Goal: Task Accomplishment & Management: Manage account settings

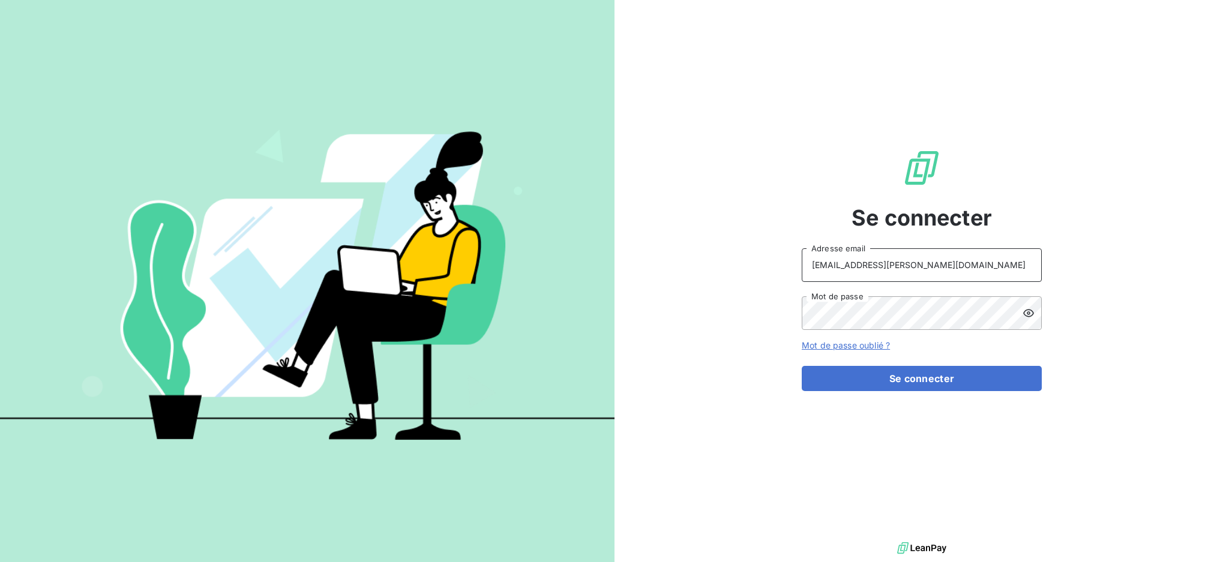
click at [958, 269] on input "recouvrement@serpe.fr" at bounding box center [922, 265] width 240 height 34
type input "dubuc@serpe.fr"
click at [895, 382] on button "Se connecter" at bounding box center [922, 378] width 240 height 25
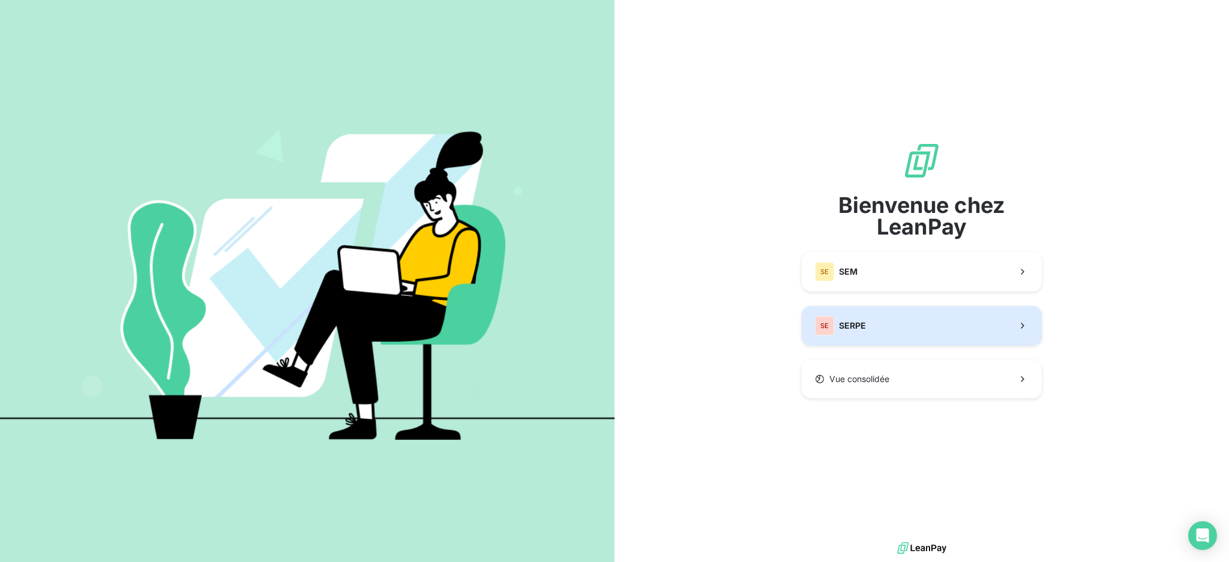
click at [924, 326] on button "SE SERPE" at bounding box center [922, 326] width 240 height 40
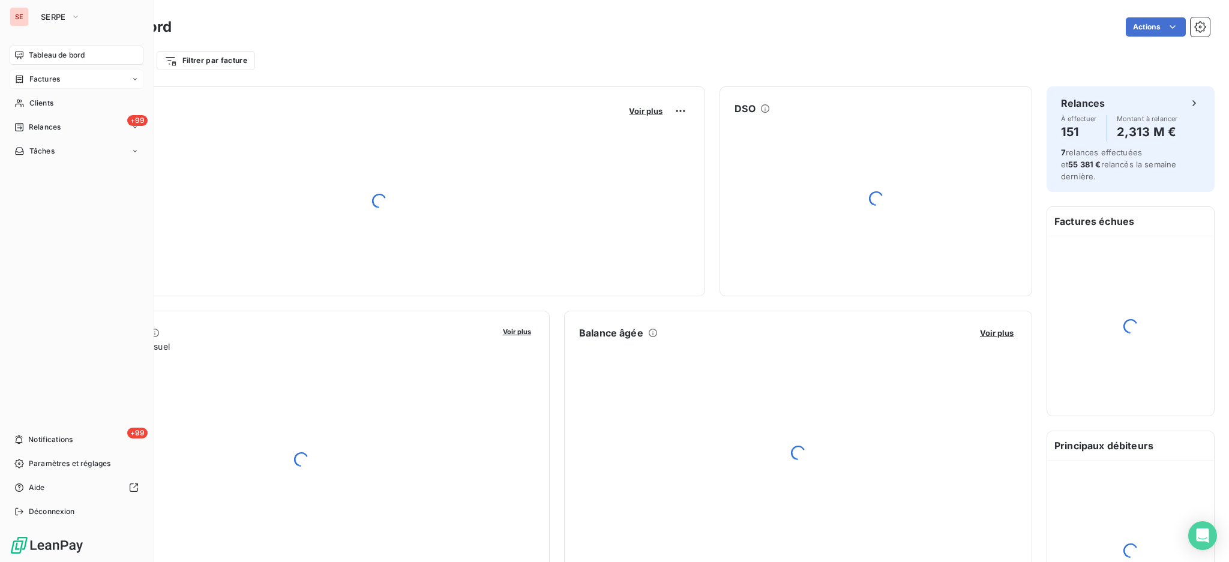
click at [48, 79] on span "Factures" at bounding box center [44, 79] width 31 height 11
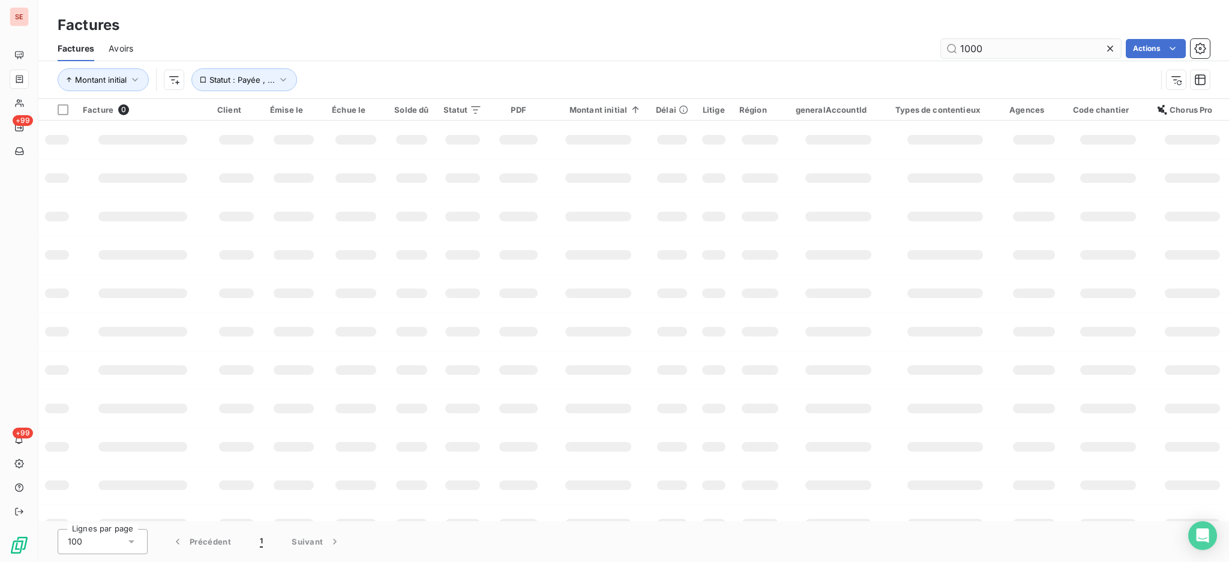
drag, startPoint x: 996, startPoint y: 48, endPoint x: 954, endPoint y: 48, distance: 42.0
click at [954, 48] on input "1000" at bounding box center [1031, 48] width 180 height 19
type input "026-25-06-1374"
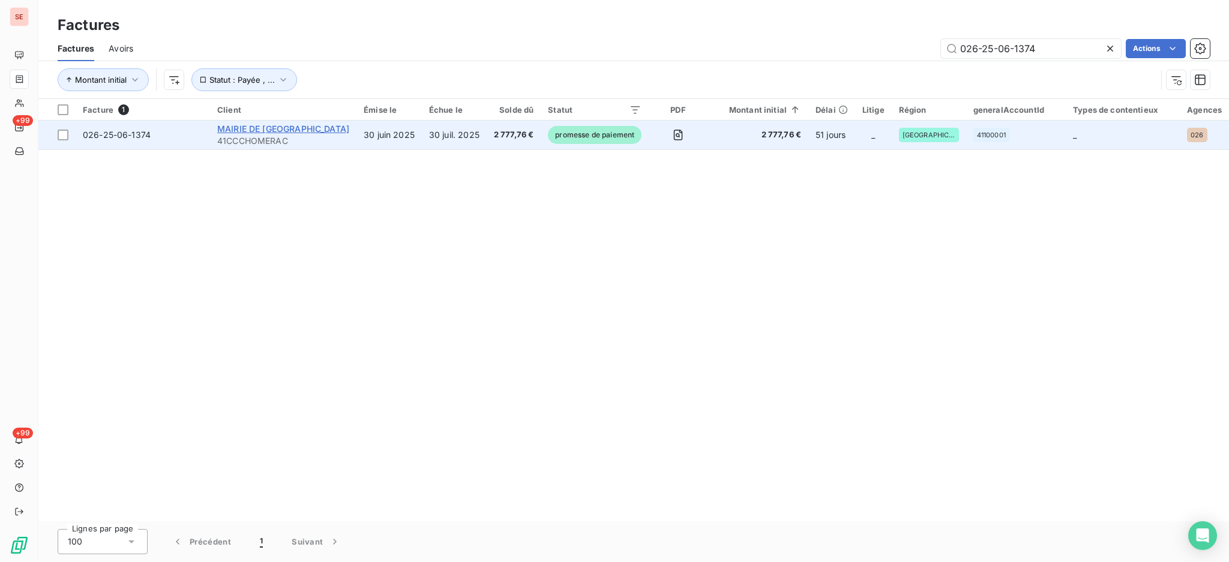
click at [286, 128] on span "MAIRIE DE CHOMERAC" at bounding box center [283, 129] width 132 height 10
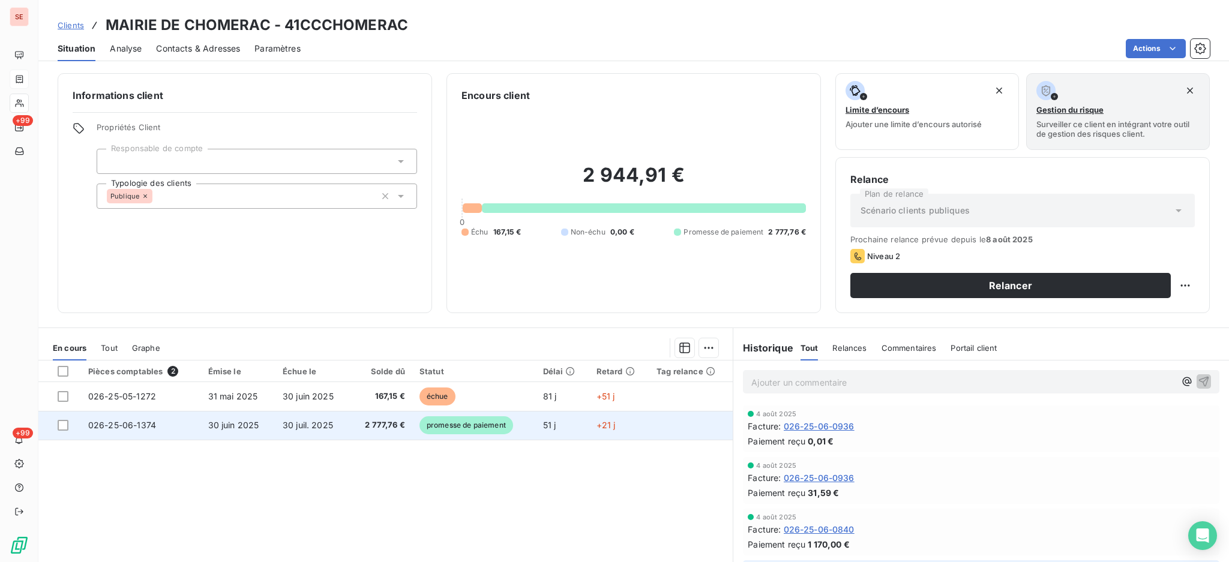
click at [254, 431] on td "30 juin 2025" at bounding box center [238, 425] width 74 height 29
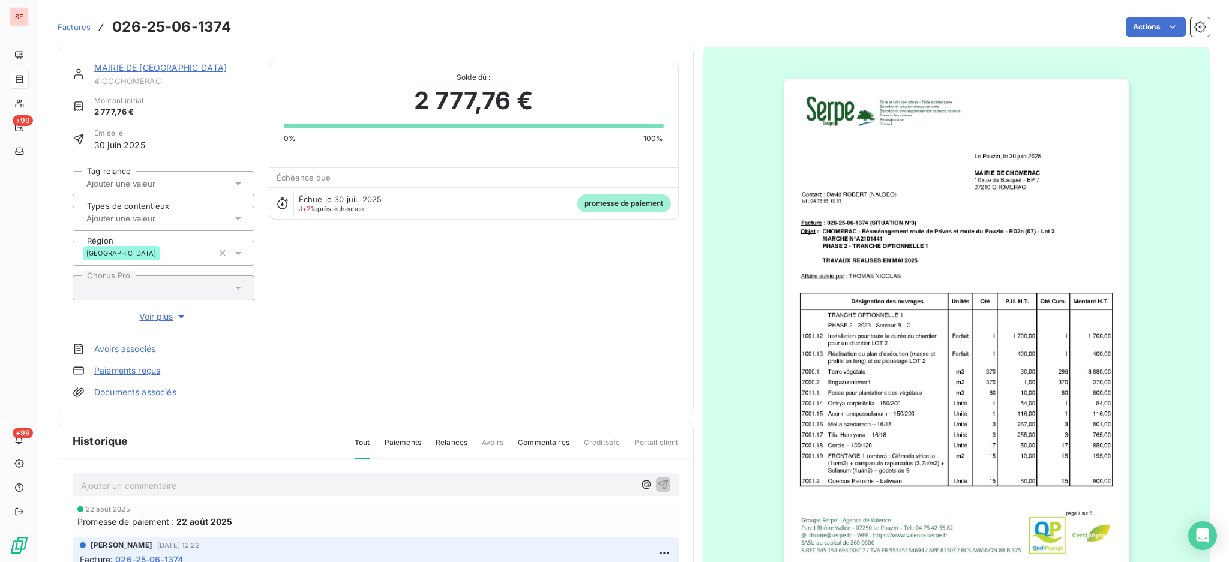
scroll to position [80, 0]
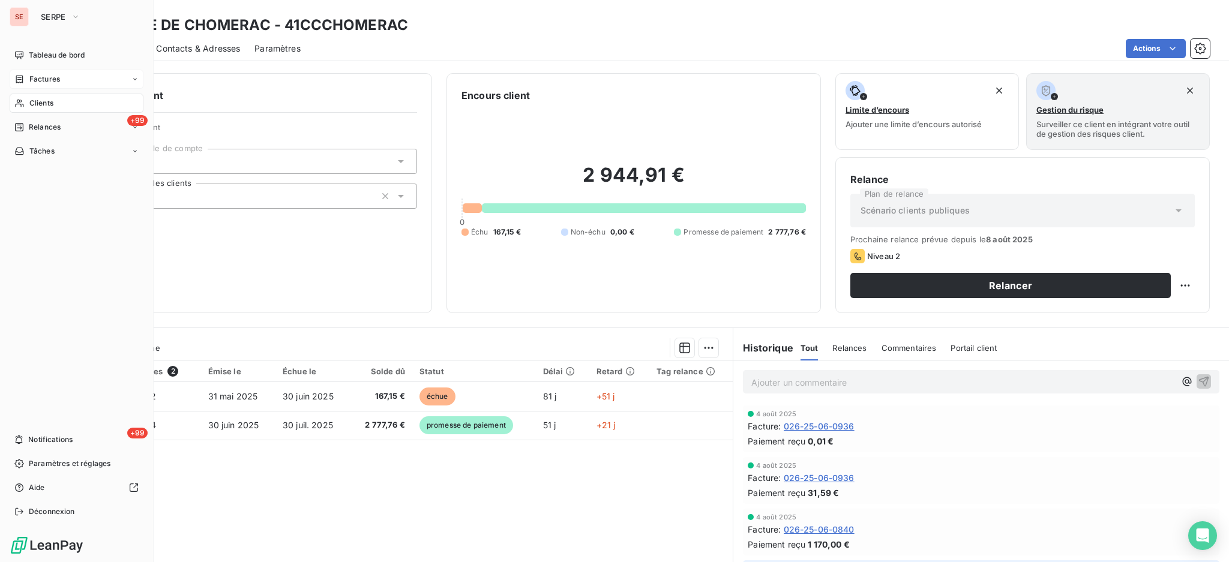
click at [44, 80] on span "Factures" at bounding box center [44, 79] width 31 height 11
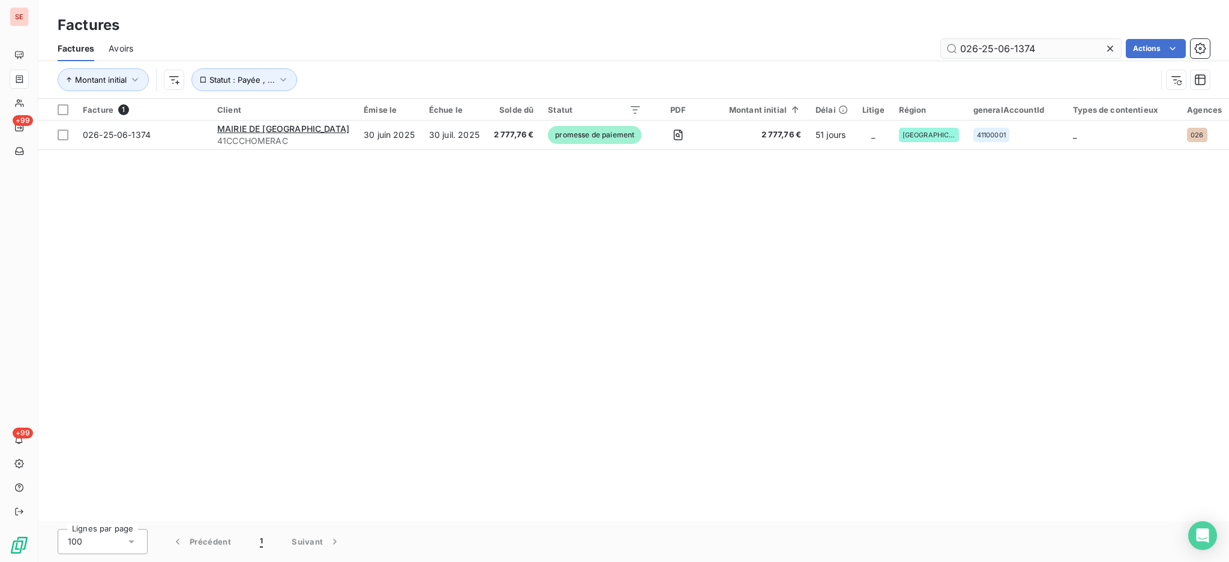
click at [1063, 49] on input "026-25-06-1374" at bounding box center [1031, 48] width 180 height 19
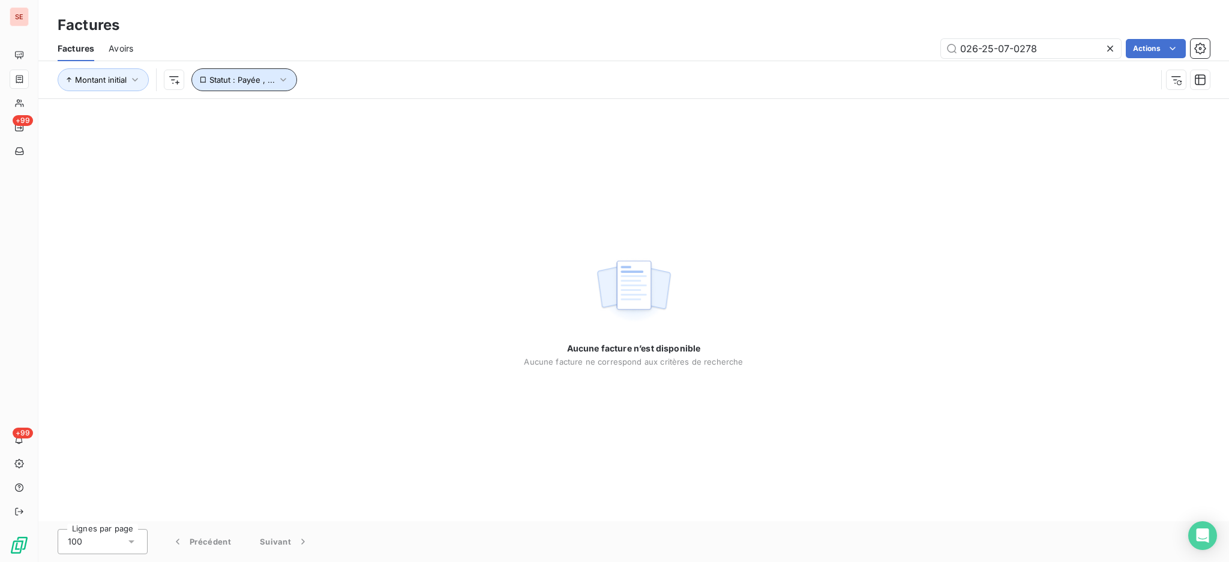
click at [277, 77] on icon "button" at bounding box center [283, 80] width 12 height 12
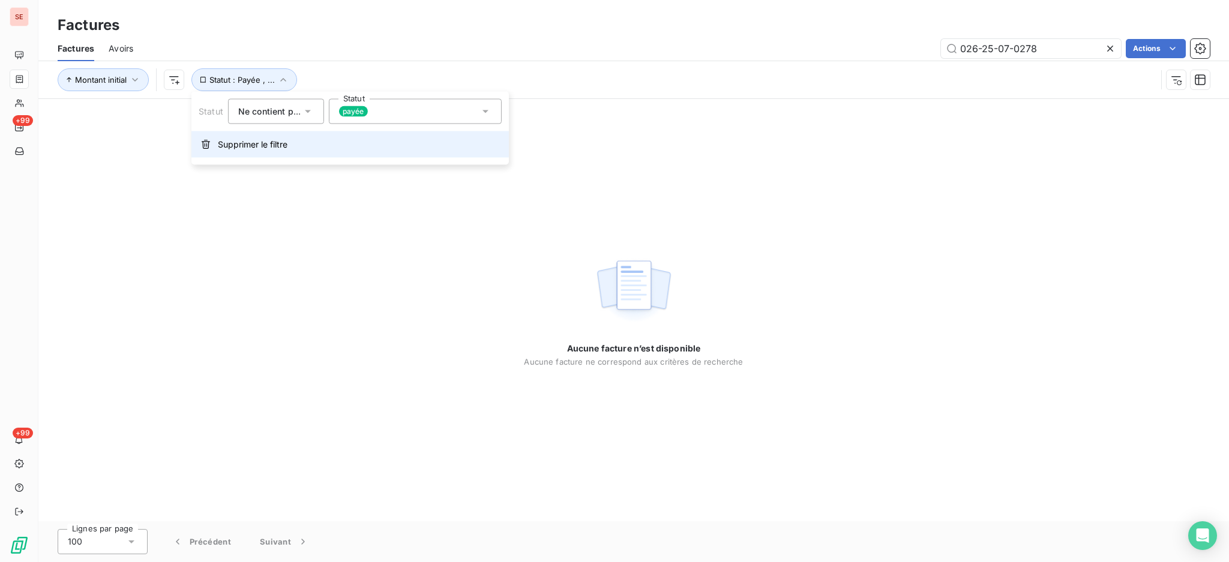
click at [263, 145] on span "Supprimer le filtre" at bounding box center [253, 145] width 70 height 12
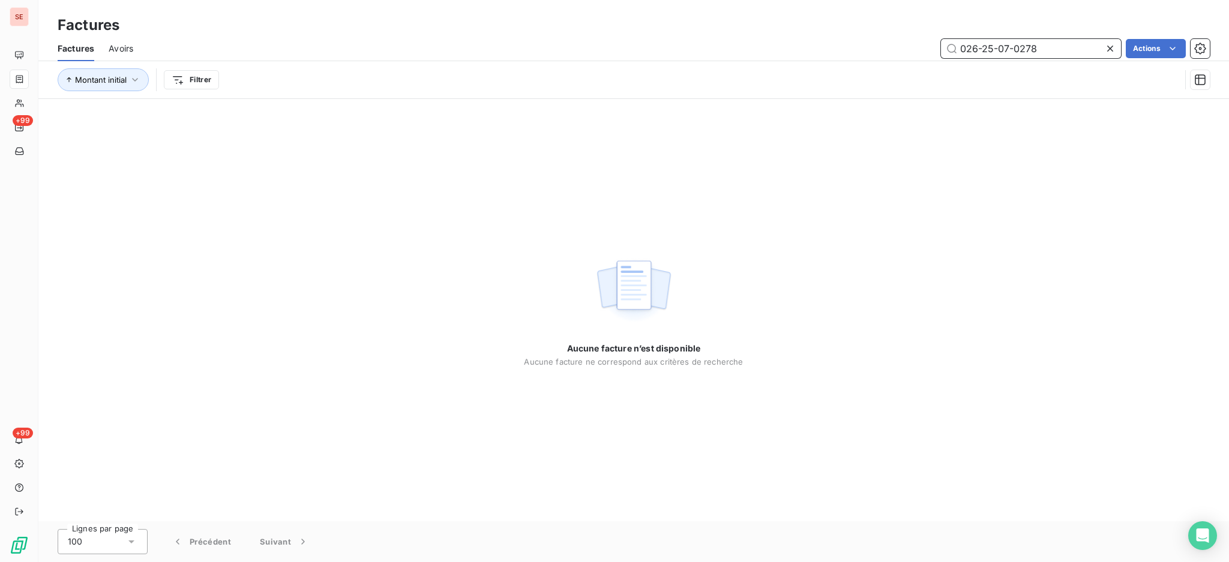
click at [1053, 47] on input "026-25-07-0278" at bounding box center [1031, 48] width 180 height 19
click at [983, 48] on input "026-25-07-0278" at bounding box center [1031, 48] width 180 height 19
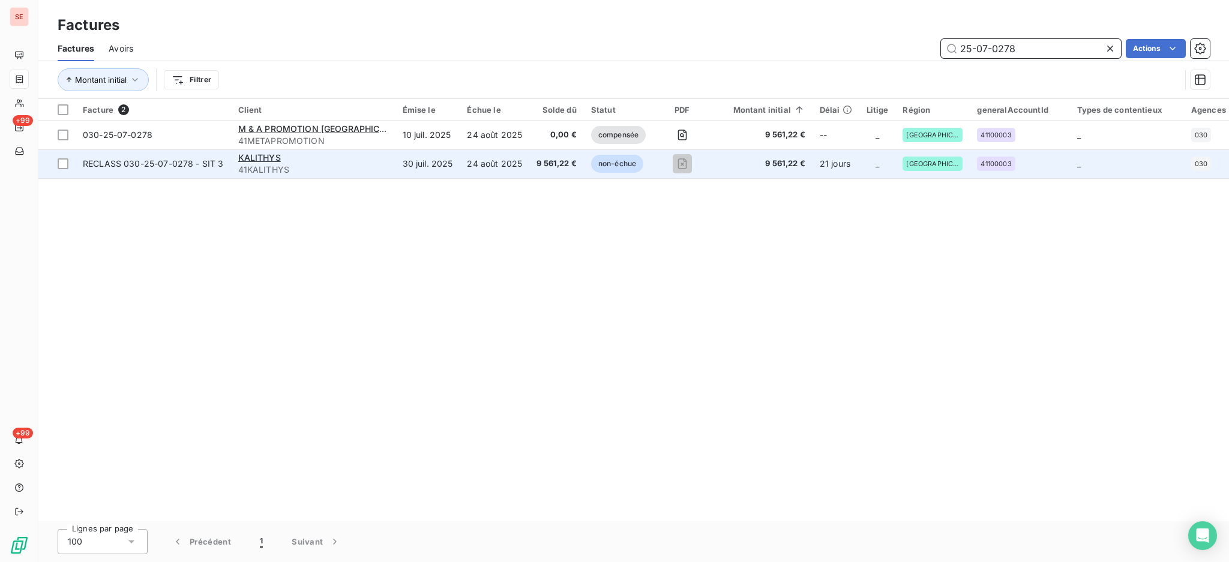
type input "25-07-0278"
click at [329, 170] on span "41KALITHYS" at bounding box center [313, 170] width 150 height 12
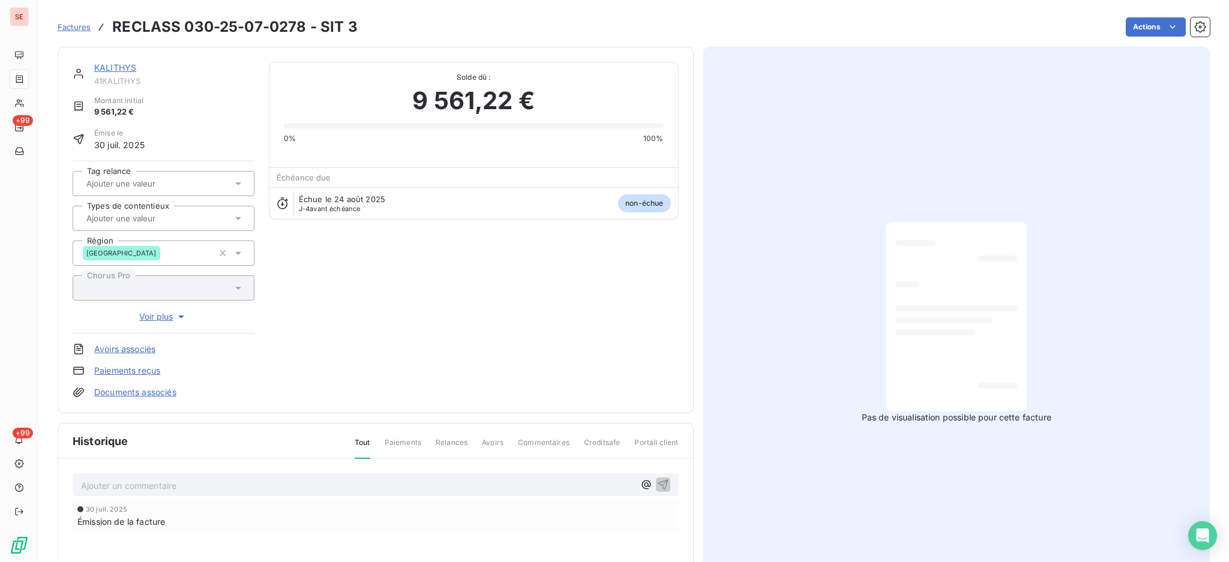
scroll to position [2, 0]
click at [1209, 119] on section "Factures RECLASS 030-25-07-0278 - SIT 3 Actions KALITHYS 41KALITHYS Montant ini…" at bounding box center [633, 281] width 1191 height 562
click at [295, 477] on p "Ajouter un commentaire ﻿" at bounding box center [357, 484] width 553 height 15
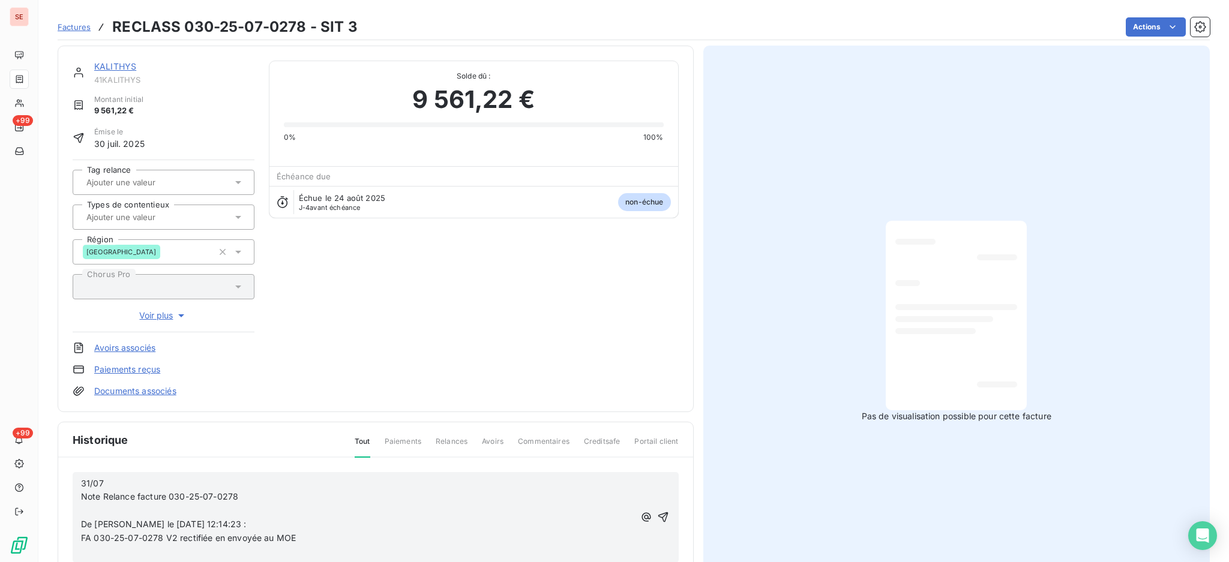
click at [152, 504] on p "﻿" at bounding box center [357, 511] width 553 height 14
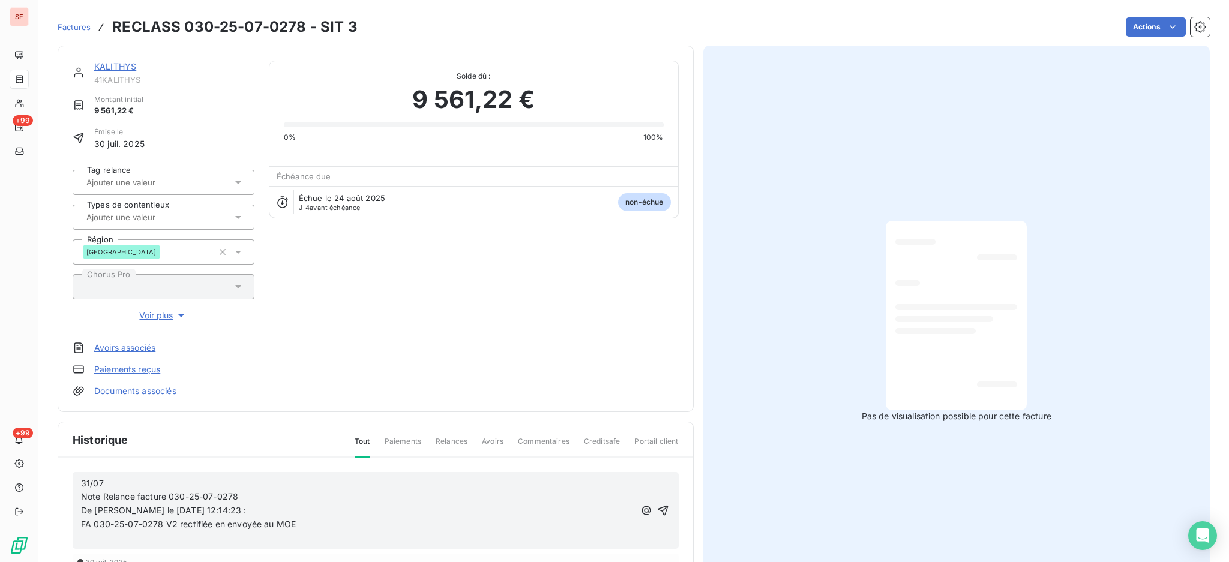
drag, startPoint x: 113, startPoint y: 476, endPoint x: 92, endPoint y: 476, distance: 21.0
click at [92, 476] on div "31/07 Note Relance facture 030-25-07-0278 De Valérie SANDER le 31/07/2025 12:14…" at bounding box center [357, 511] width 553 height 70
click at [81, 499] on span "31/07 Note Relance facture 030-25-07-0278" at bounding box center [159, 490] width 157 height 24
drag, startPoint x: 81, startPoint y: 496, endPoint x: 75, endPoint y: 478, distance: 19.5
click at [75, 478] on div "31/07 Note Relance facture 030-25-07-0278 De Valérie SANDER le 31/07/2025 12:14…" at bounding box center [376, 510] width 606 height 77
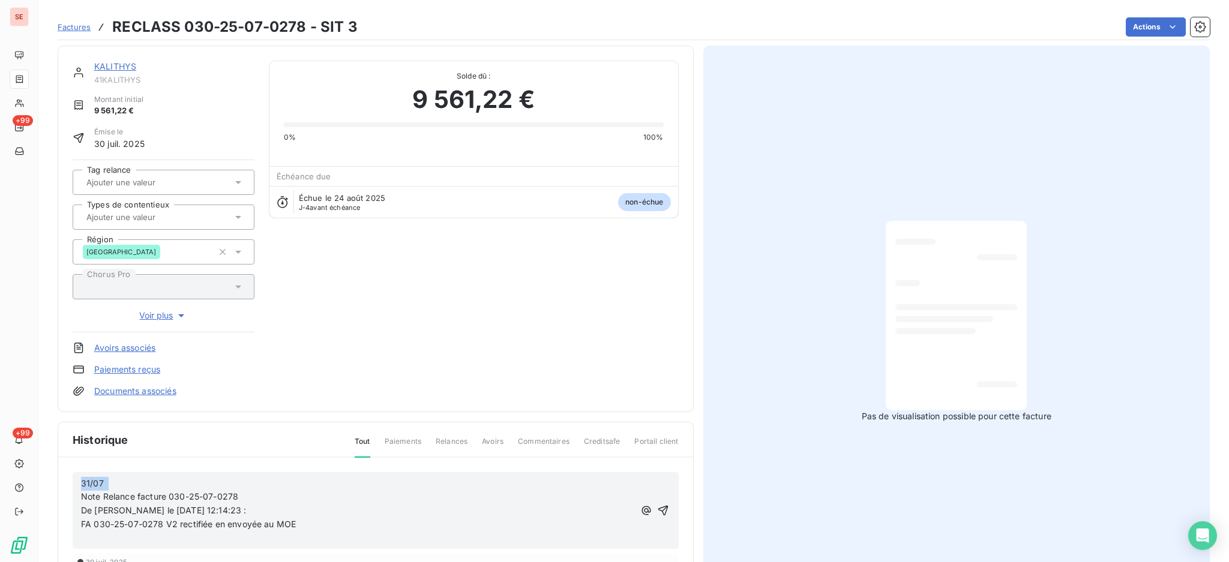
click at [75, 478] on div "31/07 Note Relance facture 030-25-07-0278 De Valérie SANDER le 31/07/2025 12:14…" at bounding box center [376, 510] width 606 height 77
drag, startPoint x: 81, startPoint y: 495, endPoint x: 78, endPoint y: 478, distance: 17.1
click at [79, 478] on div "31/07 Note Relance facture 030-25-07-0278 De Valérie SANDER le 31/07/2025 12:14…" at bounding box center [376, 510] width 606 height 77
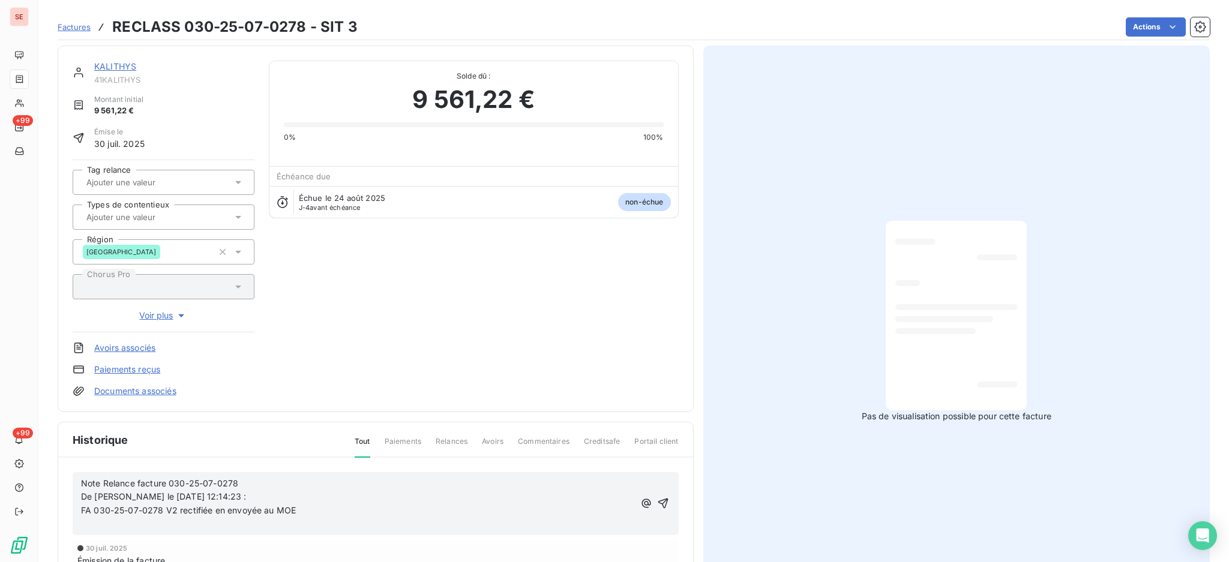
click at [292, 528] on p "﻿" at bounding box center [357, 525] width 553 height 14
click at [658, 495] on icon "button" at bounding box center [663, 497] width 12 height 12
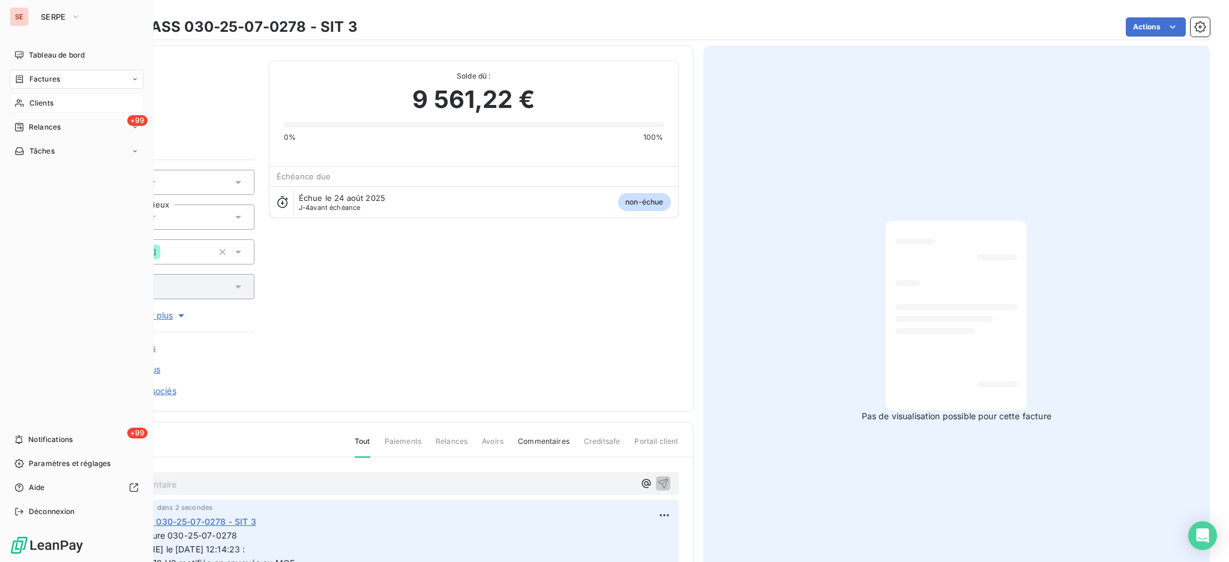
click at [31, 104] on span "Clients" at bounding box center [41, 103] width 24 height 11
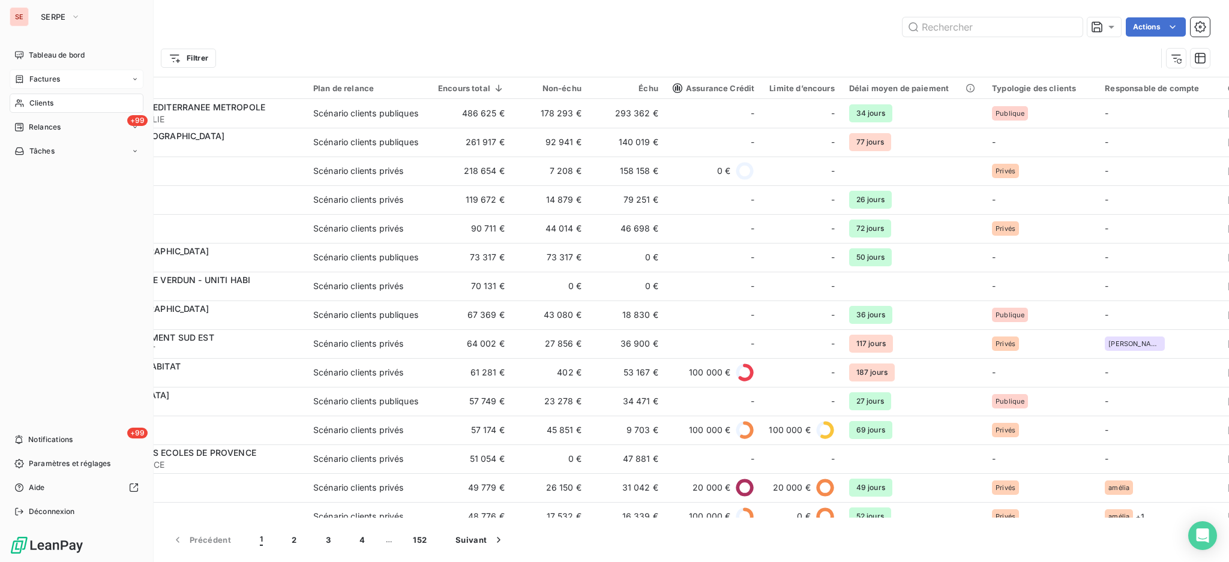
click at [32, 82] on span "Factures" at bounding box center [44, 79] width 31 height 11
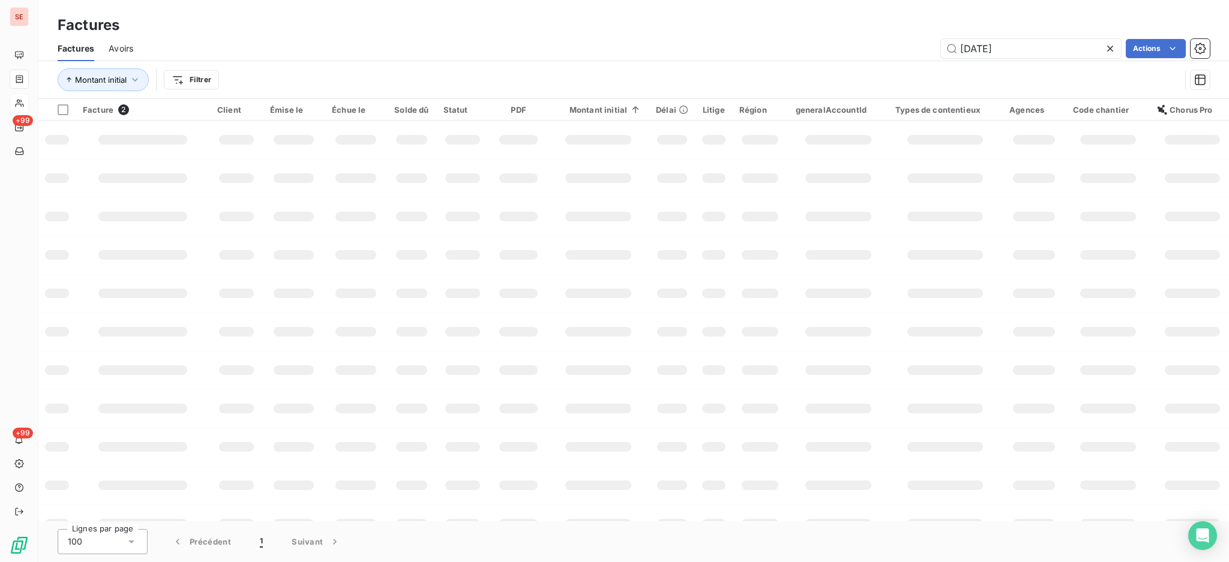
type input "25-07-1275"
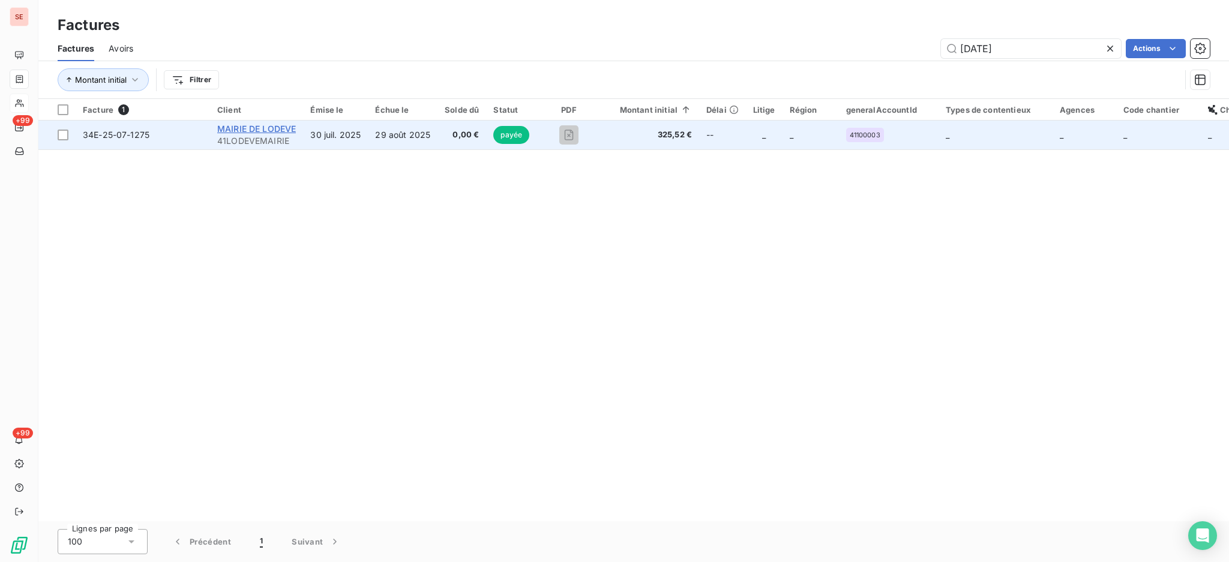
click at [245, 132] on span "MAIRIE DE LODEVE" at bounding box center [256, 129] width 79 height 10
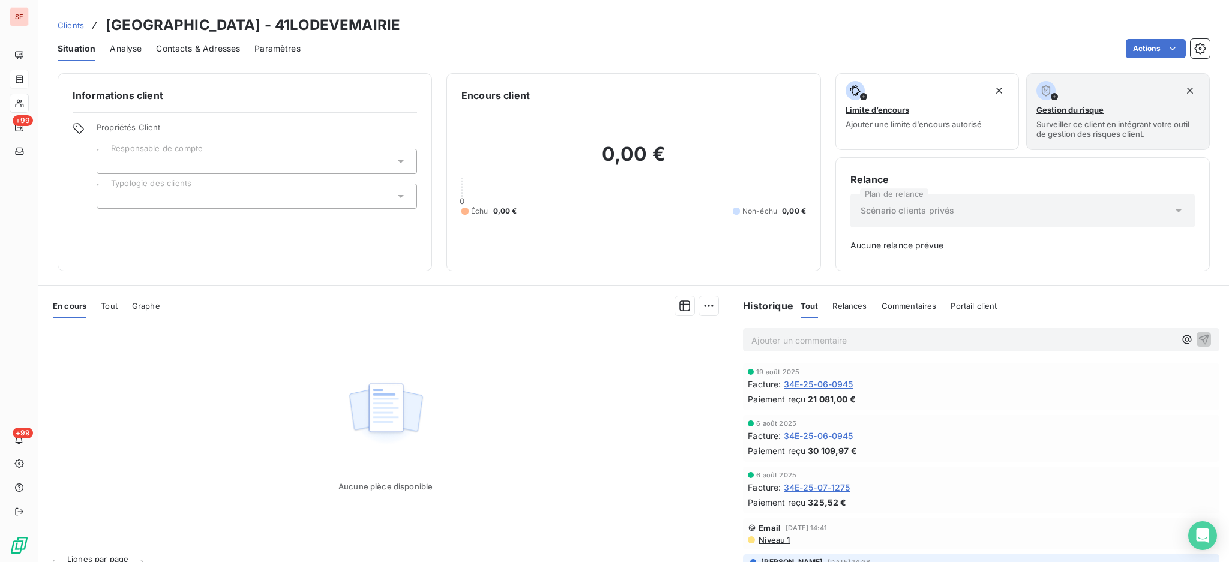
click at [112, 307] on span "Tout" at bounding box center [109, 306] width 17 height 10
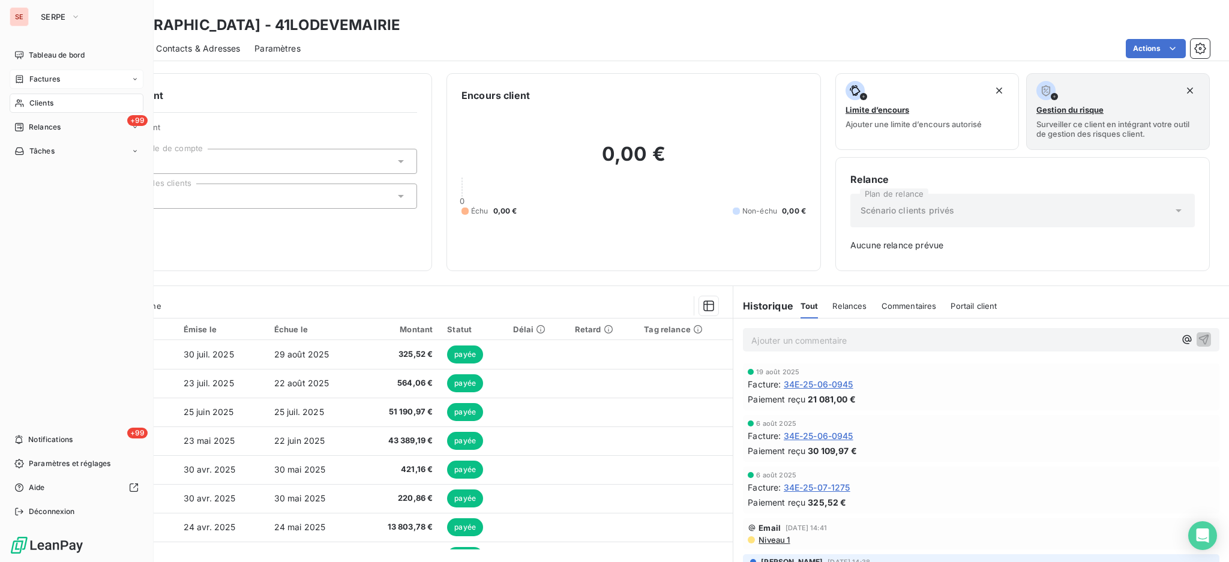
click at [42, 99] on span "Clients" at bounding box center [41, 103] width 24 height 11
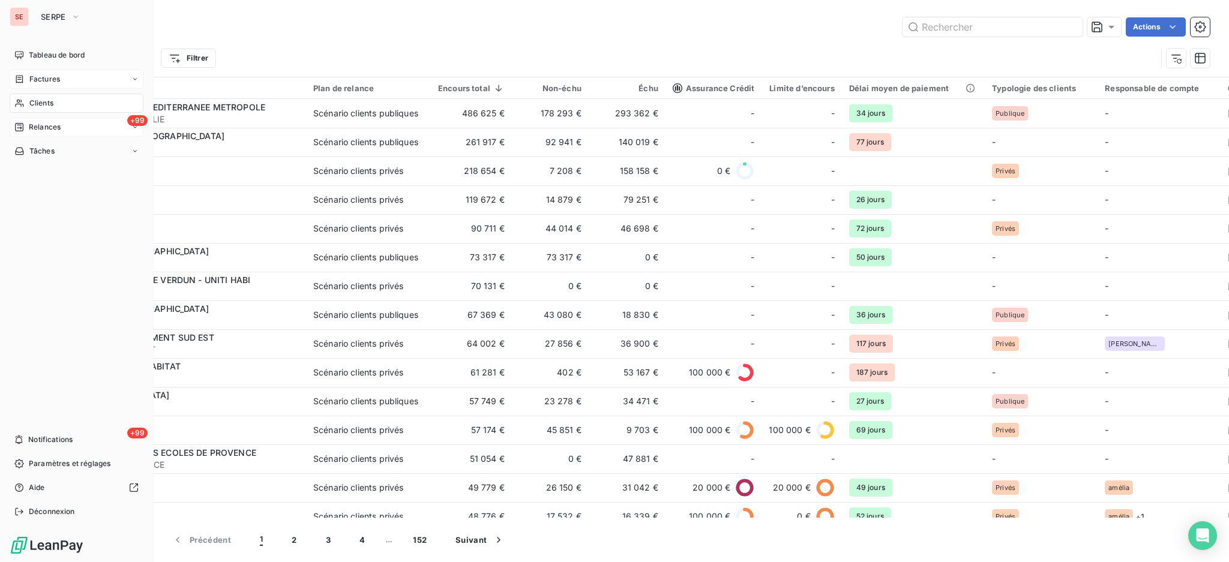
click at [46, 128] on span "Relances" at bounding box center [45, 127] width 32 height 11
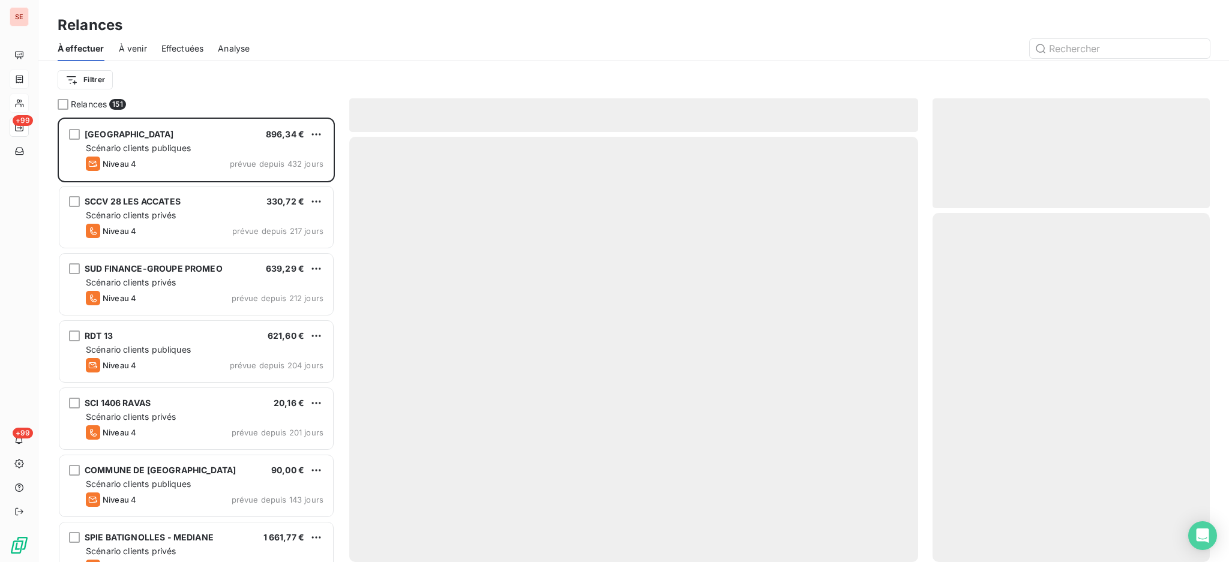
scroll to position [433, 265]
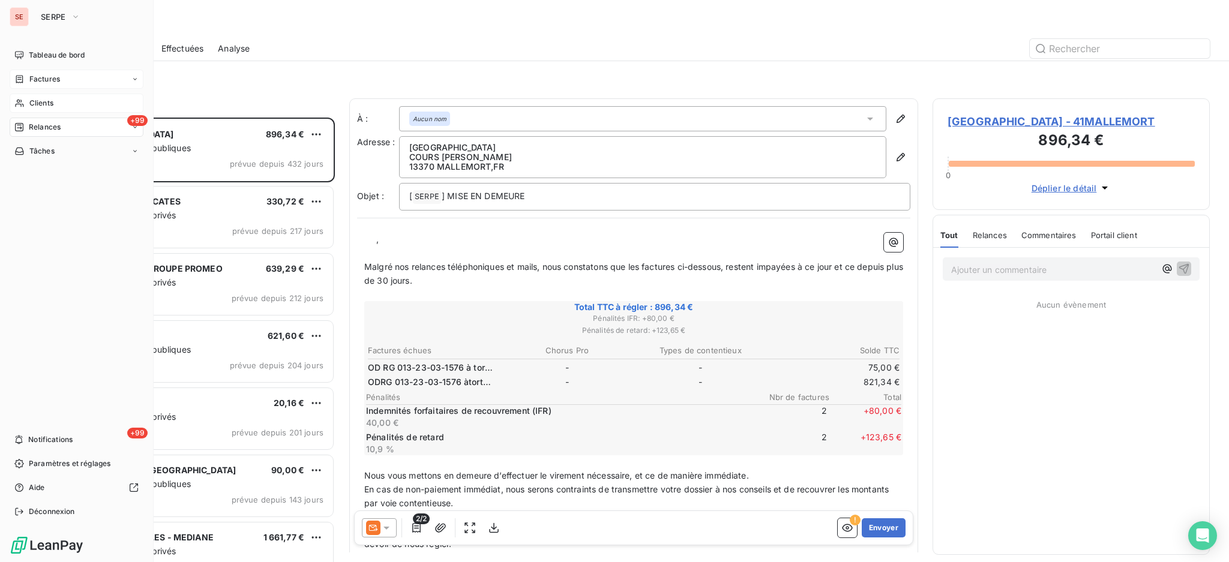
click at [48, 109] on div "Clients" at bounding box center [77, 103] width 134 height 19
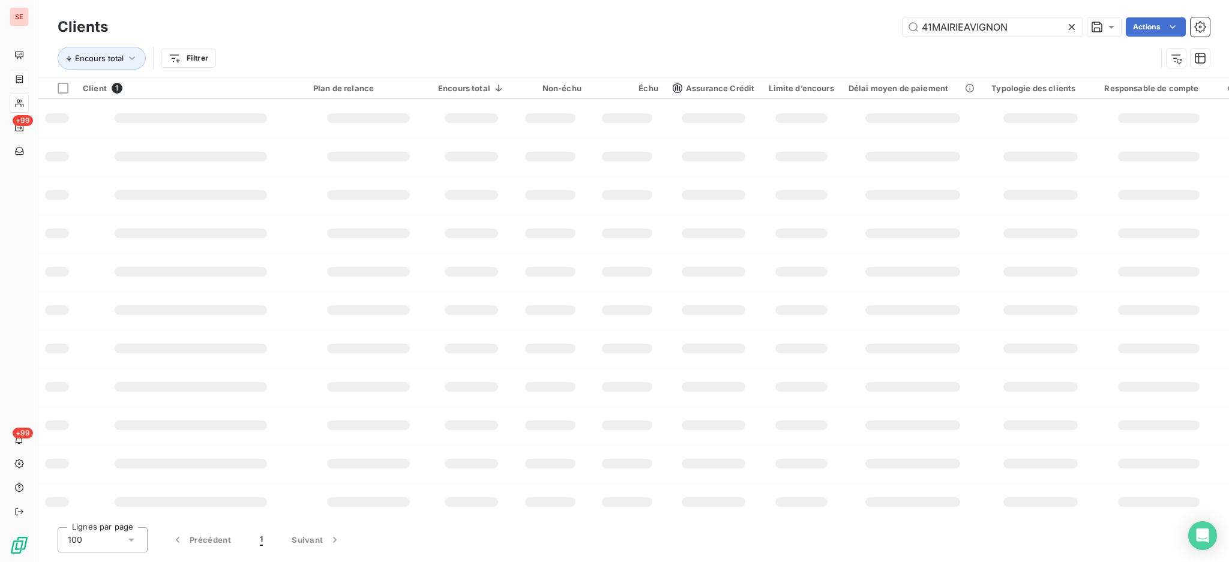
type input "41MAIRIEAVIGNON"
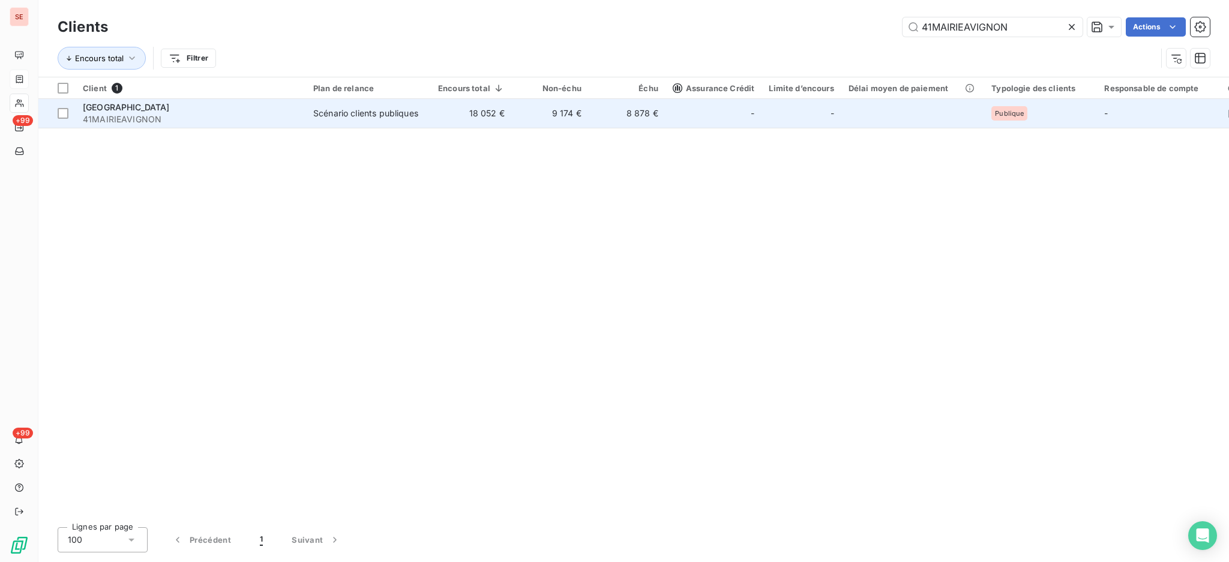
click at [486, 118] on td "18 052 €" at bounding box center [471, 113] width 81 height 29
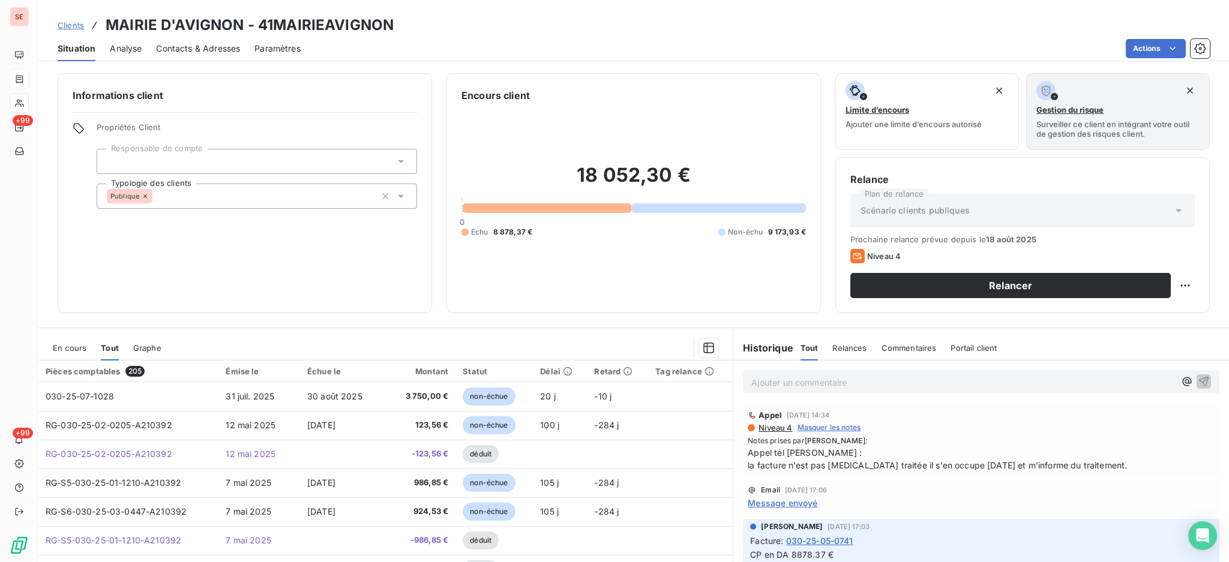
click at [77, 347] on span "En cours" at bounding box center [70, 348] width 34 height 10
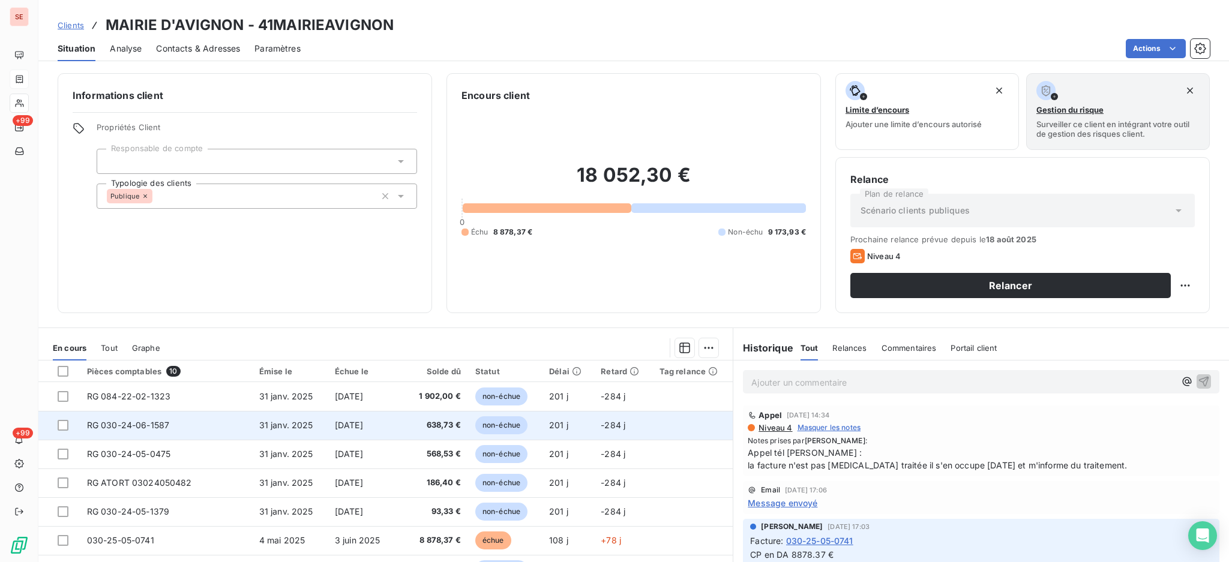
scroll to position [79, 0]
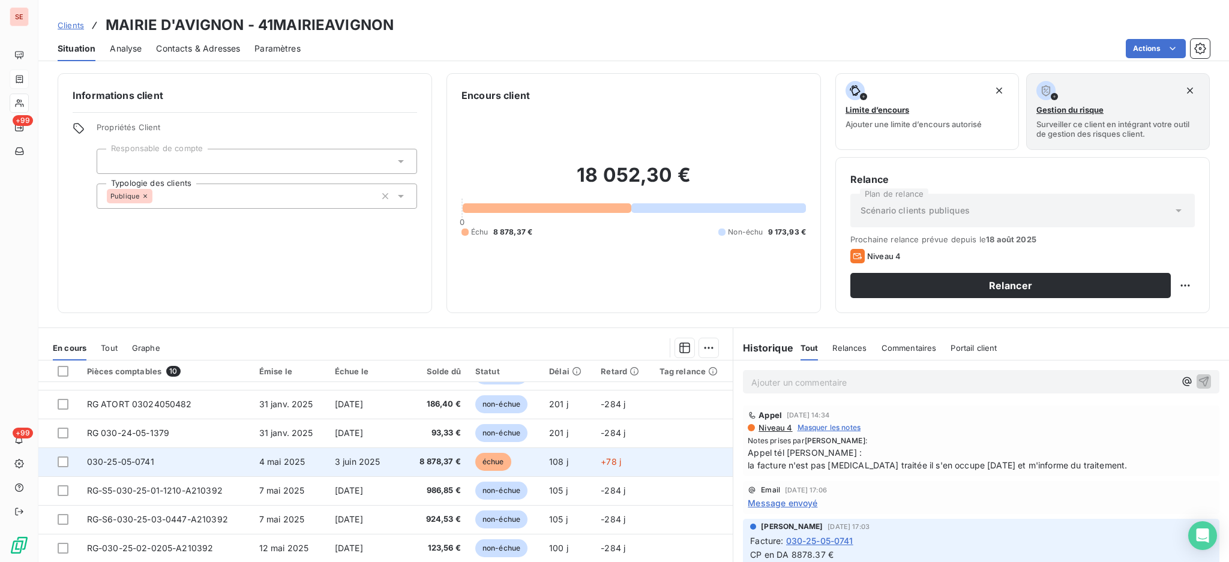
click at [359, 466] on span "3 juin 2025" at bounding box center [358, 462] width 46 height 10
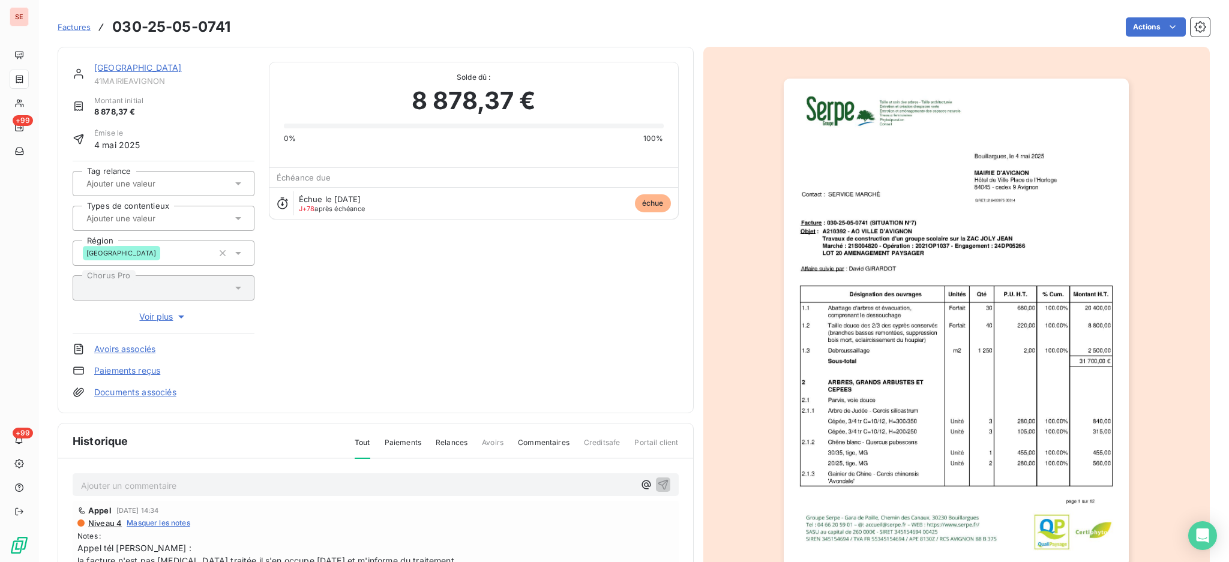
click at [266, 479] on p "Ajouter un commentaire ﻿" at bounding box center [357, 485] width 553 height 15
click at [262, 483] on p "04/08" at bounding box center [357, 485] width 553 height 14
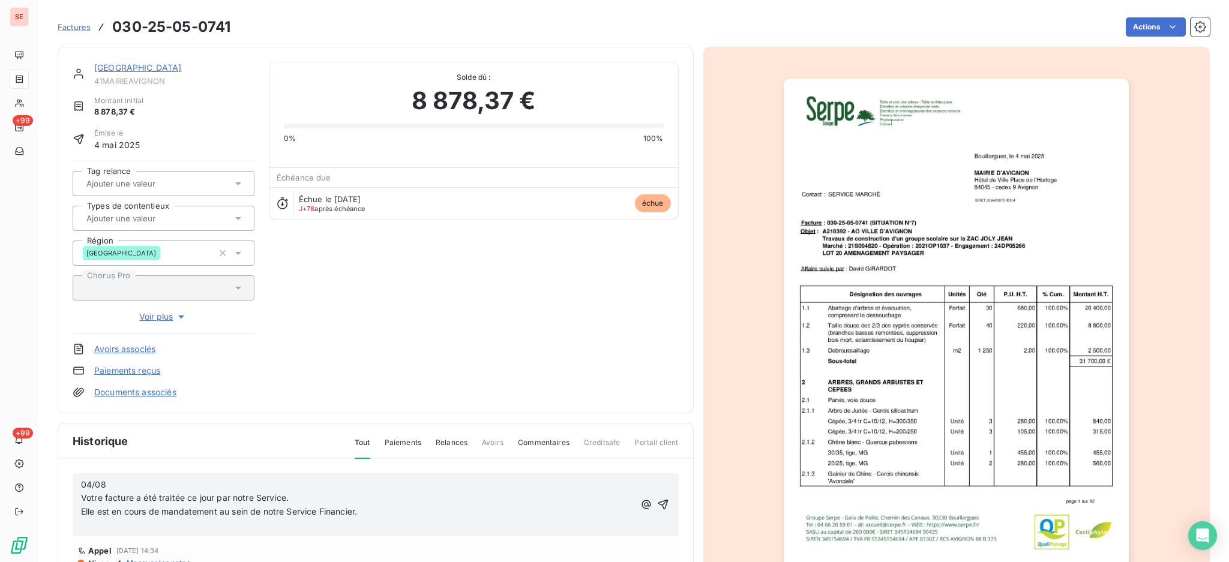
click at [129, 483] on p "04/08 Votre facture a été traitée ce jour par notre Service." at bounding box center [357, 492] width 553 height 28
click at [139, 531] on p "﻿" at bounding box center [357, 526] width 553 height 14
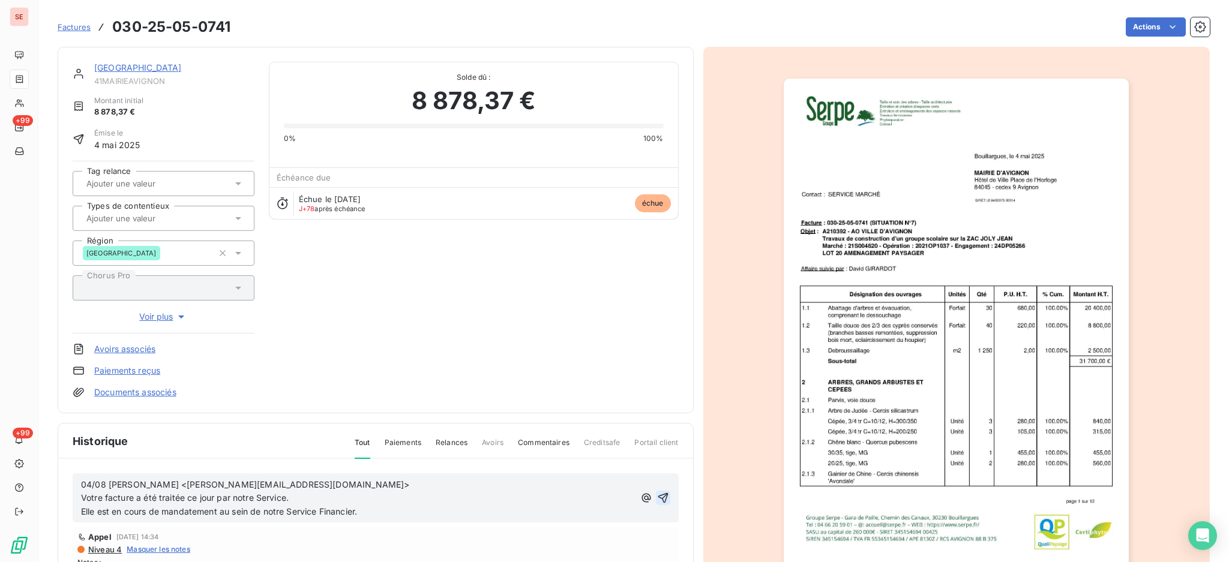
click at [657, 496] on icon "button" at bounding box center [663, 498] width 12 height 12
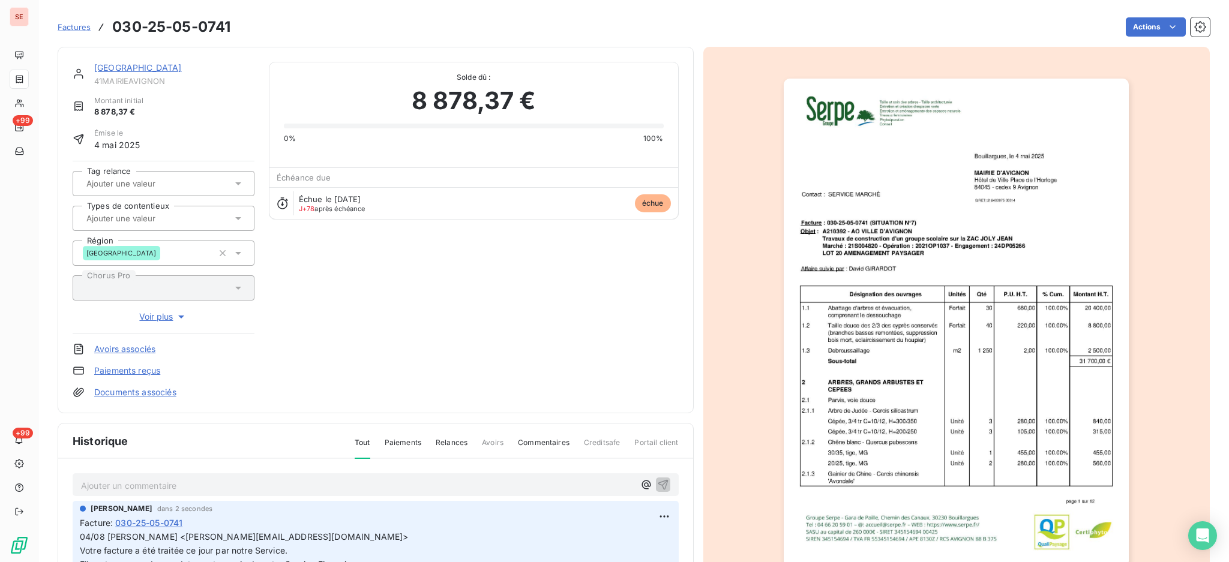
click at [230, 478] on p "Ajouter un commentaire ﻿" at bounding box center [357, 485] width 553 height 15
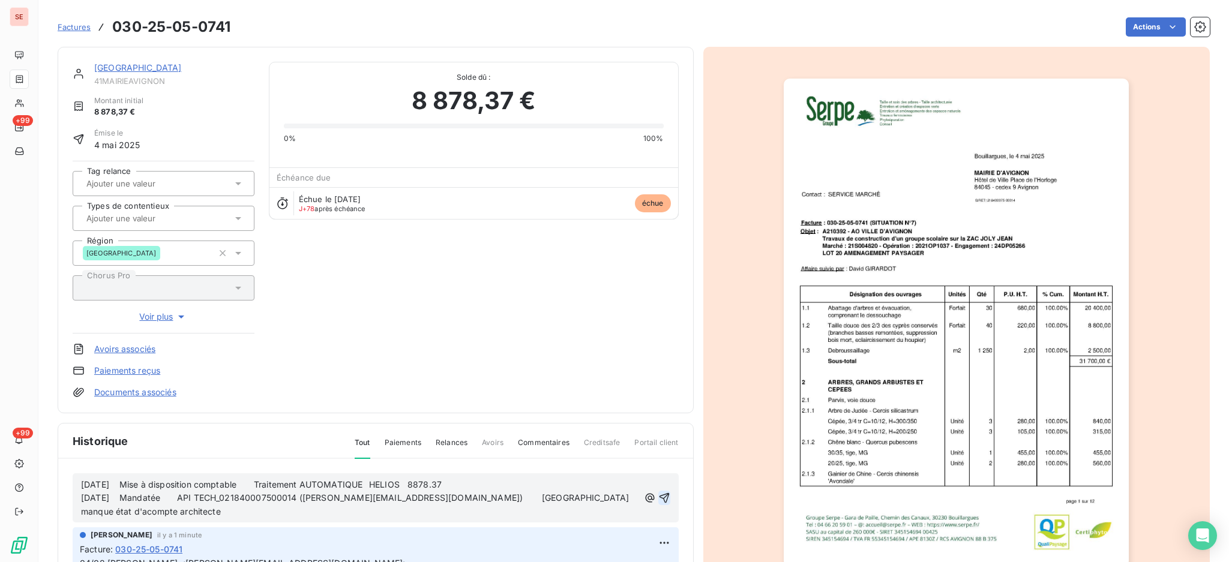
click at [82, 485] on span "05/08/2025 Mise à disposition comptable Traitement AUTOMATIQUE HELIOS 8878.37" at bounding box center [261, 484] width 361 height 10
click at [146, 478] on p "20/08 CHORUS 05/08/2025 Mise à disposition comptable Traitement AUTOMATIQUE HEL…" at bounding box center [360, 485] width 558 height 14
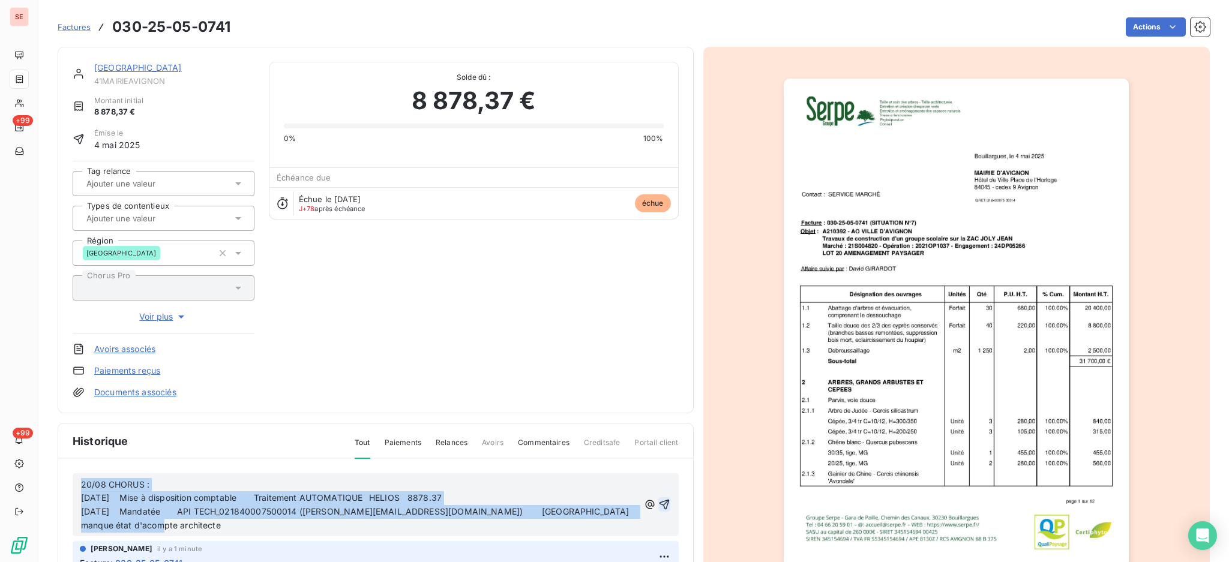
copy div "20/08 CHORUS : 05/08/2025 Mise à disposition comptable Traitement AUTOMATIQUE H…"
drag, startPoint x: 185, startPoint y: 528, endPoint x: 62, endPoint y: 490, distance: 128.9
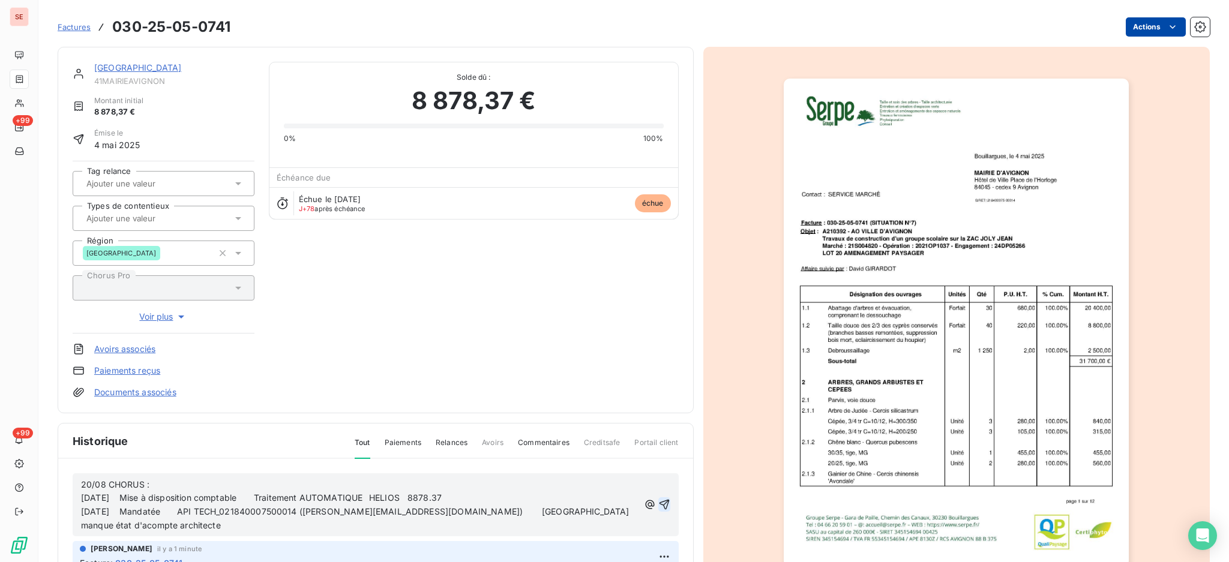
click at [1122, 31] on html "SE +99 +99 Factures 030-25-05-0741 Actions MAIRIE D'AVIGNON 41MAIRIEAVIGNON Mon…" at bounding box center [614, 281] width 1229 height 562
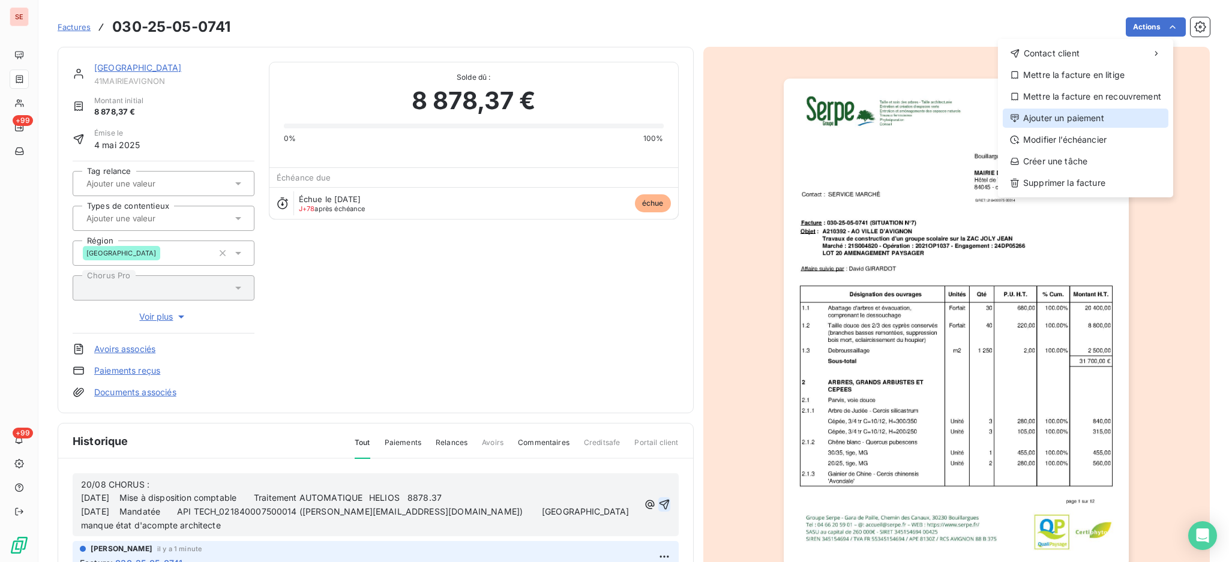
click at [1098, 125] on div "Ajouter un paiement" at bounding box center [1086, 118] width 166 height 19
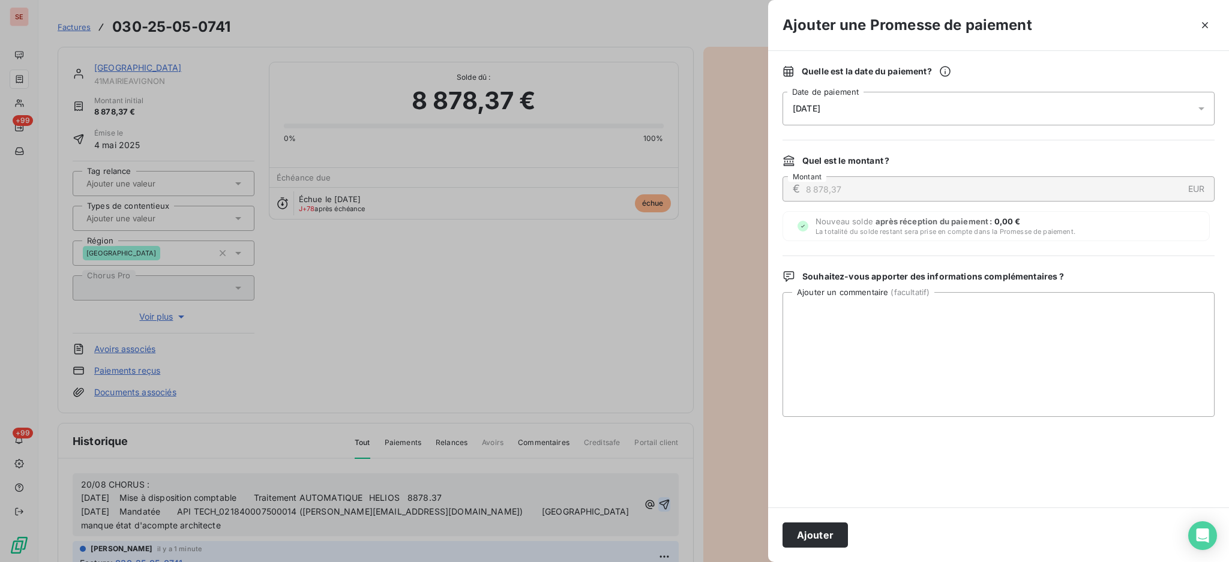
click at [1203, 109] on icon at bounding box center [1201, 108] width 6 height 3
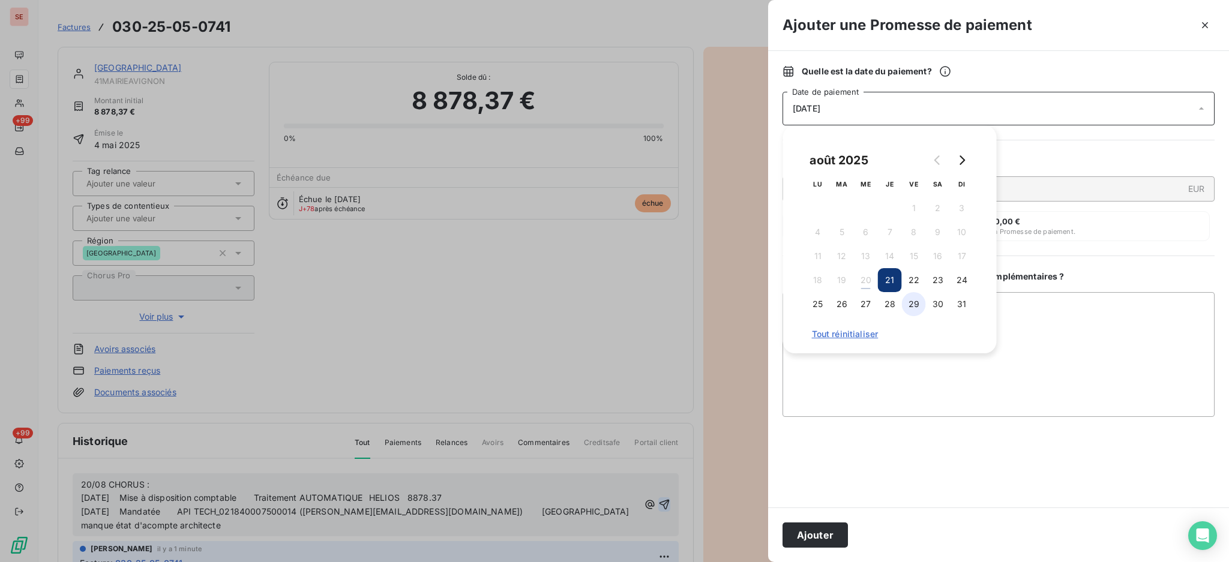
click at [916, 308] on button "29" at bounding box center [914, 304] width 24 height 24
click at [1024, 332] on textarea "Ajouter un commentaire ( facultatif )" at bounding box center [999, 354] width 432 height 125
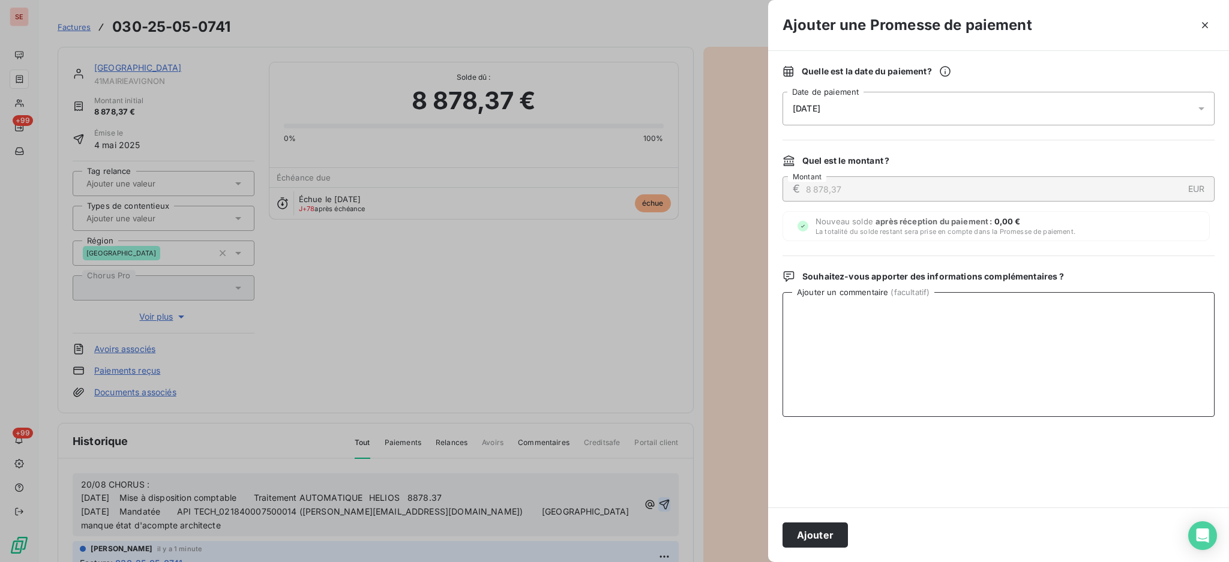
paste textarea "20/08 CHORUS : 05/08/2025 Mise à disposition comptable Traitement AUTOMATIQUE H…"
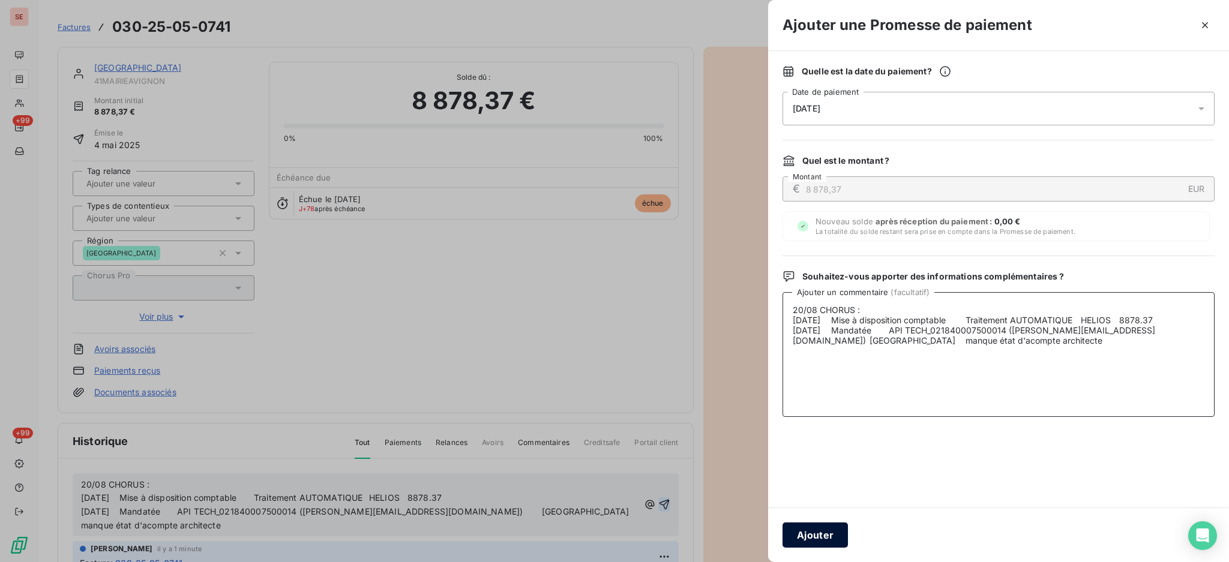
type textarea "20/08 CHORUS : 05/08/2025 Mise à disposition comptable Traitement AUTOMATIQUE H…"
click at [822, 534] on button "Ajouter" at bounding box center [815, 535] width 65 height 25
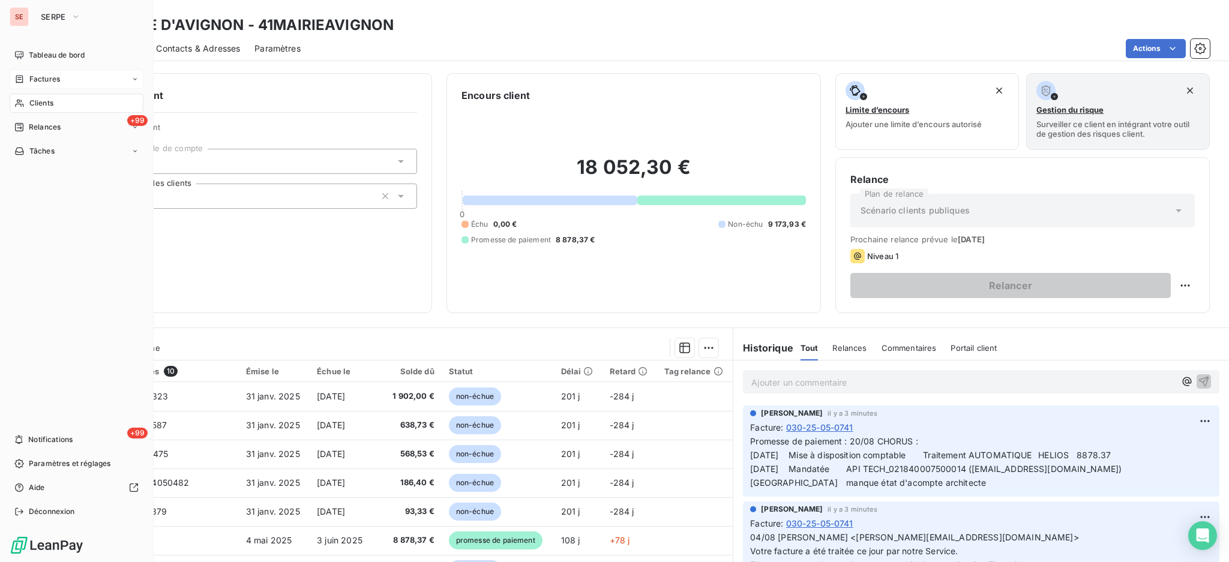
click at [44, 103] on span "Clients" at bounding box center [41, 103] width 24 height 11
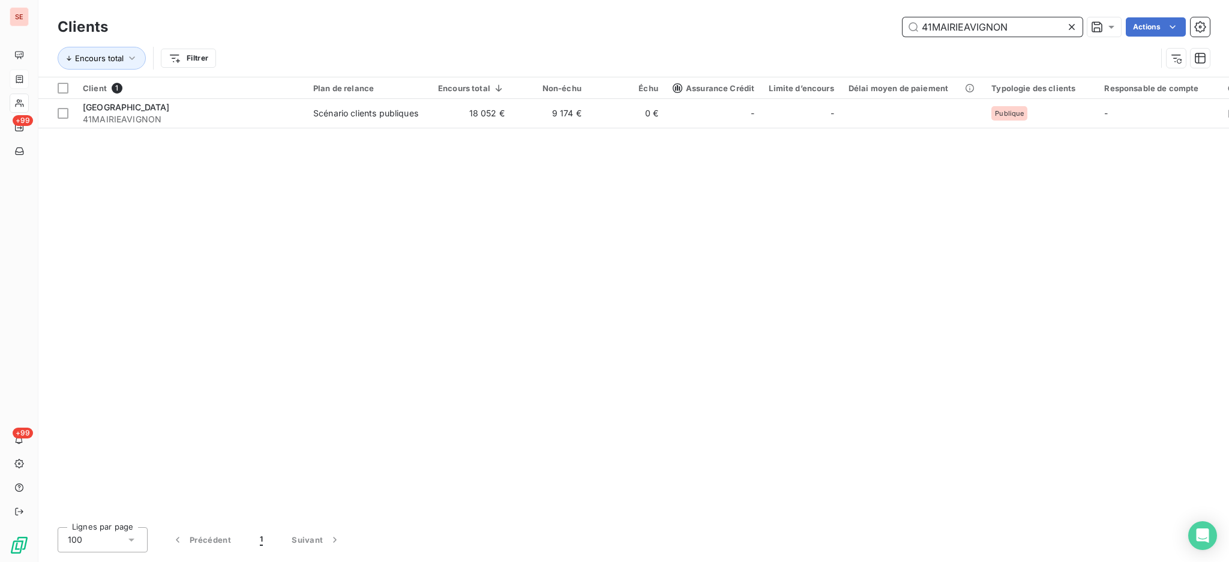
click at [1038, 30] on input "41MAIRIEAVIGNON" at bounding box center [993, 26] width 180 height 19
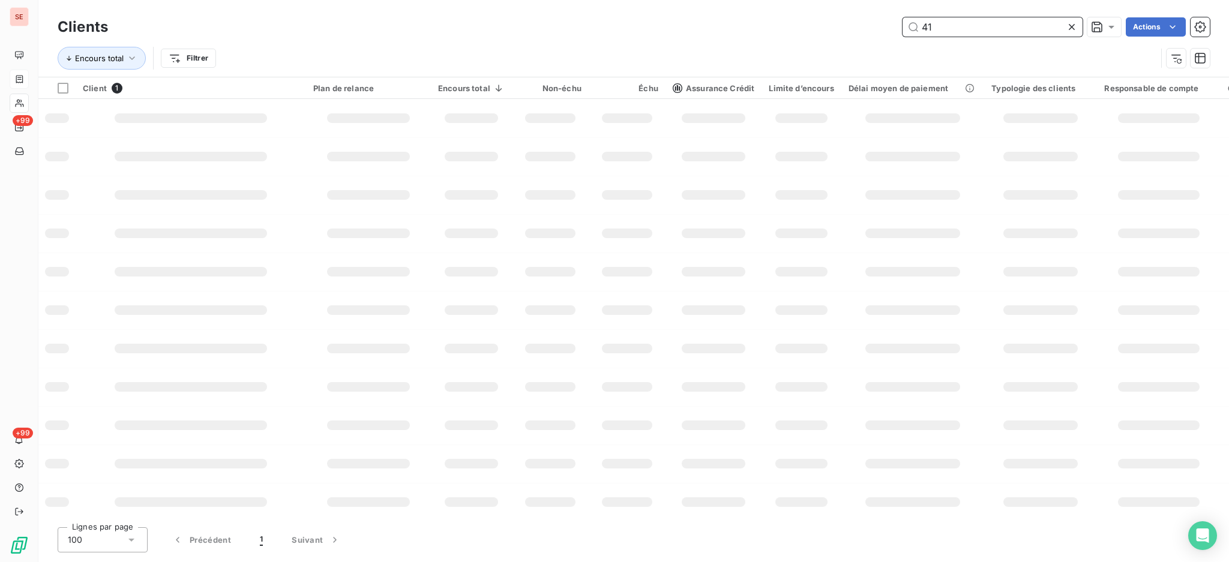
type input "4"
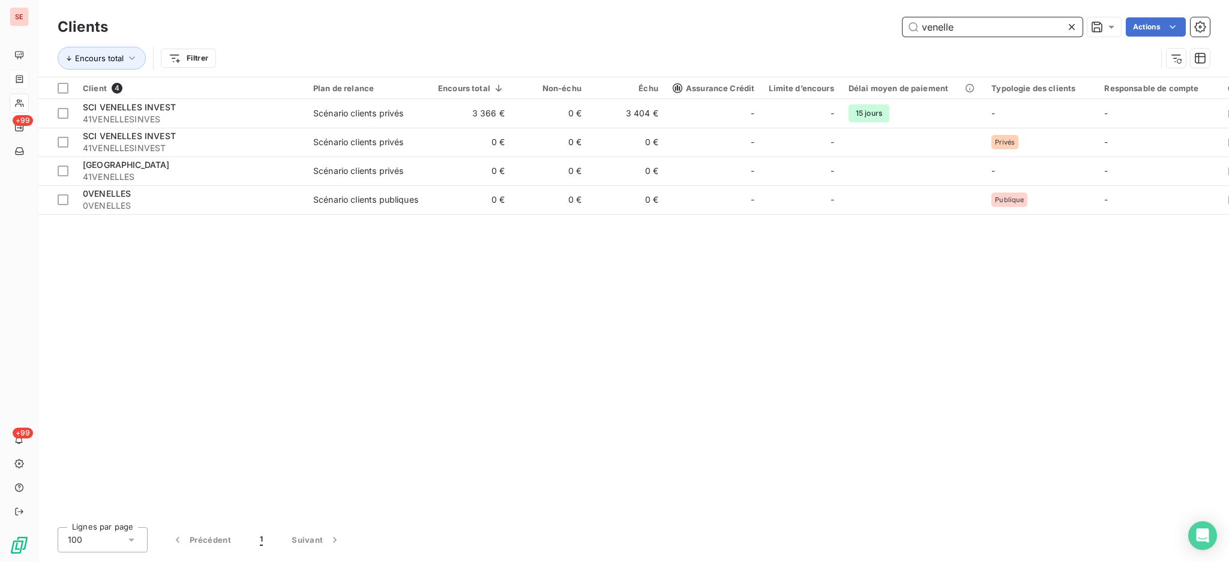
type input "venelle"
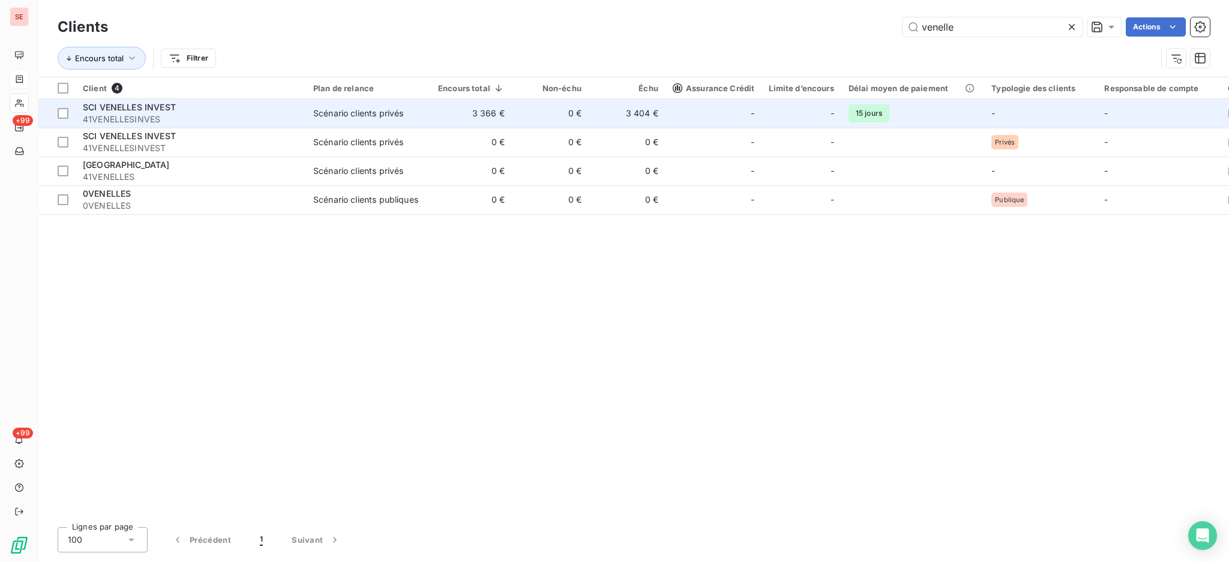
click at [486, 113] on td "3 366 €" at bounding box center [471, 113] width 81 height 29
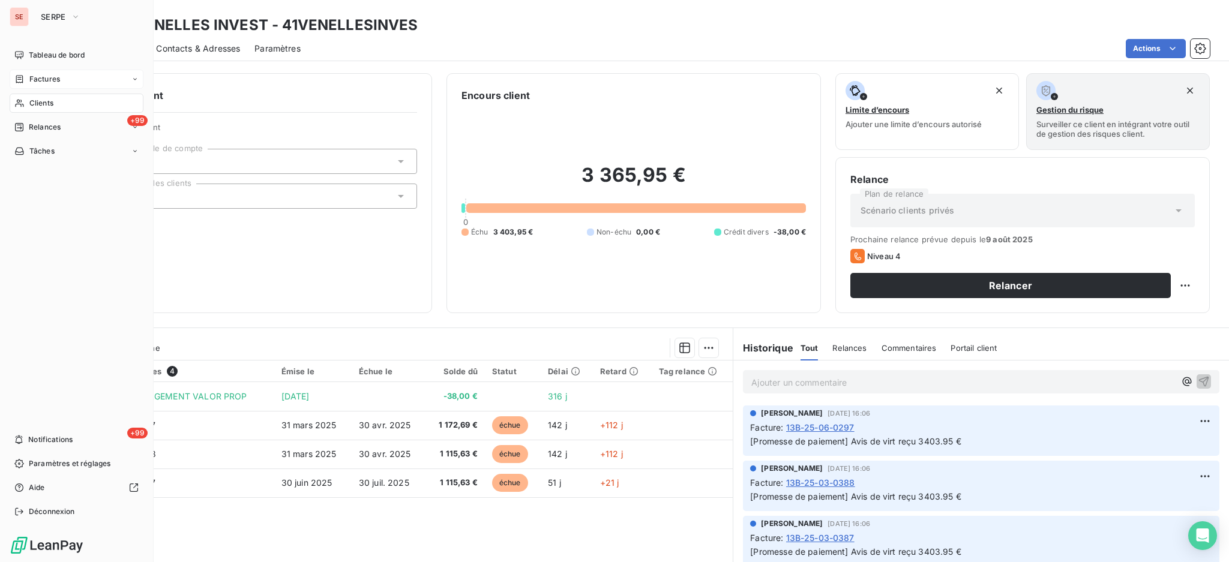
click at [43, 101] on span "Clients" at bounding box center [41, 103] width 24 height 11
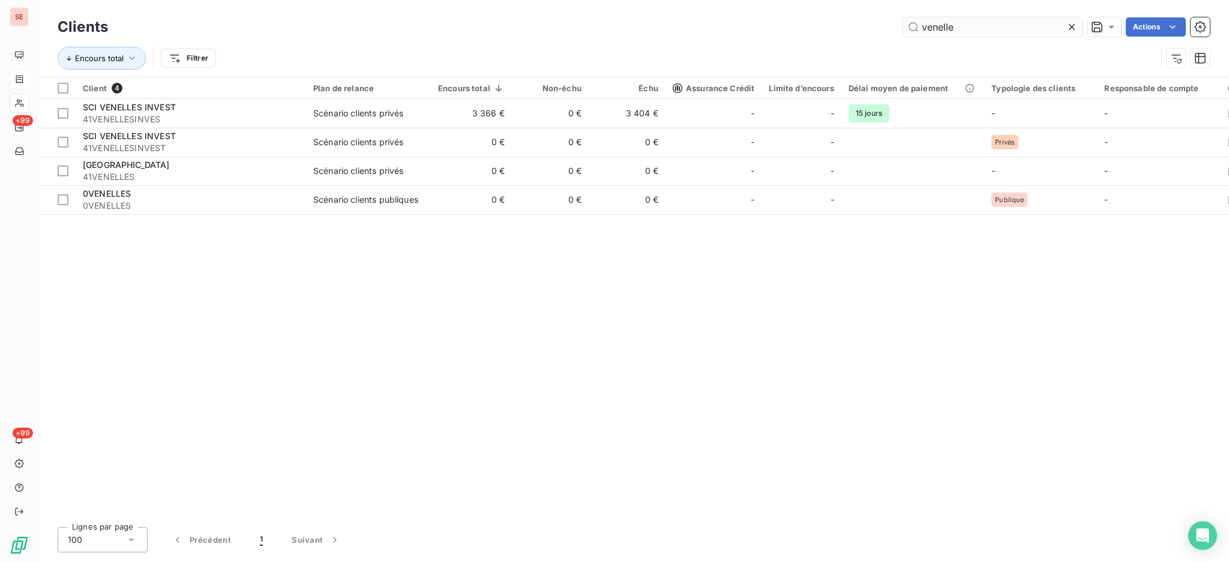
click at [984, 34] on input "venelle" at bounding box center [993, 26] width 180 height 19
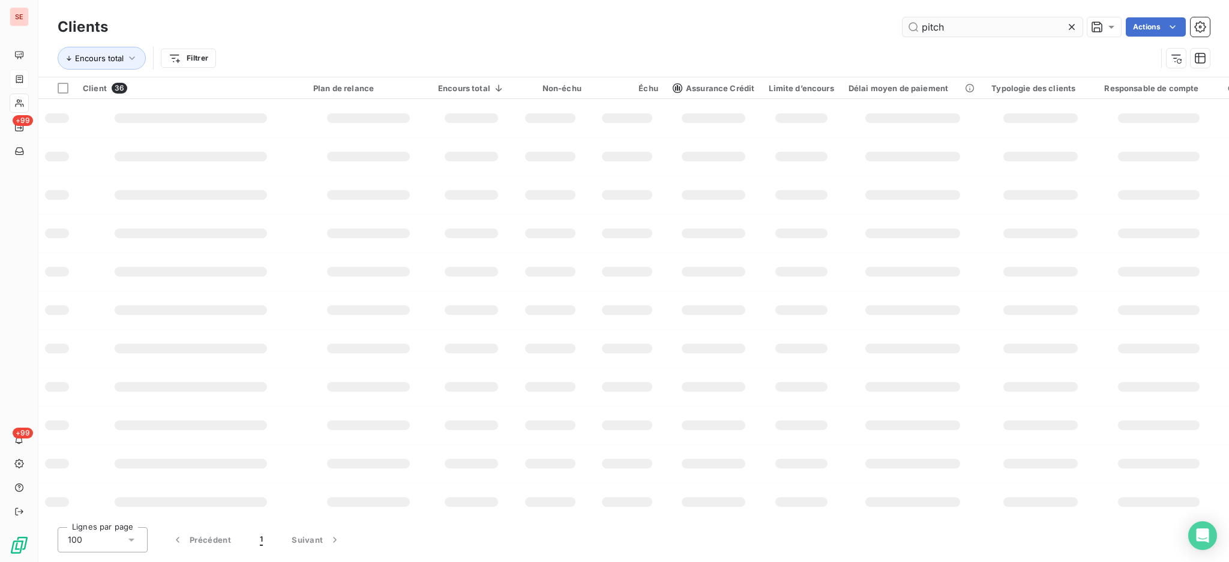
type input "pitch"
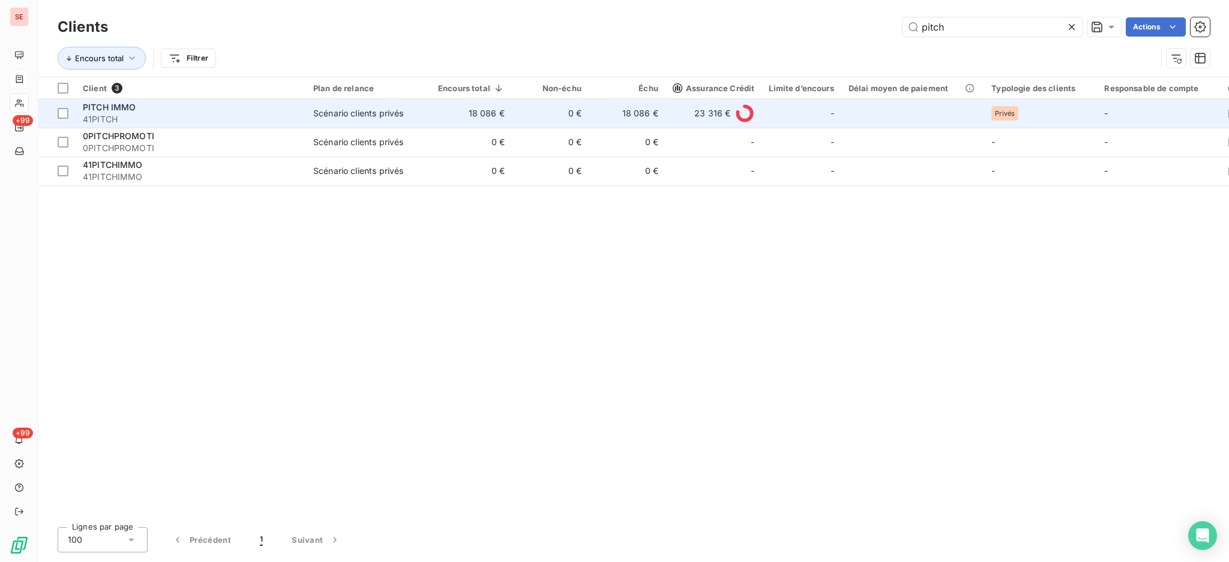
click at [562, 110] on td "0 €" at bounding box center [550, 113] width 77 height 29
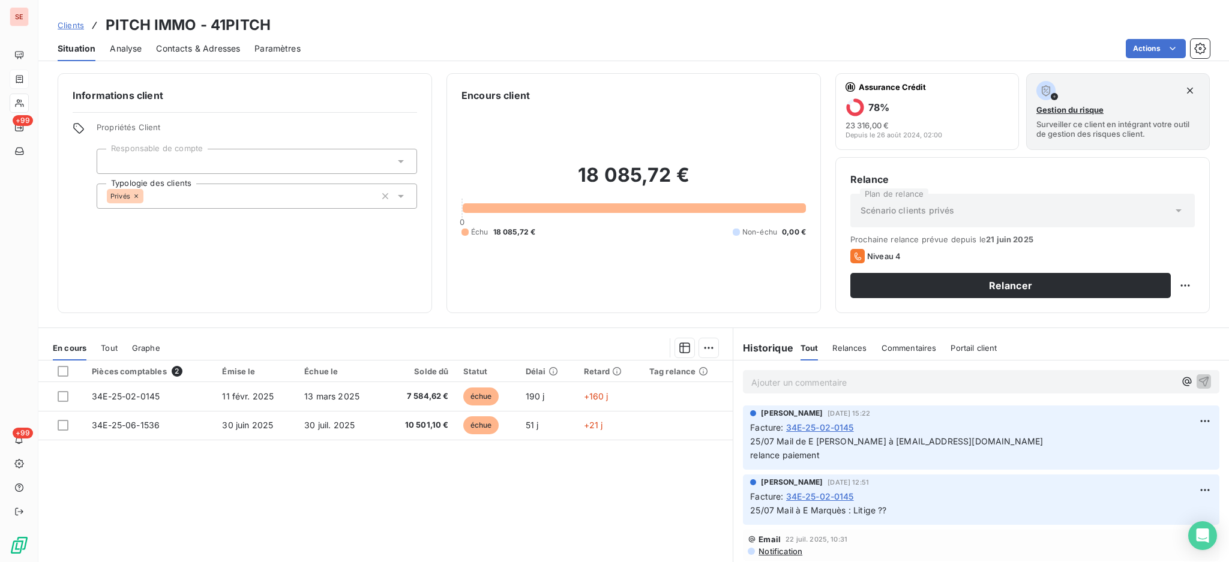
click at [203, 45] on span "Contacts & Adresses" at bounding box center [198, 49] width 84 height 12
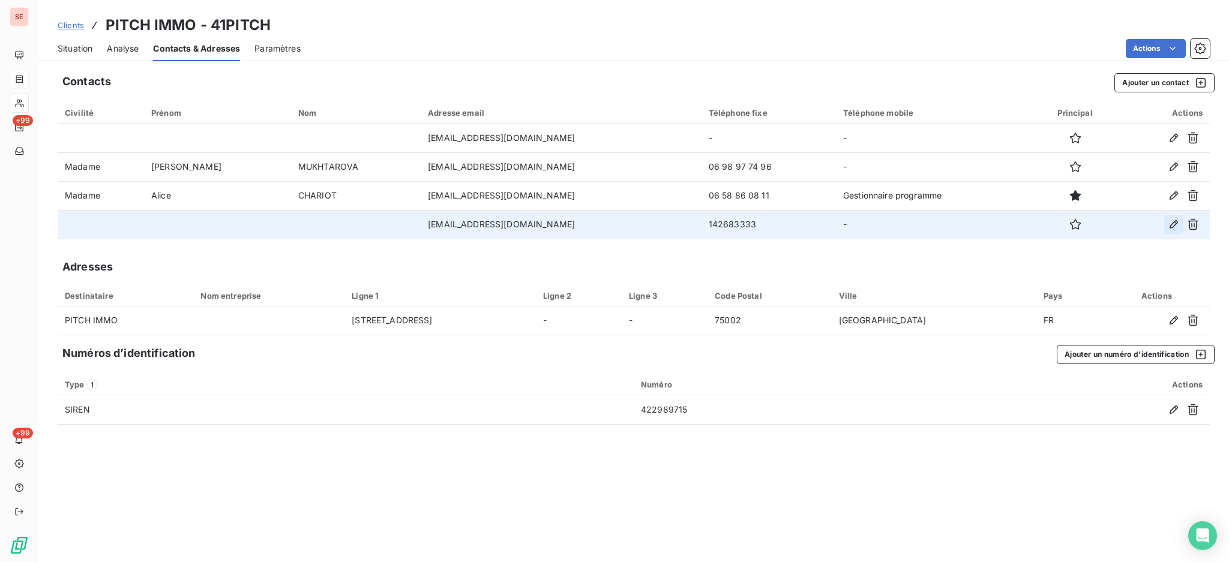
click at [1172, 222] on icon "button" at bounding box center [1174, 224] width 12 height 12
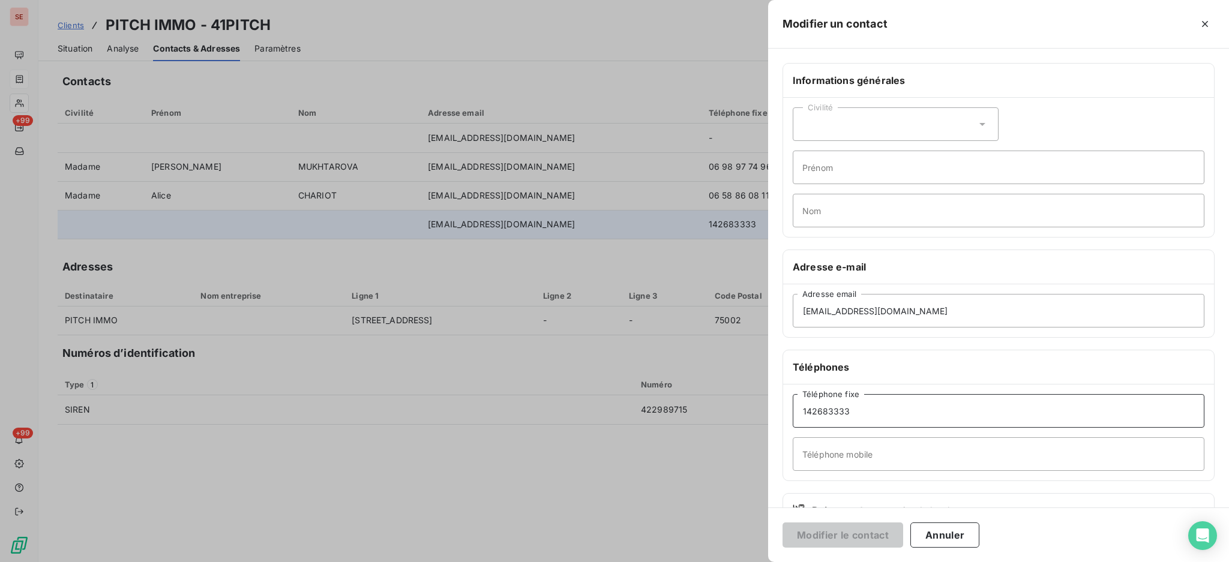
click at [804, 407] on input "142683333" at bounding box center [999, 411] width 412 height 34
type input "01 42 68 33 33"
click at [783, 523] on button "Modifier le contact" at bounding box center [843, 535] width 121 height 25
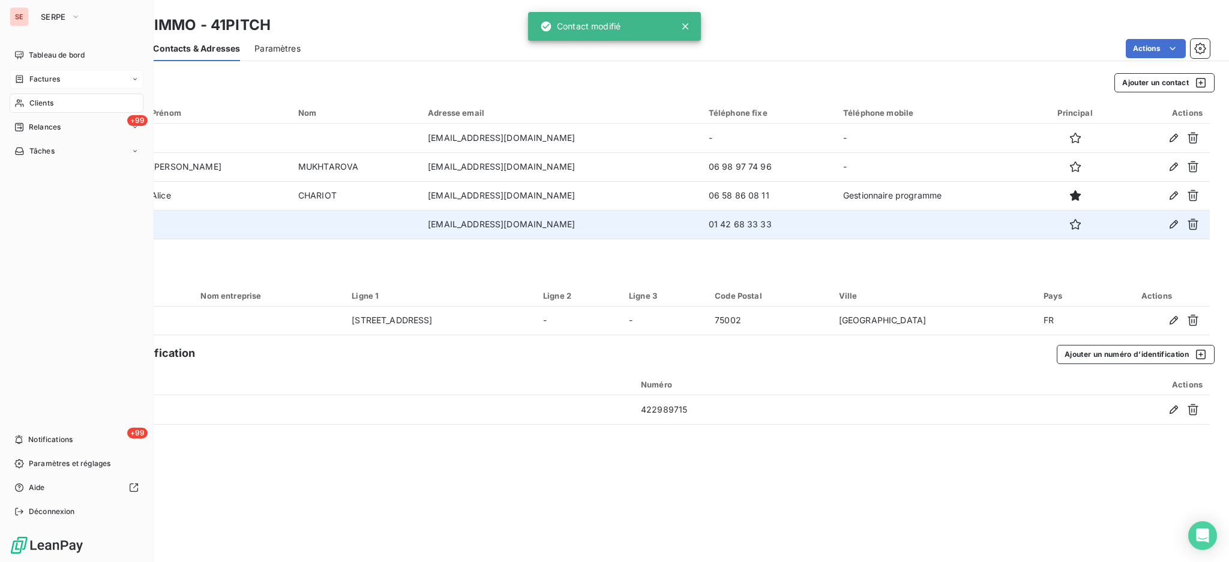
drag, startPoint x: 37, startPoint y: 99, endPoint x: 73, endPoint y: 103, distance: 36.8
click at [37, 99] on span "Clients" at bounding box center [41, 103] width 24 height 11
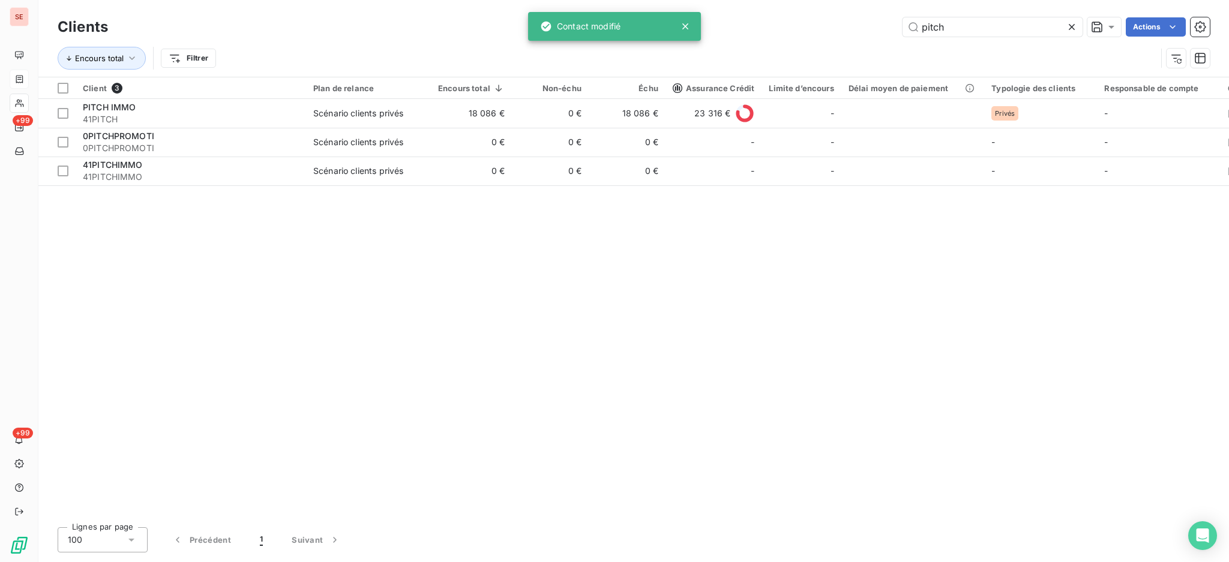
drag, startPoint x: 935, startPoint y: 29, endPoint x: 886, endPoint y: 29, distance: 48.6
click at [886, 29] on div "pitch Actions" at bounding box center [665, 26] width 1087 height 19
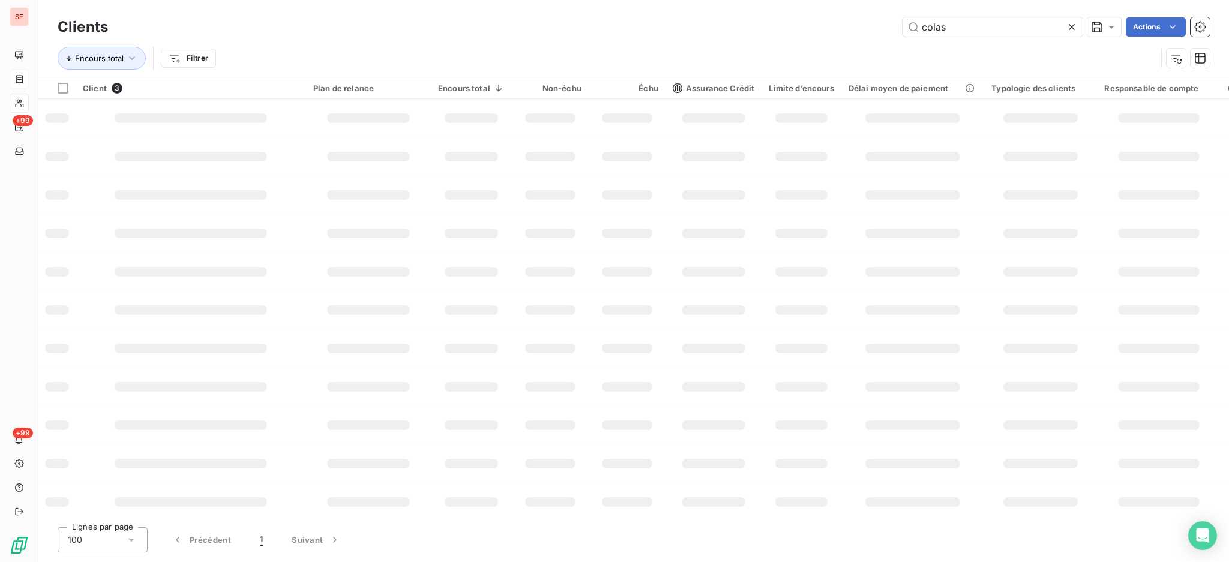
type input "colas"
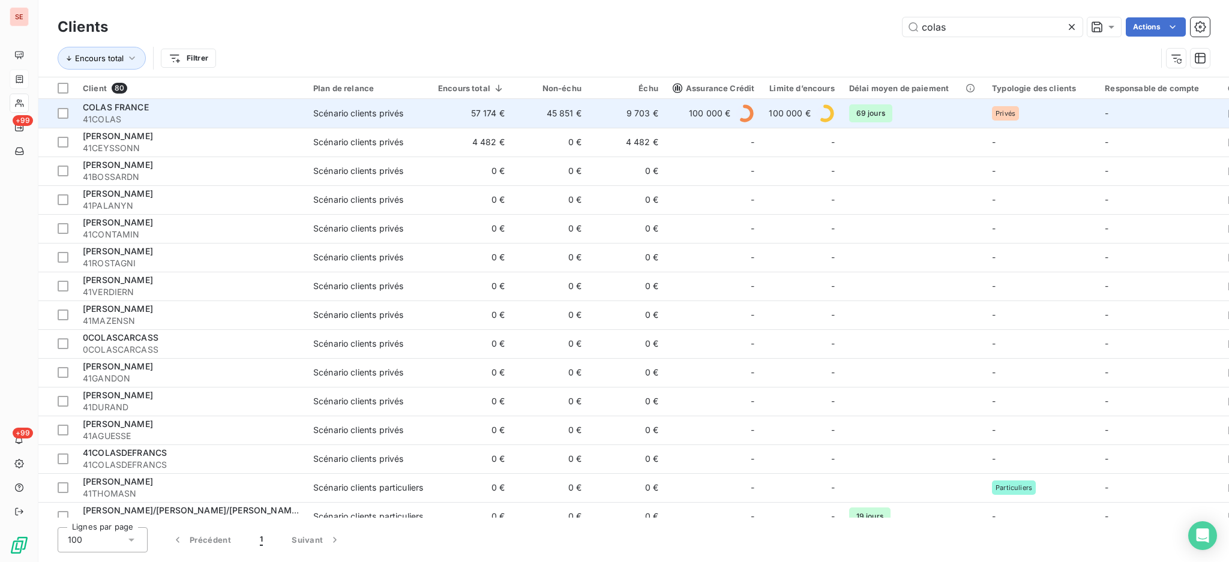
click at [197, 111] on div "COLAS FRANCE" at bounding box center [191, 107] width 216 height 12
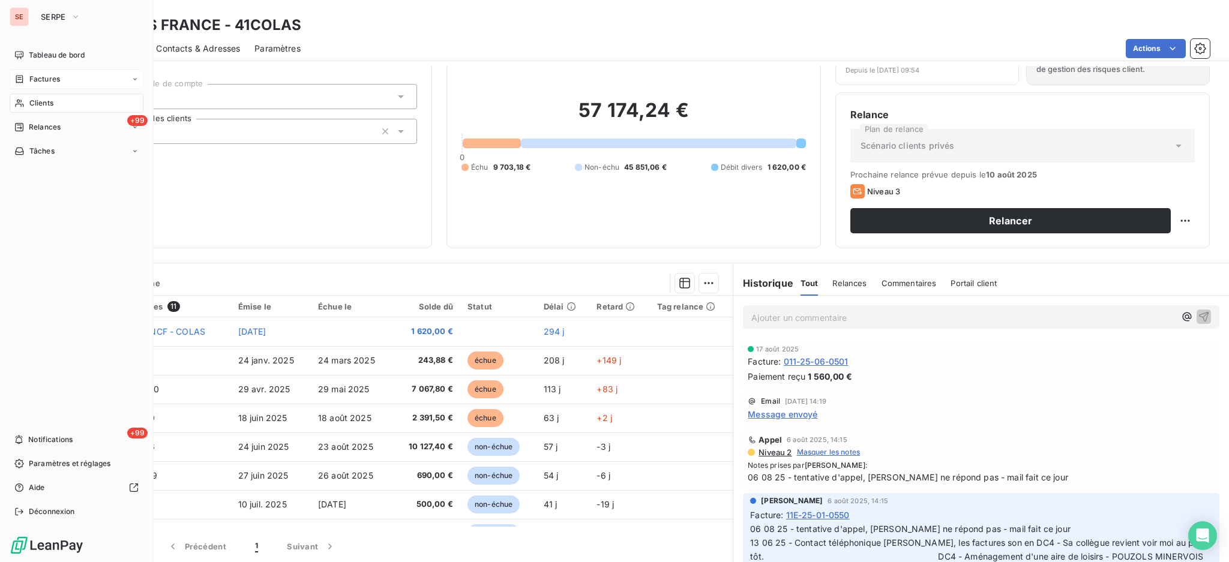
click at [56, 77] on span "Factures" at bounding box center [44, 79] width 31 height 11
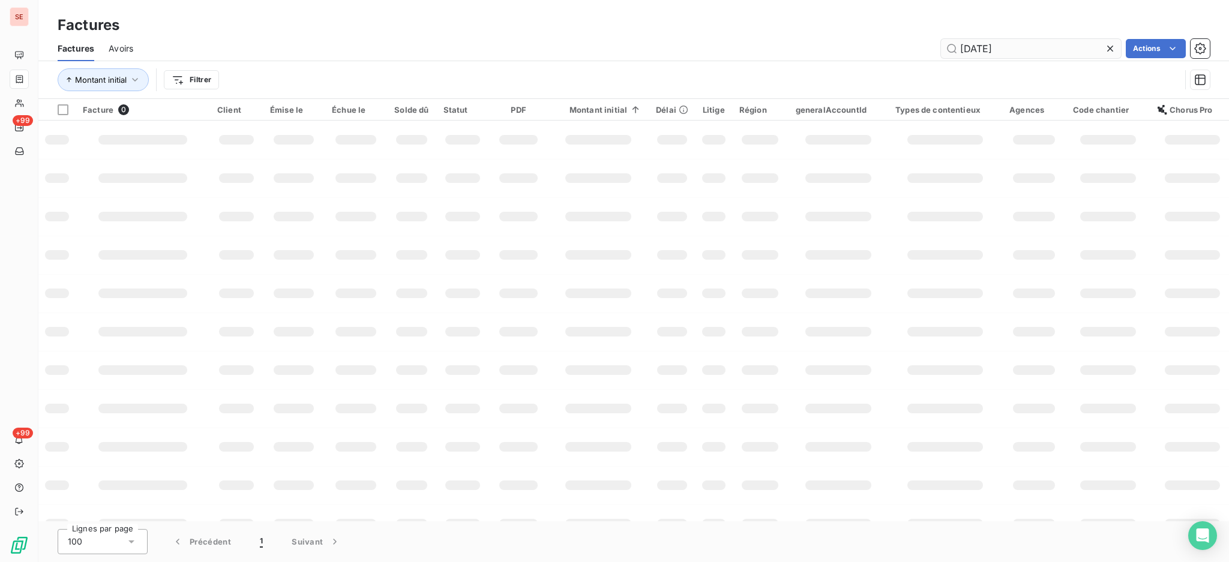
drag, startPoint x: 1005, startPoint y: 51, endPoint x: 960, endPoint y: 51, distance: 45.0
click at [960, 51] on input "25-07-1275" at bounding box center [1031, 48] width 180 height 19
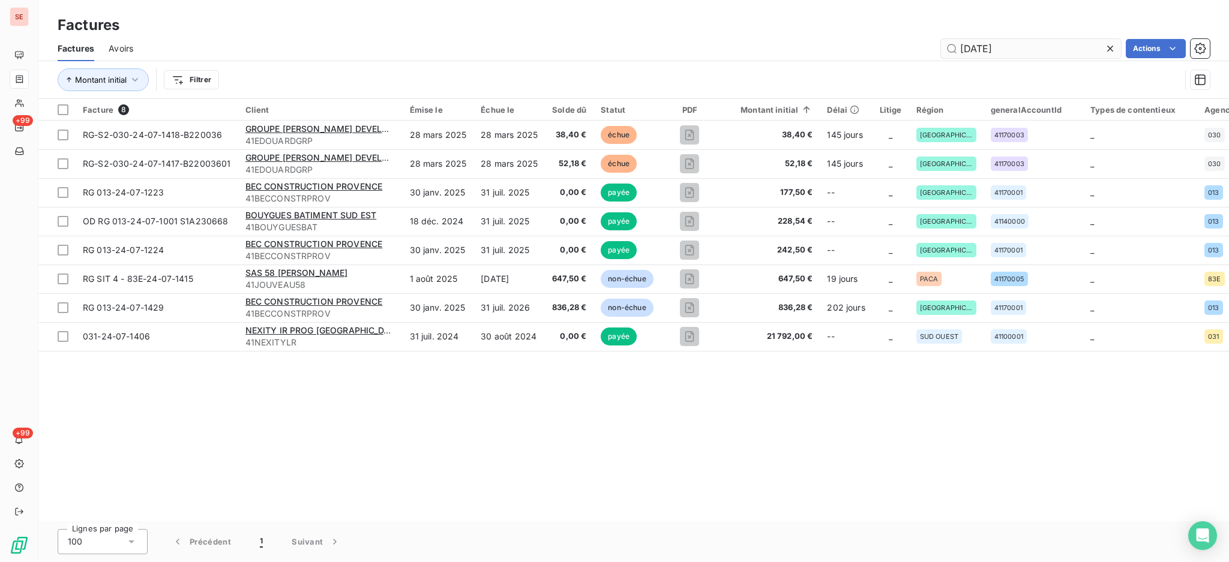
type input "24-07-1616"
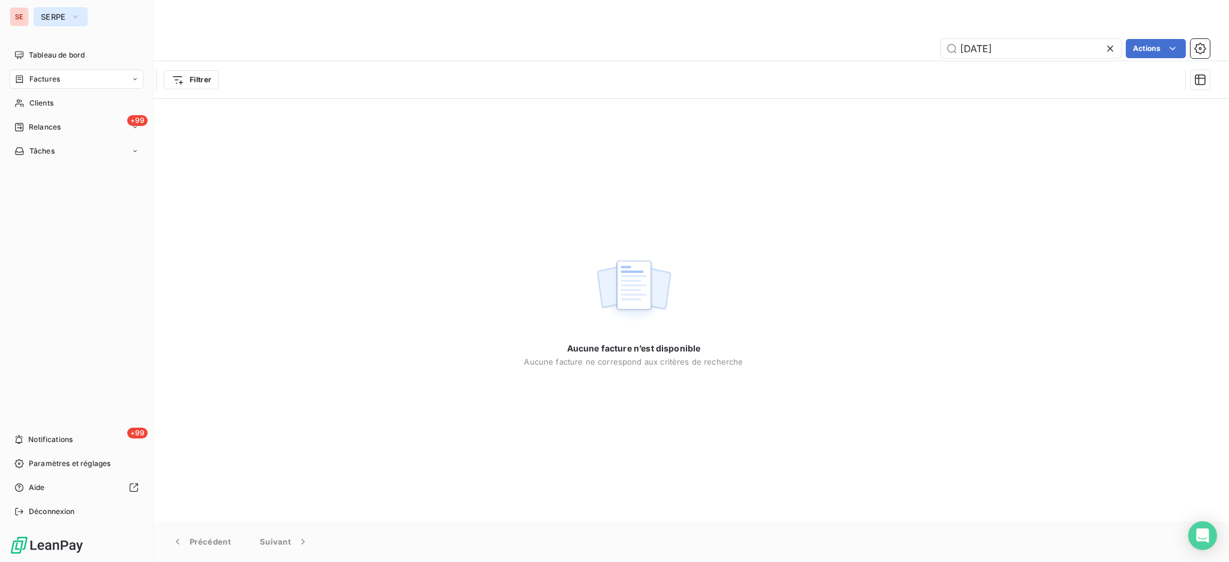
click at [53, 16] on span "SERPE" at bounding box center [53, 17] width 25 height 10
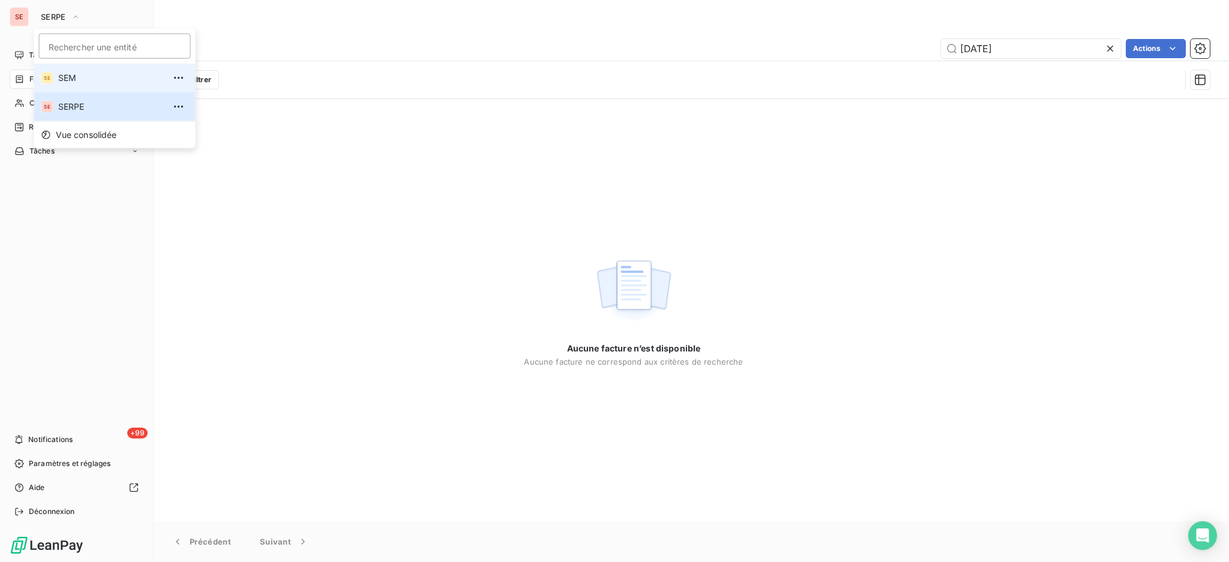
click at [66, 75] on span "SEM" at bounding box center [111, 78] width 106 height 12
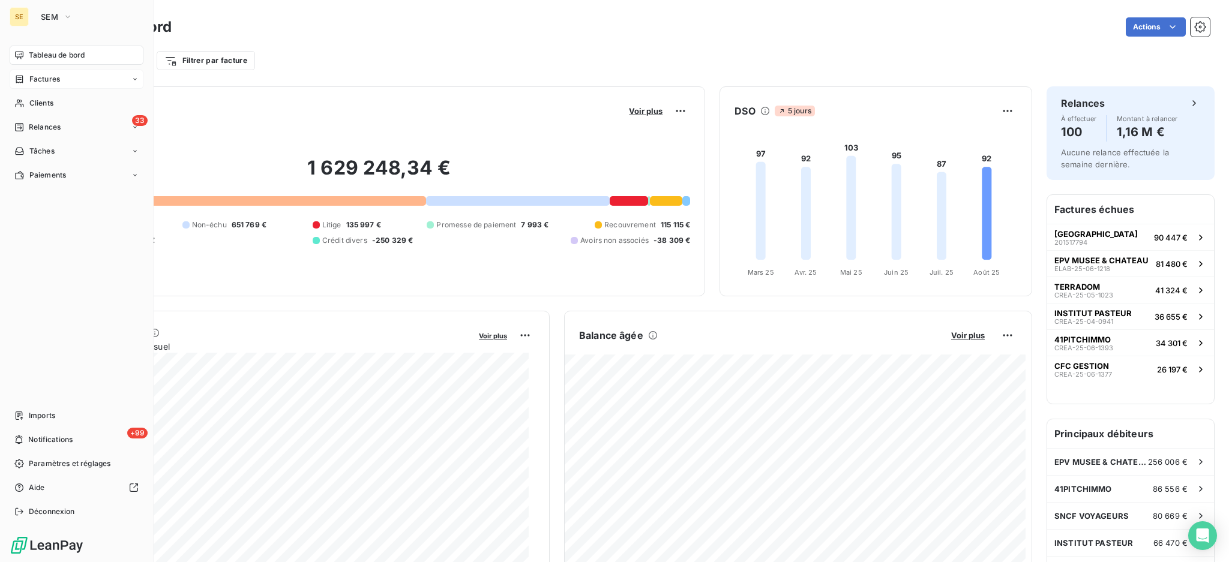
click at [46, 80] on span "Factures" at bounding box center [44, 79] width 31 height 11
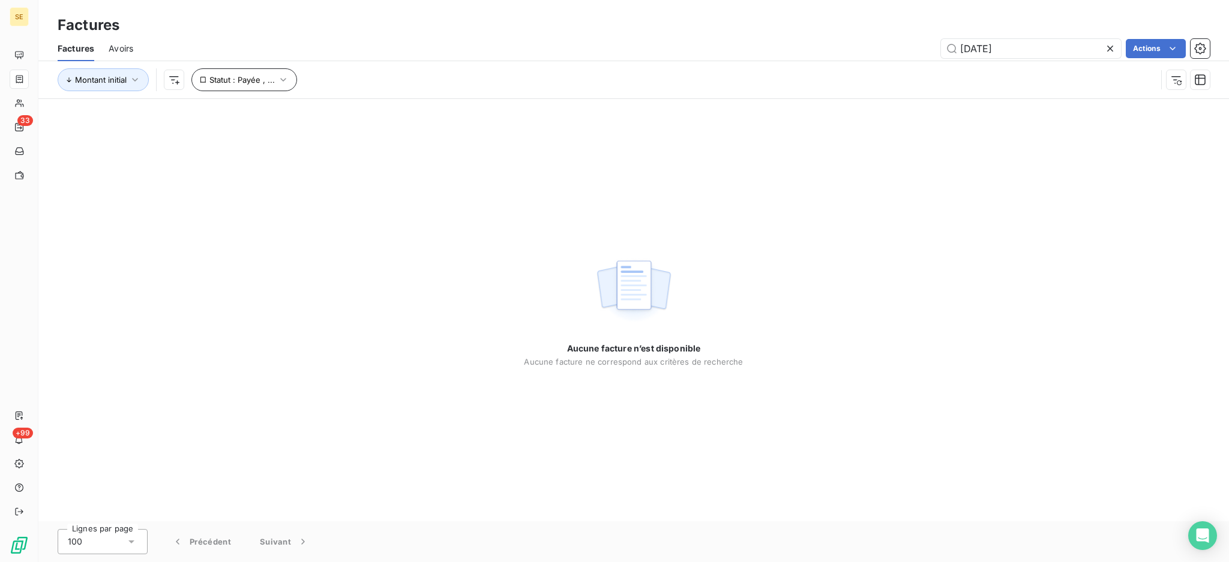
type input "24-07-1616"
click at [281, 78] on icon "button" at bounding box center [283, 80] width 12 height 12
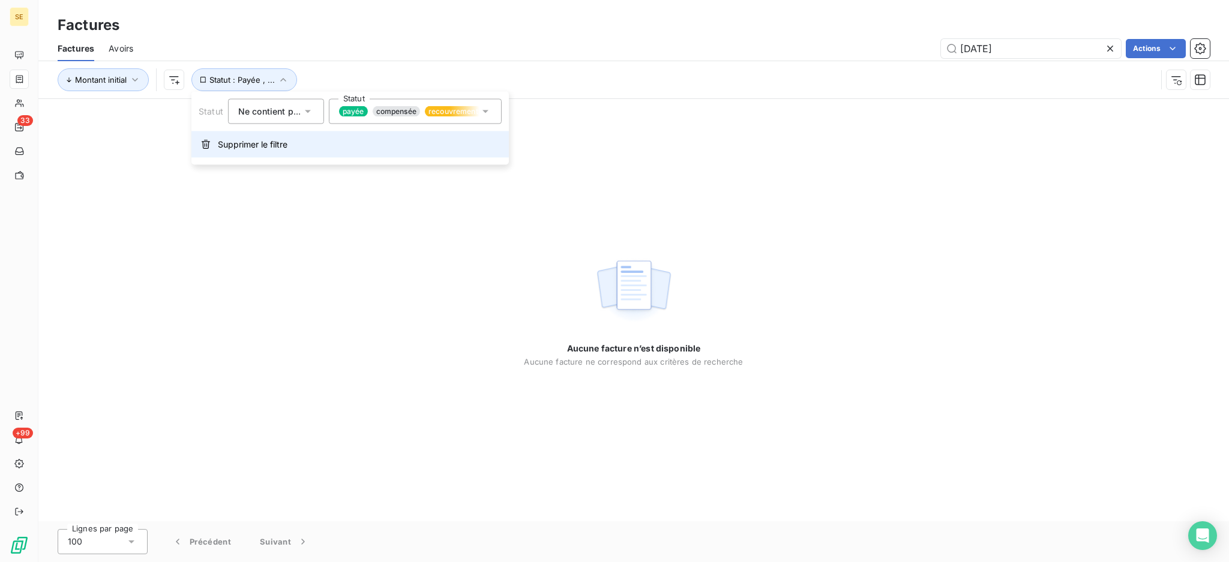
click at [259, 142] on span "Supprimer le filtre" at bounding box center [253, 145] width 70 height 12
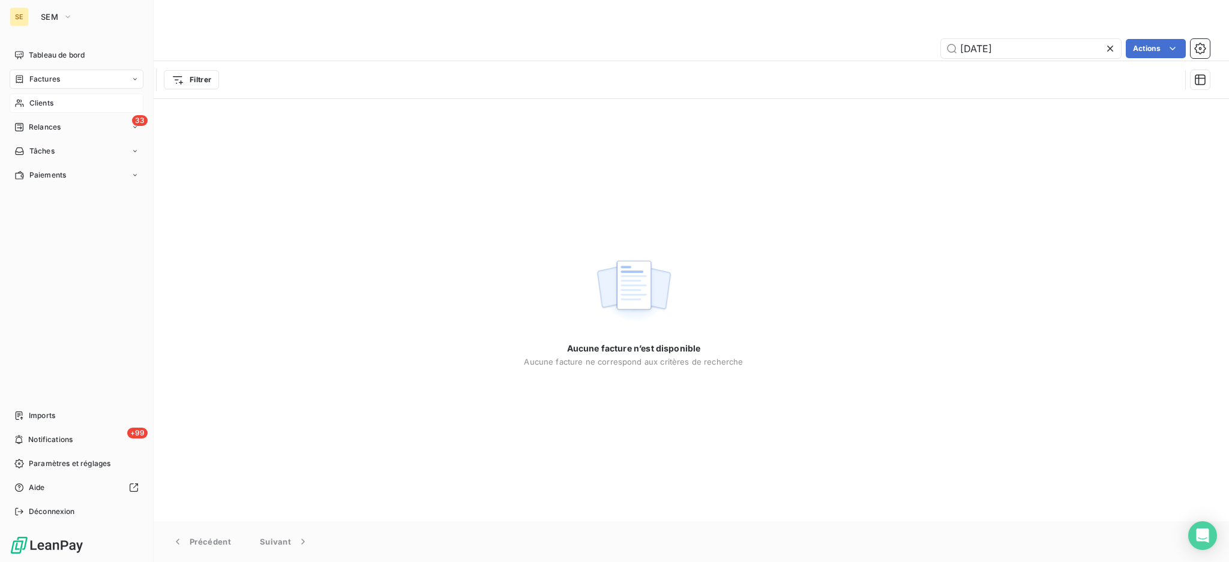
click at [43, 100] on span "Clients" at bounding box center [41, 103] width 24 height 11
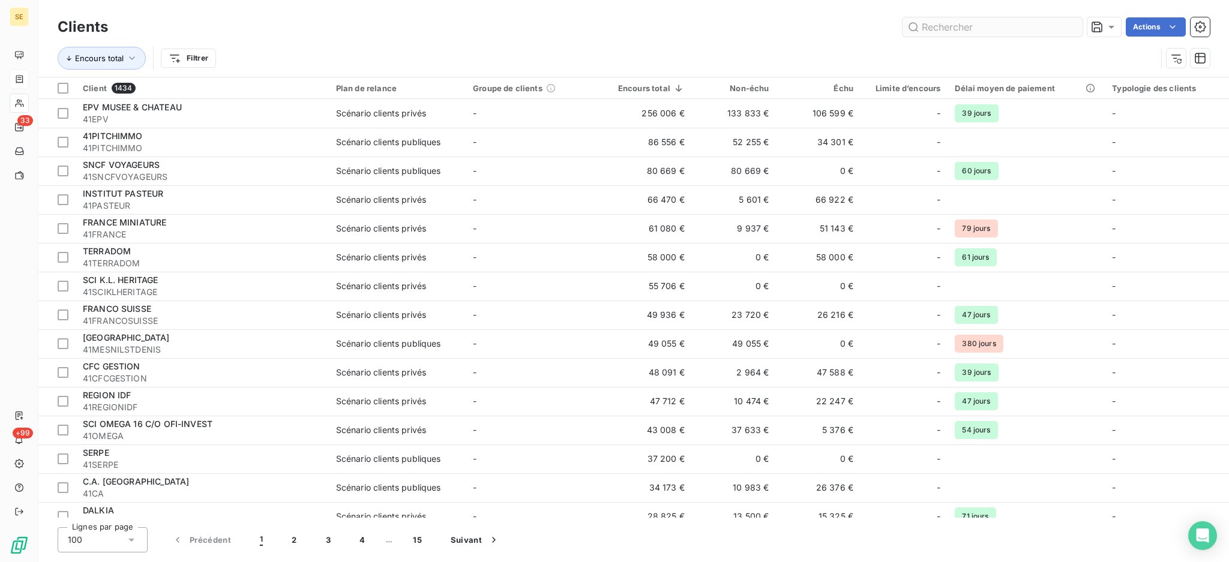
click at [957, 22] on input "text" at bounding box center [993, 26] width 180 height 19
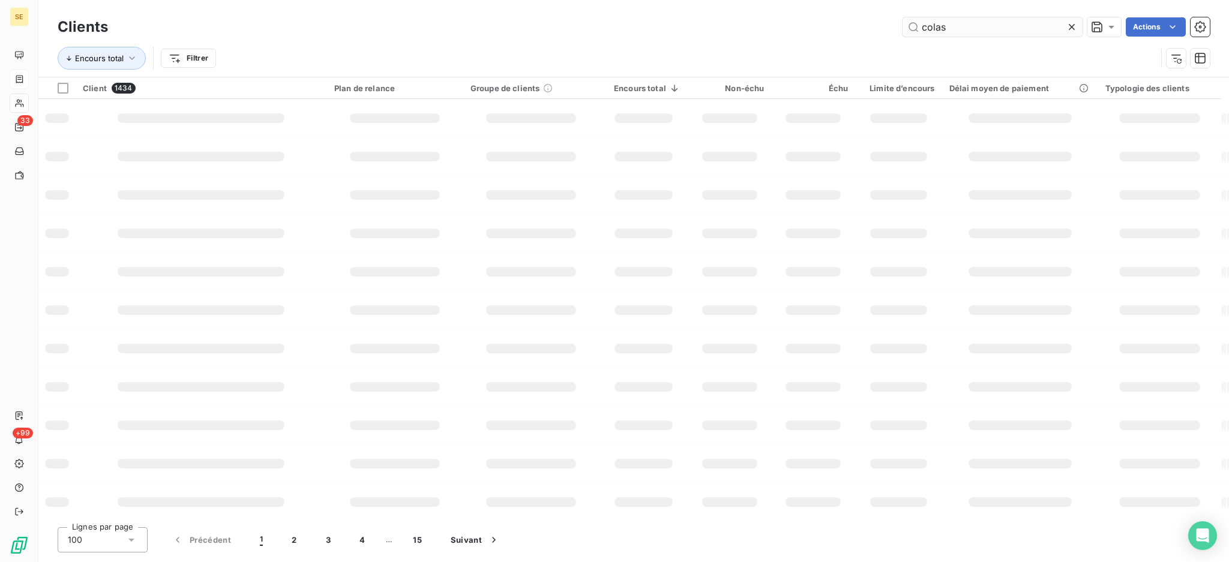
type input "colas"
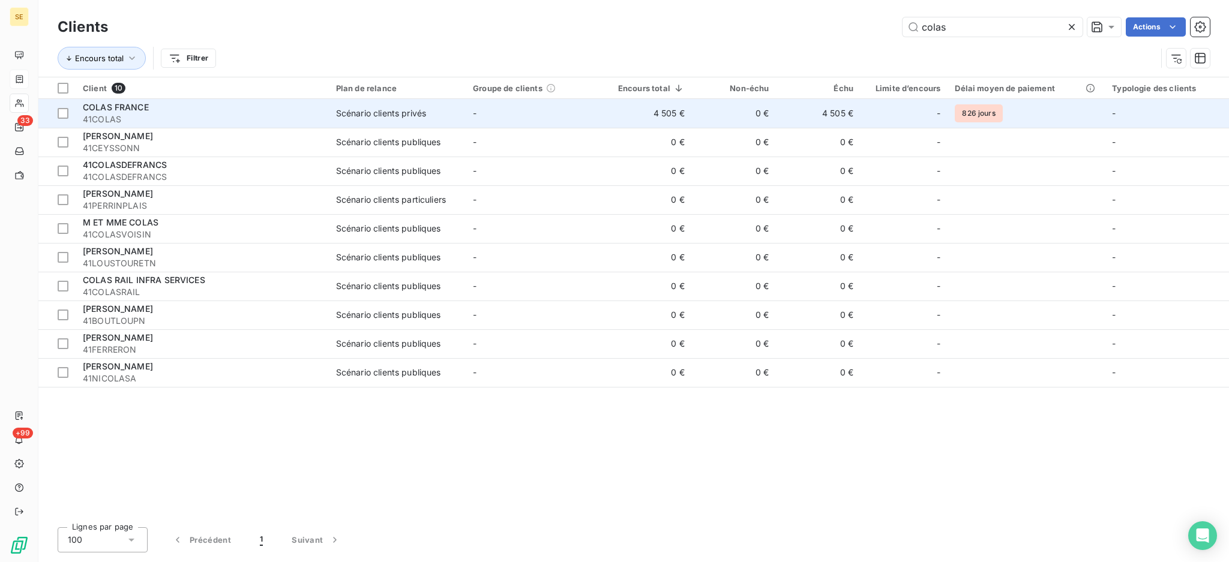
click at [322, 106] on div "COLAS FRANCE" at bounding box center [202, 107] width 239 height 12
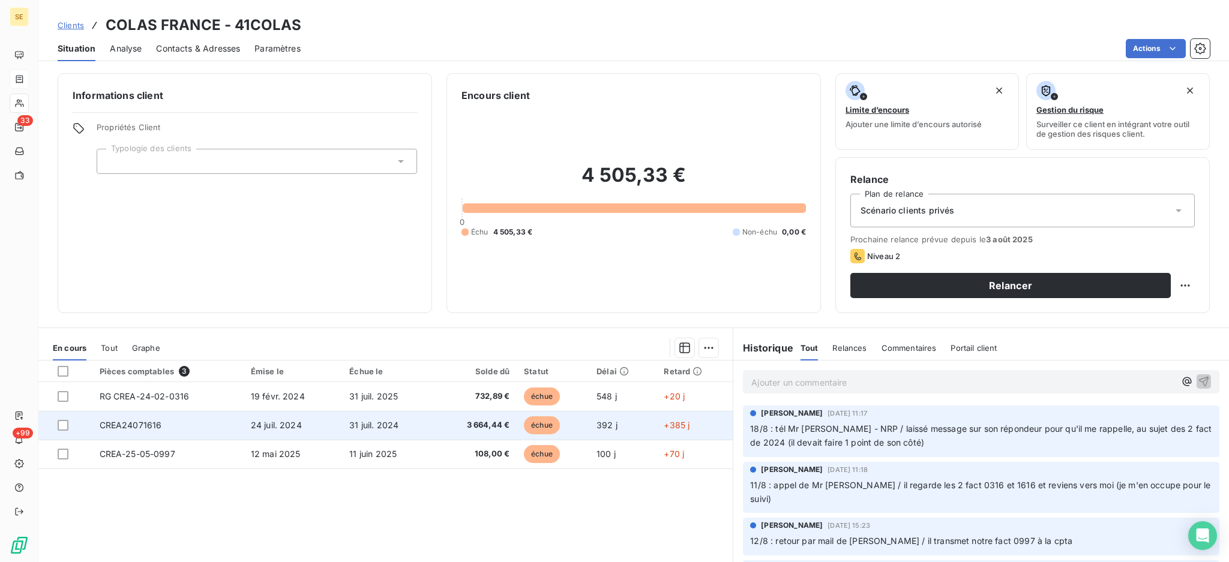
click at [382, 420] on span "31 juil. 2024" at bounding box center [373, 425] width 49 height 10
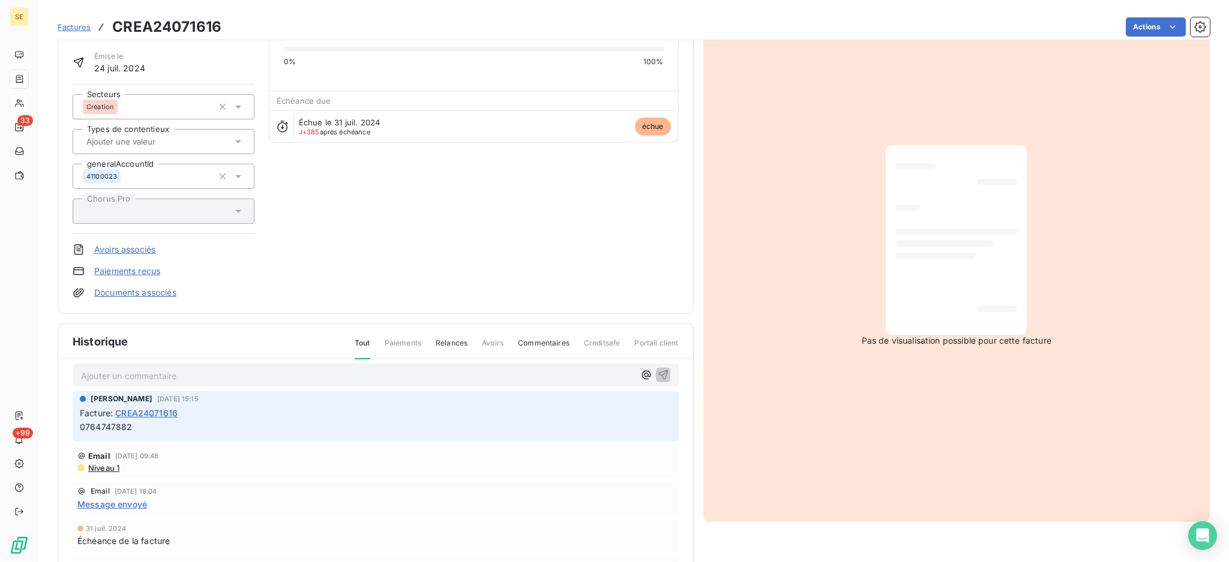
scroll to position [136, 0]
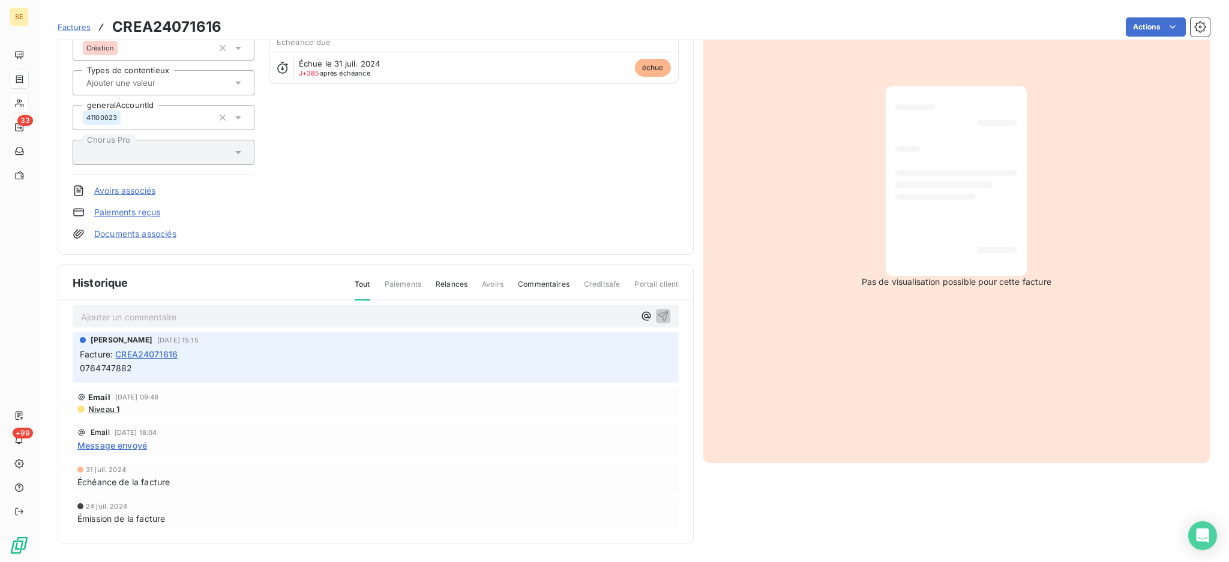
click at [107, 442] on span "Message envoyé" at bounding box center [112, 445] width 70 height 13
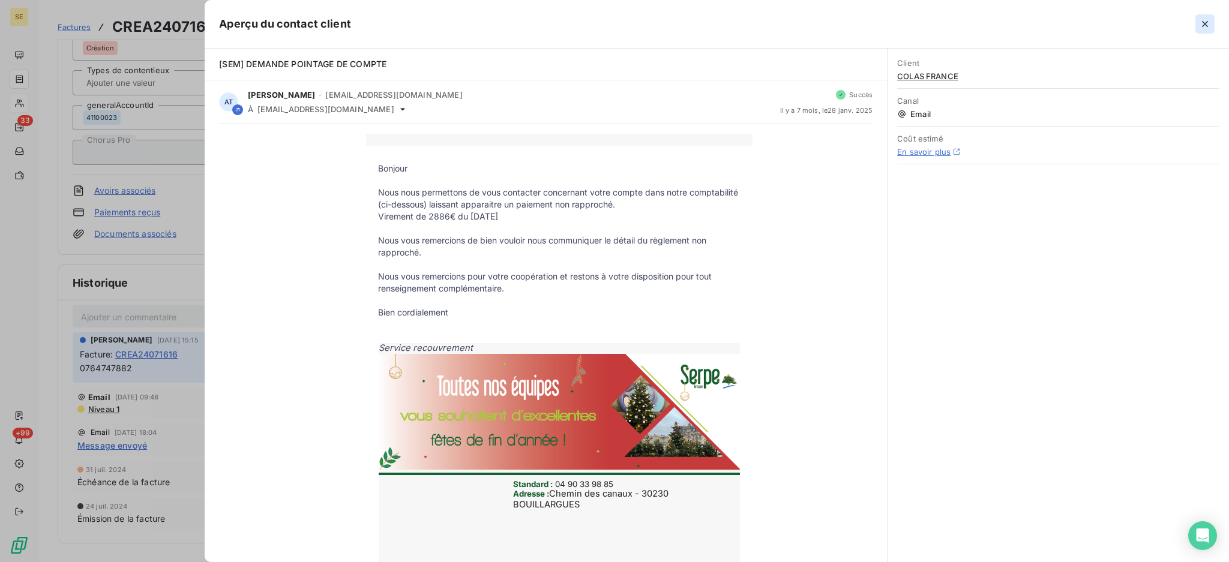
click at [1206, 26] on icon "button" at bounding box center [1205, 24] width 12 height 12
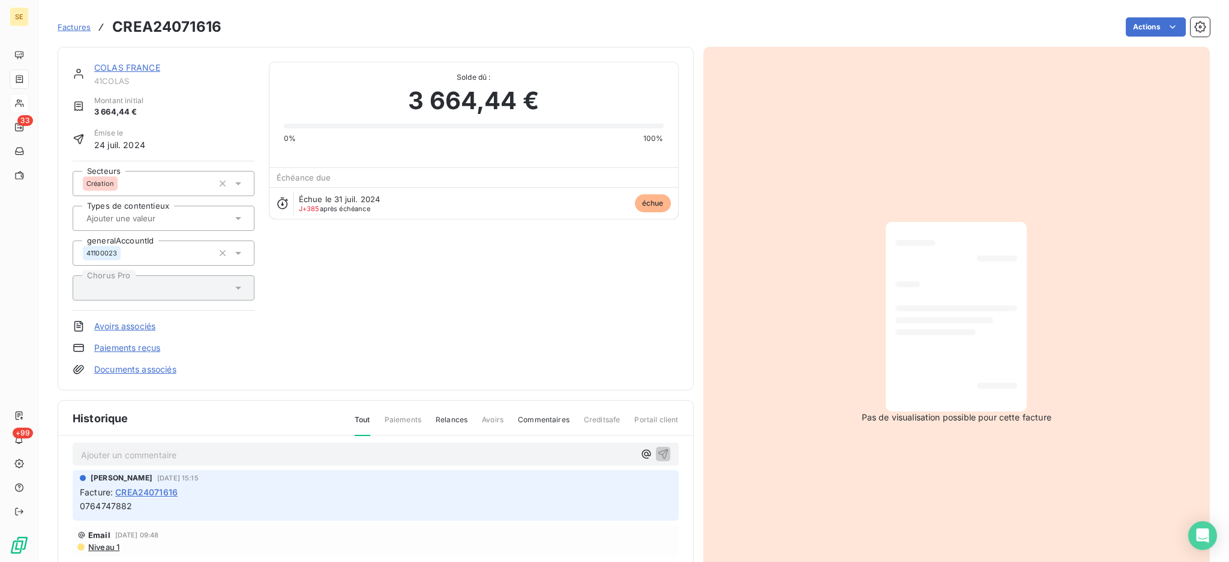
scroll to position [10, 0]
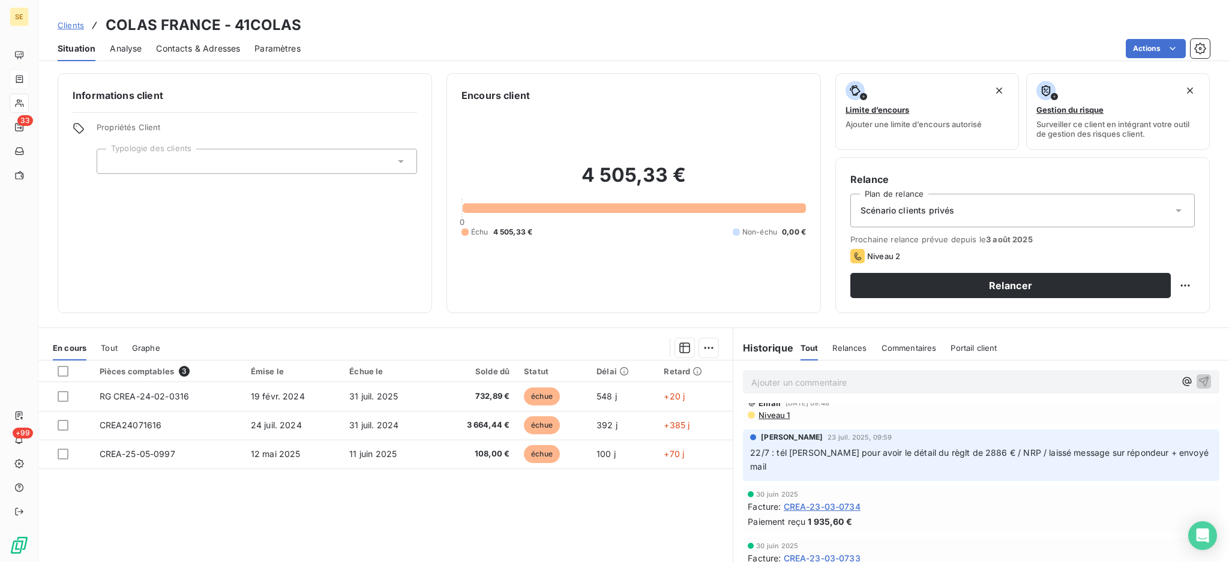
scroll to position [240, 0]
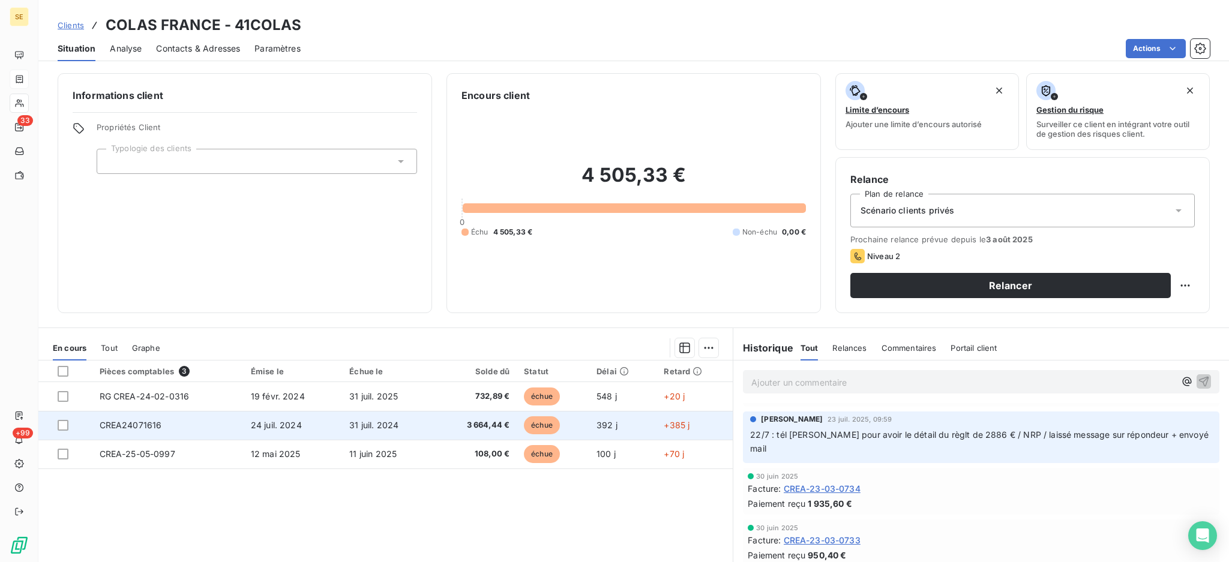
click at [448, 424] on span "3 664,44 €" at bounding box center [475, 425] width 68 height 12
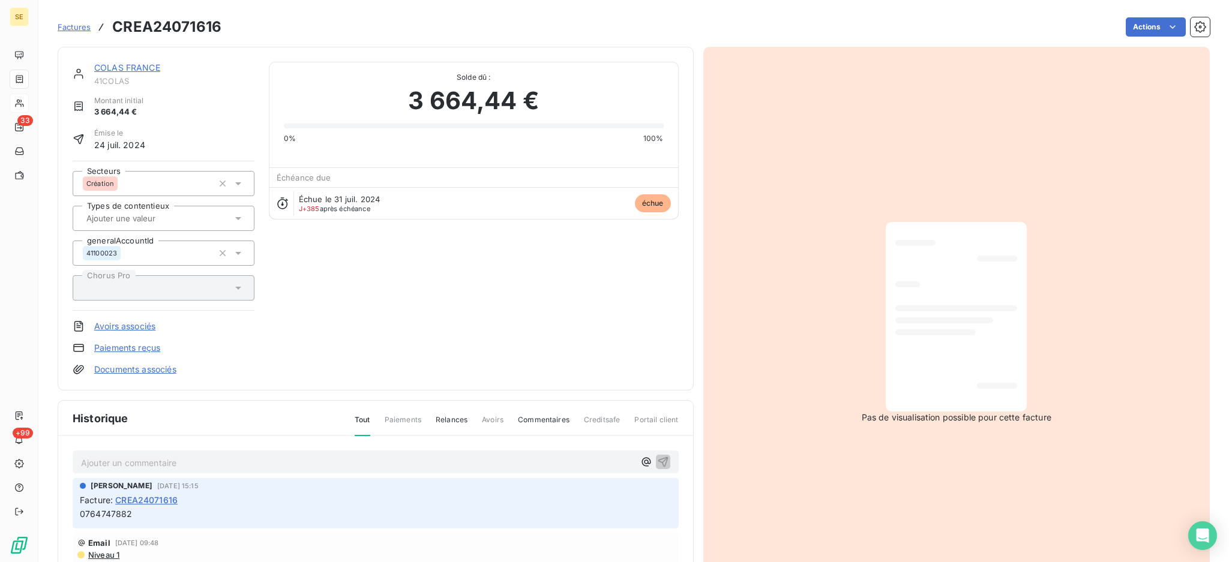
click at [411, 458] on p "Ajouter un commentaire ﻿" at bounding box center [357, 462] width 553 height 15
click at [116, 65] on link "COLAS FRANCE" at bounding box center [127, 67] width 66 height 10
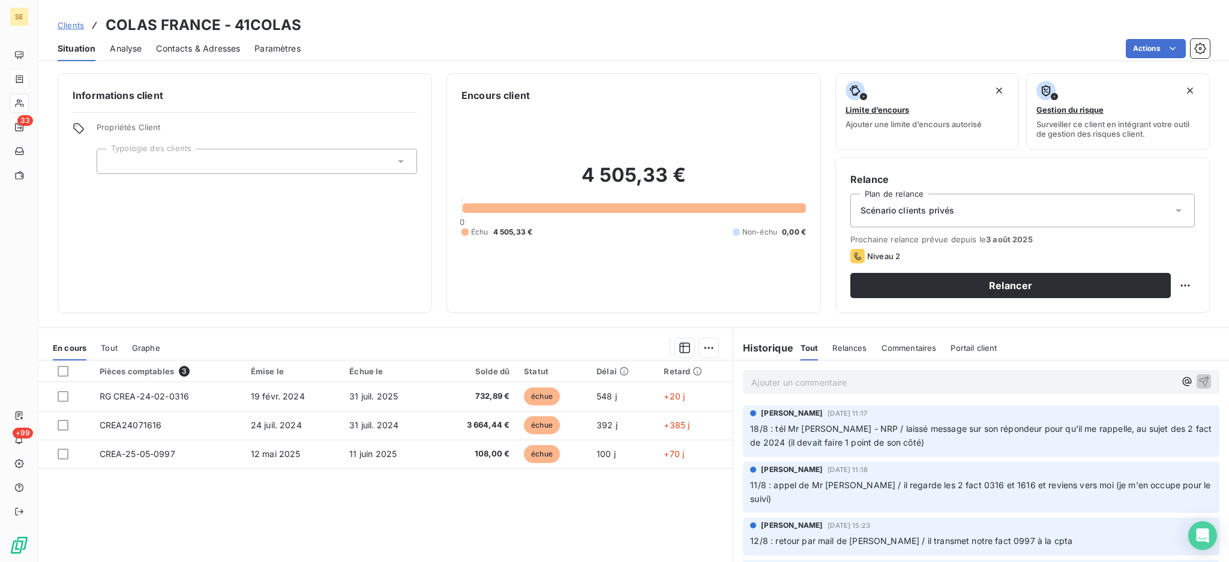
click at [203, 47] on span "Contacts & Adresses" at bounding box center [198, 49] width 84 height 12
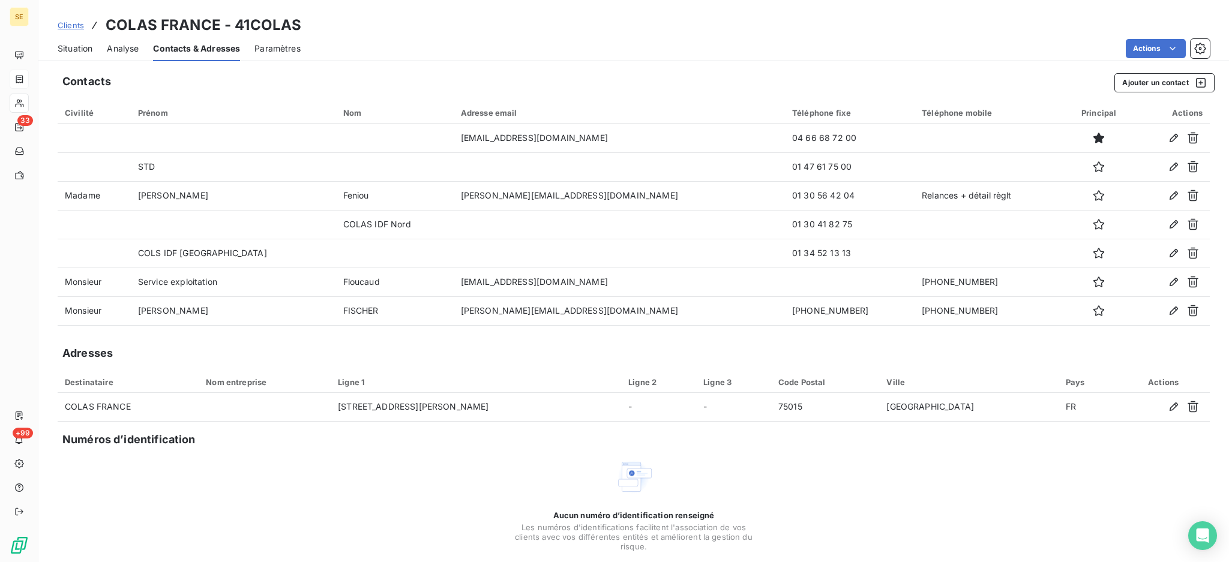
click at [79, 46] on span "Situation" at bounding box center [75, 49] width 35 height 12
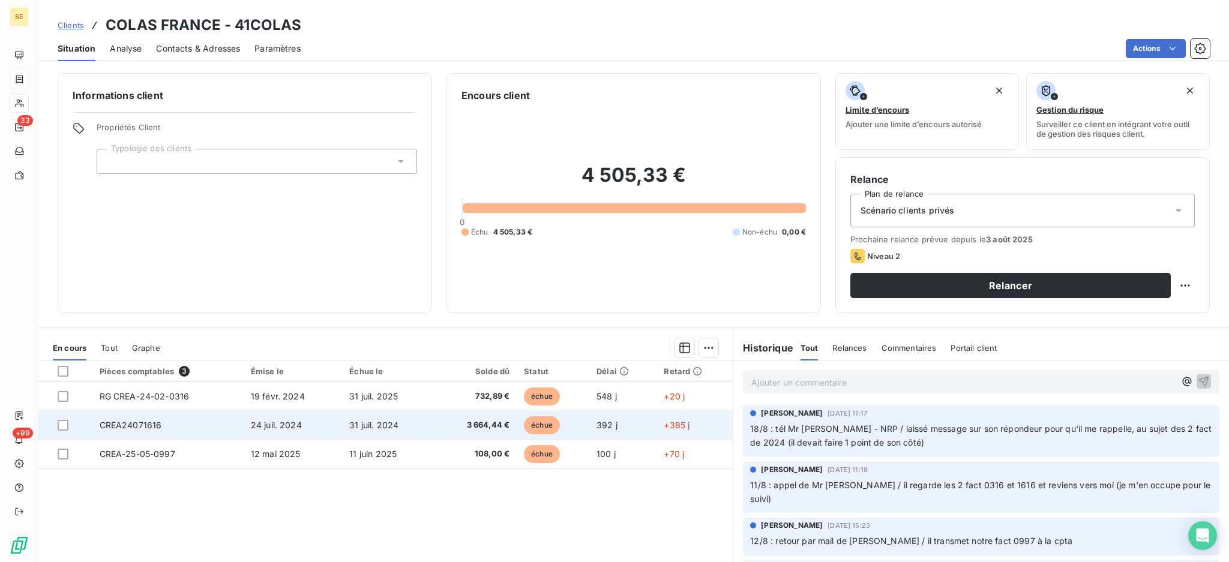
click at [458, 422] on span "3 664,44 €" at bounding box center [475, 425] width 68 height 12
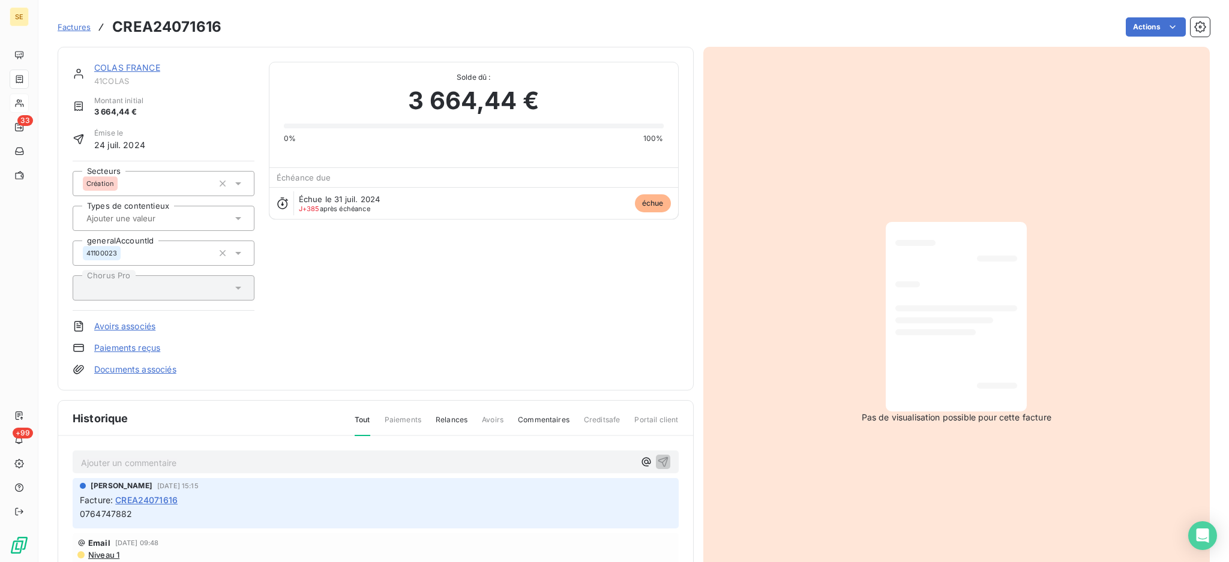
click at [126, 70] on link "COLAS FRANCE" at bounding box center [127, 67] width 66 height 10
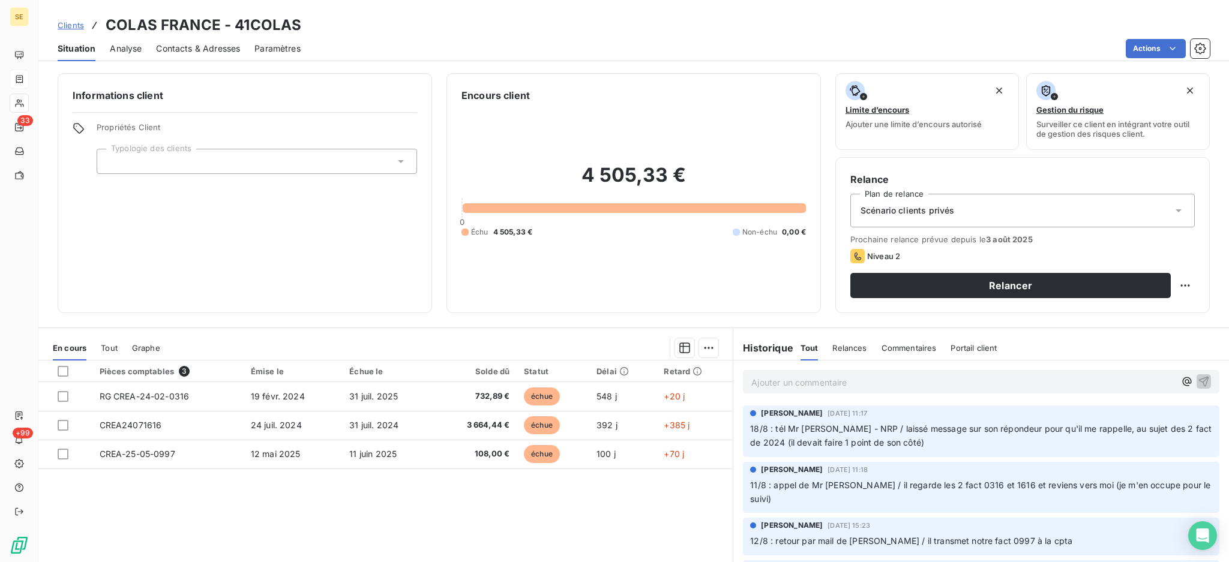
click at [217, 47] on span "Contacts & Adresses" at bounding box center [198, 49] width 84 height 12
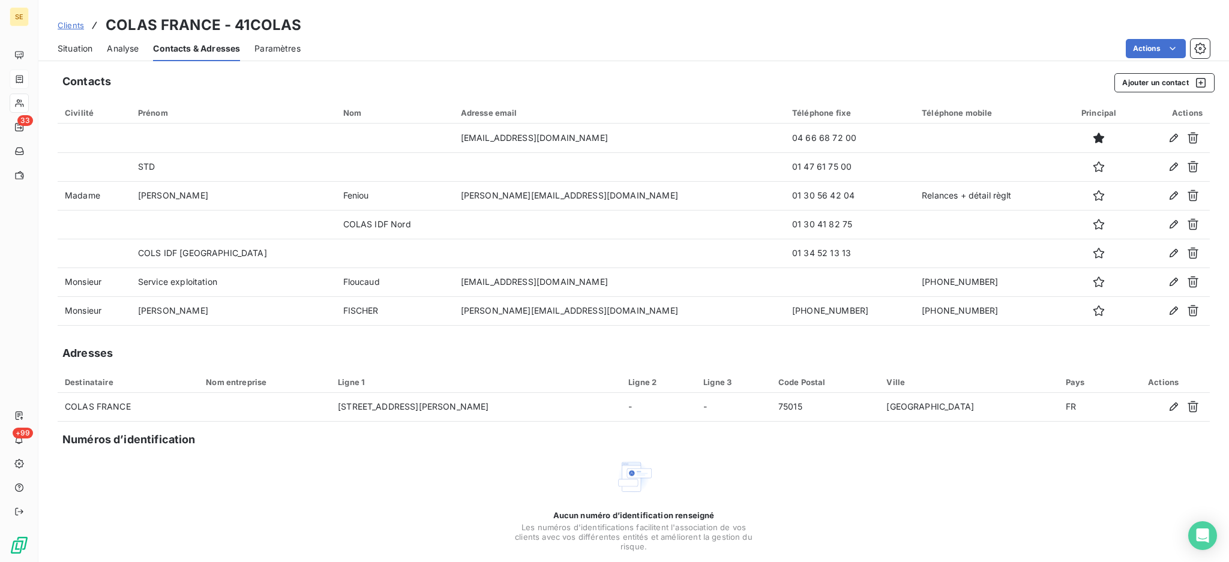
click at [75, 50] on span "Situation" at bounding box center [75, 49] width 35 height 12
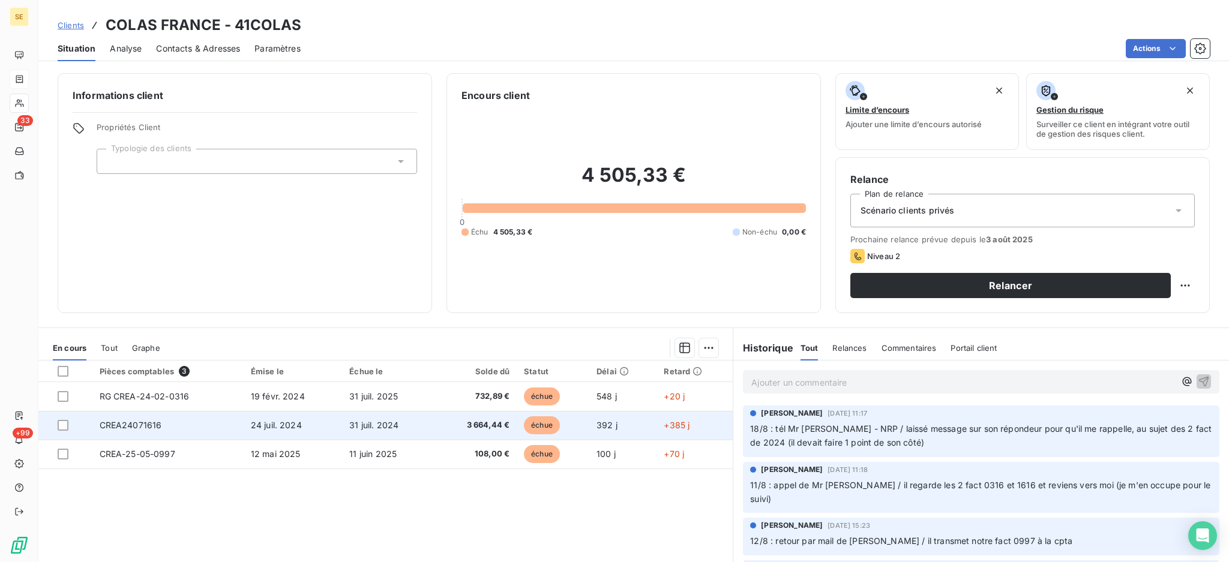
click at [194, 425] on td "CREA24071616" at bounding box center [167, 425] width 151 height 29
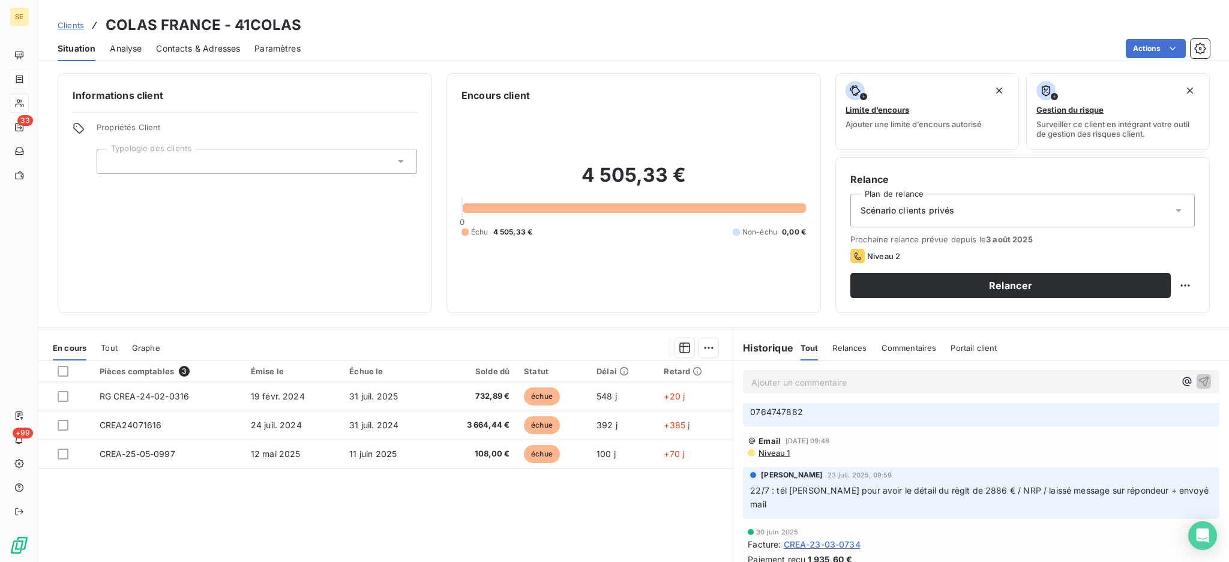
scroll to position [160, 0]
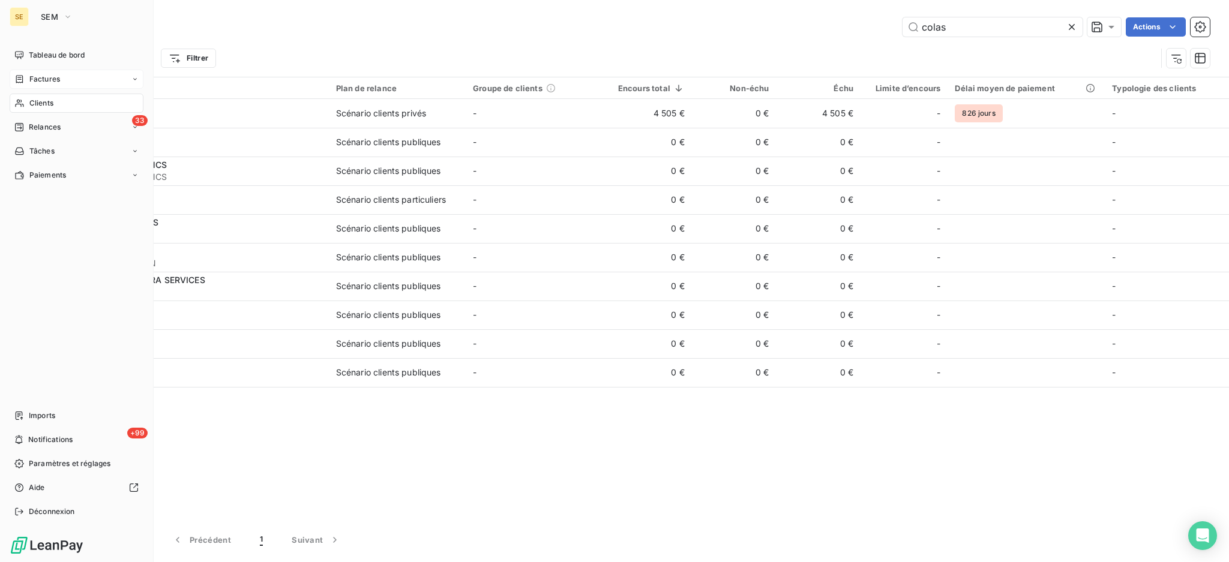
click at [44, 102] on span "Clients" at bounding box center [41, 103] width 24 height 11
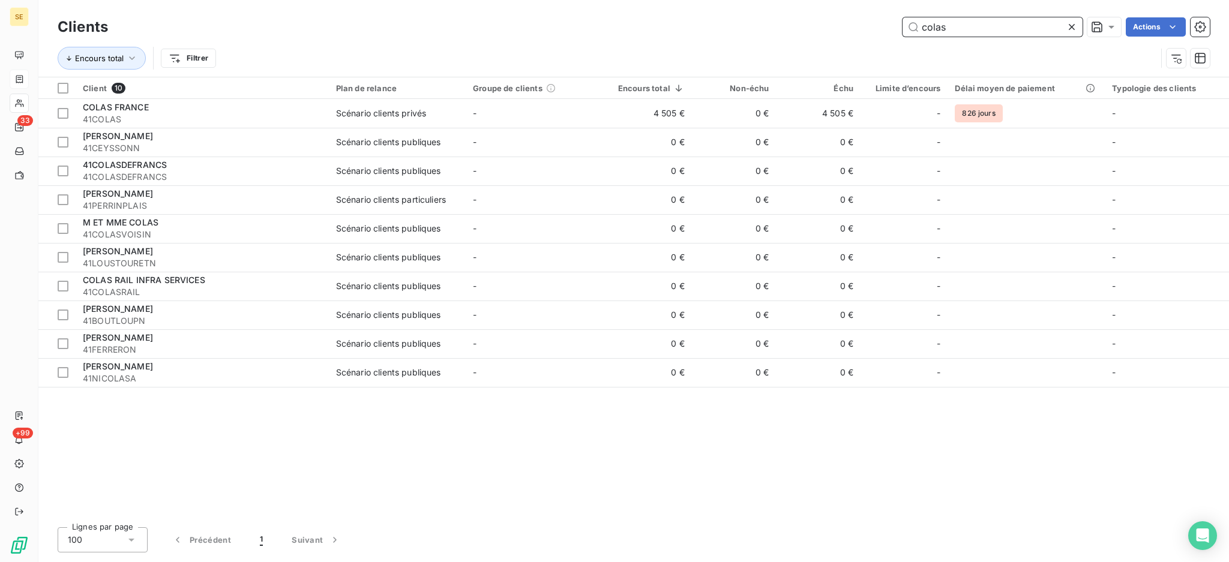
click at [964, 25] on input "colas" at bounding box center [993, 26] width 180 height 19
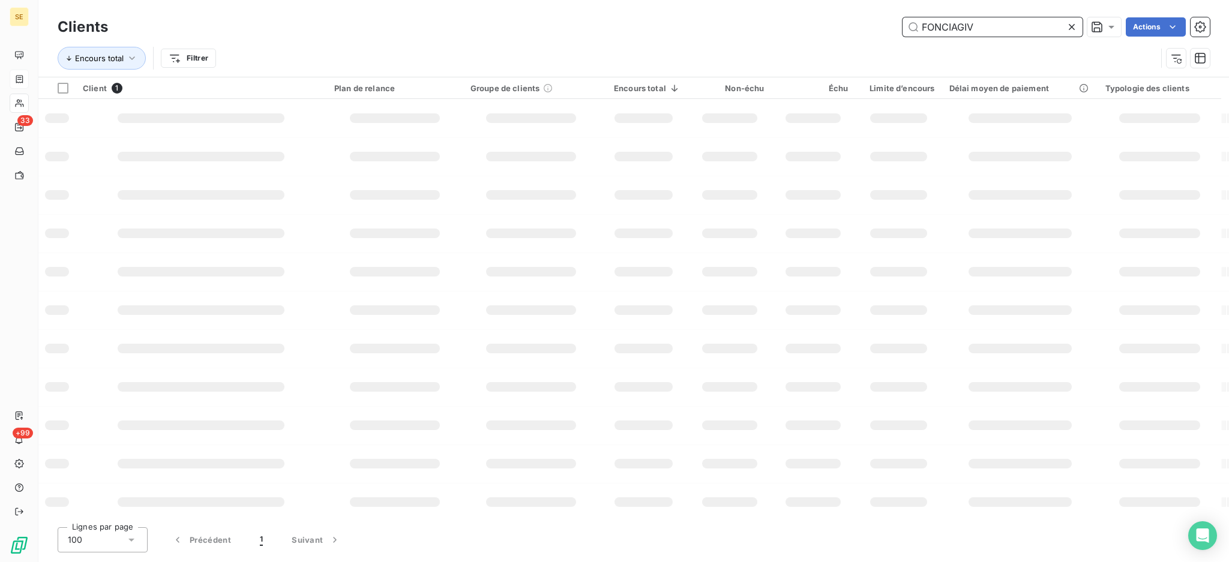
type input "FONCIAGIV"
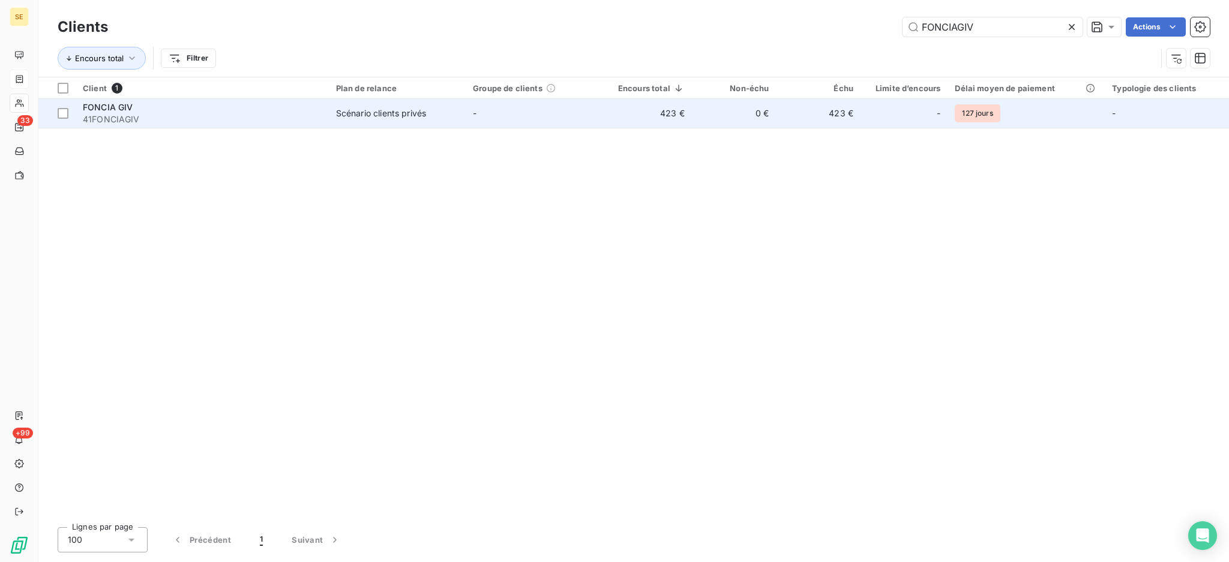
click at [520, 118] on td "-" at bounding box center [534, 113] width 137 height 29
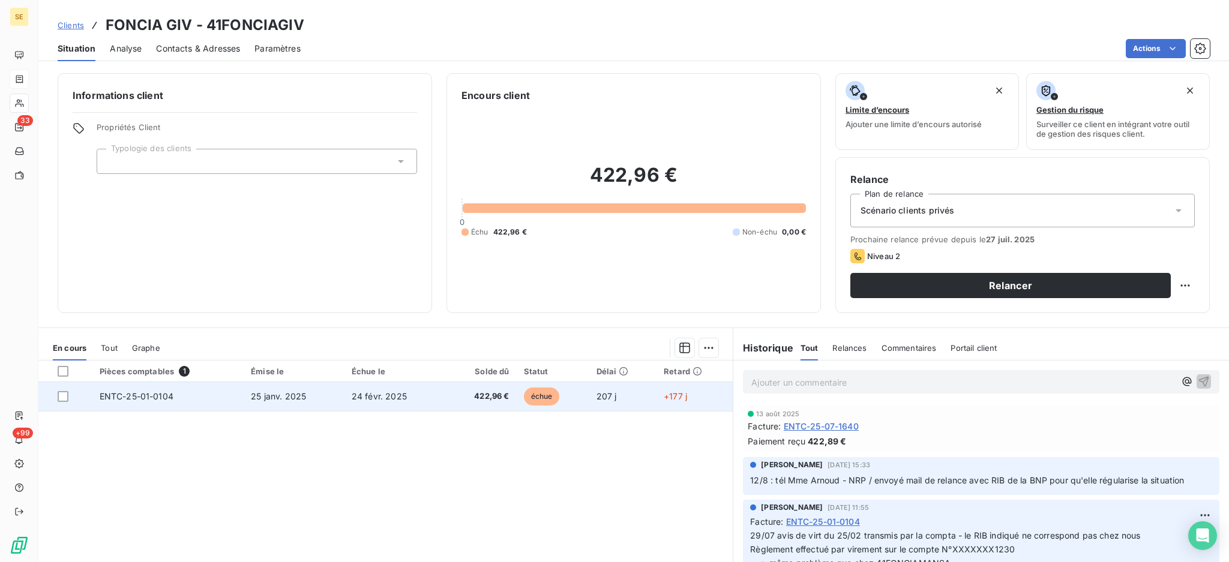
click at [278, 403] on td "25 janv. 2025" at bounding box center [294, 396] width 101 height 29
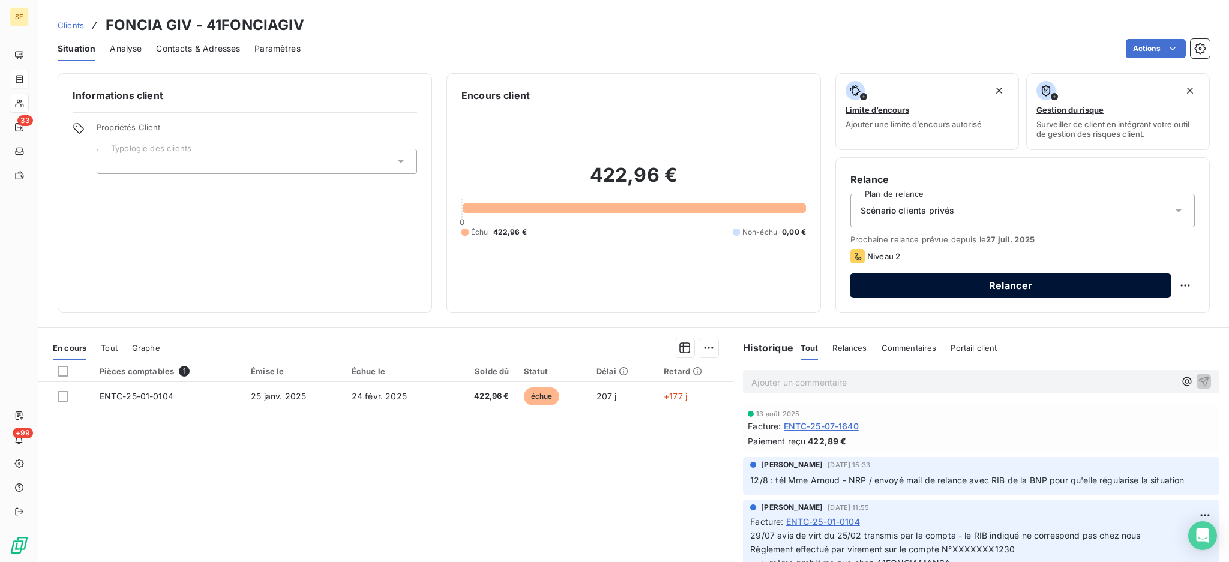
click at [1055, 278] on button "Relancer" at bounding box center [1010, 285] width 320 height 25
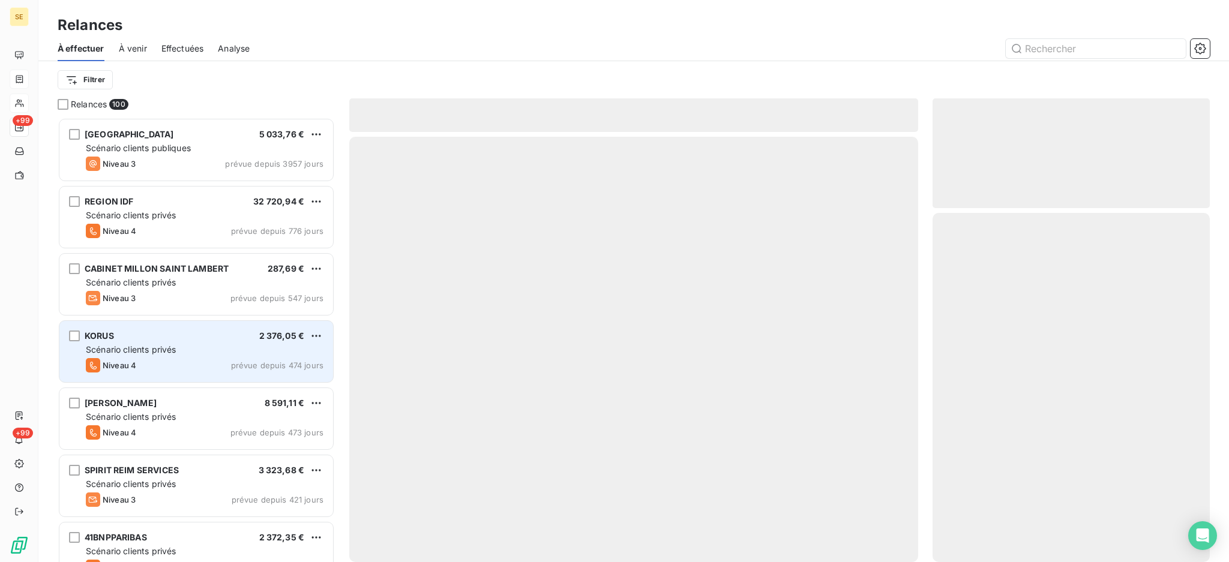
scroll to position [433, 265]
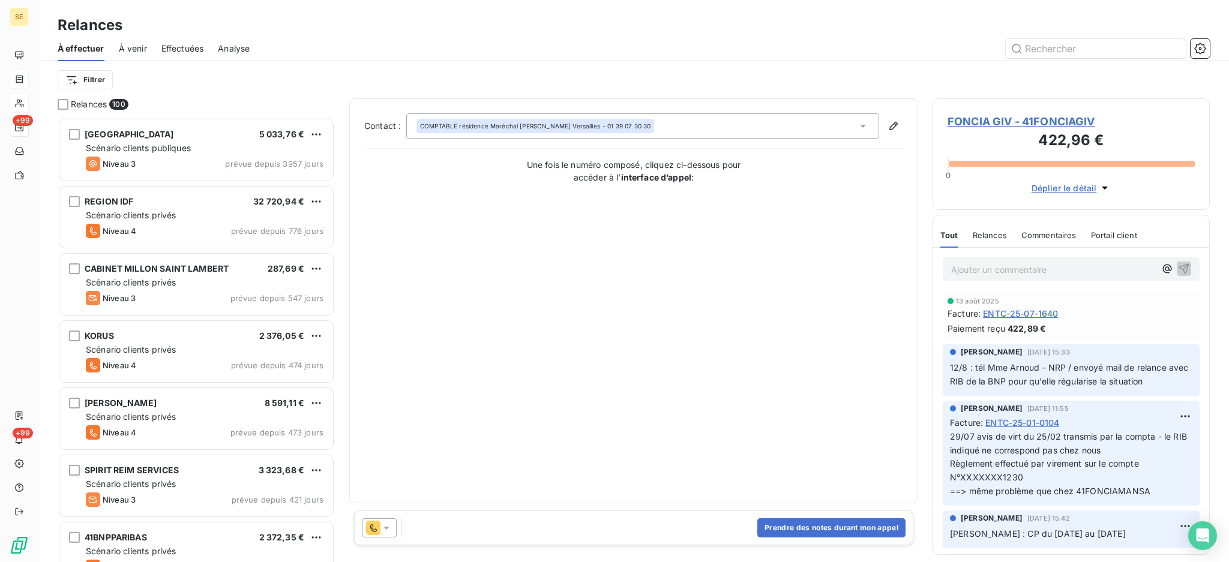
click at [1062, 119] on span "FONCIA GIV - 41FONCIAGIV" at bounding box center [1071, 121] width 247 height 16
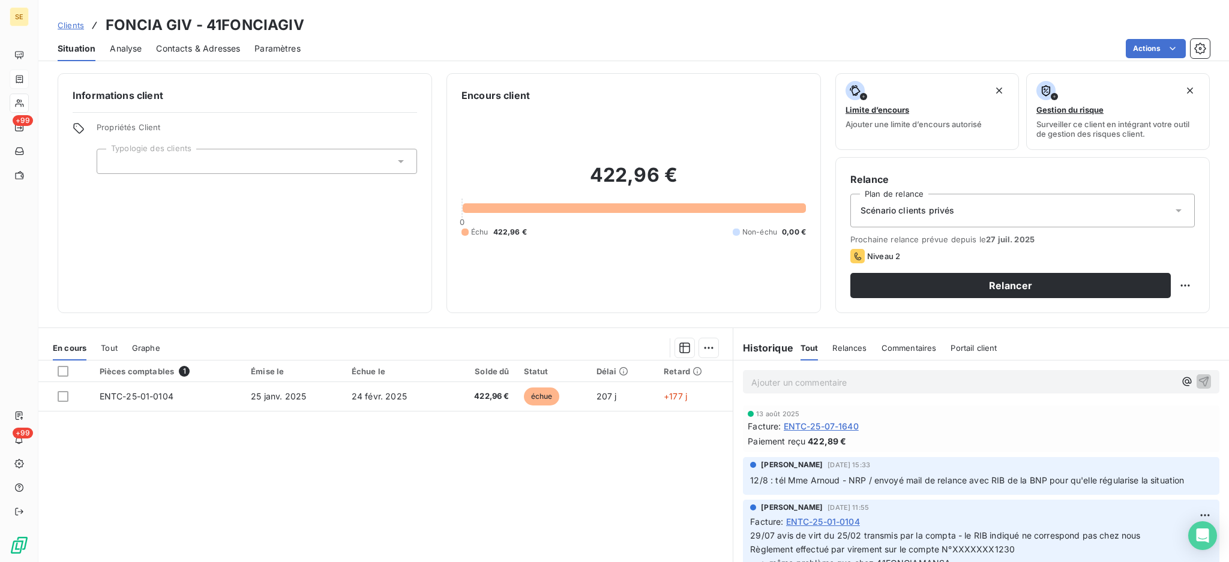
click at [209, 49] on span "Contacts & Adresses" at bounding box center [198, 49] width 84 height 12
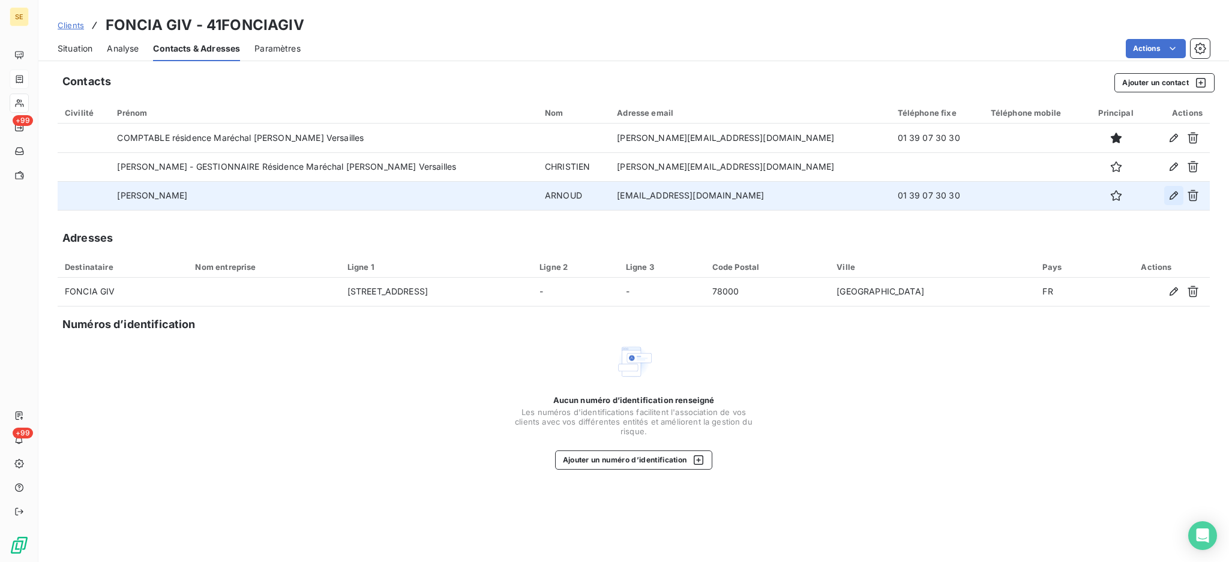
click at [1172, 196] on icon "button" at bounding box center [1174, 195] width 8 height 8
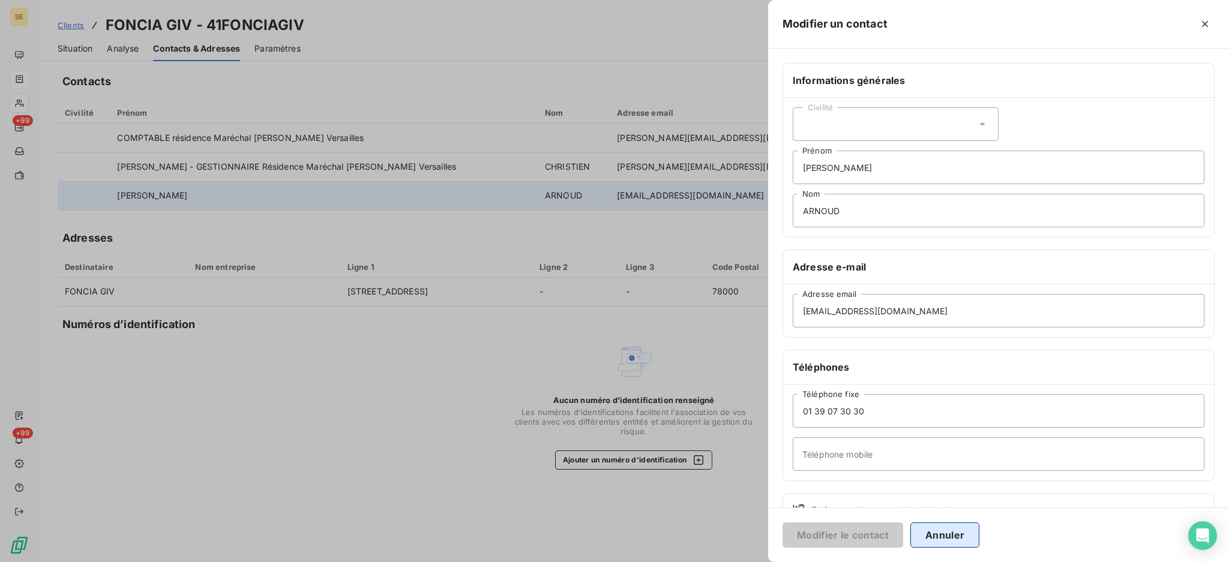
click at [936, 533] on button "Annuler" at bounding box center [944, 535] width 69 height 25
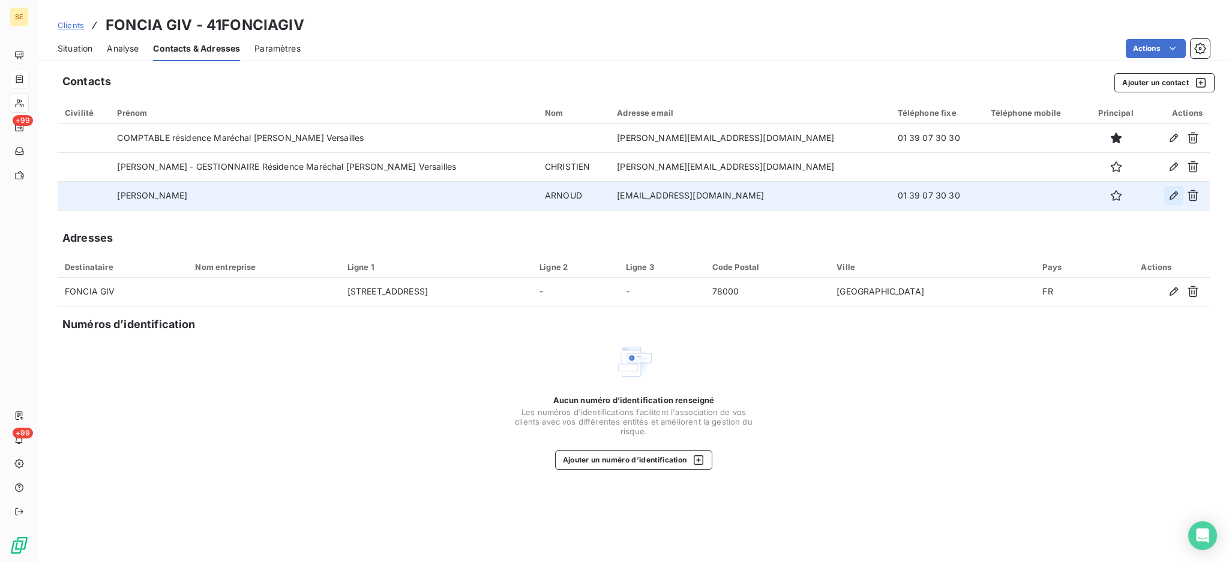
click at [1170, 197] on icon "button" at bounding box center [1174, 195] width 8 height 8
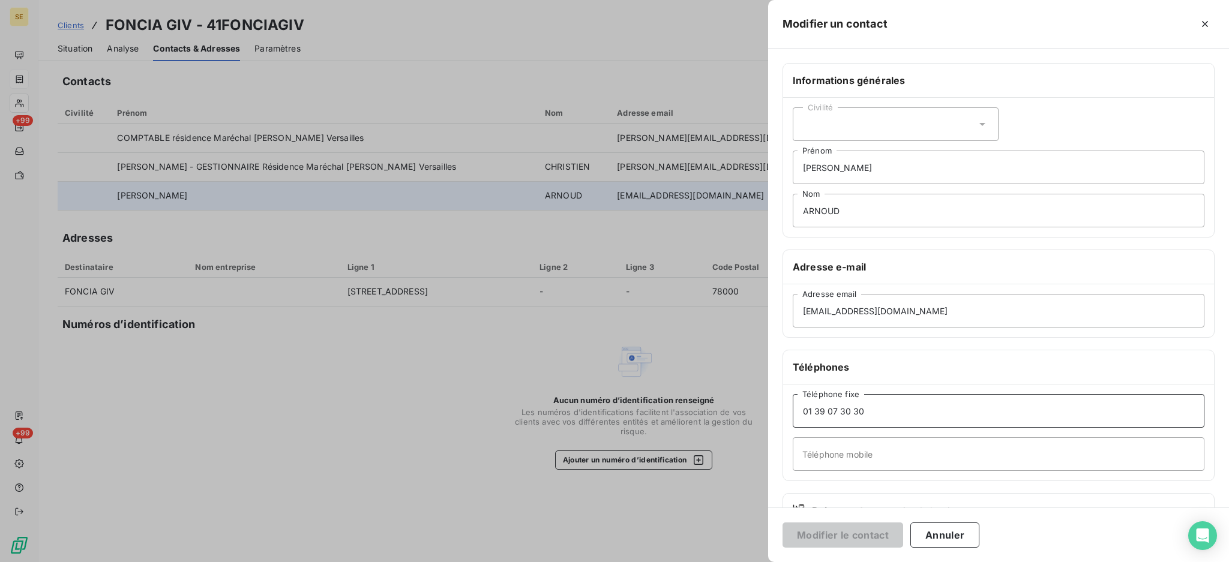
click at [877, 410] on input "01 39 07 30 30" at bounding box center [999, 411] width 412 height 34
type input "01 30 08 63 15"
click at [848, 527] on button "Modifier le contact" at bounding box center [843, 535] width 121 height 25
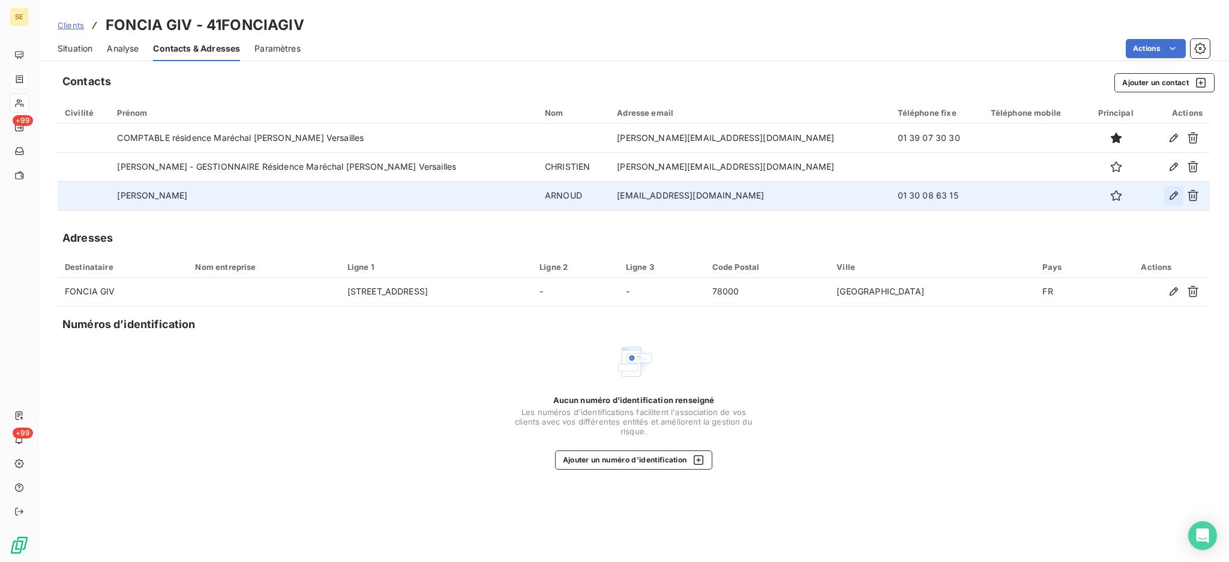
click at [1168, 193] on icon "button" at bounding box center [1174, 196] width 12 height 12
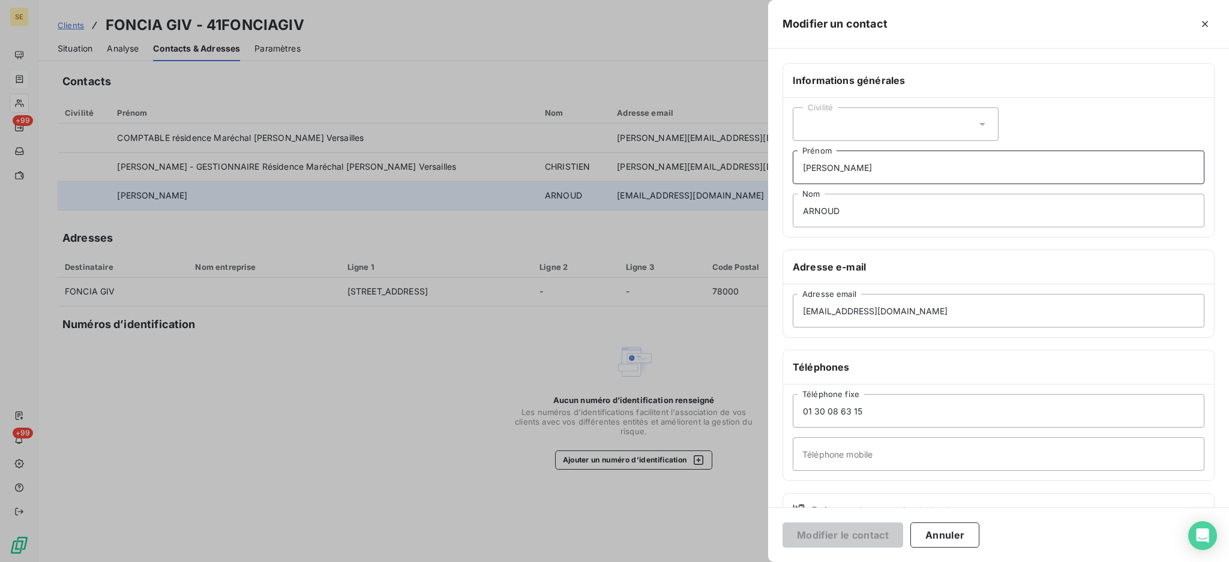
click at [894, 176] on input "Céline" at bounding box center [999, 168] width 412 height 34
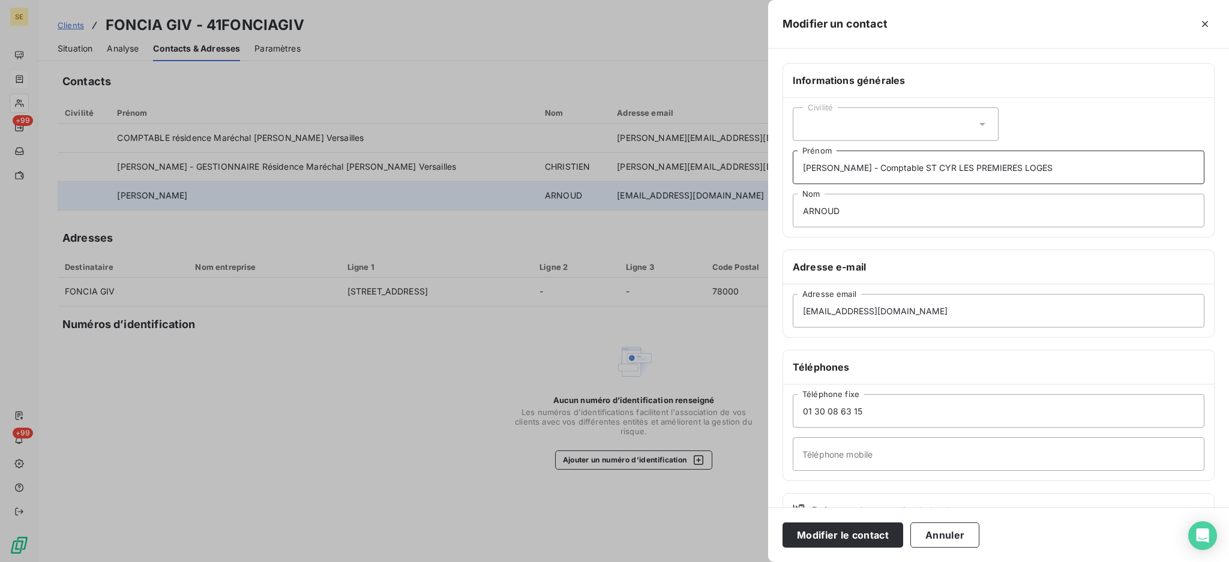
type input "Céline - Comptable ST CYR LES PREMIERES LOGES"
click at [783, 523] on button "Modifier le contact" at bounding box center [843, 535] width 121 height 25
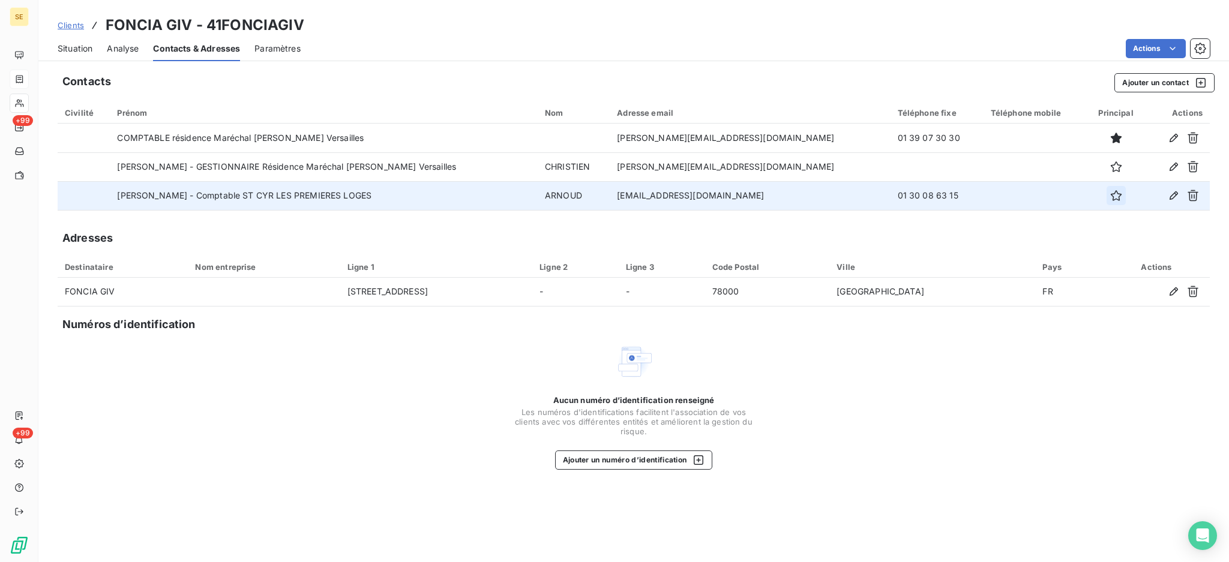
click at [1110, 199] on icon "button" at bounding box center [1115, 195] width 11 height 11
click at [77, 44] on span "Situation" at bounding box center [75, 49] width 35 height 12
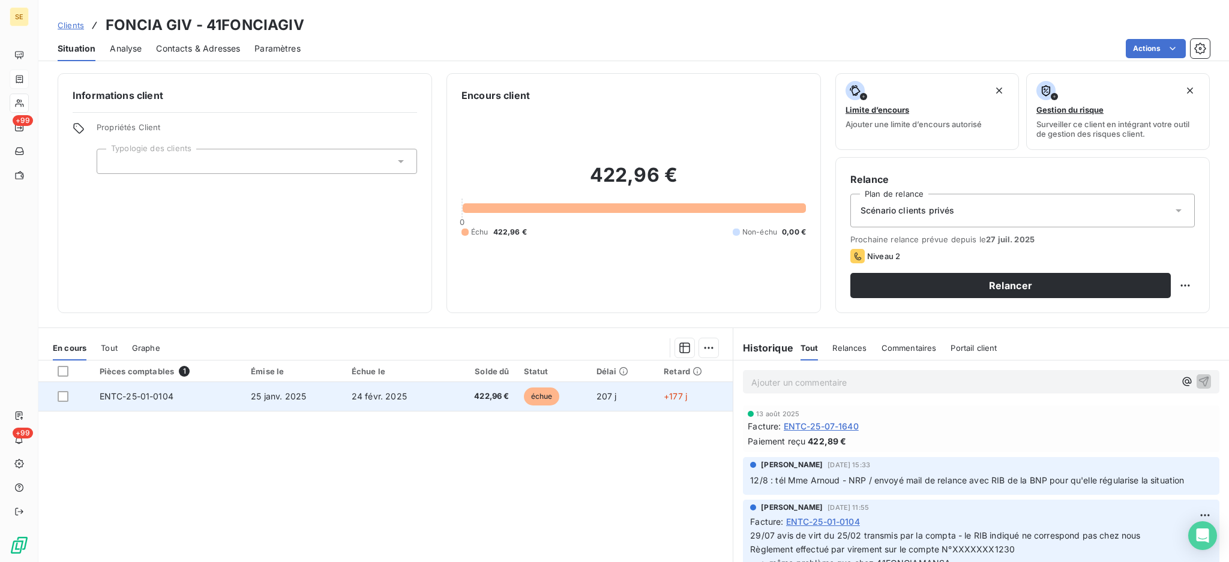
click at [462, 394] on span "422,96 €" at bounding box center [480, 397] width 57 height 12
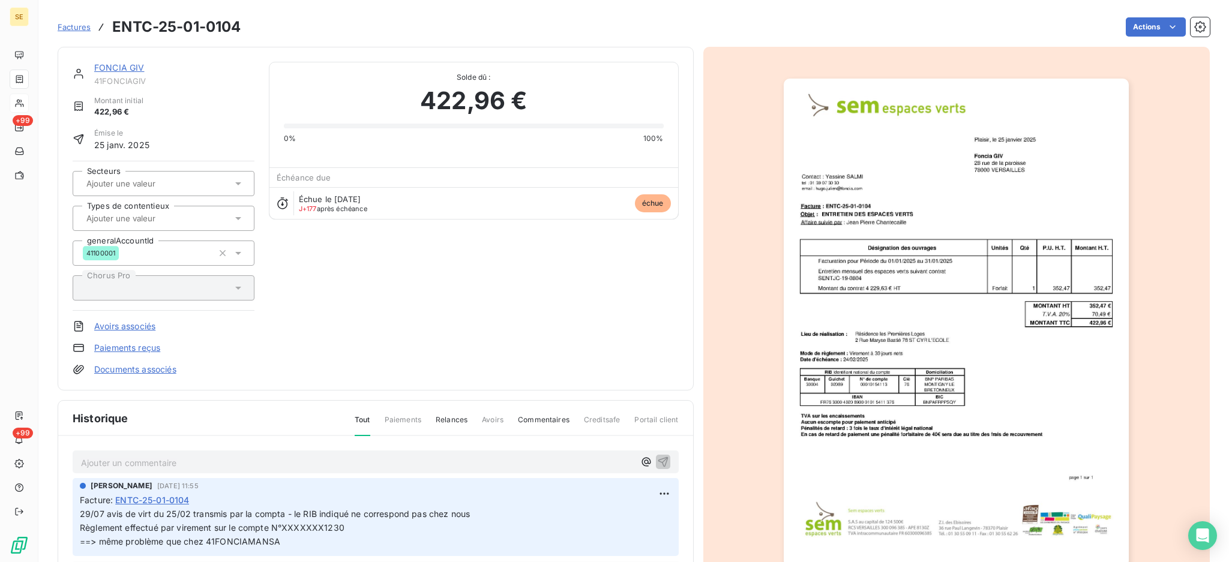
click at [349, 460] on p "Ajouter un commentaire ﻿" at bounding box center [357, 462] width 553 height 15
click at [230, 456] on p "Ajouter un commentaire ﻿" at bounding box center [357, 462] width 553 height 15
click at [148, 469] on p "04/08 ret de mme Arnoud :" at bounding box center [357, 462] width 553 height 14
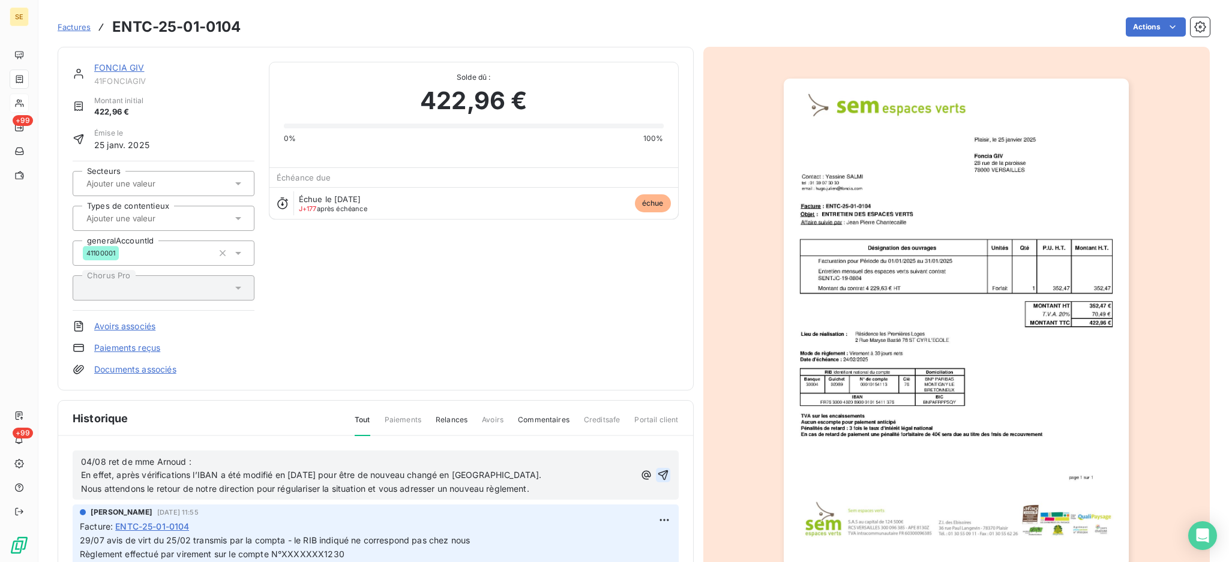
click at [657, 471] on icon "button" at bounding box center [663, 475] width 12 height 12
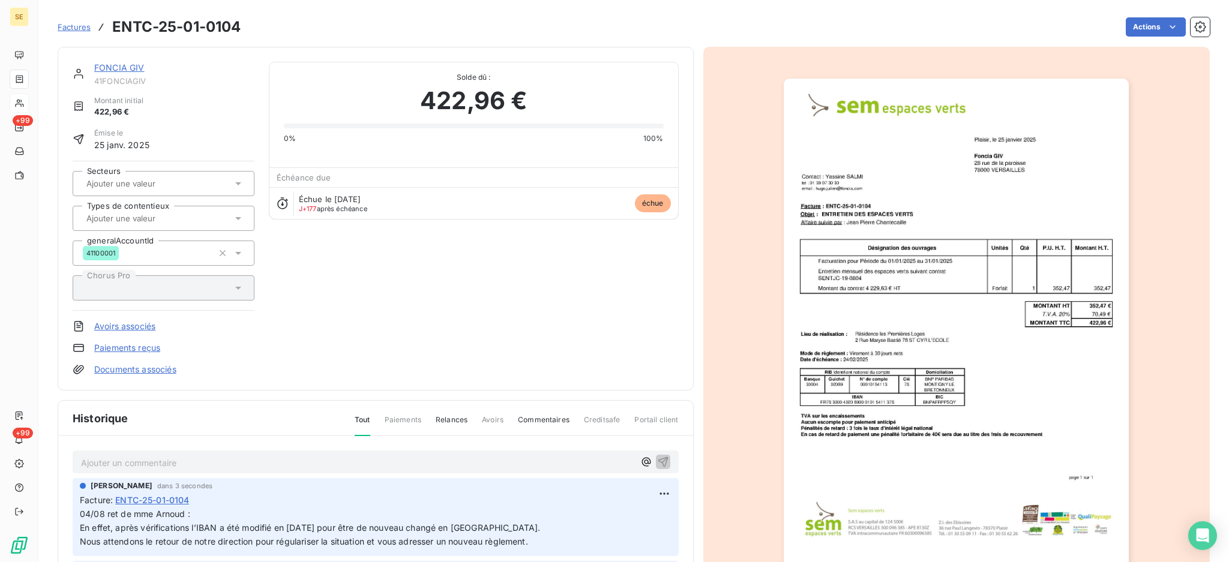
click at [193, 454] on div "Ajouter un commentaire ﻿" at bounding box center [357, 462] width 553 height 16
click at [199, 461] on p "Ajouter un commentaire ﻿" at bounding box center [357, 462] width 553 height 15
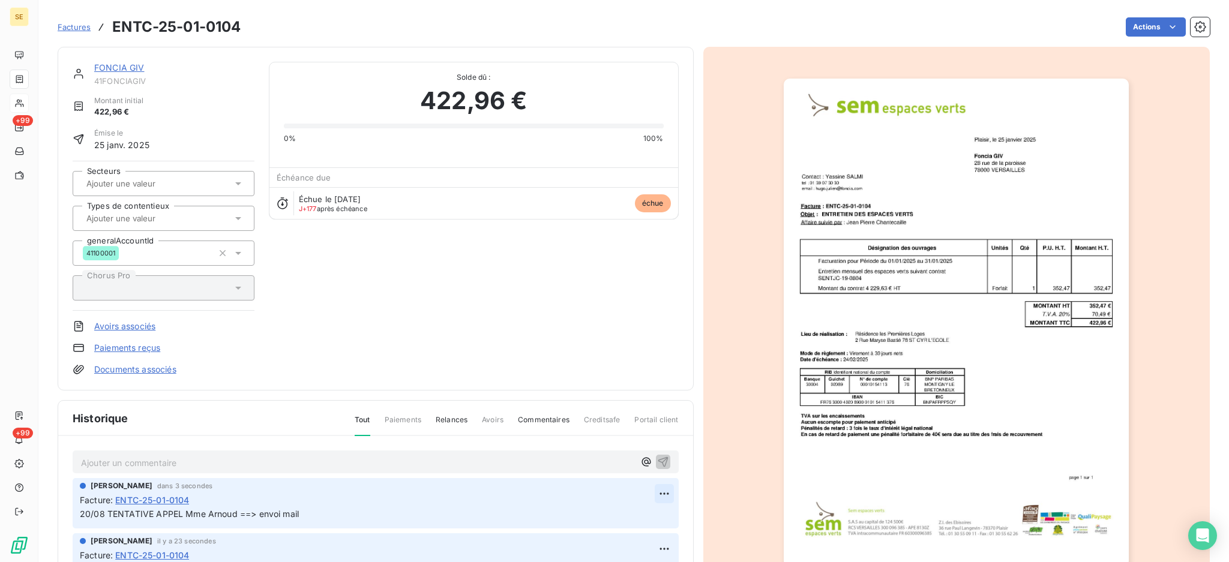
click at [646, 490] on html "SE +99 +99 Factures ENTC-25-01-0104 Actions FONCIA GIV 41FONCIAGIV Montant init…" at bounding box center [614, 281] width 1229 height 562
click at [615, 519] on div "Editer" at bounding box center [616, 519] width 67 height 19
drag, startPoint x: 242, startPoint y: 514, endPoint x: 252, endPoint y: 514, distance: 10.2
click at [242, 514] on span "20/08 TENTATIVE APPEL Mme Arnoud ==> envoi mail" at bounding box center [189, 514] width 219 height 10
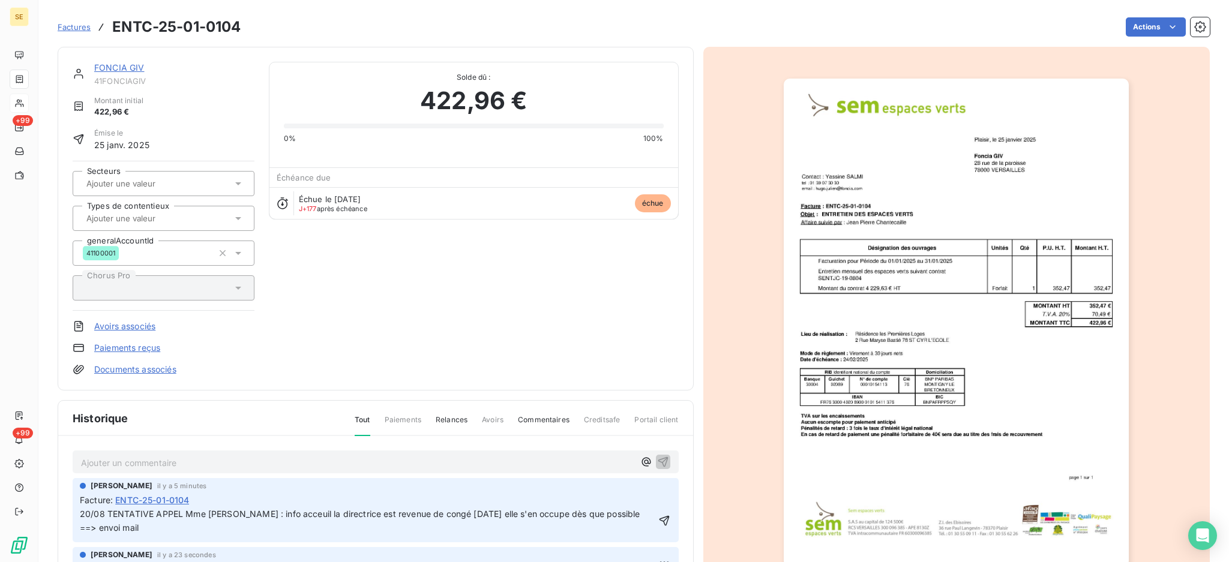
click at [284, 511] on span "20/08 TENTATIVE APPEL Mme Arnoud : info acceuil la directrice est revenue de co…" at bounding box center [360, 521] width 561 height 24
click at [658, 523] on icon "button" at bounding box center [664, 521] width 12 height 12
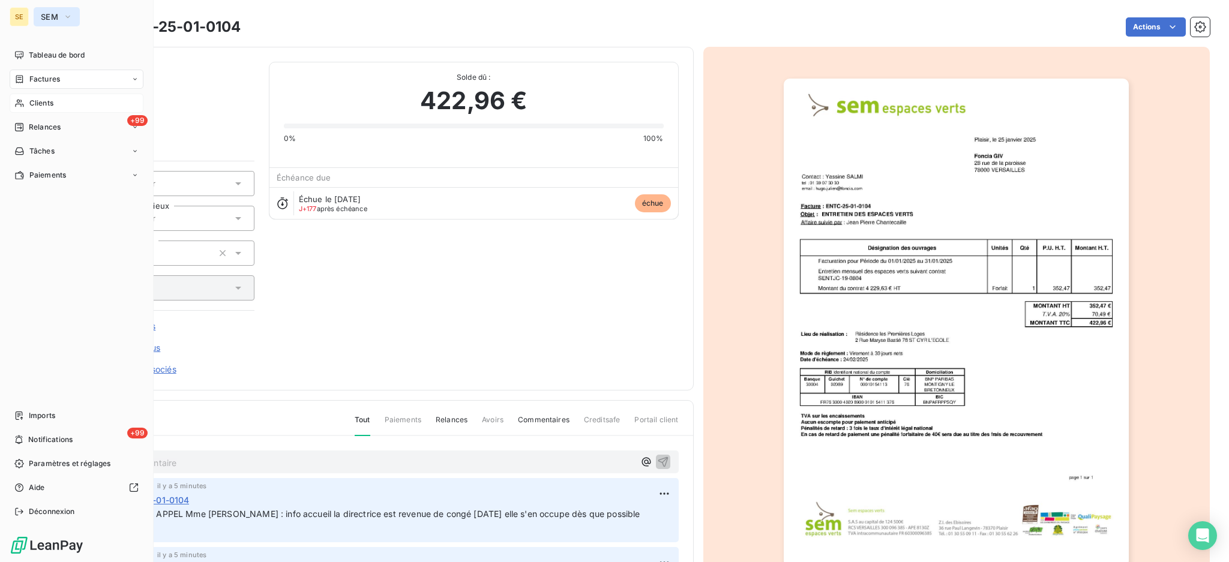
drag, startPoint x: 44, startPoint y: 17, endPoint x: 44, endPoint y: 25, distance: 7.8
click at [44, 17] on span "SEM" at bounding box center [49, 17] width 17 height 10
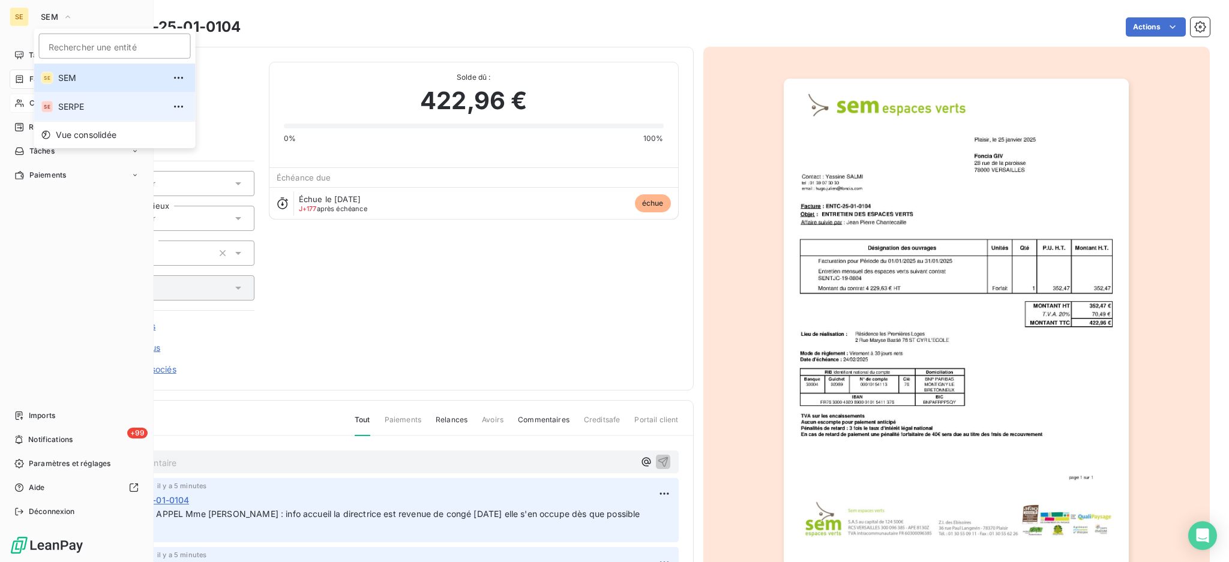
click at [68, 104] on span "SERPE" at bounding box center [111, 107] width 106 height 12
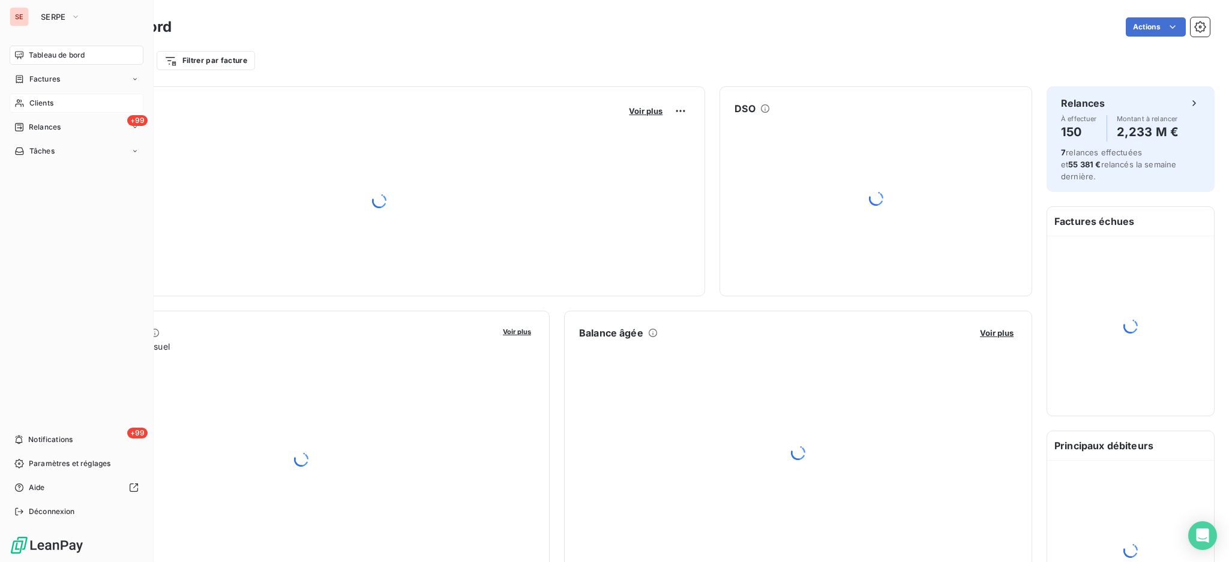
click at [35, 102] on span "Clients" at bounding box center [41, 103] width 24 height 11
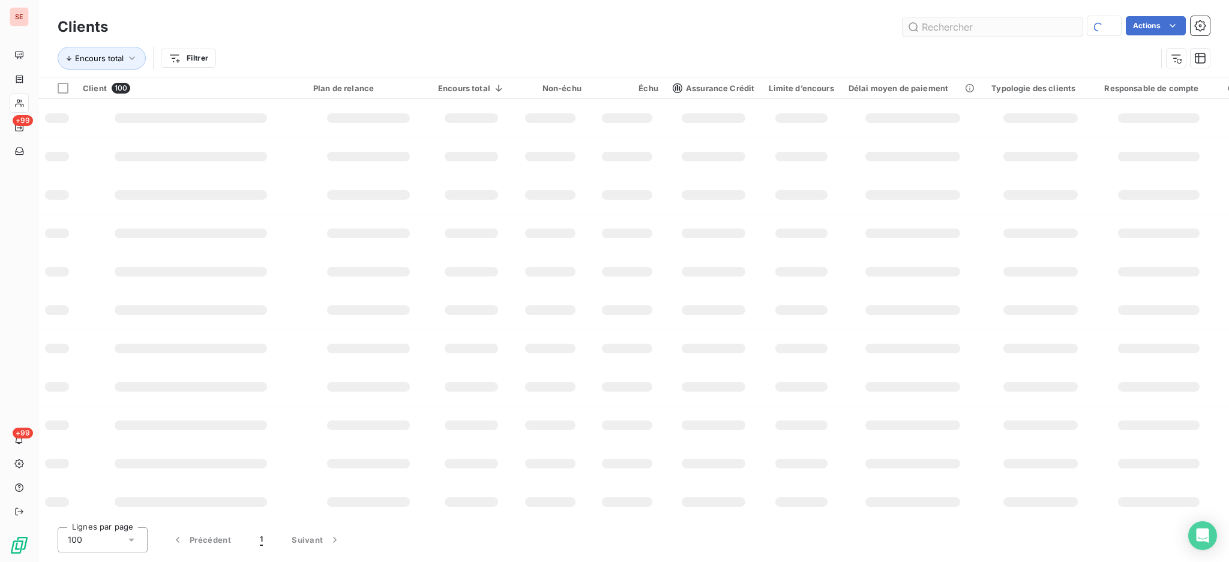
click at [1003, 26] on input "text" at bounding box center [993, 26] width 180 height 19
type input "CHOMERAC"
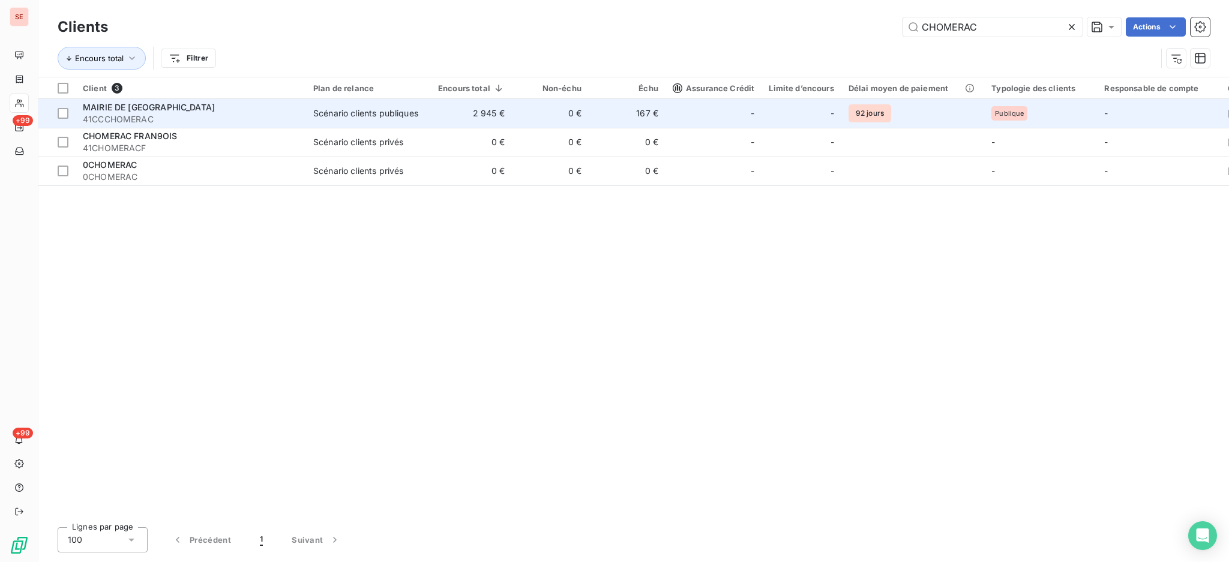
click at [392, 108] on div "Scénario clients publiques" at bounding box center [365, 113] width 105 height 12
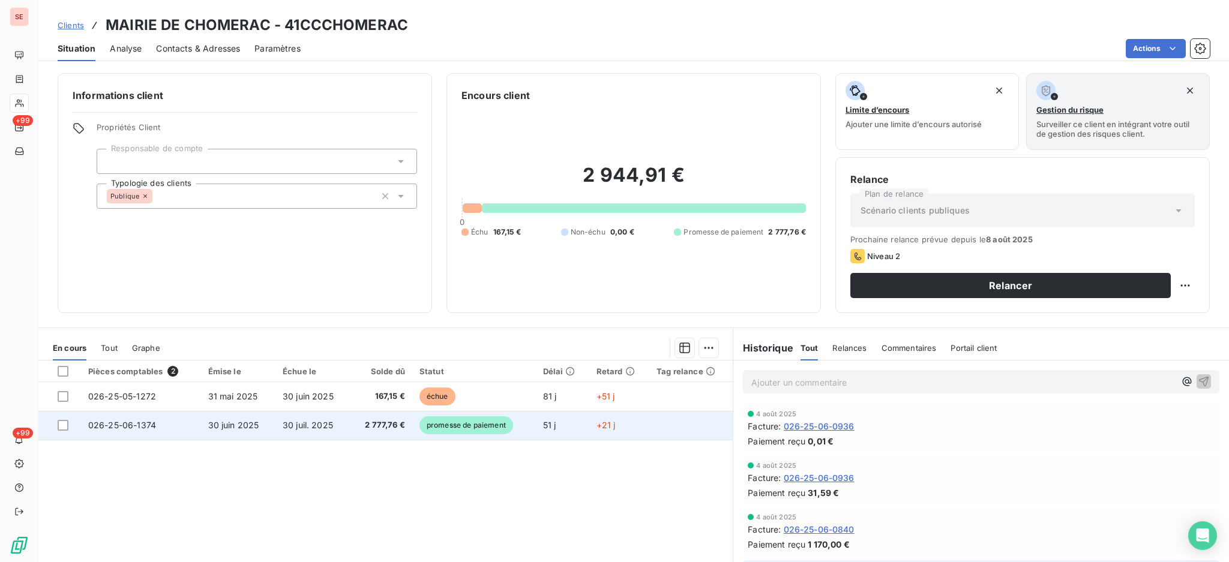
click at [316, 423] on span "30 juil. 2025" at bounding box center [308, 425] width 50 height 10
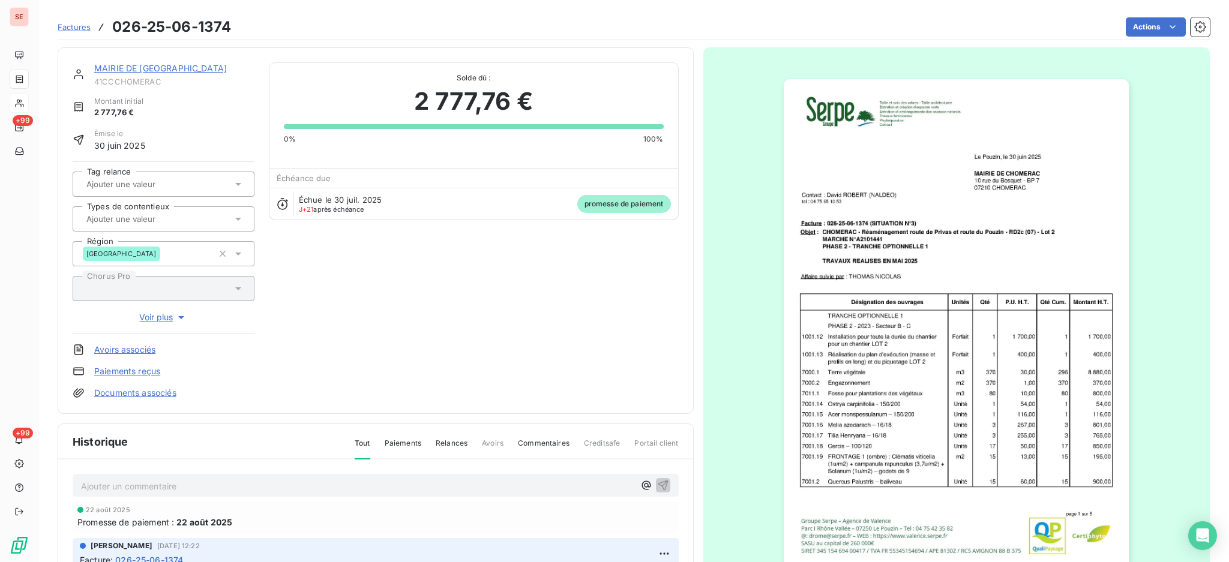
scroll to position [159, 0]
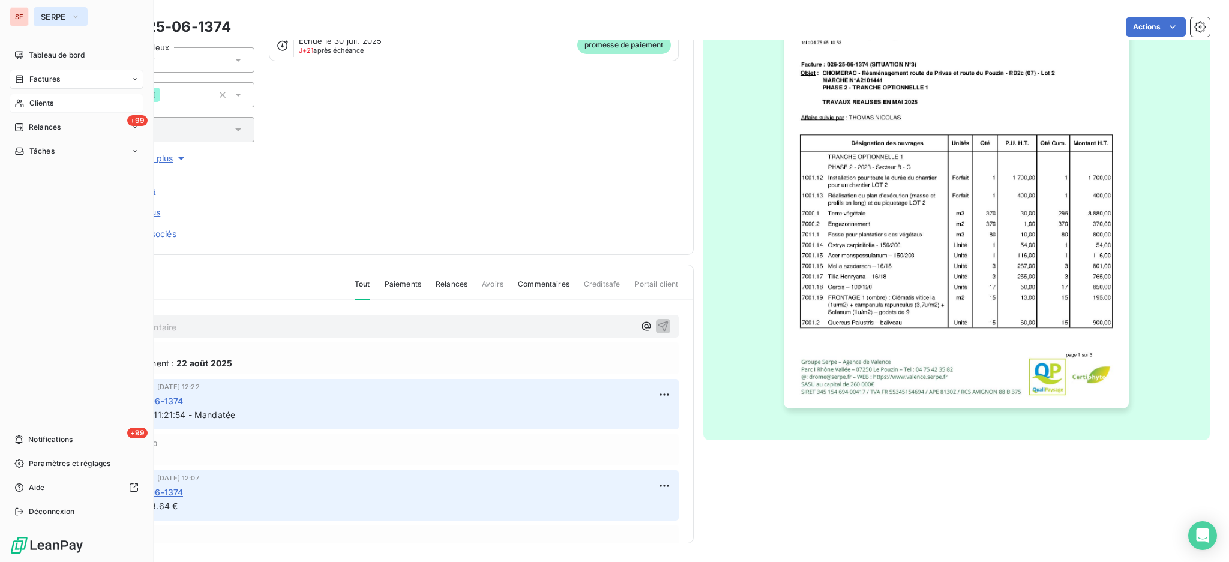
click at [73, 14] on icon "button" at bounding box center [76, 17] width 10 height 12
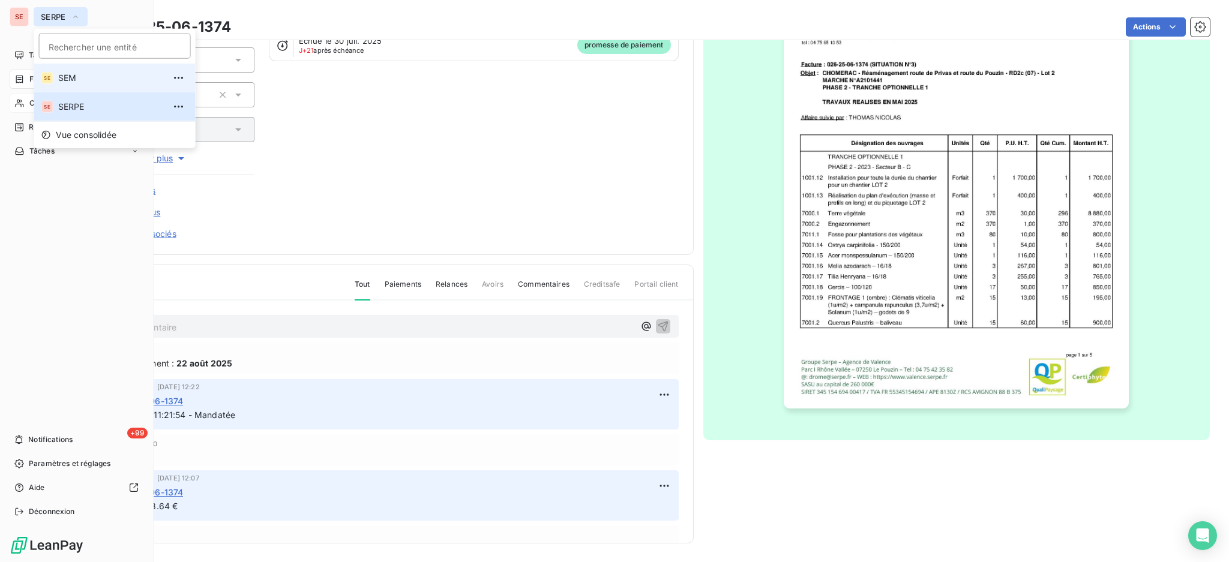
click at [69, 83] on span "SEM" at bounding box center [111, 78] width 106 height 12
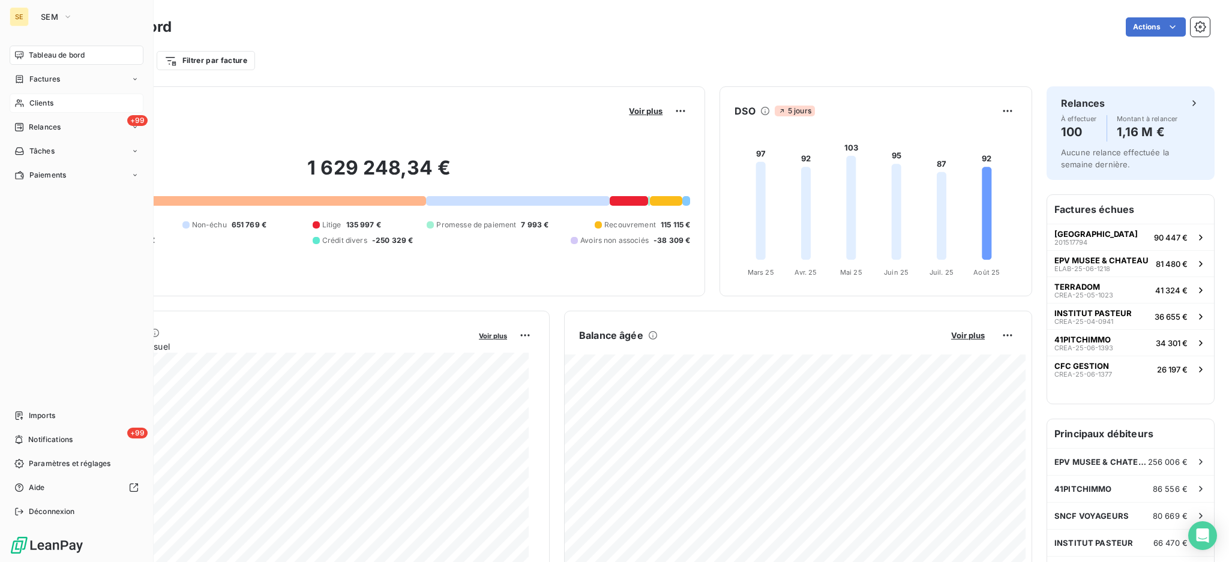
click at [33, 107] on span "Clients" at bounding box center [41, 103] width 24 height 11
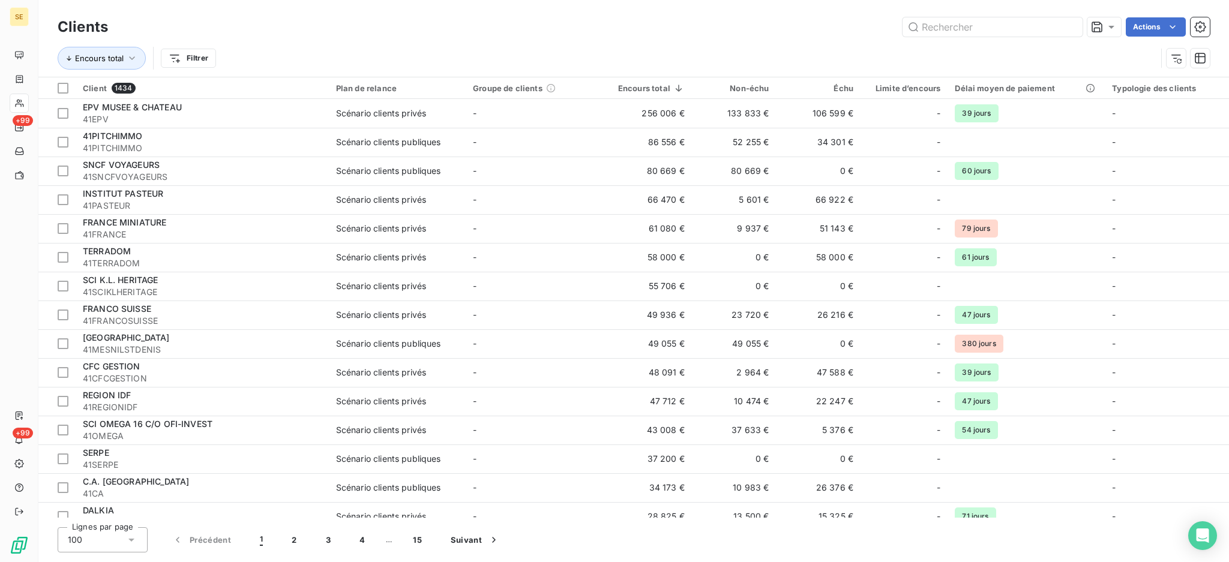
click at [969, 16] on div "Clients Actions" at bounding box center [634, 26] width 1152 height 25
click at [976, 22] on input "text" at bounding box center [993, 26] width 180 height 19
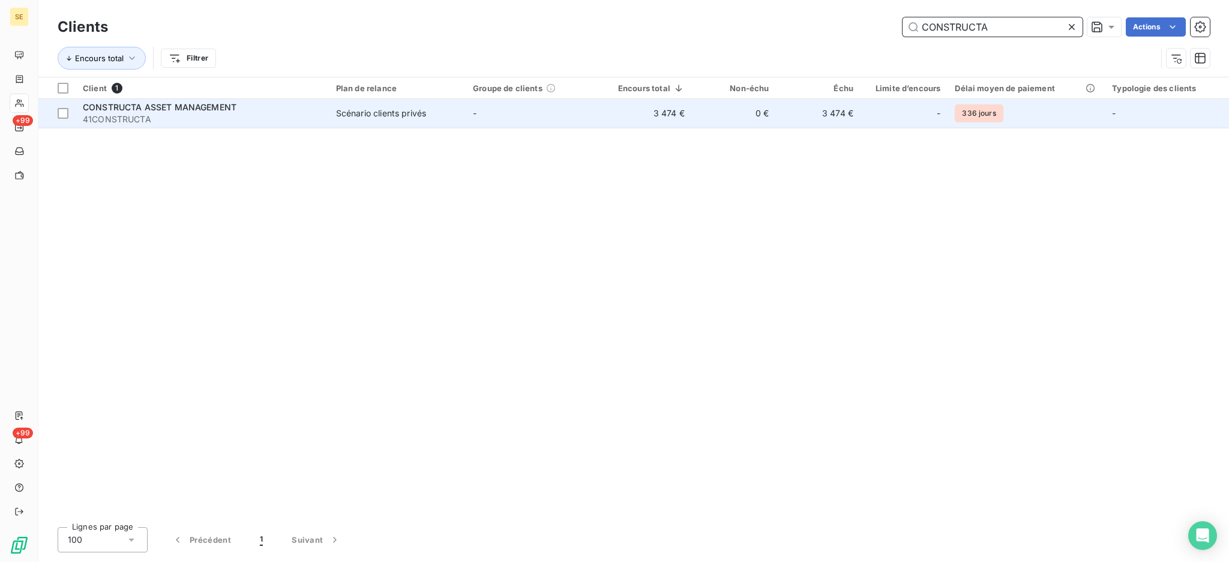
type input "CONSTRUCTA"
click at [378, 113] on div "Scénario clients privés" at bounding box center [381, 113] width 90 height 12
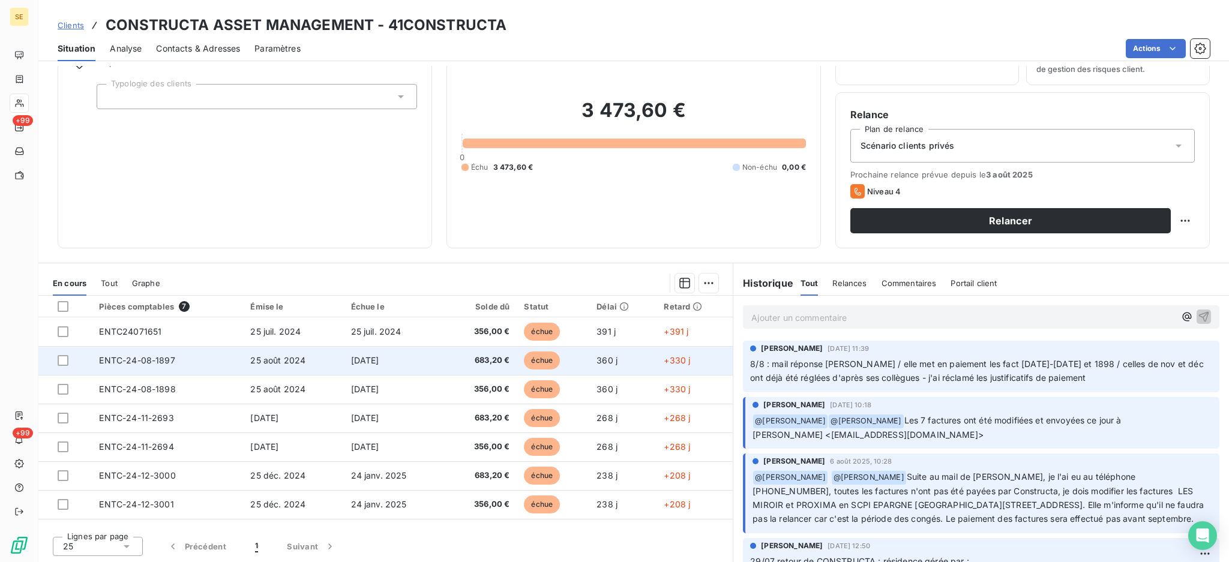
click at [199, 364] on td "ENTC-24-08-1897" at bounding box center [167, 360] width 151 height 29
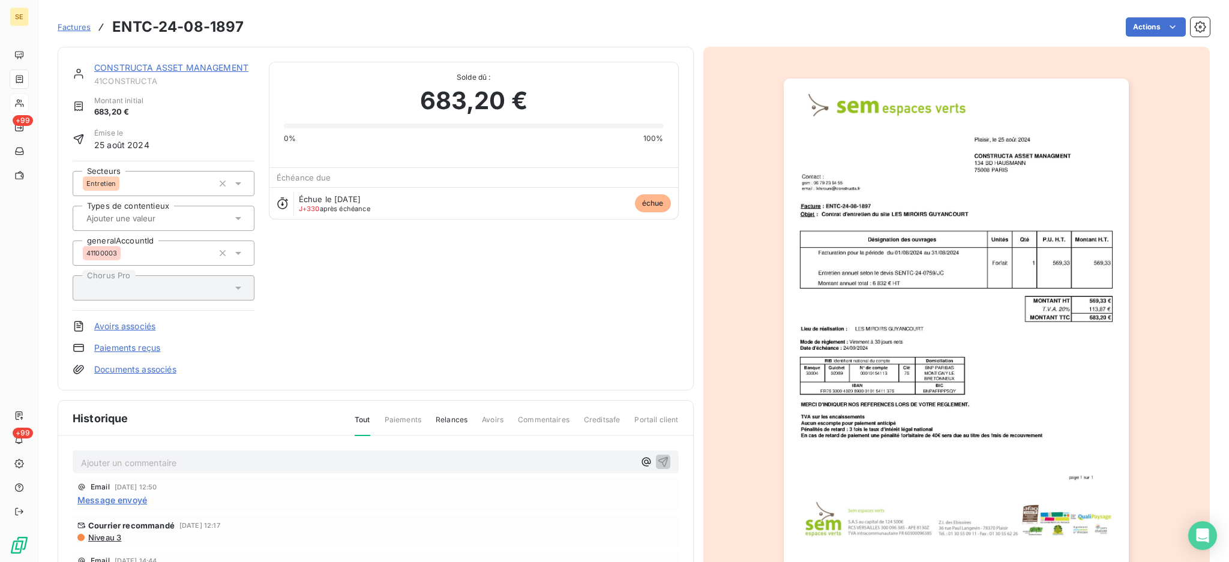
click at [136, 498] on span "Message envoyé" at bounding box center [112, 500] width 70 height 13
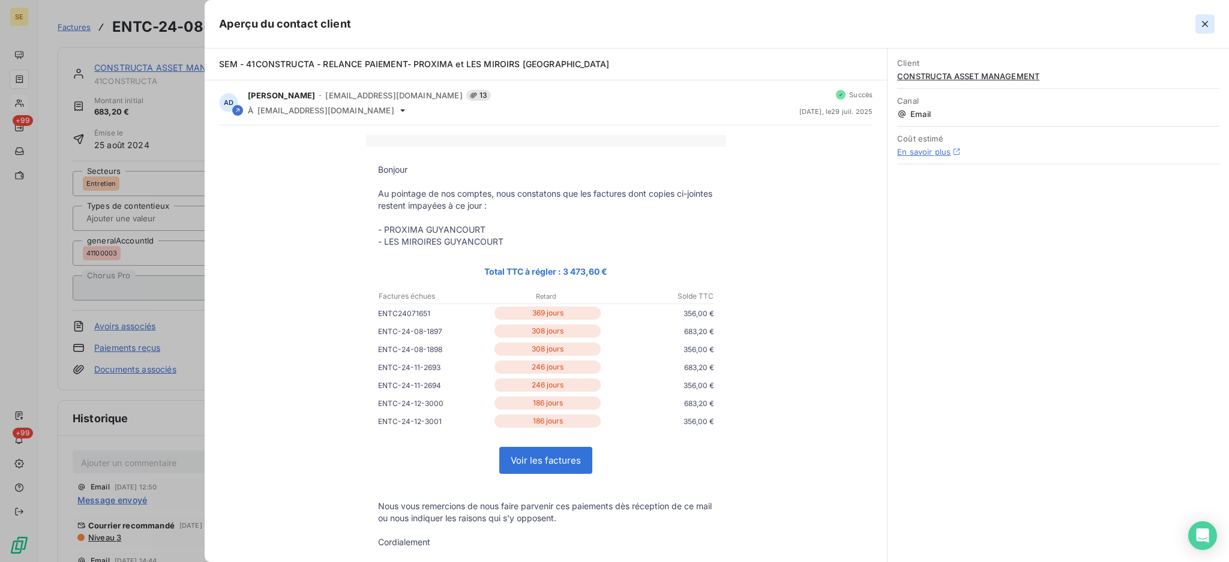
click at [1204, 25] on icon "button" at bounding box center [1205, 24] width 6 height 6
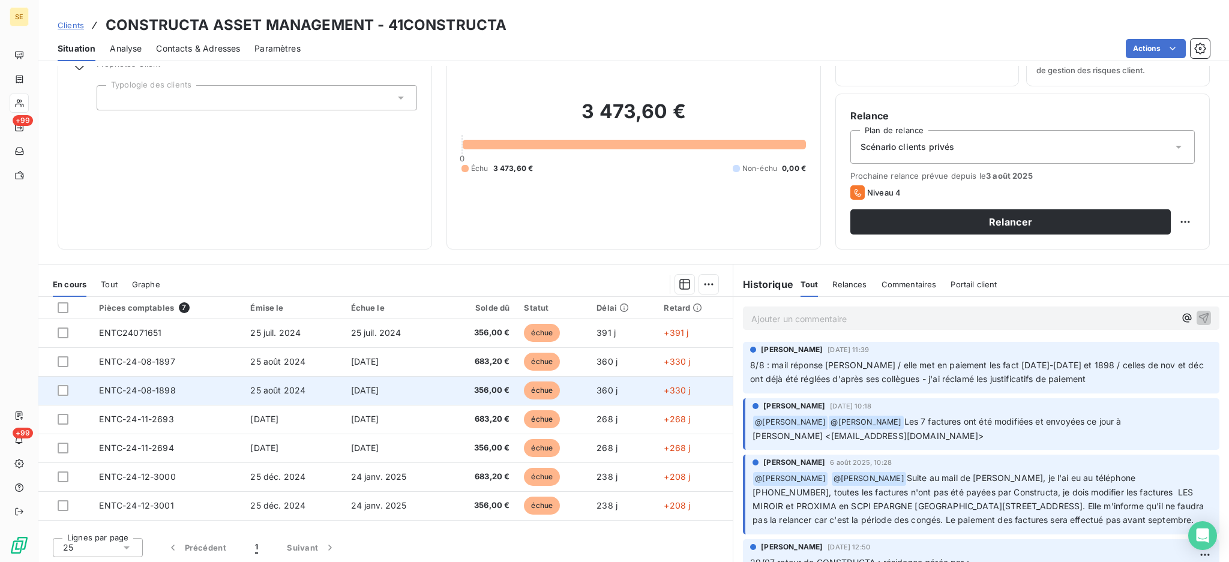
scroll to position [65, 0]
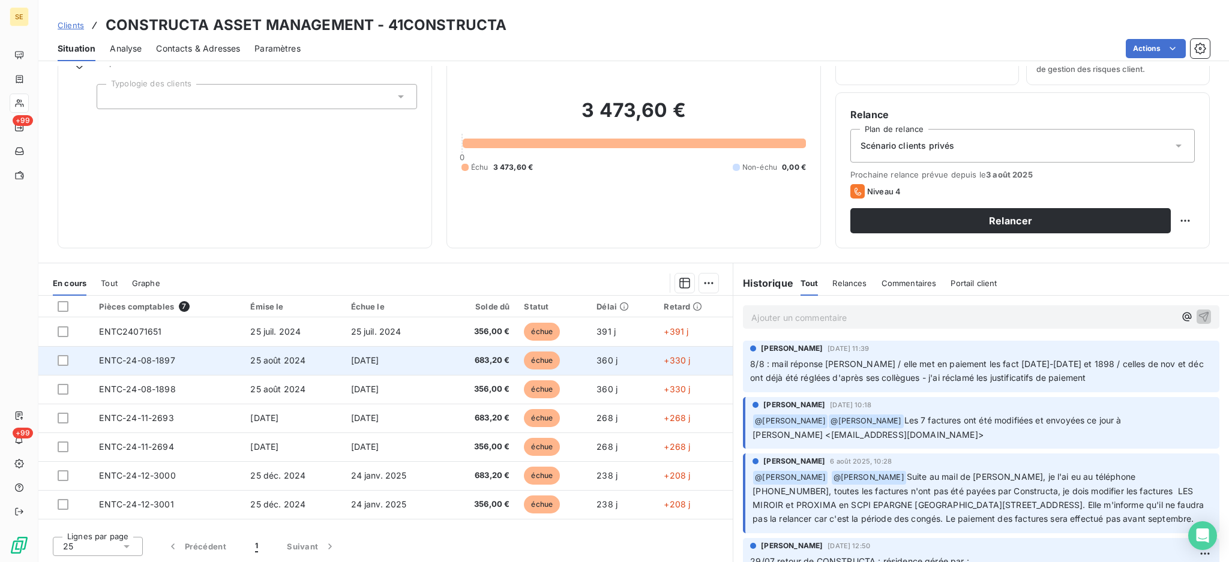
click at [190, 368] on td "ENTC-24-08-1897" at bounding box center [167, 360] width 151 height 29
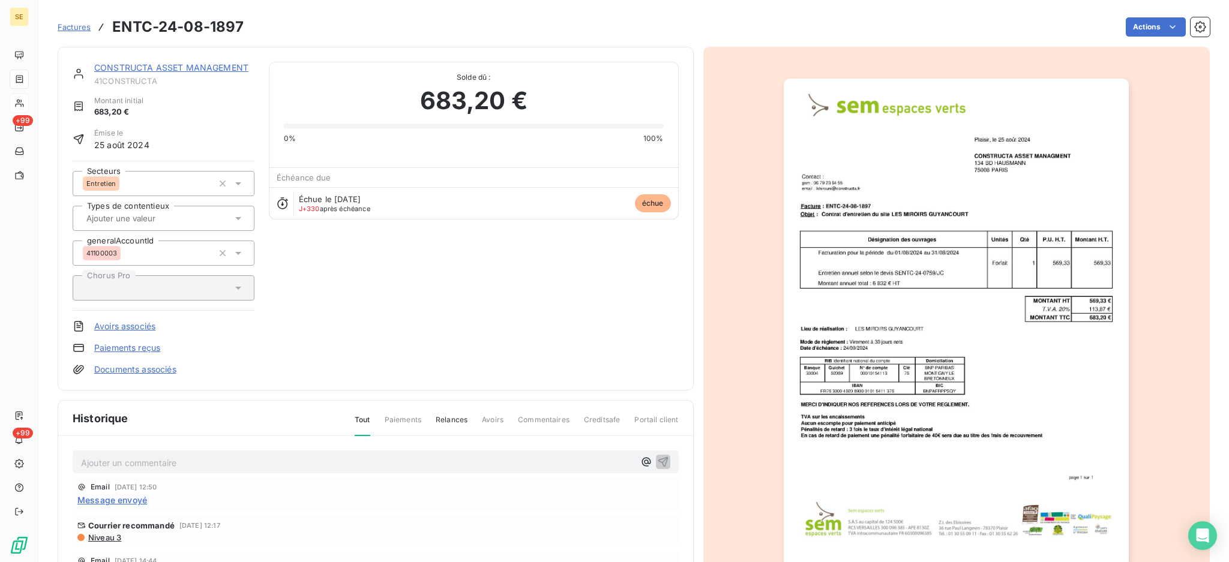
click at [188, 463] on p "Ajouter un commentaire ﻿" at bounding box center [357, 462] width 553 height 15
click at [194, 469] on div "04/08 mail de" at bounding box center [376, 462] width 606 height 22
click at [197, 463] on p "04/08 mail de" at bounding box center [357, 462] width 553 height 14
click at [266, 469] on p "04/08 mail de Karine SEJOURNE <ksejourne@atland-voisin.com>" at bounding box center [357, 462] width 553 height 14
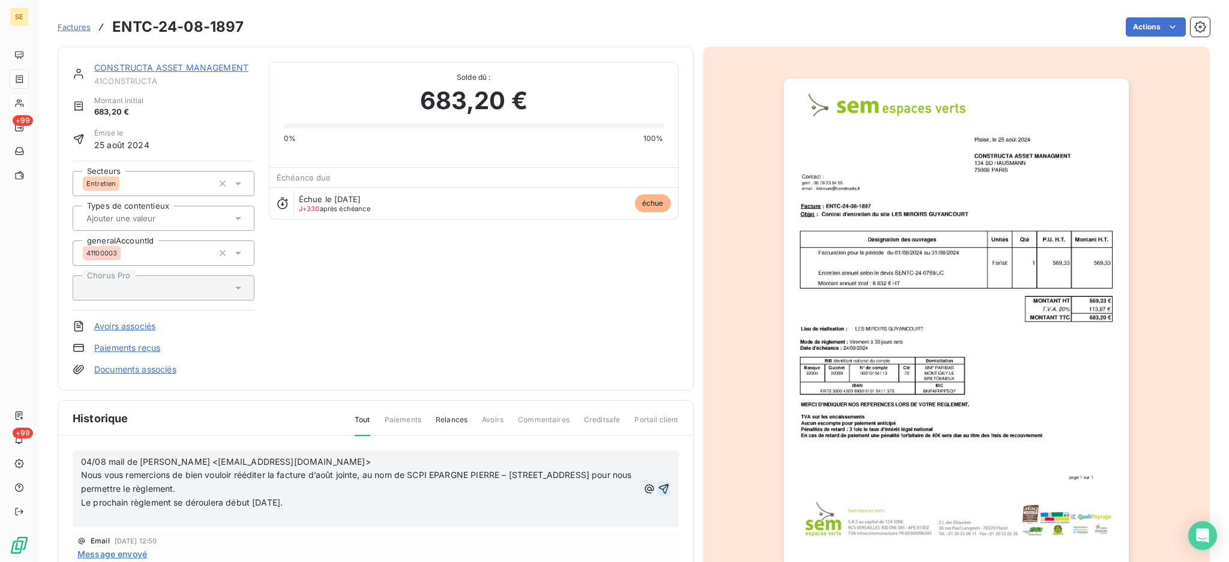
click at [658, 484] on icon "button" at bounding box center [664, 489] width 12 height 12
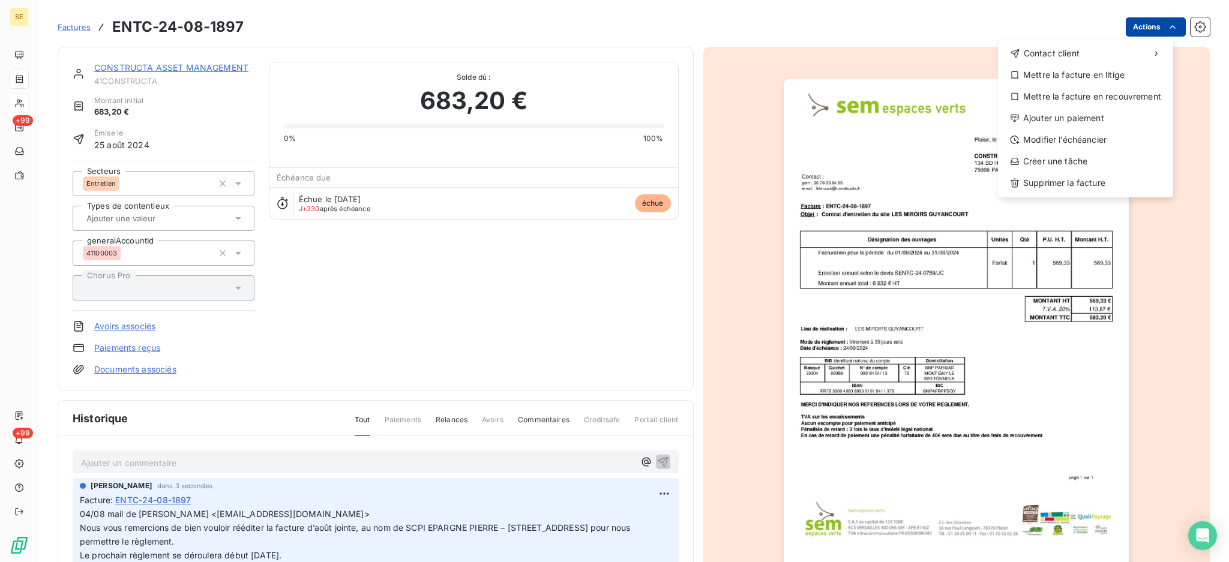
click at [1131, 26] on html "SE +99 +99 Factures ENTC-24-08-1897 Actions Contact client Mettre la facture en…" at bounding box center [614, 281] width 1229 height 562
click at [1089, 123] on div "Ajouter un paiement" at bounding box center [1086, 118] width 166 height 19
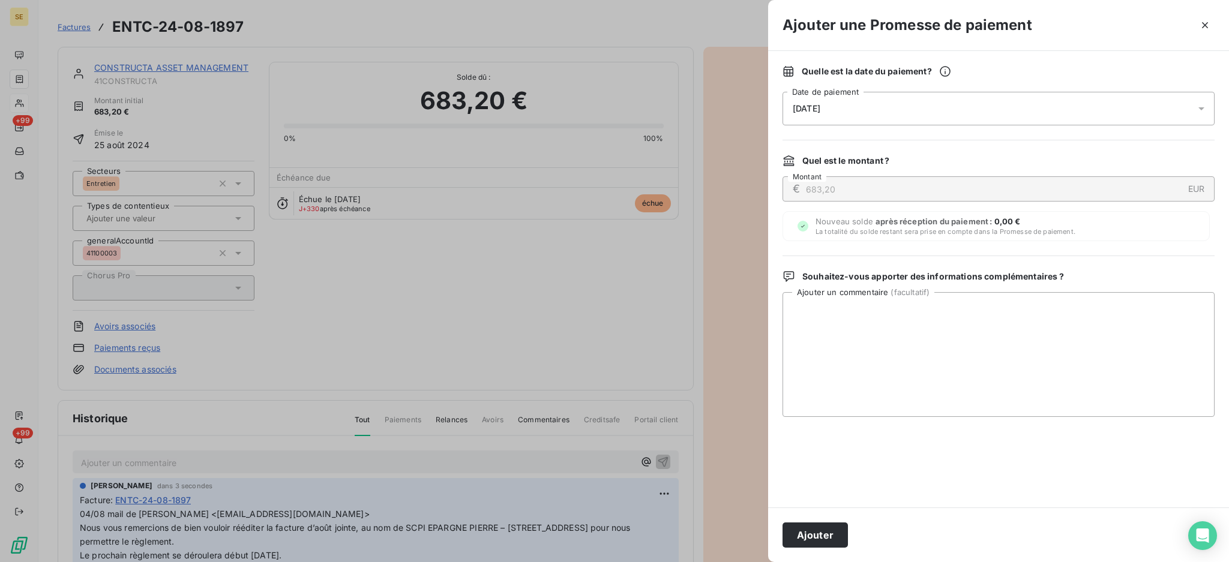
click at [1203, 105] on icon at bounding box center [1201, 109] width 12 height 12
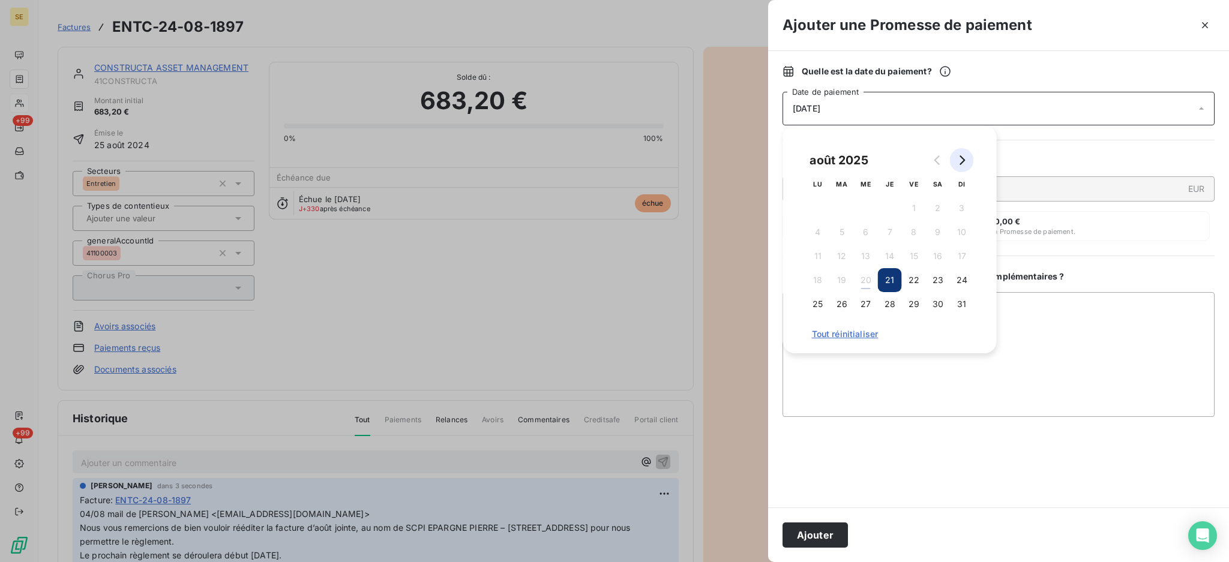
click at [964, 160] on icon "Go to next month" at bounding box center [962, 160] width 5 height 10
click at [915, 207] on button "5" at bounding box center [914, 208] width 24 height 24
click at [808, 537] on button "Ajouter" at bounding box center [815, 535] width 65 height 25
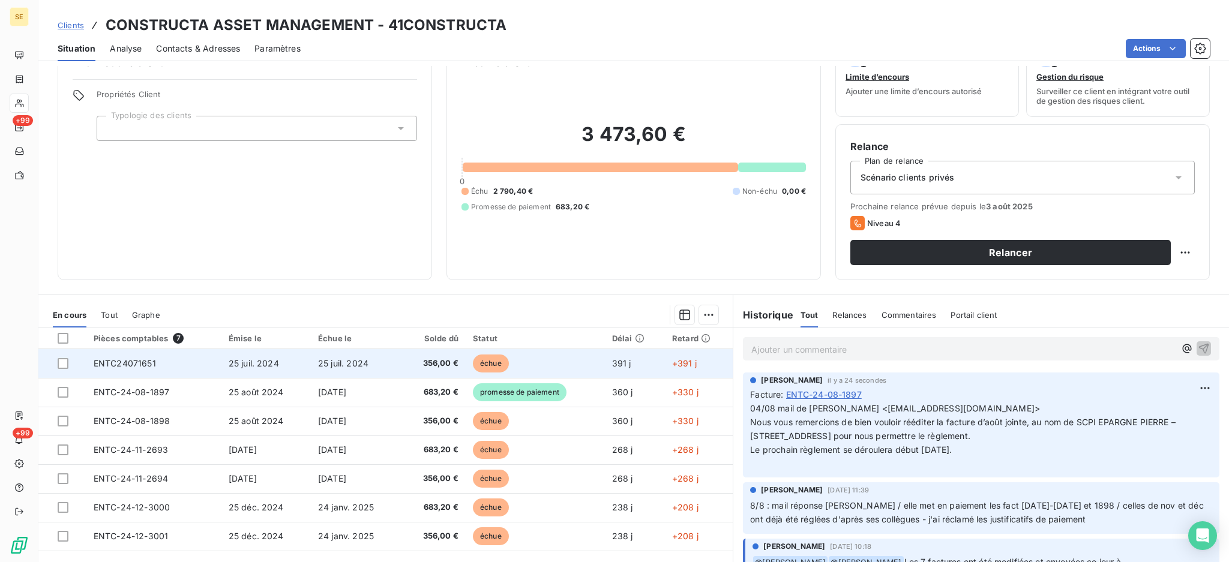
scroll to position [65, 0]
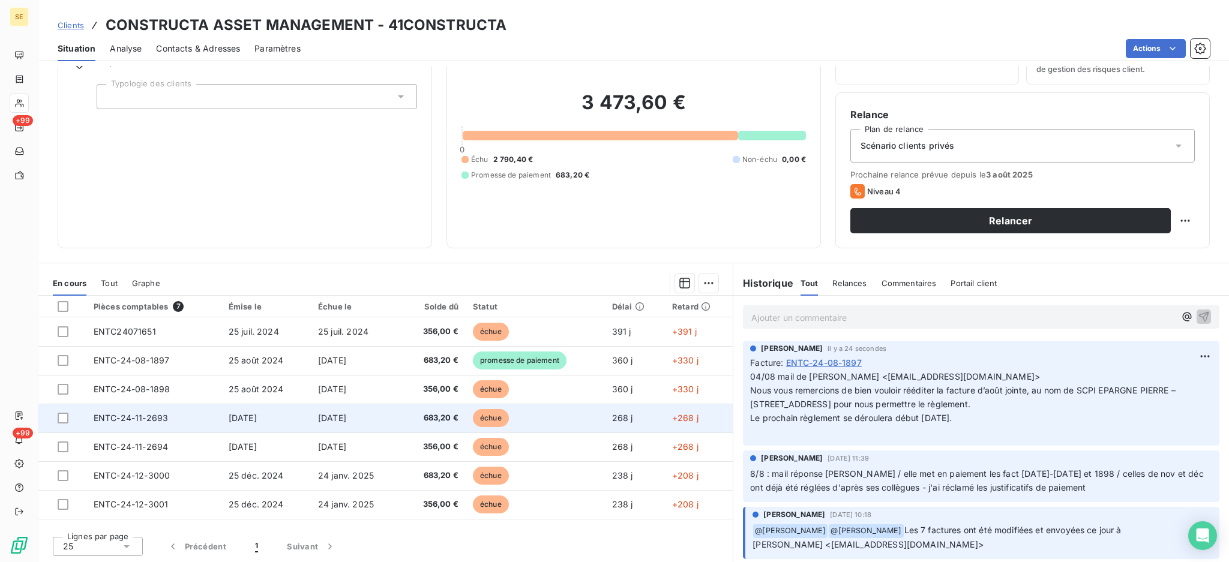
click at [199, 421] on td "ENTC-24-11-2693" at bounding box center [153, 418] width 135 height 29
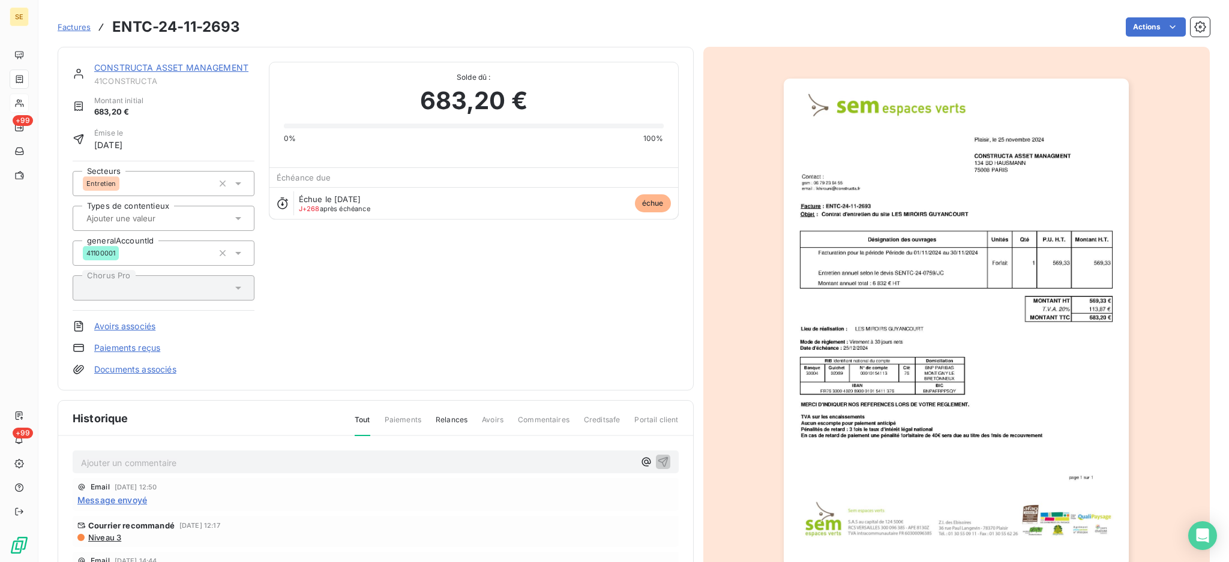
click at [538, 388] on div "CONSTRUCTA ASSET MANAGEMENT 41CONSTRUCTA Montant initial 683,20 € Émise le 25 n…" at bounding box center [376, 219] width 636 height 344
click at [275, 465] on p "Ajouter un commentaire ﻿" at bounding box center [357, 462] width 553 height 15
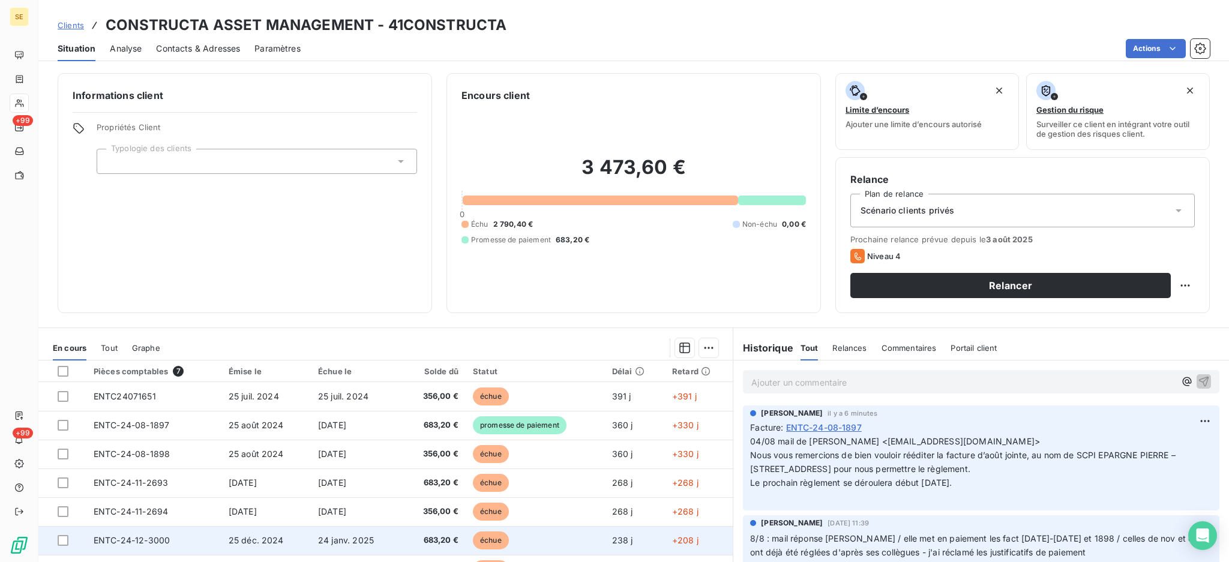
scroll to position [65, 0]
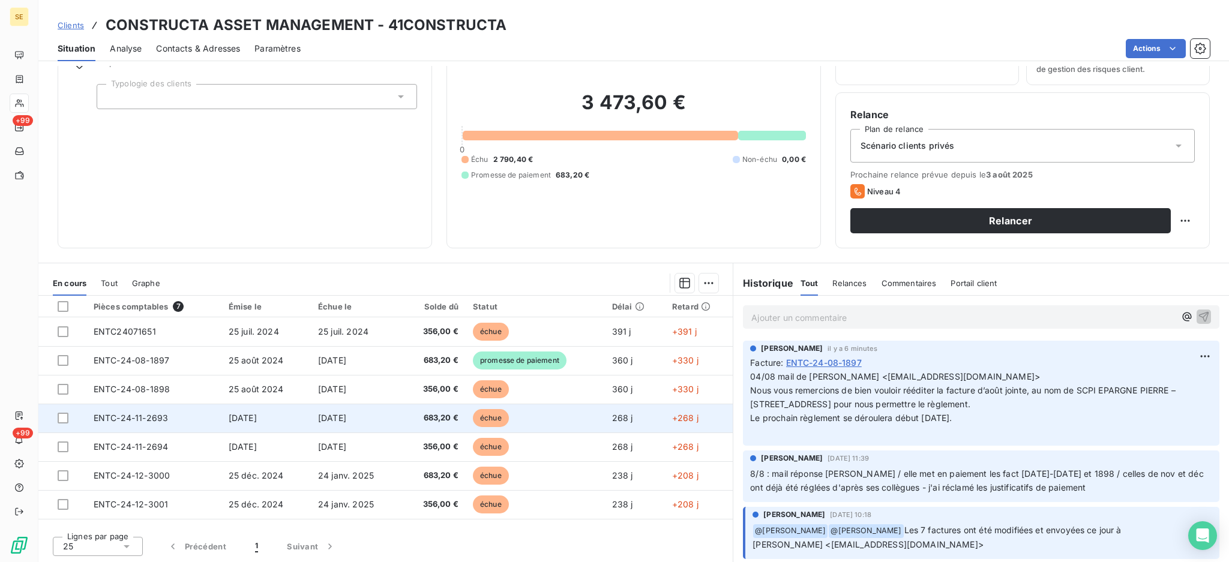
click at [202, 420] on td "ENTC-24-11-2693" at bounding box center [153, 418] width 135 height 29
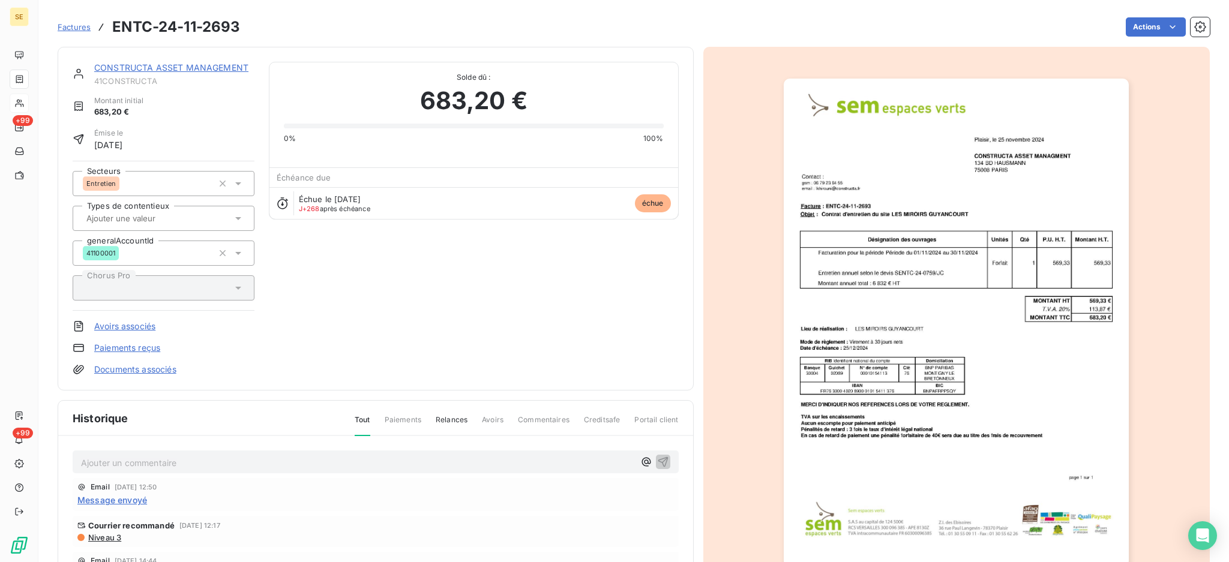
click at [220, 455] on p "Ajouter un commentaire ﻿" at bounding box center [357, 462] width 553 height 15
click at [236, 456] on p "Ajouter un commentaire ﻿" at bounding box center [357, 462] width 553 height 15
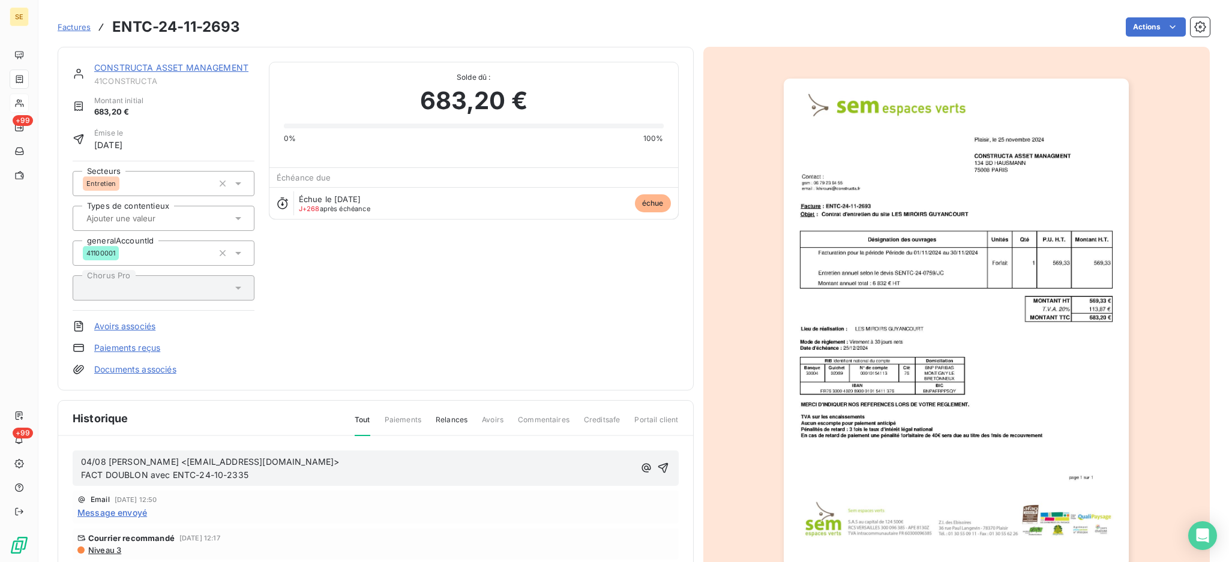
drag, startPoint x: 273, startPoint y: 470, endPoint x: 223, endPoint y: 490, distance: 54.2
click at [86, 460] on p "04/08 Karine SEJOURNE <ksejourne@atland-voisin.com> FACT DOUBLON avec ENTC-24-1…" at bounding box center [357, 469] width 553 height 28
click at [268, 474] on p "04/08 Karine SEJOURNE <ksejourne@atland-voisin.com> FACT DOUBLON avec ENTC-24-1…" at bounding box center [357, 469] width 553 height 28
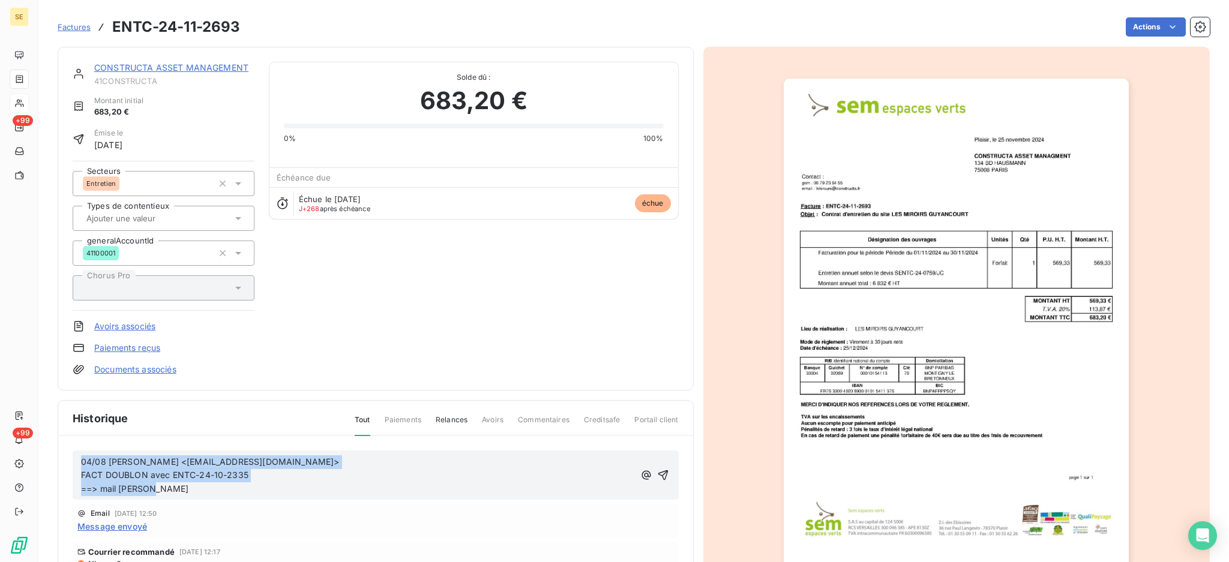
drag, startPoint x: 199, startPoint y: 490, endPoint x: 74, endPoint y: 463, distance: 127.0
click at [74, 463] on div "04/08 Karine SEJOURNE <ksejourne@atland-voisin.com> FACT DOUBLON avec ENTC-24-1…" at bounding box center [376, 476] width 606 height 50
copy span "04/08 Karine SEJOURNE <ksejourne@atland-voisin.com> FACT DOUBLON avec ENTC-24-1…"
click at [657, 475] on icon "button" at bounding box center [663, 475] width 12 height 12
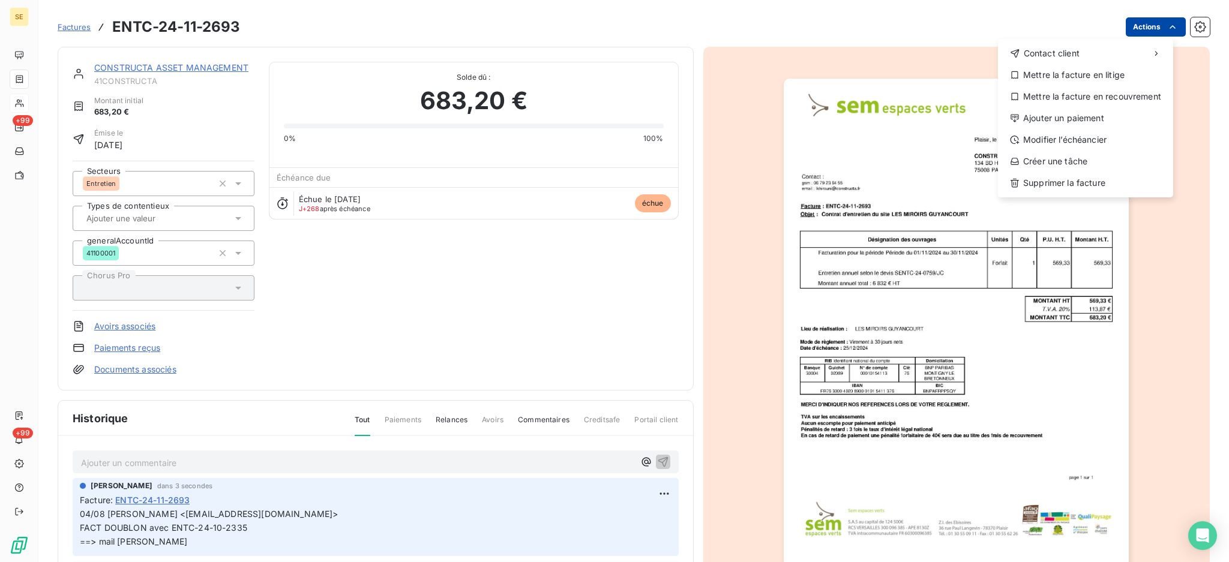
click at [1128, 25] on html "SE +99 +99 Factures ENTC-24-11-2693 Actions Contact client Mettre la facture en…" at bounding box center [614, 281] width 1229 height 562
click at [1117, 70] on div "Mettre la facture en litige" at bounding box center [1086, 74] width 166 height 19
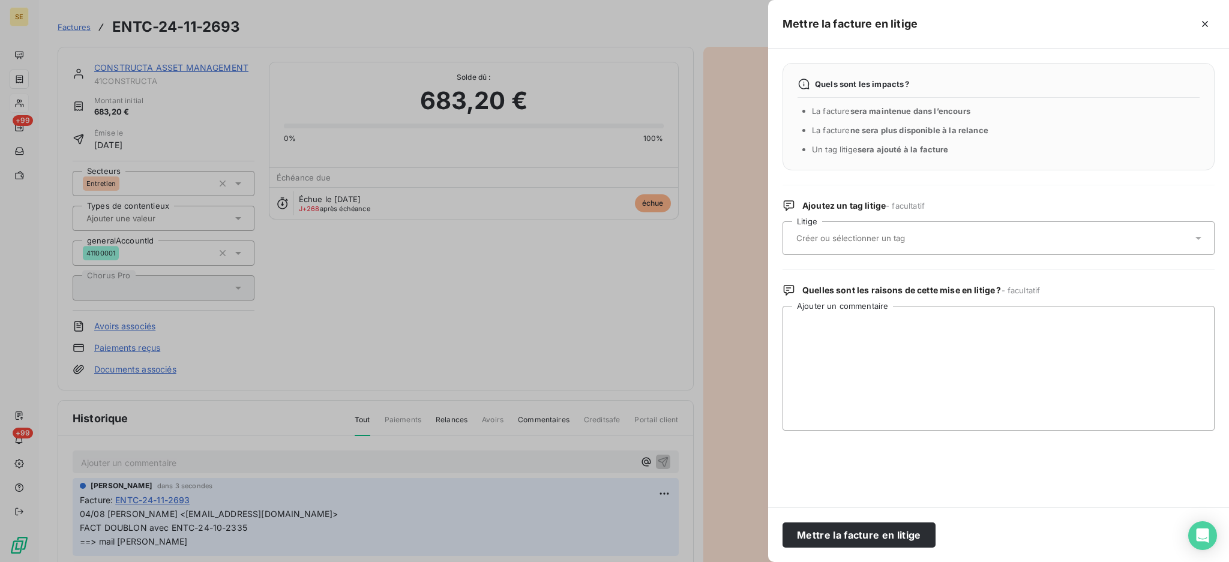
click at [1197, 235] on icon at bounding box center [1198, 238] width 12 height 12
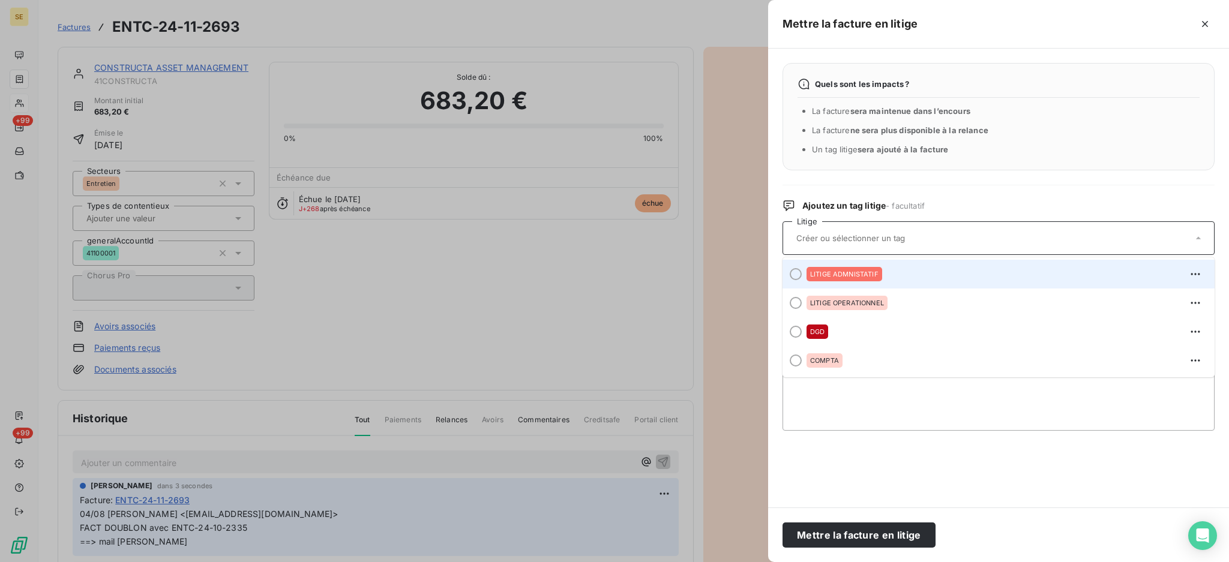
click at [905, 269] on div "LITIGE ADMNISTATIF" at bounding box center [1006, 274] width 398 height 19
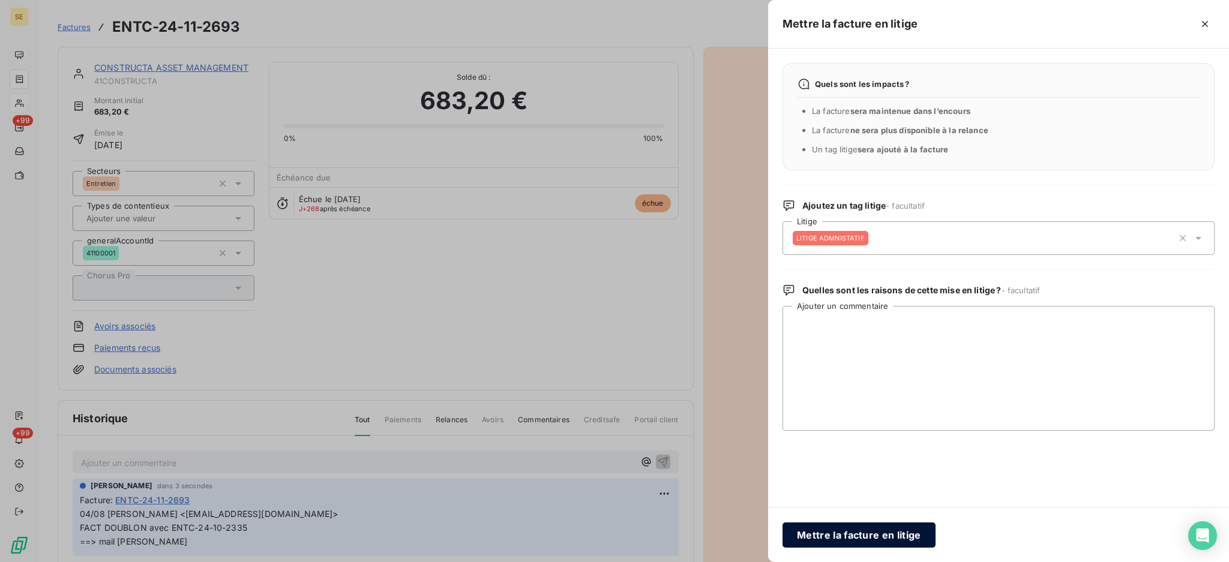
click at [853, 541] on button "Mettre la facture en litige" at bounding box center [859, 535] width 153 height 25
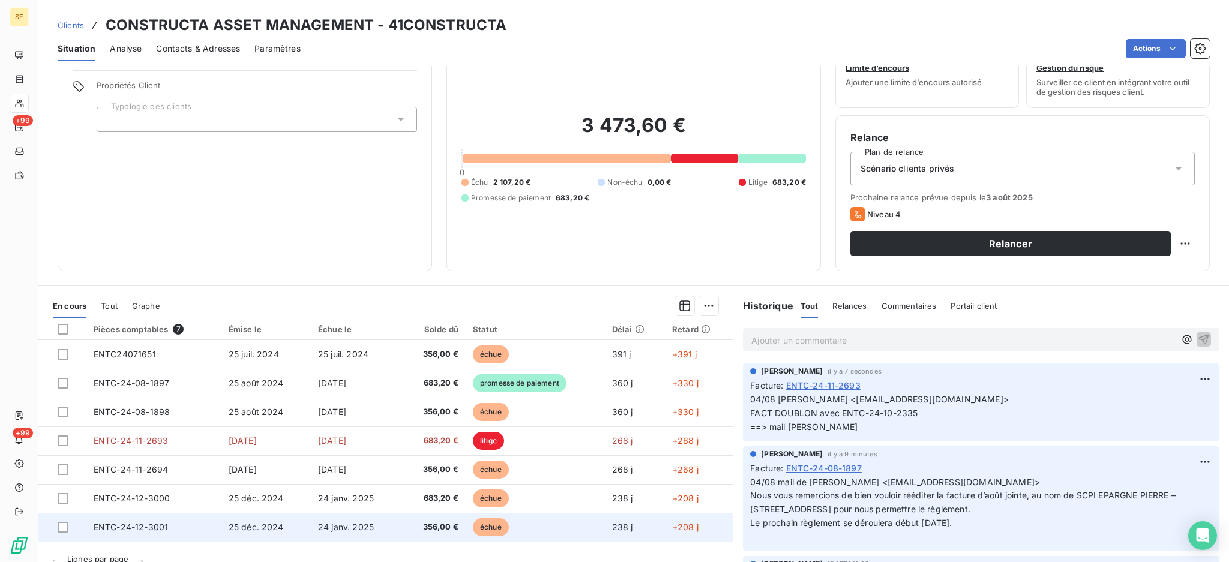
scroll to position [65, 0]
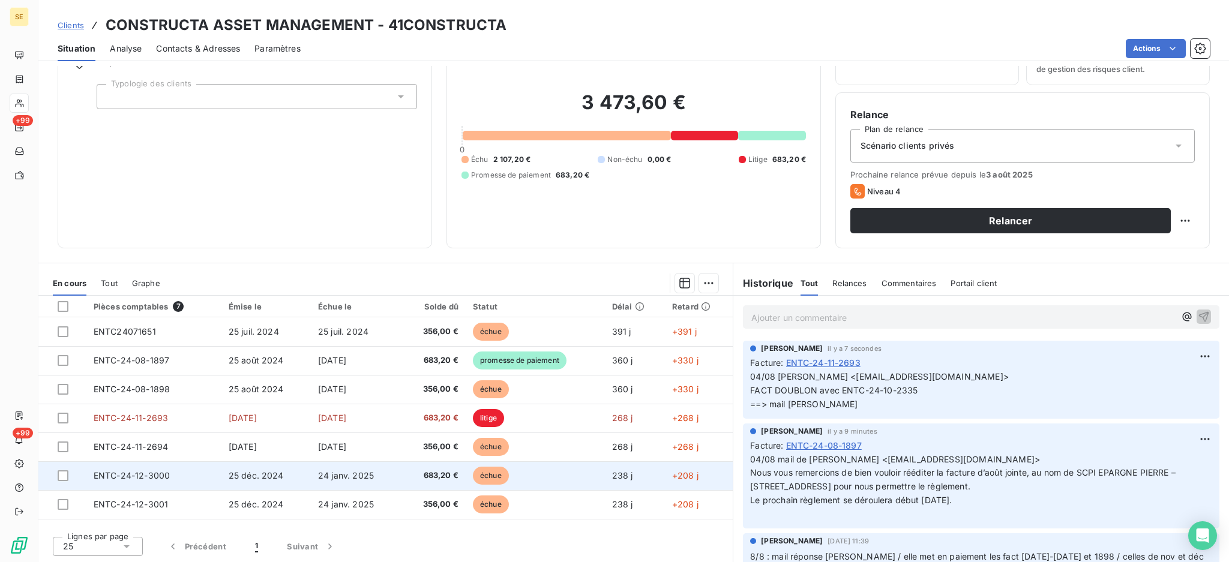
click at [183, 470] on td "ENTC-24-12-3000" at bounding box center [153, 475] width 135 height 29
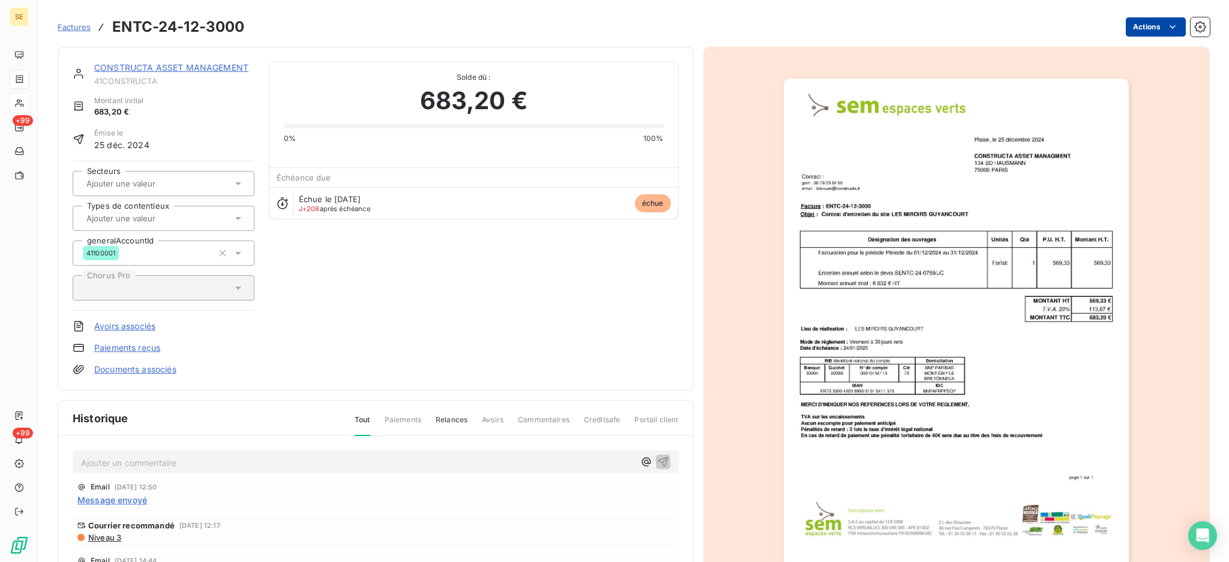
click at [1135, 28] on html "SE +99 +99 Factures ENTC-24-12-3000 Actions CONSTRUCTA ASSET MANAGEMENT 41CONST…" at bounding box center [614, 281] width 1229 height 562
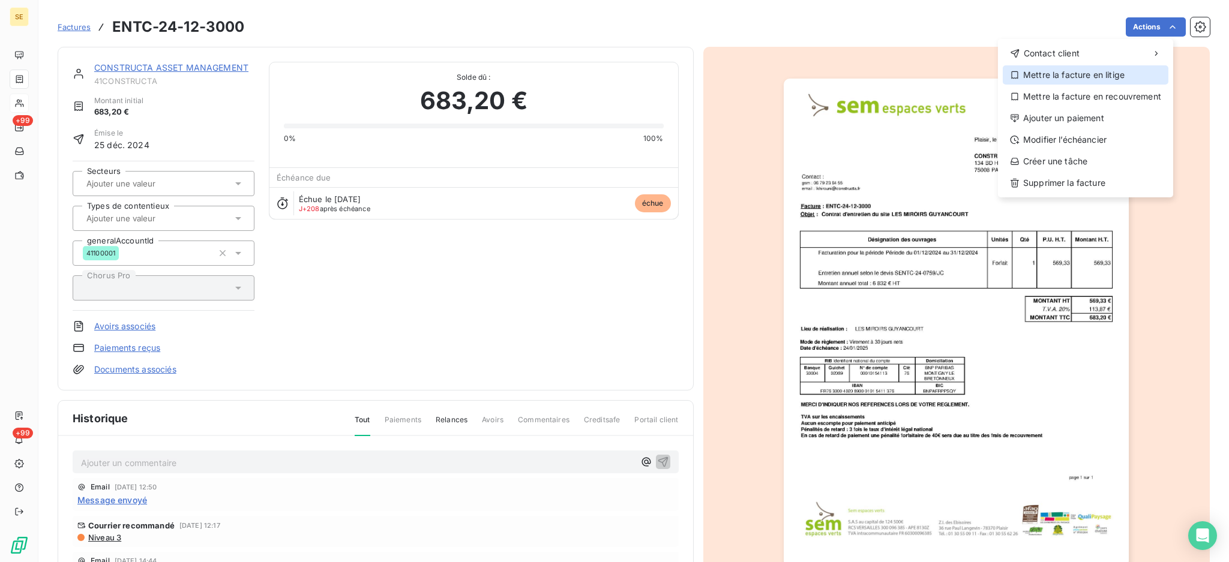
click at [1109, 73] on div "Mettre la facture en litige" at bounding box center [1086, 74] width 166 height 19
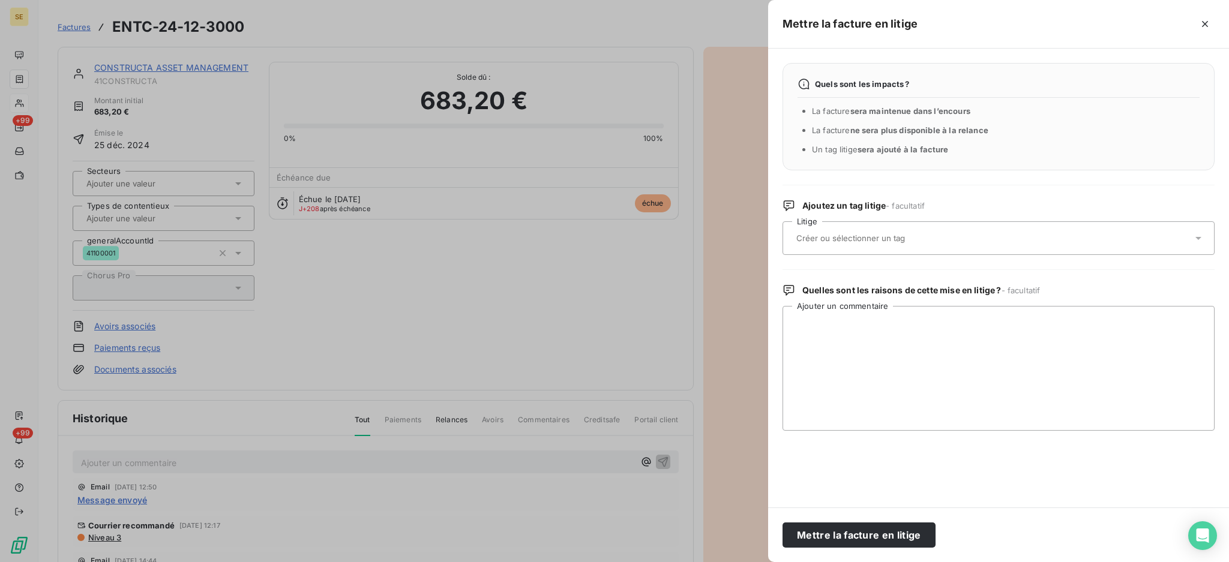
click at [1196, 236] on icon at bounding box center [1198, 238] width 12 height 12
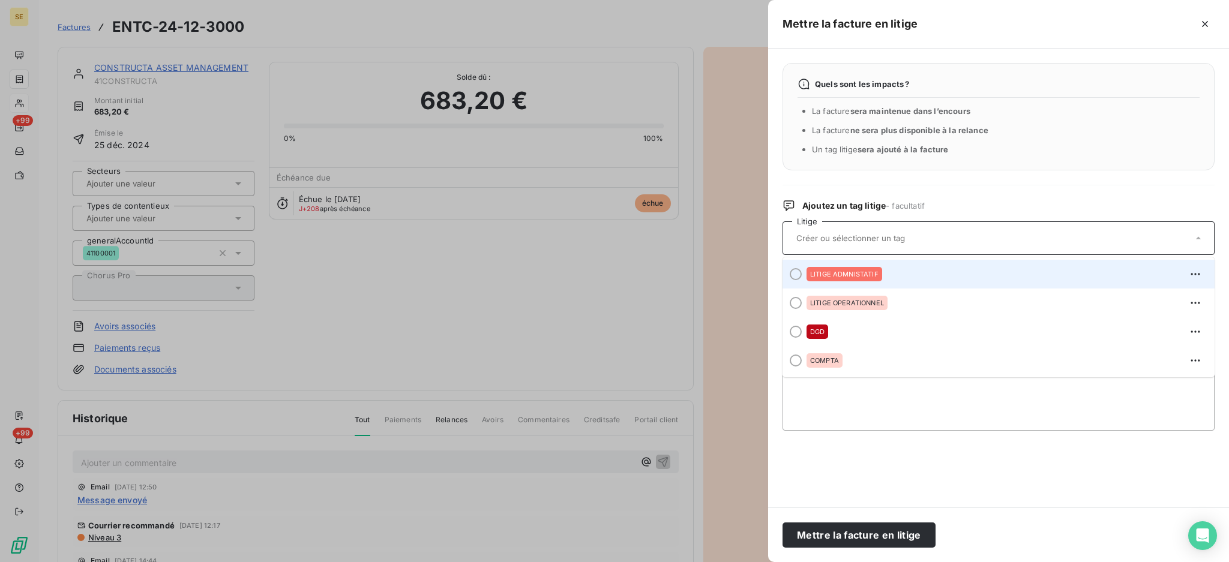
click at [864, 272] on span "LITIGE ADMNISTATIF" at bounding box center [844, 274] width 68 height 7
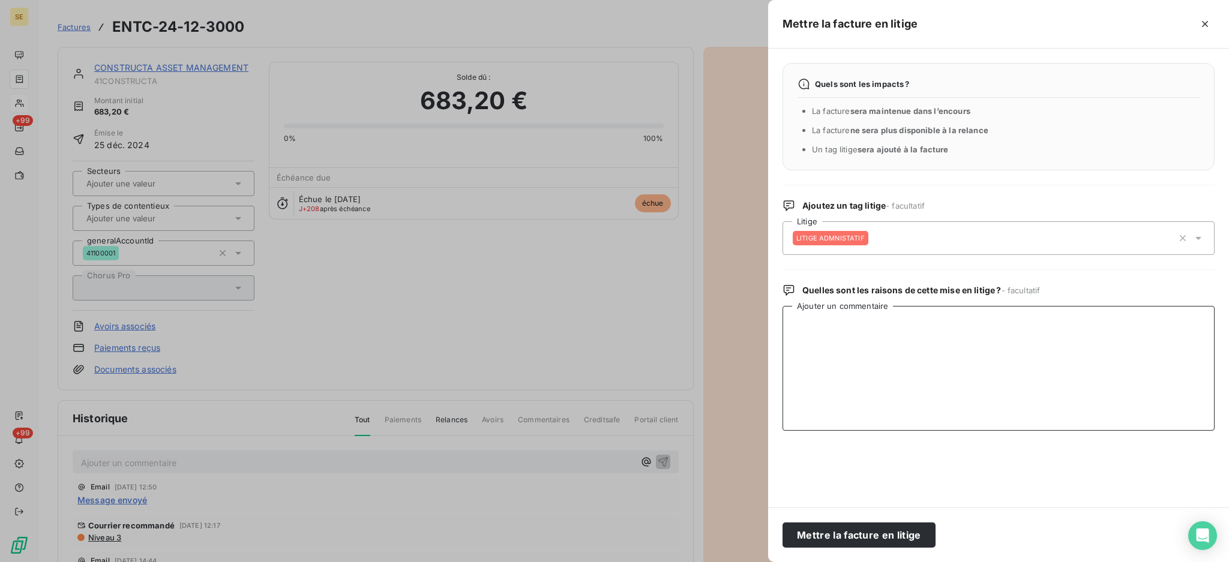
click at [846, 336] on textarea "Ajouter un commentaire" at bounding box center [999, 368] width 432 height 125
paste textarea "04/08 Karine SEJOURNE <ksejourne@atland-voisin.com> FACT DOUBLON avec ENTC-24-1…"
click at [958, 333] on textarea "04/08 Karine SEJOURNE <ksejourne@atland-voisin.com> FACT DOUBLON avec ENTC-24-1…" at bounding box center [999, 368] width 432 height 125
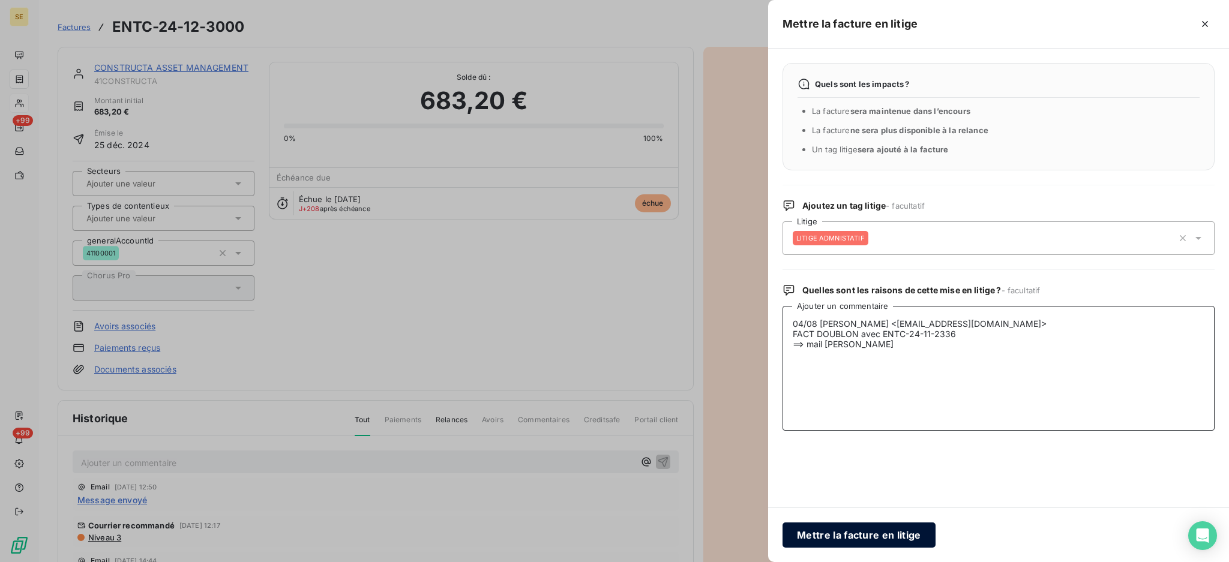
type textarea "04/08 Karine SEJOURNE <ksejourne@atland-voisin.com> FACT DOUBLON avec ENTC-24-1…"
click at [881, 535] on button "Mettre la facture en litige" at bounding box center [859, 535] width 153 height 25
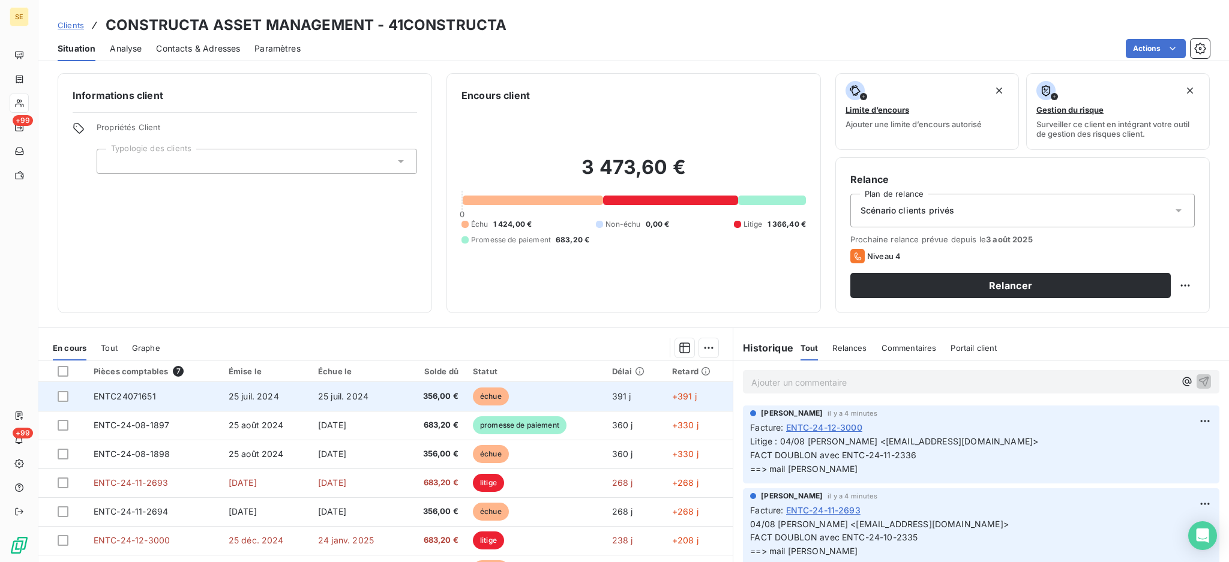
click at [437, 400] on span "356,00 €" at bounding box center [434, 397] width 50 height 12
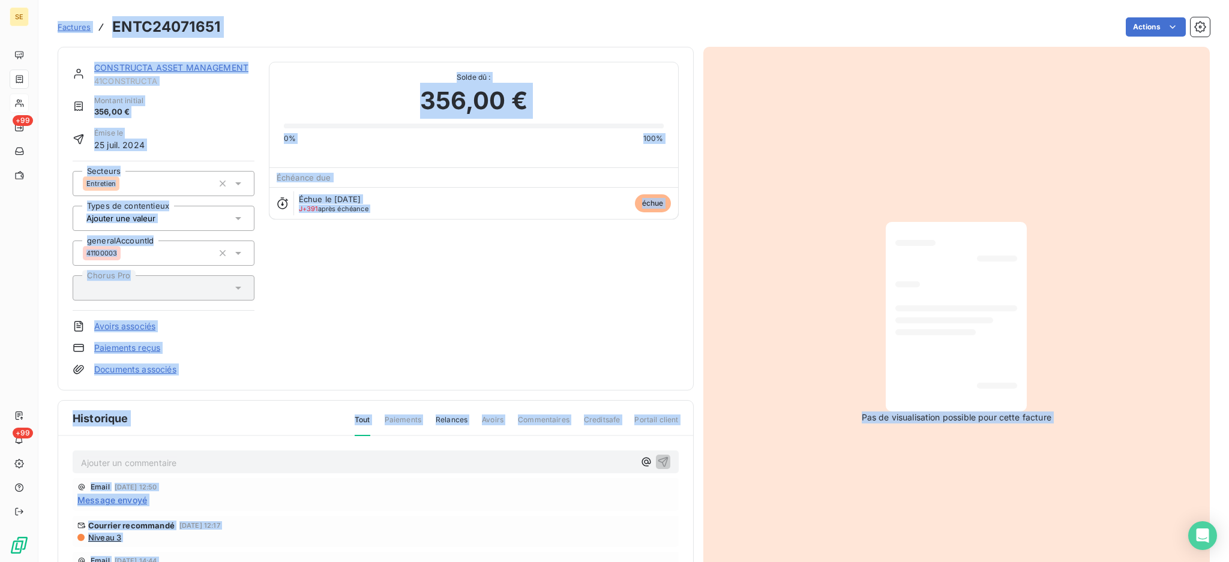
click at [352, 502] on div "Message envoyé" at bounding box center [375, 500] width 597 height 13
click at [274, 535] on div "Niveau 3" at bounding box center [375, 538] width 597 height 10
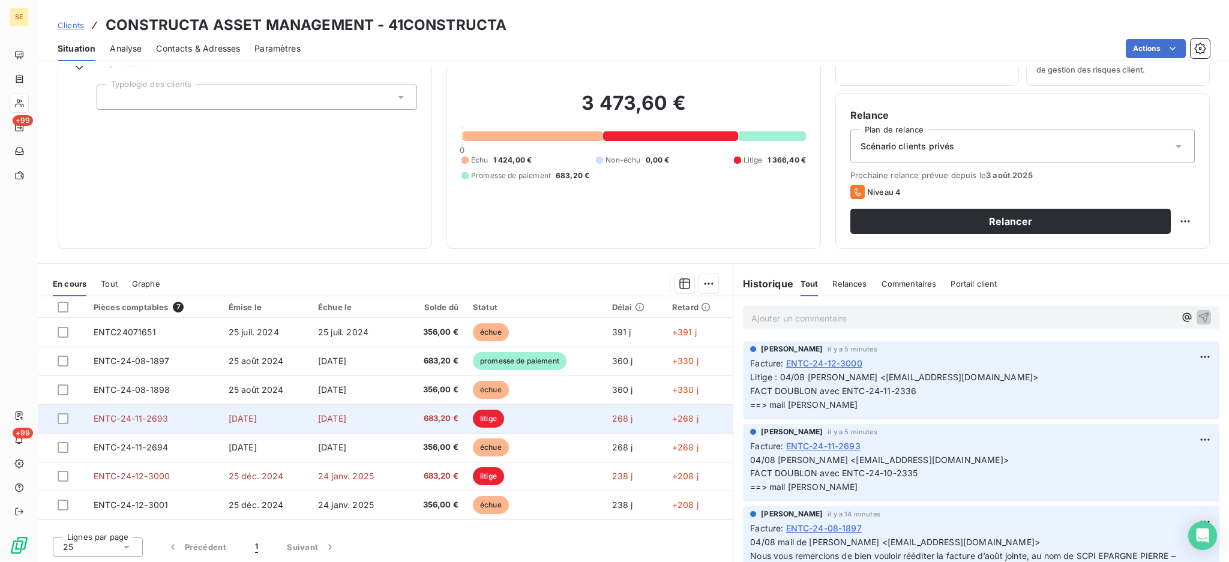
scroll to position [65, 0]
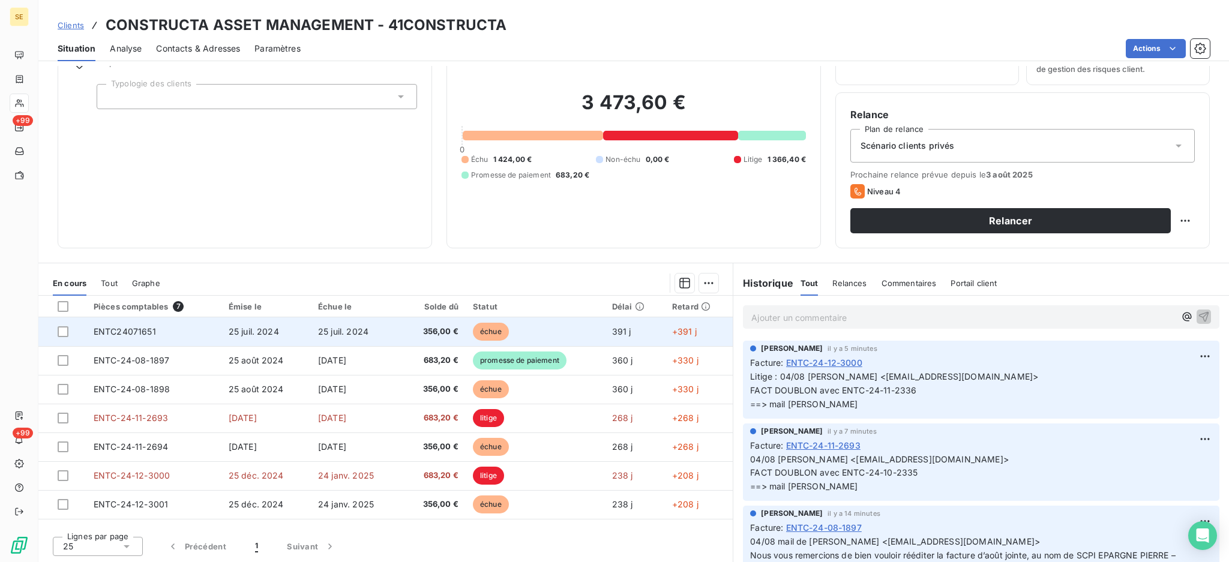
click at [352, 334] on span "25 juil. 2024" at bounding box center [343, 331] width 50 height 10
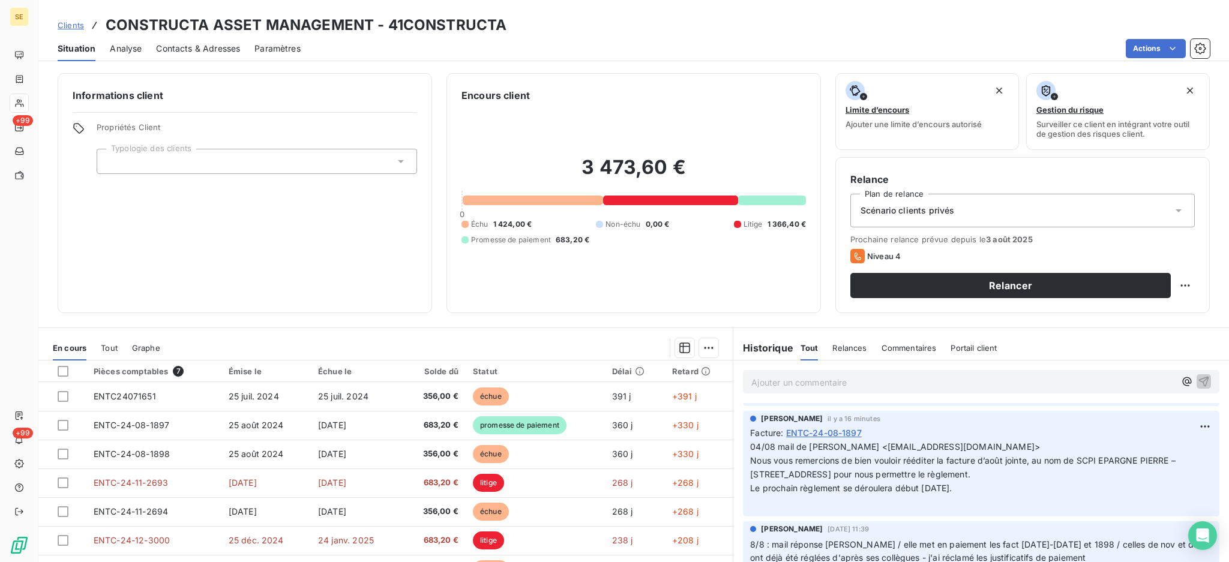
scroll to position [240, 0]
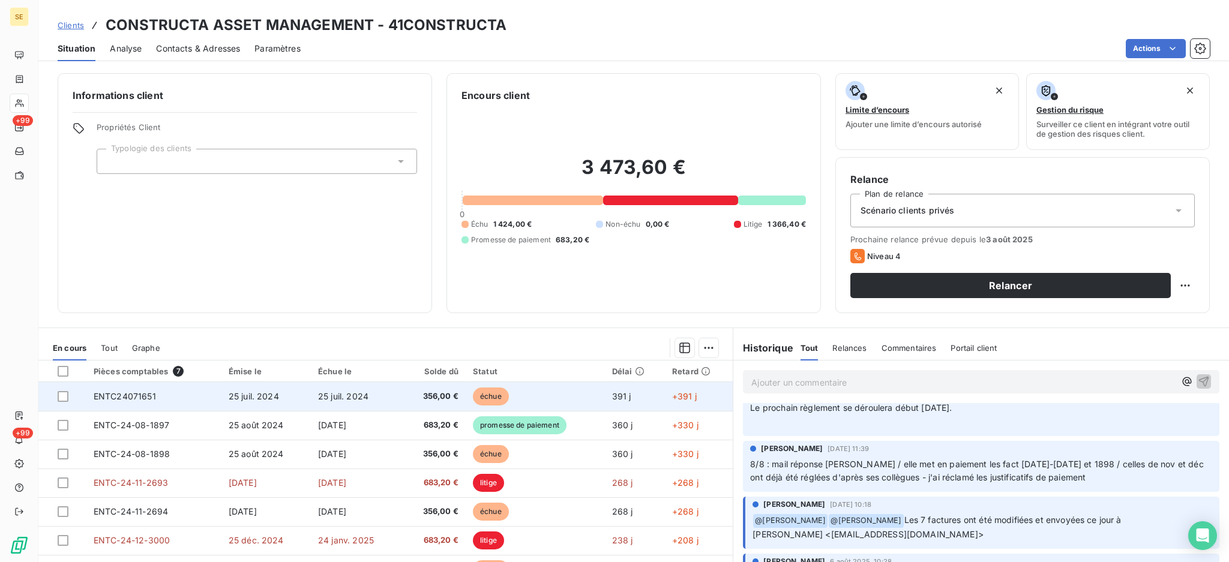
click at [427, 398] on span "356,00 €" at bounding box center [434, 397] width 50 height 12
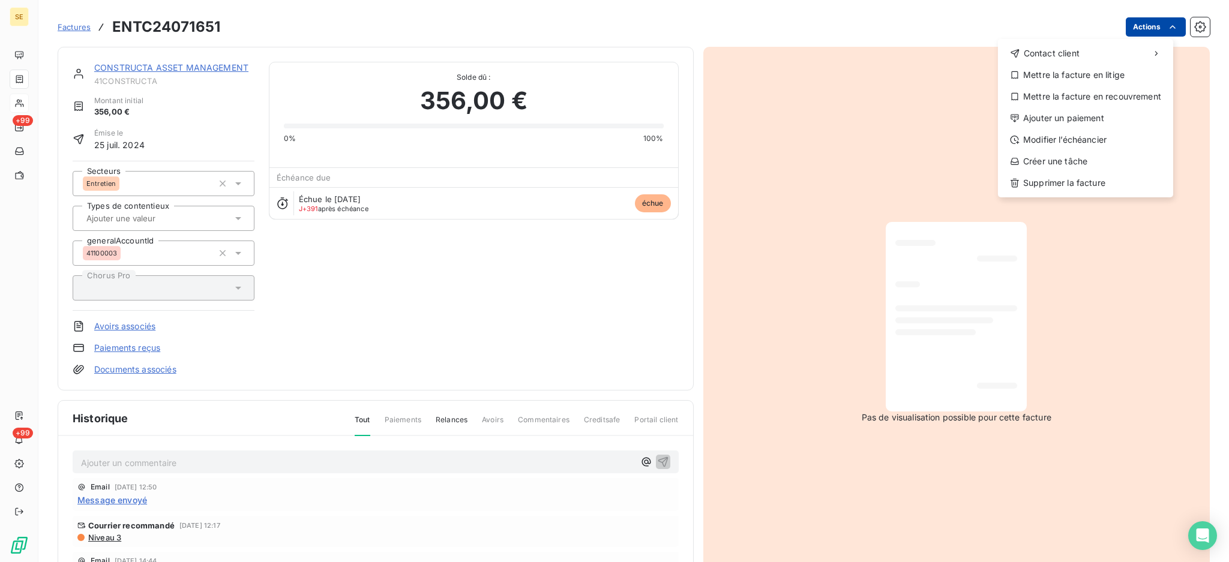
click at [1135, 27] on html "SE +99 +99 Factures ENTC24071651 Actions Contact client Mettre la facture en li…" at bounding box center [614, 281] width 1229 height 562
click at [1115, 123] on div "Ajouter un paiement" at bounding box center [1086, 118] width 166 height 19
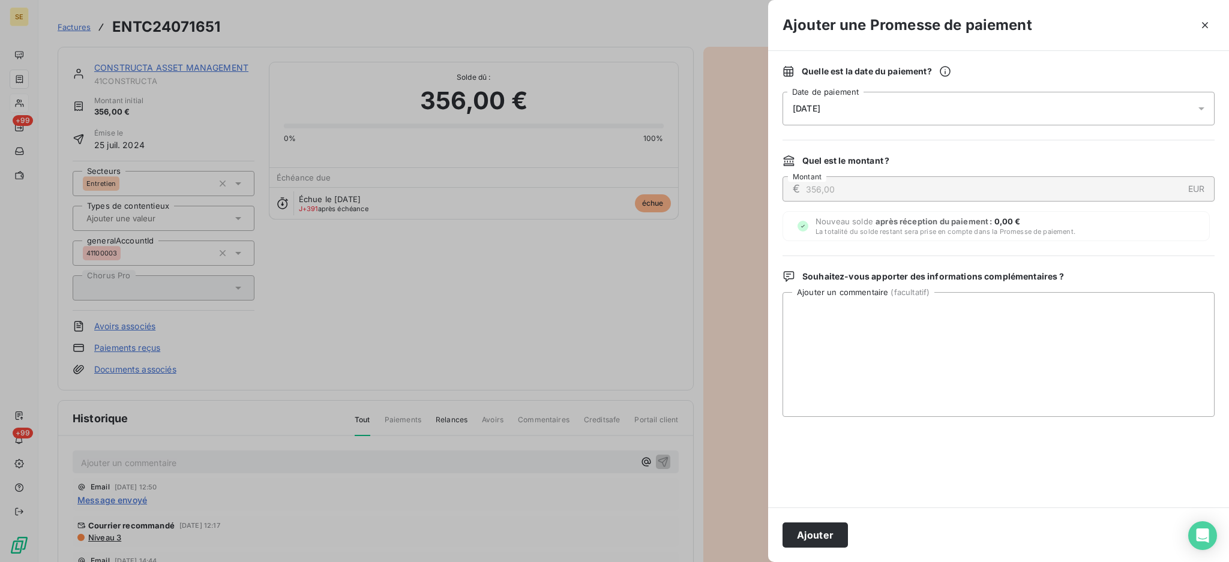
click at [1204, 105] on icon at bounding box center [1201, 109] width 12 height 12
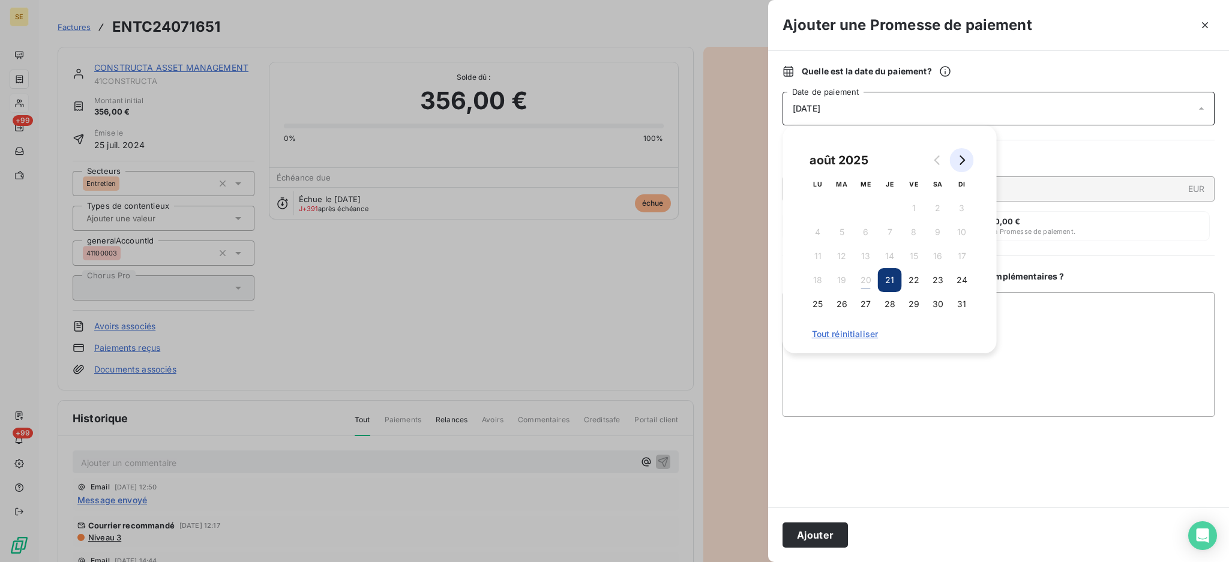
click at [958, 160] on icon "Go to next month" at bounding box center [962, 160] width 10 height 10
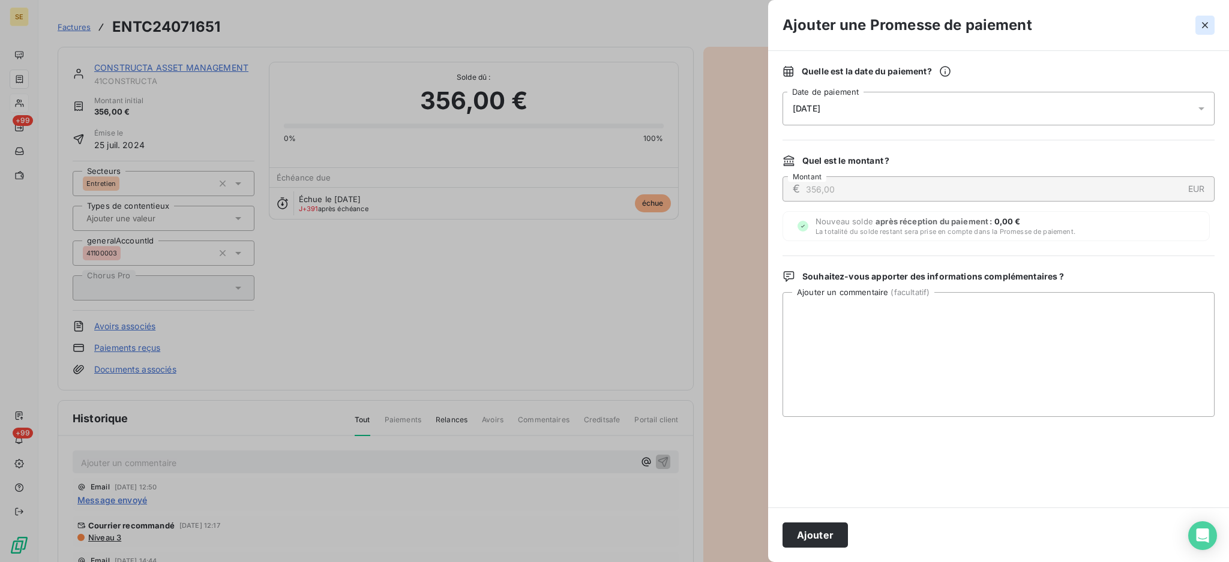
click at [1204, 17] on button "button" at bounding box center [1204, 25] width 19 height 19
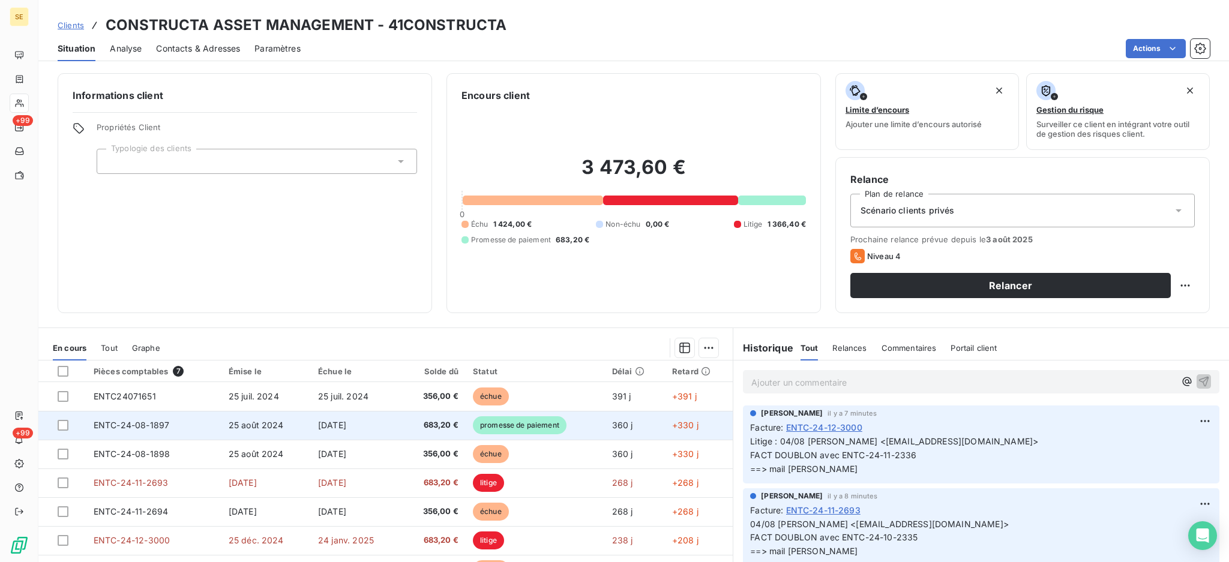
click at [325, 427] on span "[DATE]" at bounding box center [332, 425] width 28 height 10
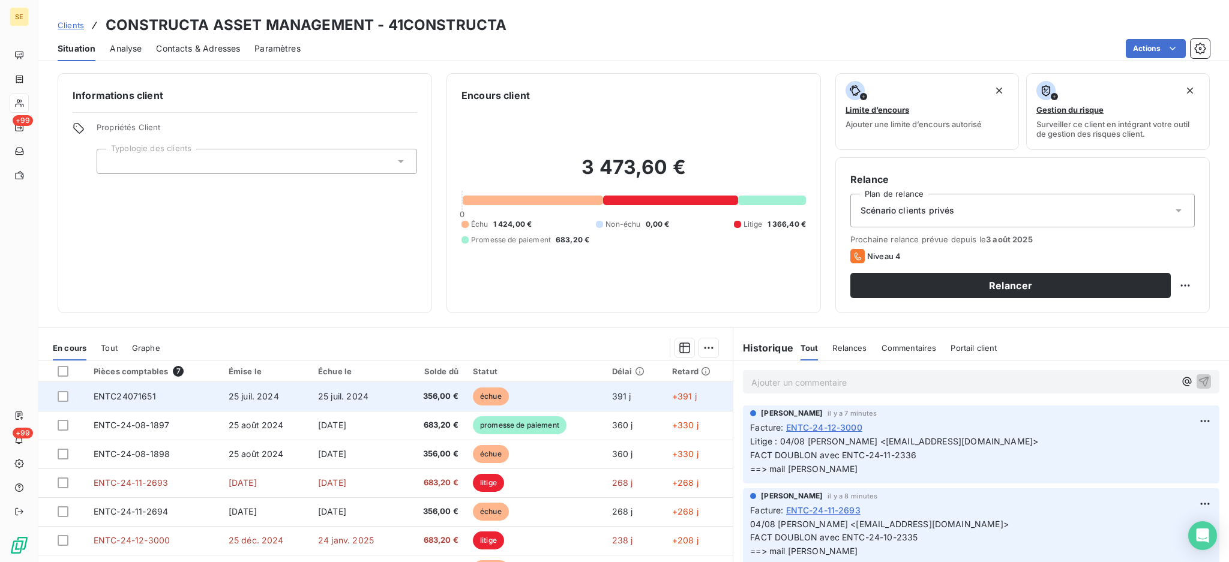
click at [433, 394] on span "356,00 €" at bounding box center [434, 397] width 50 height 12
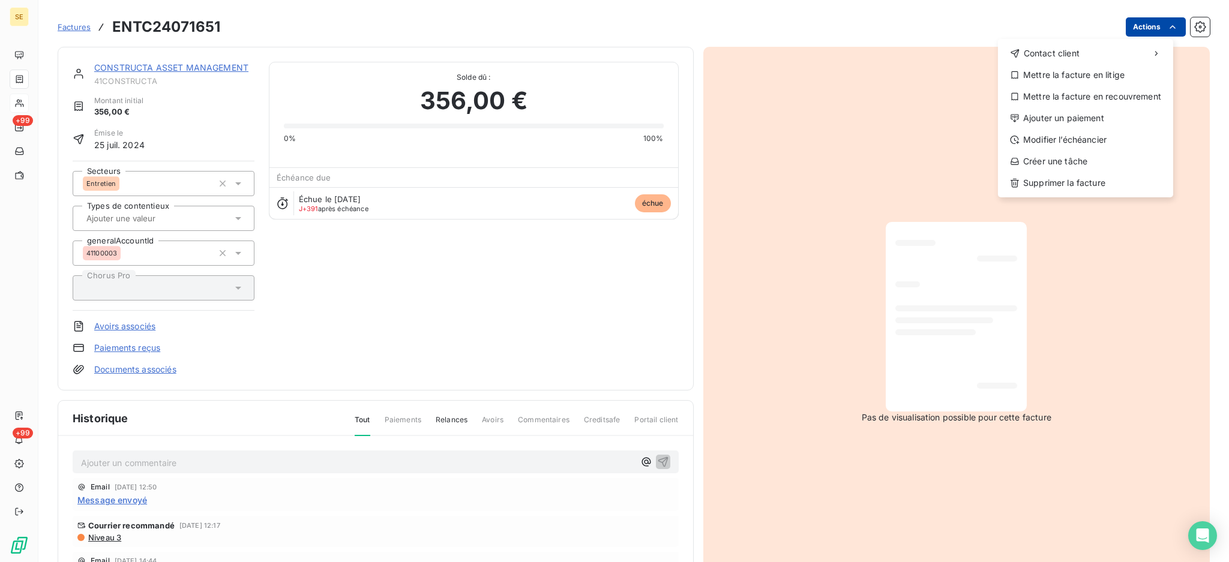
click at [1128, 20] on html "SE +99 +99 Factures ENTC24071651 Actions Contact client Mettre la facture en li…" at bounding box center [614, 281] width 1229 height 562
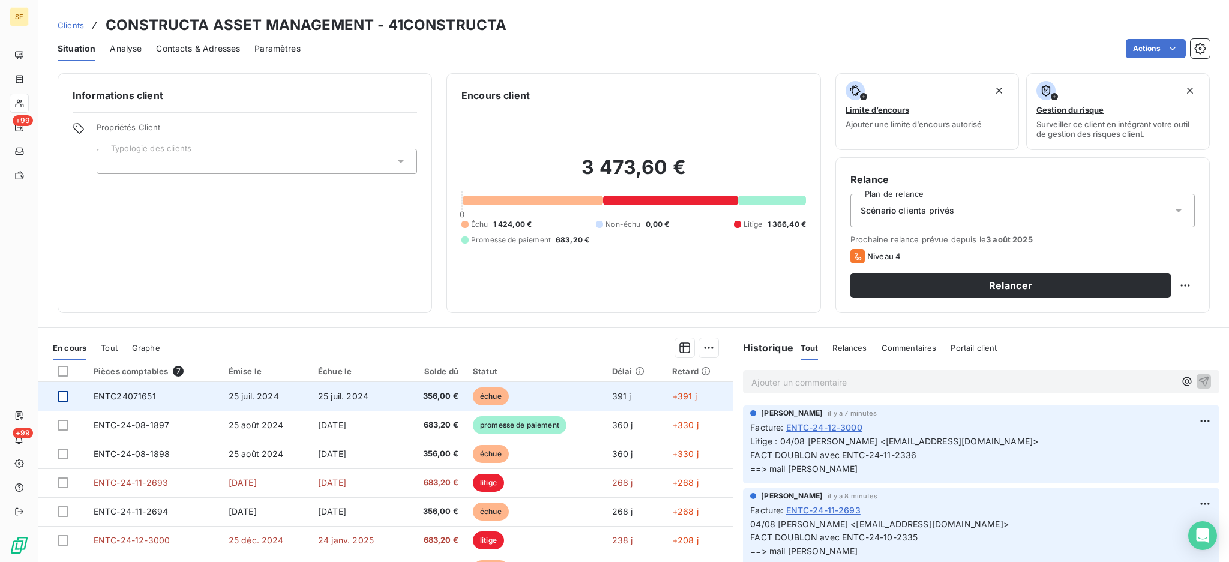
click at [62, 393] on div at bounding box center [63, 396] width 11 height 11
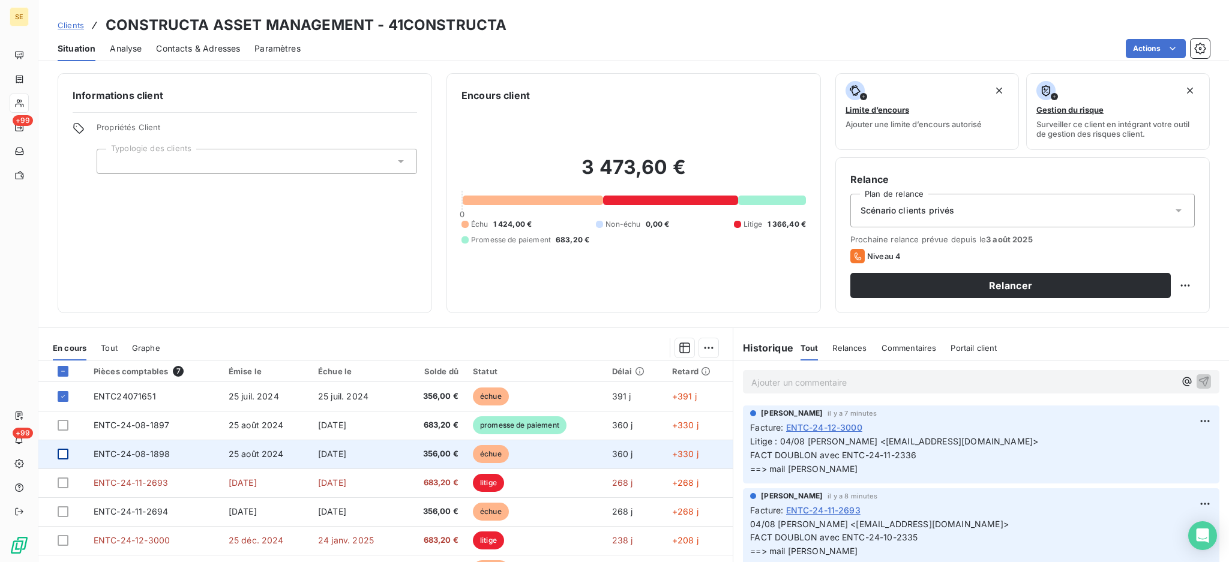
click at [63, 455] on div at bounding box center [63, 454] width 11 height 11
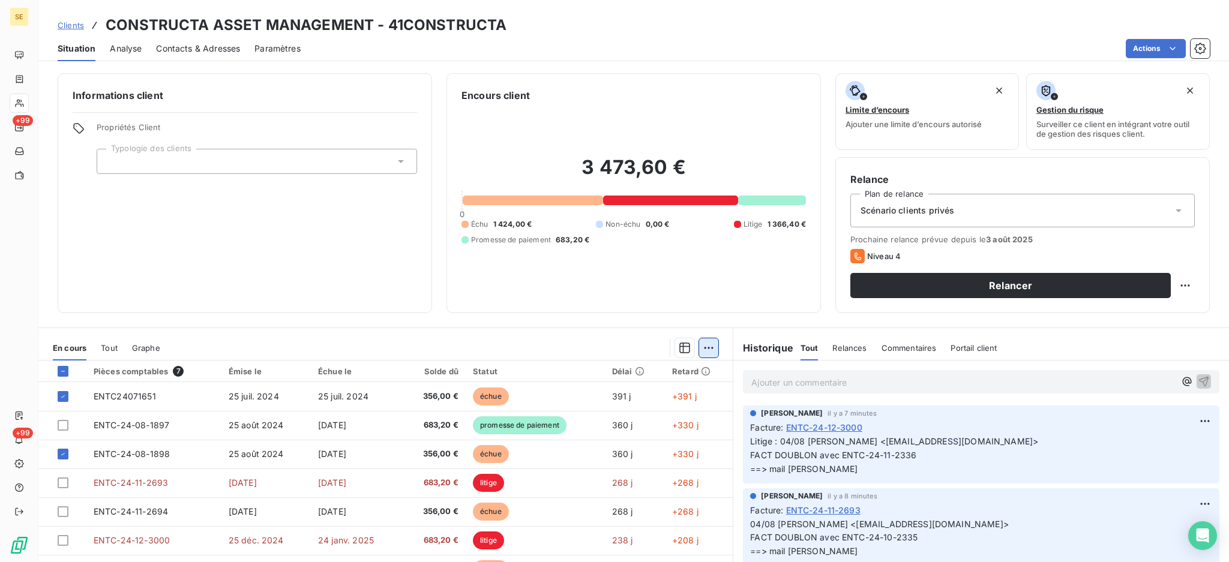
click at [700, 350] on html "SE +99 +99 Clients CONSTRUCTA ASSET MANAGEMENT - 41CONSTRUCTA Situation Analyse…" at bounding box center [614, 281] width 1229 height 562
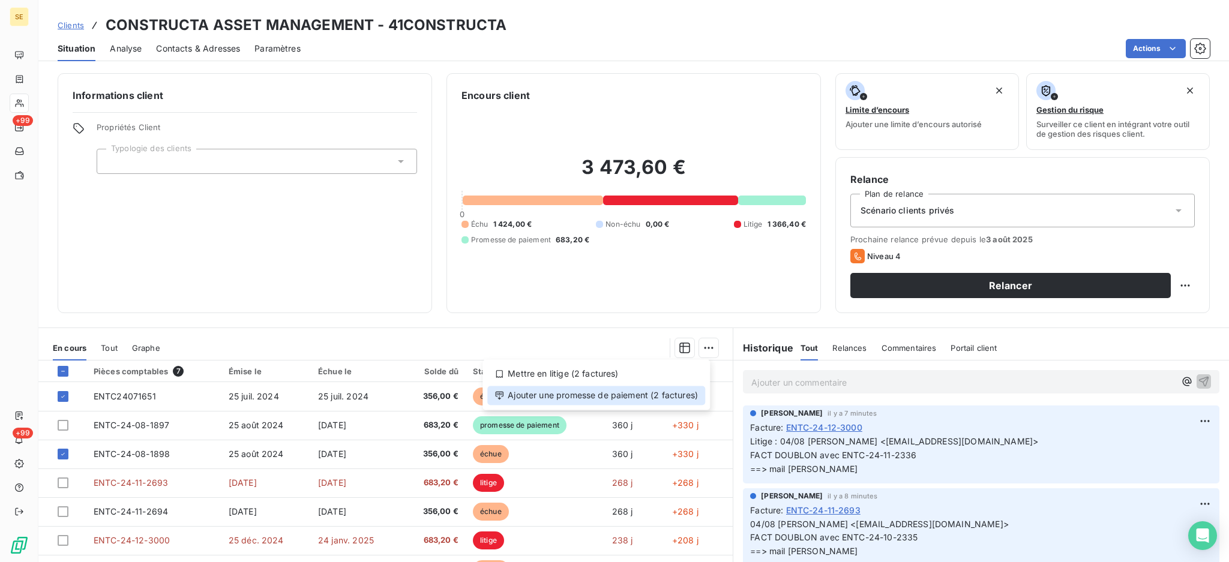
click at [642, 392] on div "Ajouter une promesse de paiement (2 factures)" at bounding box center [596, 395] width 218 height 19
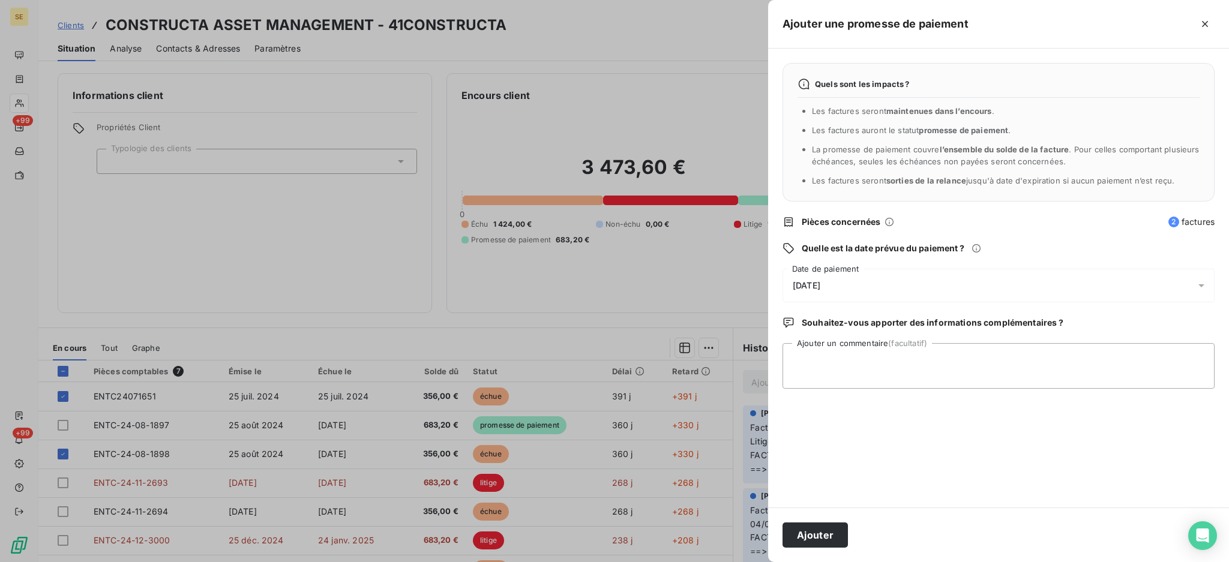
click at [1197, 283] on icon at bounding box center [1201, 286] width 12 height 12
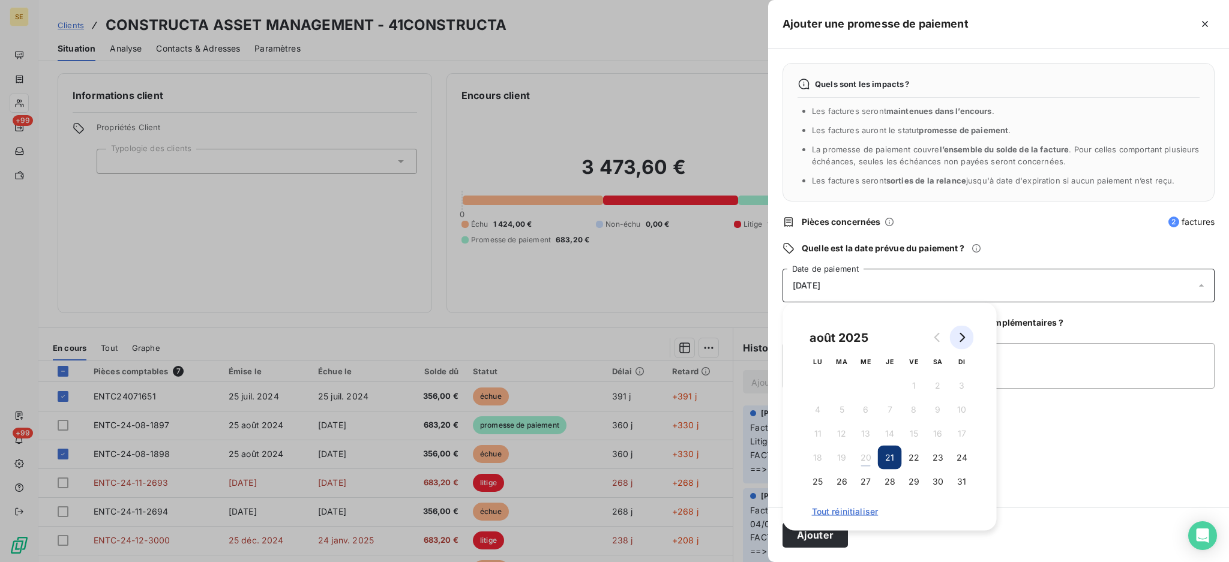
click at [958, 340] on icon "Go to next month" at bounding box center [962, 338] width 10 height 10
click at [913, 387] on button "5" at bounding box center [914, 386] width 24 height 24
click at [804, 528] on div "septembre 2025 LU MA ME JE VE SA DI 1 2 3 4 5 6 7 8 9 10 11 12 13 14 15 16 17 1…" at bounding box center [890, 417] width 214 height 228
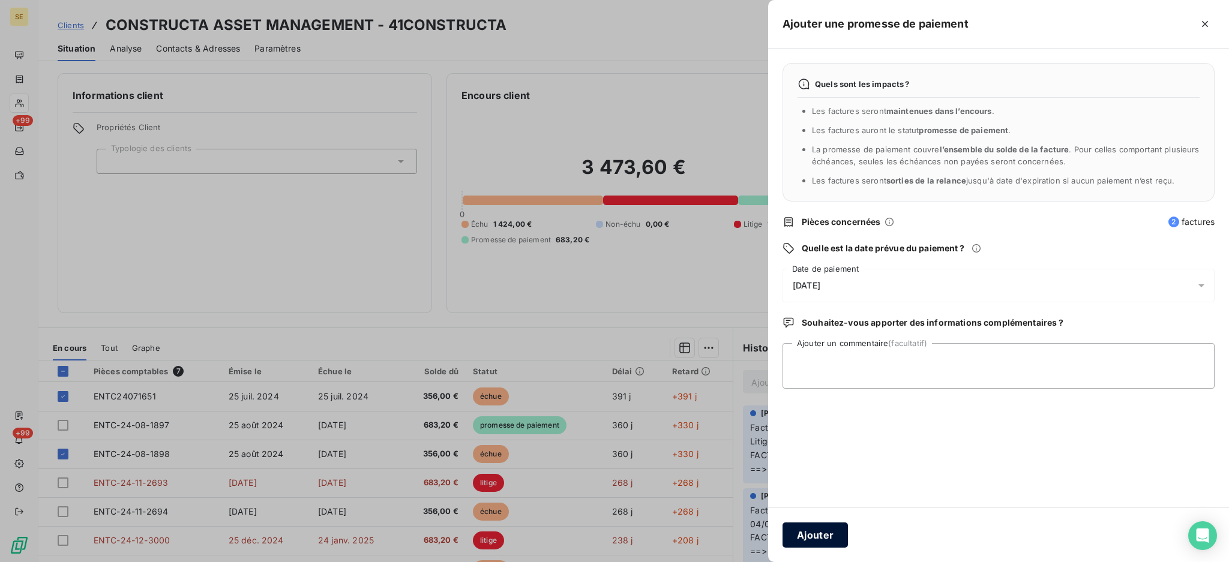
click at [804, 538] on button "Ajouter" at bounding box center [815, 535] width 65 height 25
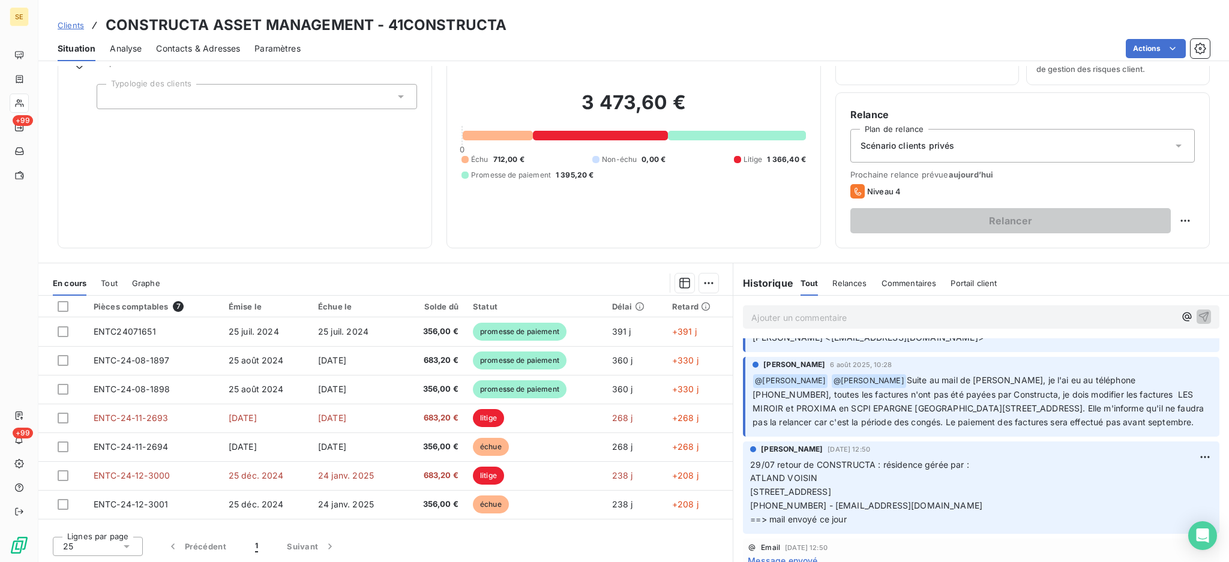
scroll to position [400, 0]
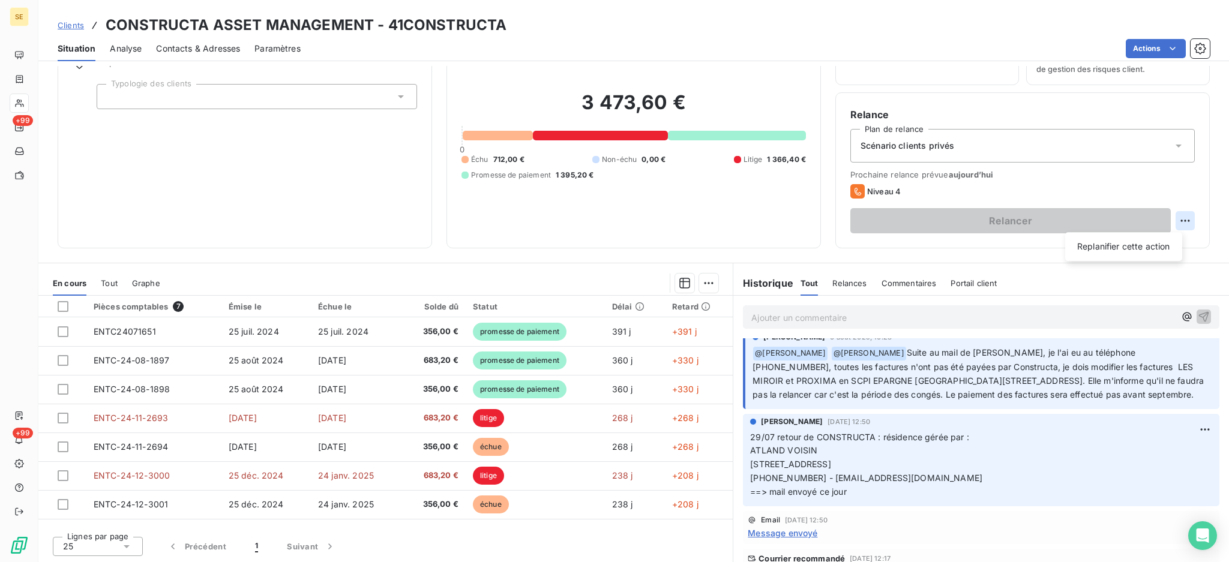
click at [1175, 219] on html "SE +99 +99 Clients CONSTRUCTA ASSET MANAGEMENT - 41CONSTRUCTA Situation Analyse…" at bounding box center [614, 281] width 1229 height 562
click at [1164, 244] on div "Replanifier cette action" at bounding box center [1123, 246] width 107 height 19
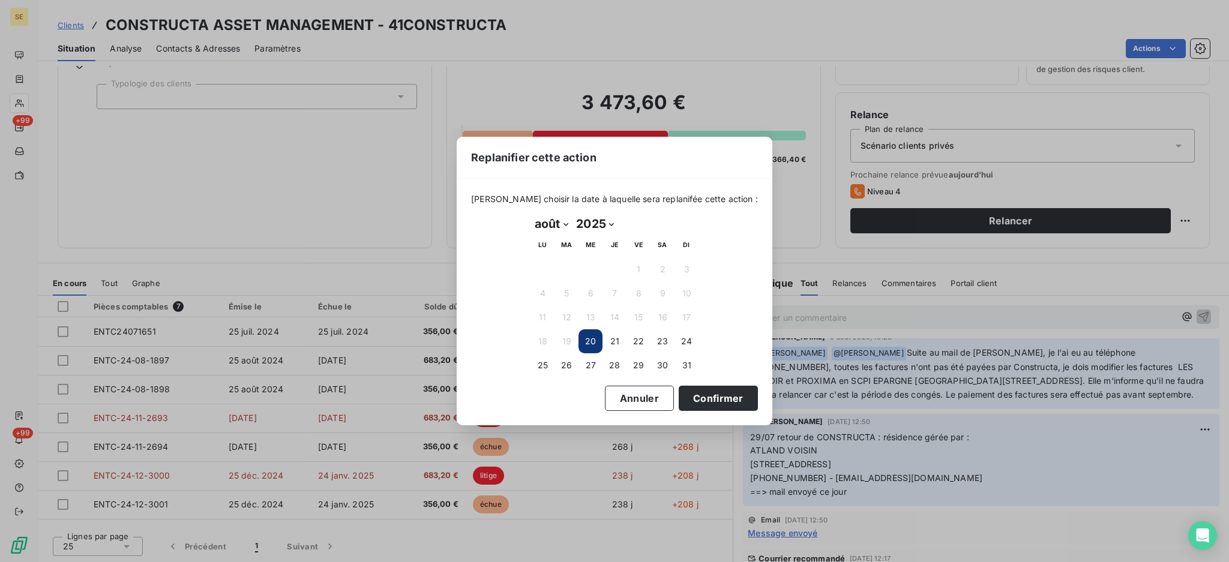
click at [564, 224] on select "janvier février mars avril mai juin juillet août septembre octobre novembre déc…" at bounding box center [551, 223] width 41 height 19
select select "8"
click at [531, 214] on select "janvier février mars avril mai juin juillet août septembre octobre novembre déc…" at bounding box center [551, 223] width 41 height 19
click at [545, 297] on button "8" at bounding box center [543, 293] width 24 height 24
click at [591, 296] on button "10" at bounding box center [591, 293] width 24 height 24
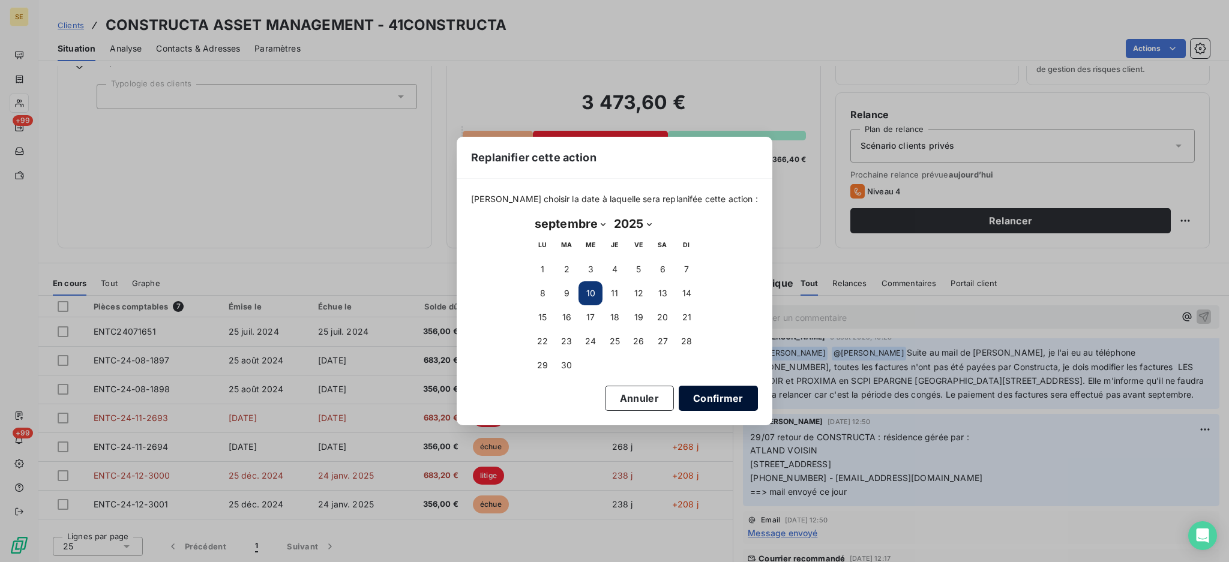
click at [728, 403] on button "Confirmer" at bounding box center [718, 398] width 79 height 25
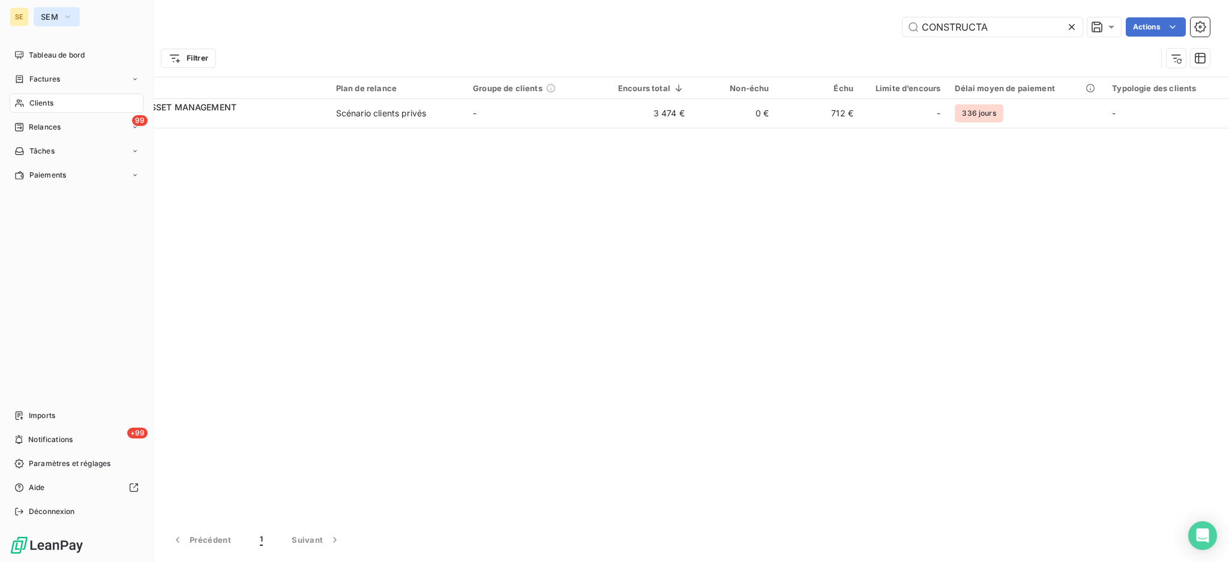
click at [44, 16] on span "SEM" at bounding box center [49, 17] width 17 height 10
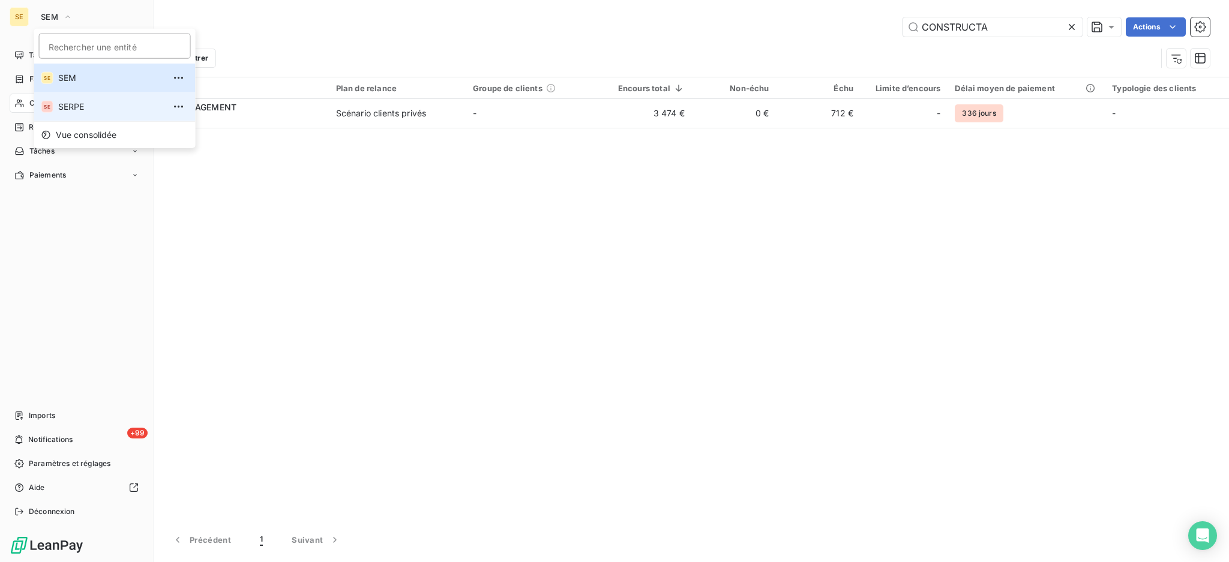
click at [67, 109] on span "SERPE" at bounding box center [111, 107] width 106 height 12
type input "CHOMERAC"
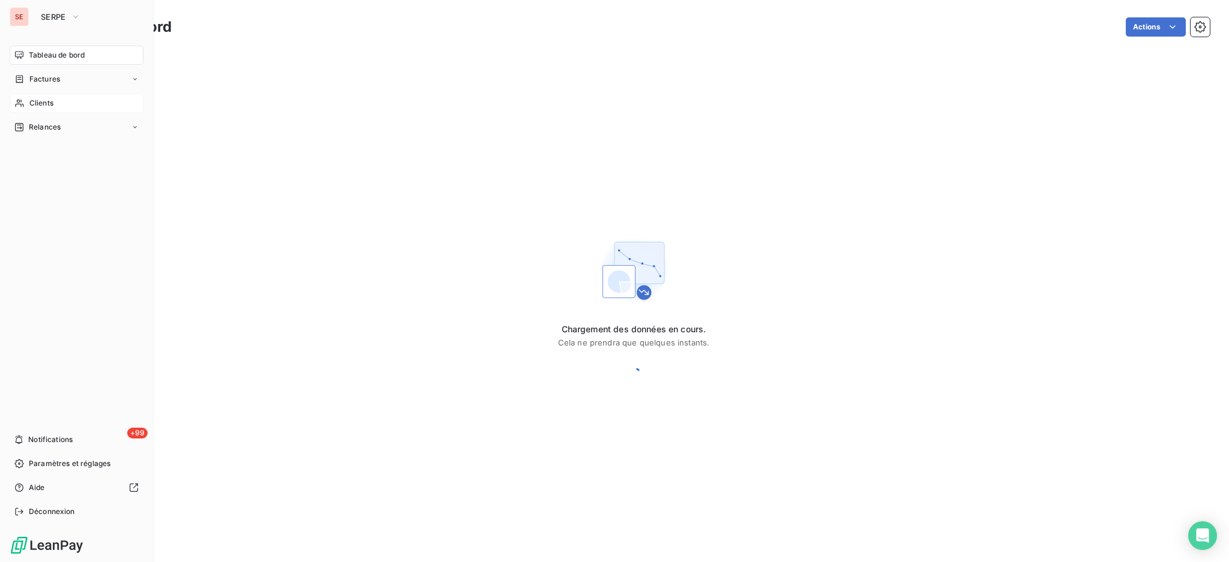
click at [35, 104] on span "Clients" at bounding box center [41, 103] width 24 height 11
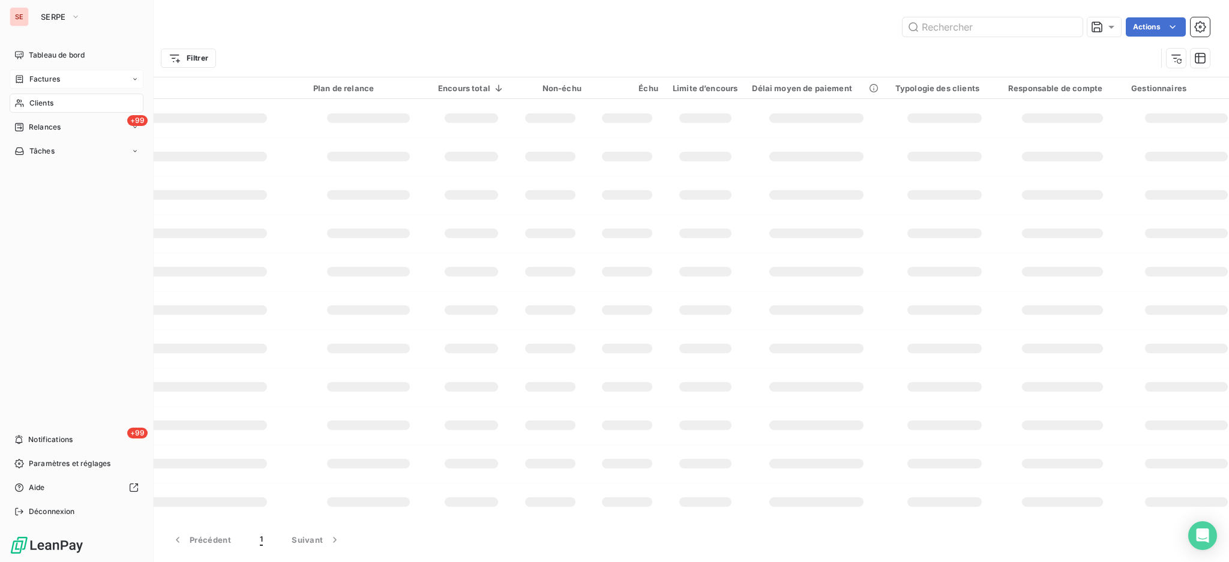
click at [36, 83] on span "Factures" at bounding box center [44, 79] width 31 height 11
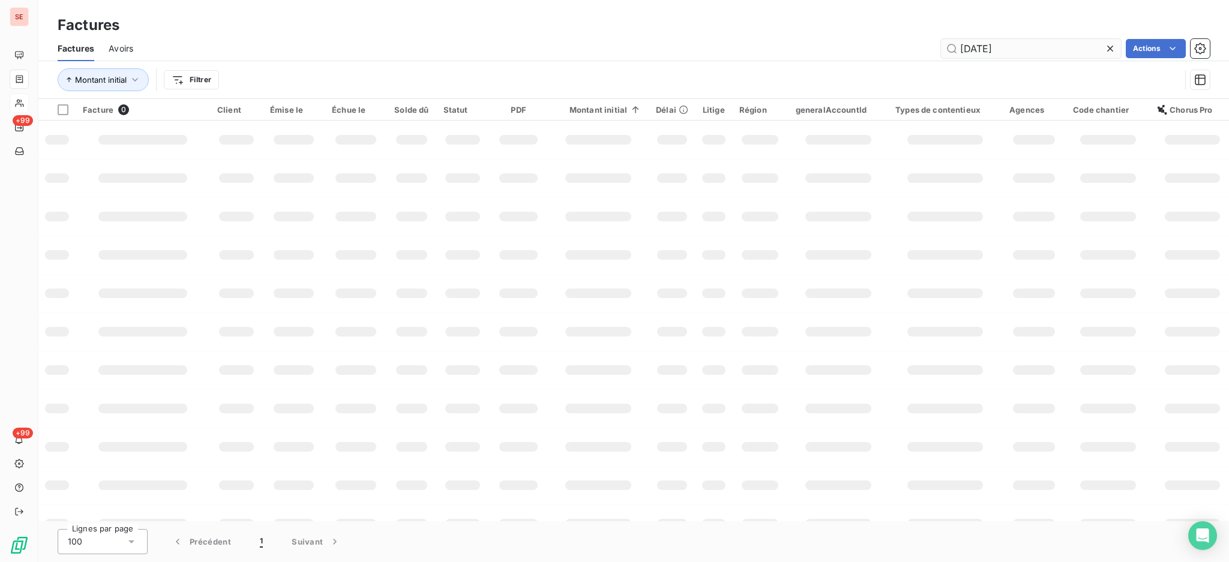
drag, startPoint x: 1023, startPoint y: 47, endPoint x: 961, endPoint y: 52, distance: 62.6
click at [961, 52] on input "[DATE]" at bounding box center [1031, 48] width 180 height 19
type input "013-25-07-0521"
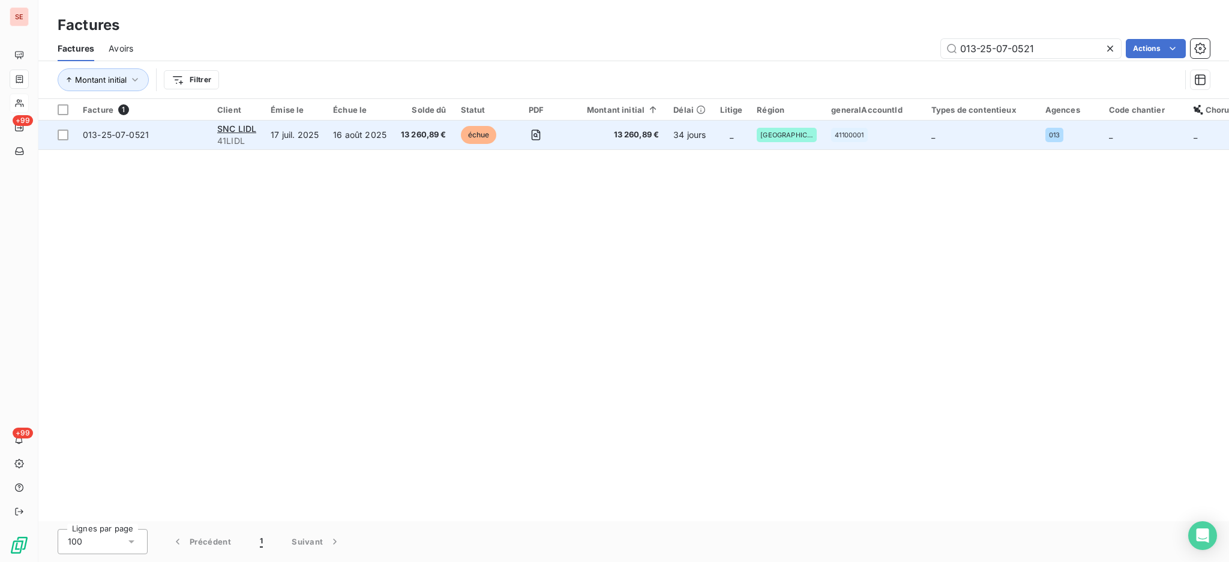
click at [265, 130] on td "17 juil. 2025" at bounding box center [294, 135] width 62 height 29
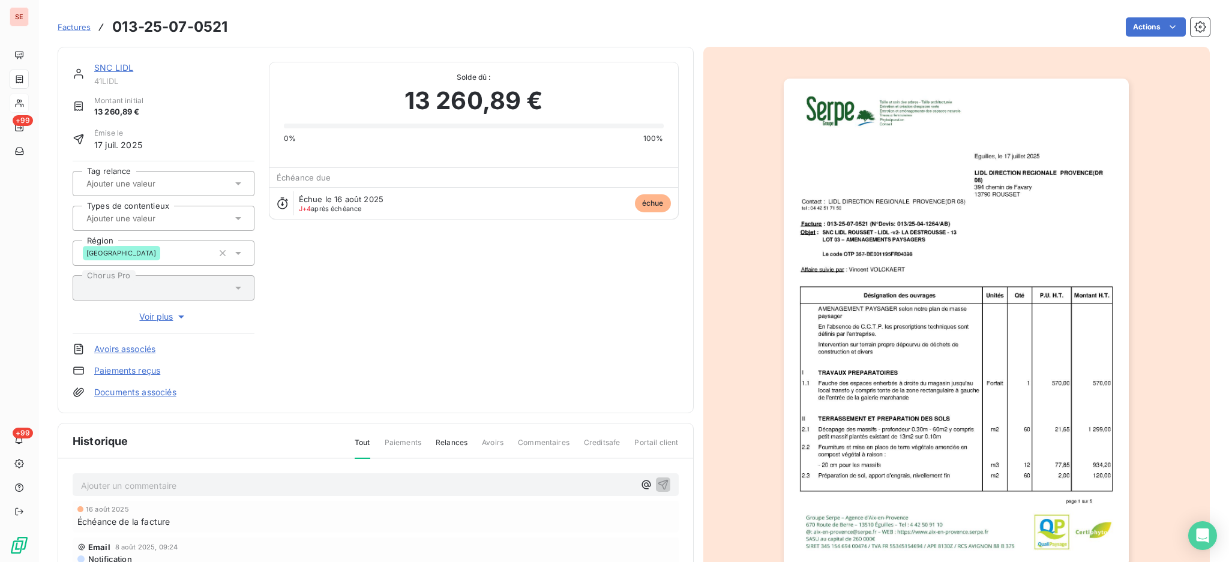
scroll to position [2, 0]
click at [166, 391] on link "Documents associés" at bounding box center [135, 391] width 82 height 12
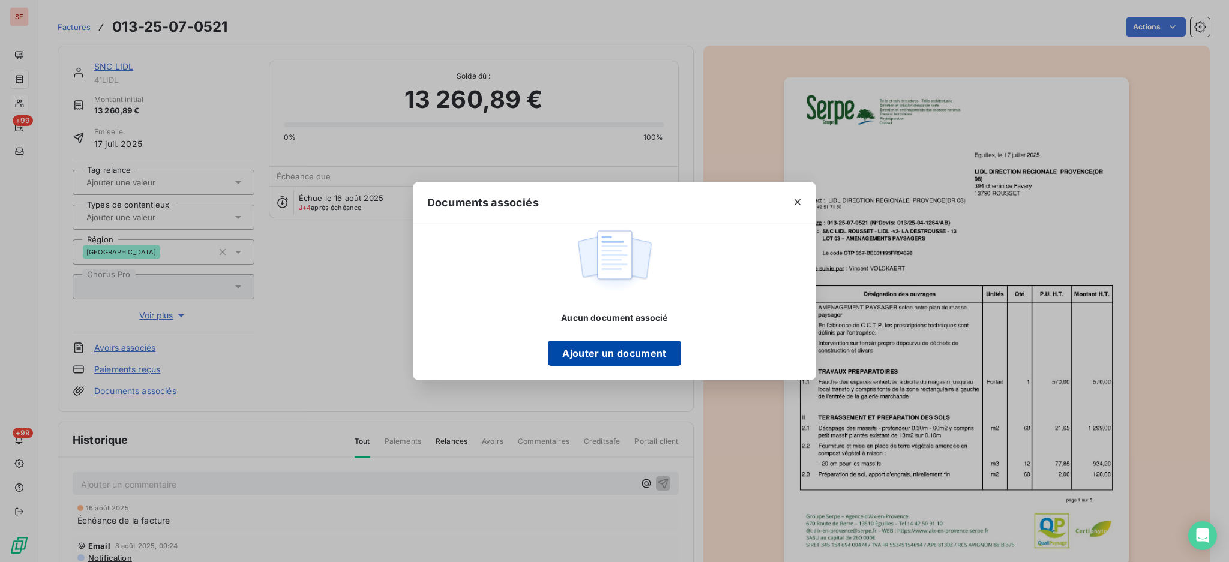
click at [628, 350] on button "Ajouter un document" at bounding box center [614, 353] width 133 height 25
click at [228, 34] on div "Documents associés Aucun document associé Ajouter un document" at bounding box center [614, 281] width 1229 height 562
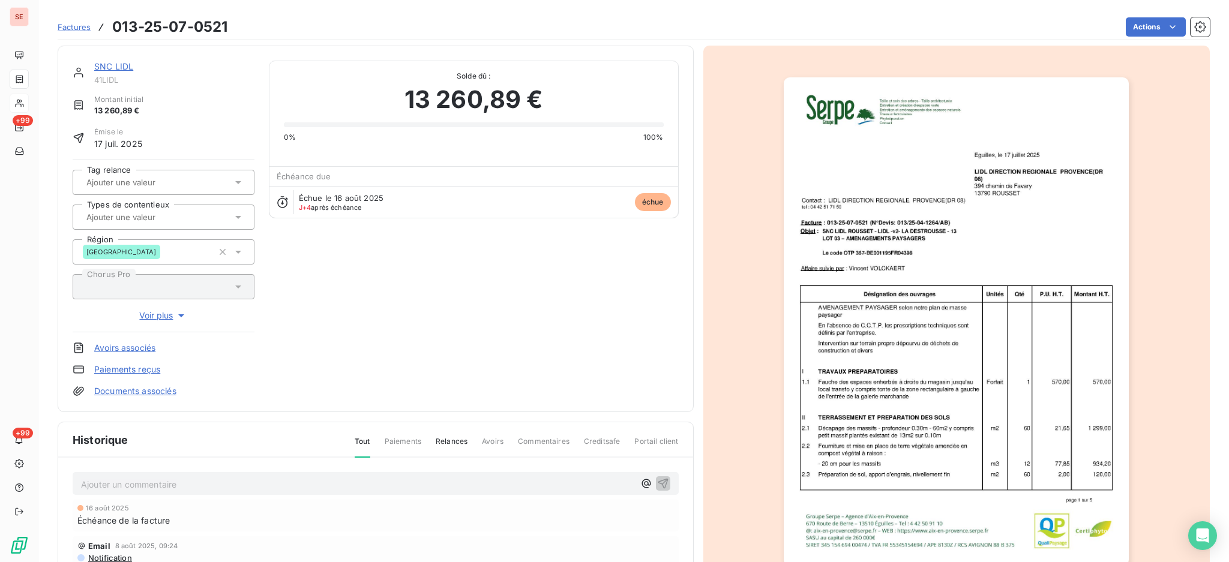
click at [206, 486] on p "Ajouter un commentaire ﻿" at bounding box center [357, 484] width 553 height 15
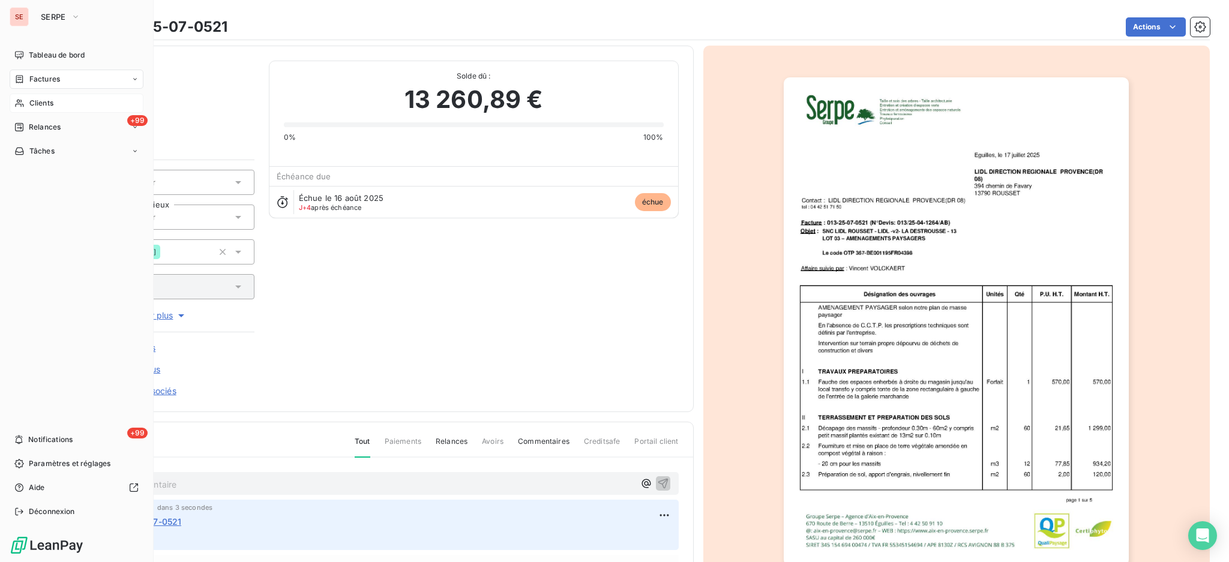
click at [45, 75] on span "Factures" at bounding box center [44, 79] width 31 height 11
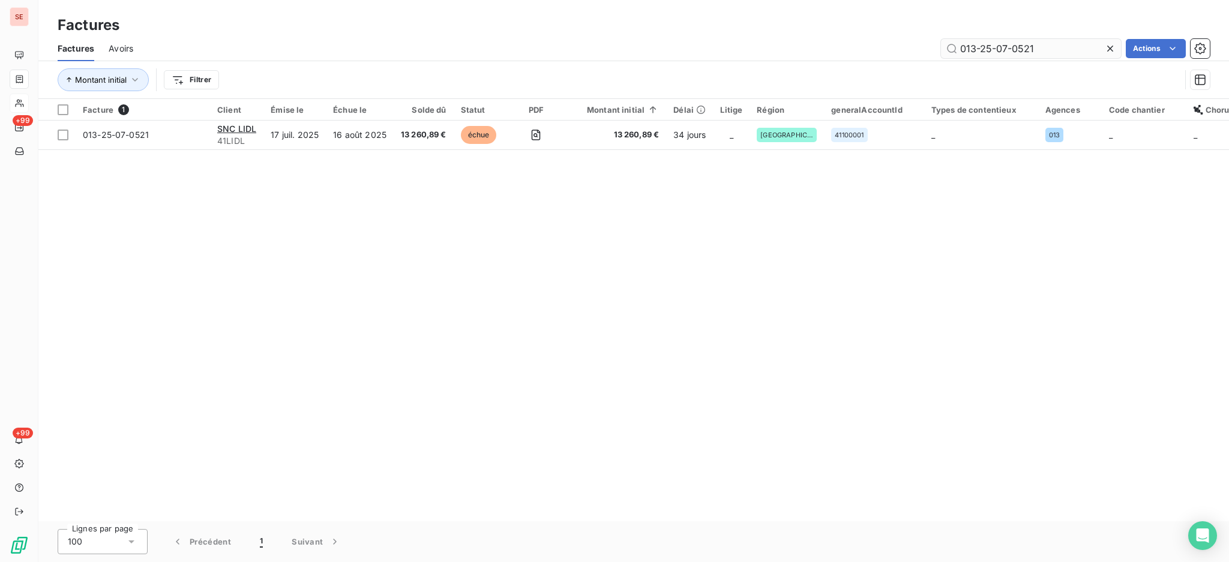
drag, startPoint x: 1058, startPoint y: 40, endPoint x: 1015, endPoint y: 46, distance: 43.0
click at [1015, 46] on input "013-25-07-0521" at bounding box center [1031, 48] width 180 height 19
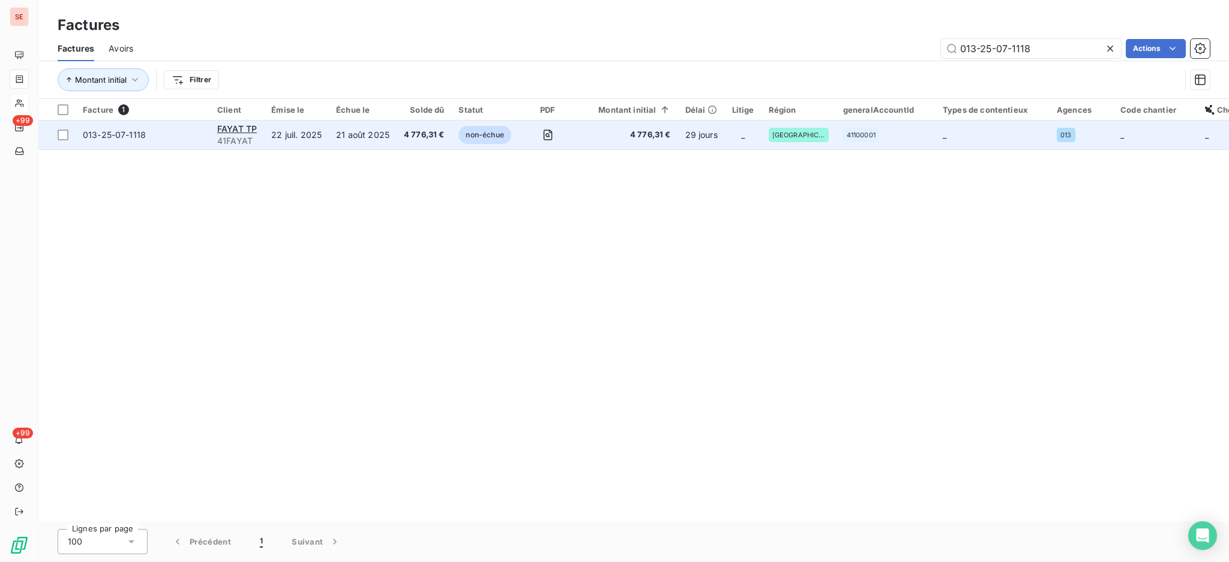
type input "013-25-07-1118"
click at [253, 138] on span "41FAYAT" at bounding box center [237, 141] width 40 height 12
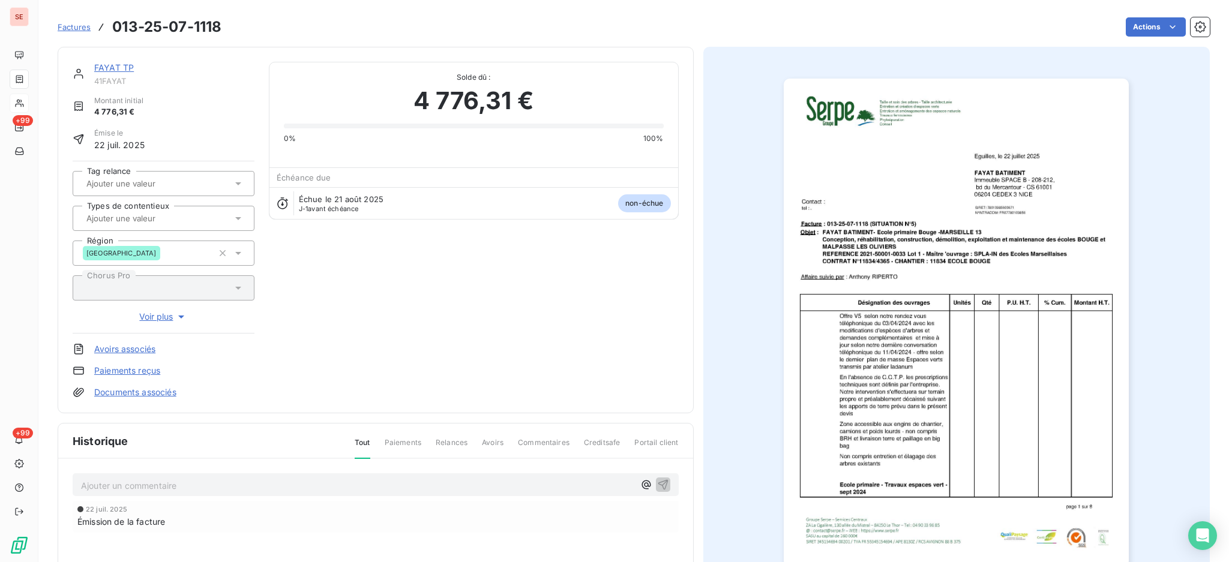
click at [167, 391] on link "Documents associés" at bounding box center [135, 392] width 82 height 12
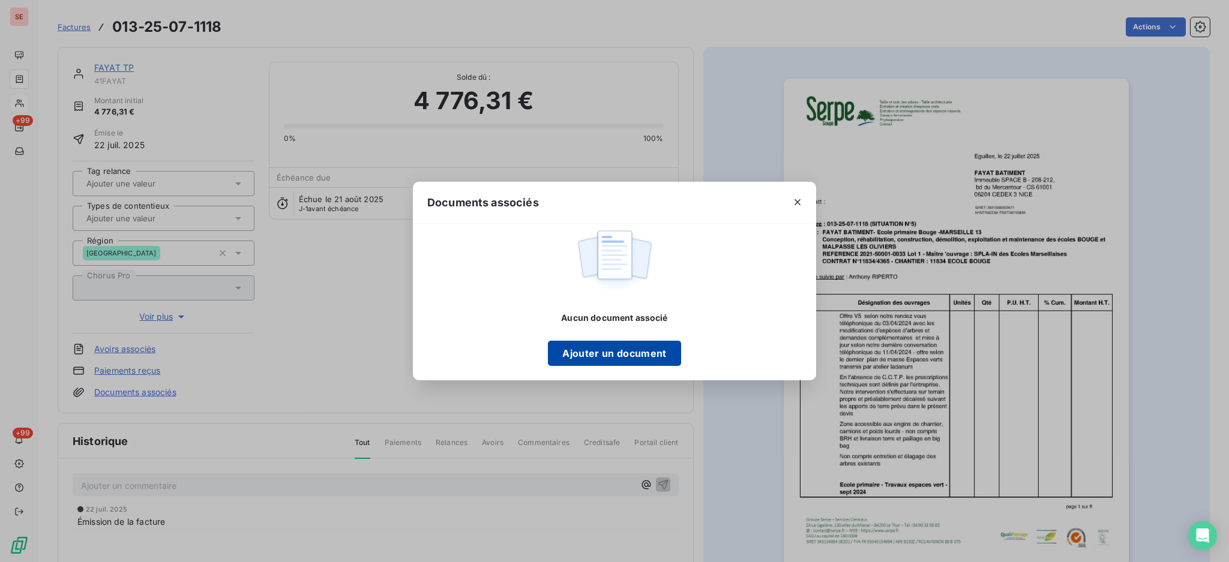
click at [640, 351] on button "Ajouter un document" at bounding box center [614, 353] width 133 height 25
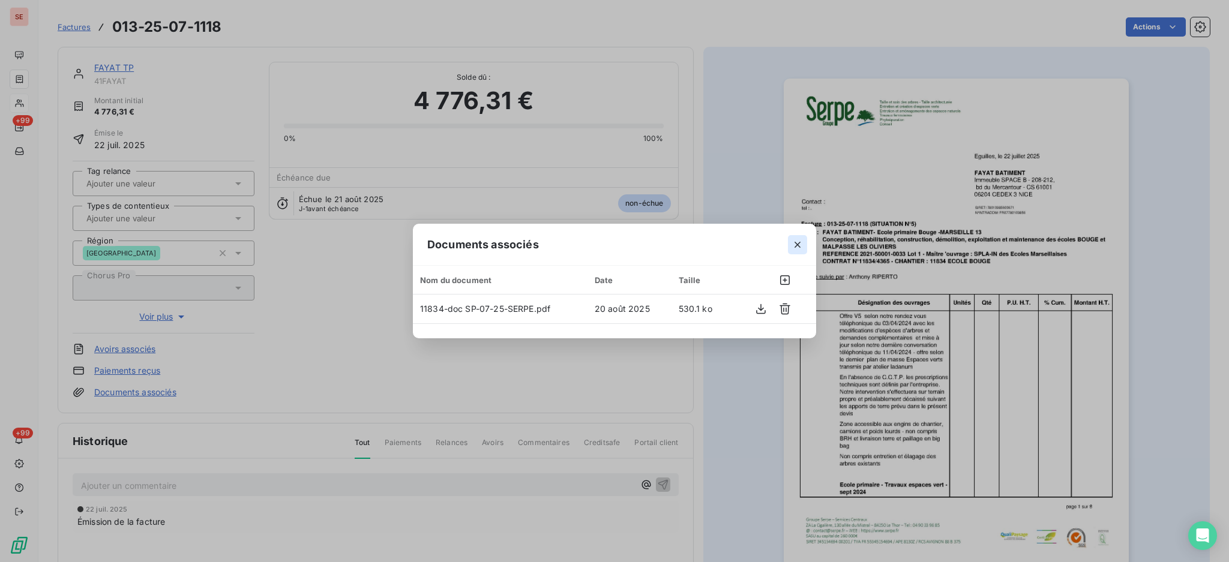
click at [800, 244] on icon "button" at bounding box center [798, 245] width 12 height 12
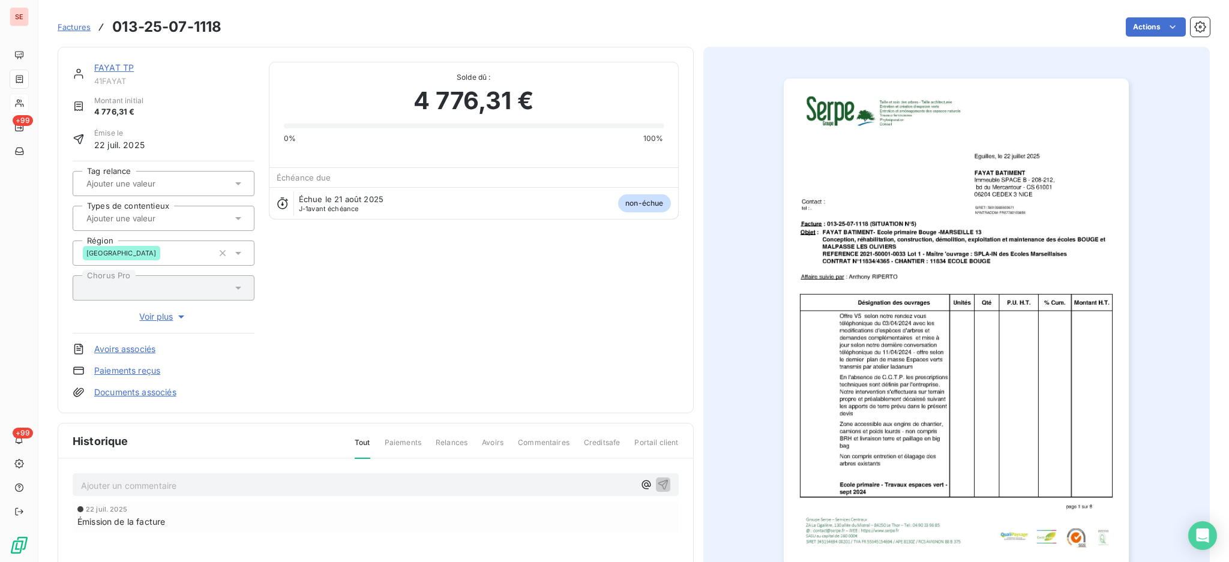
click at [409, 483] on p "Ajouter un commentaire ﻿" at bounding box center [357, 485] width 553 height 15
click at [658, 480] on icon "button" at bounding box center [663, 484] width 10 height 10
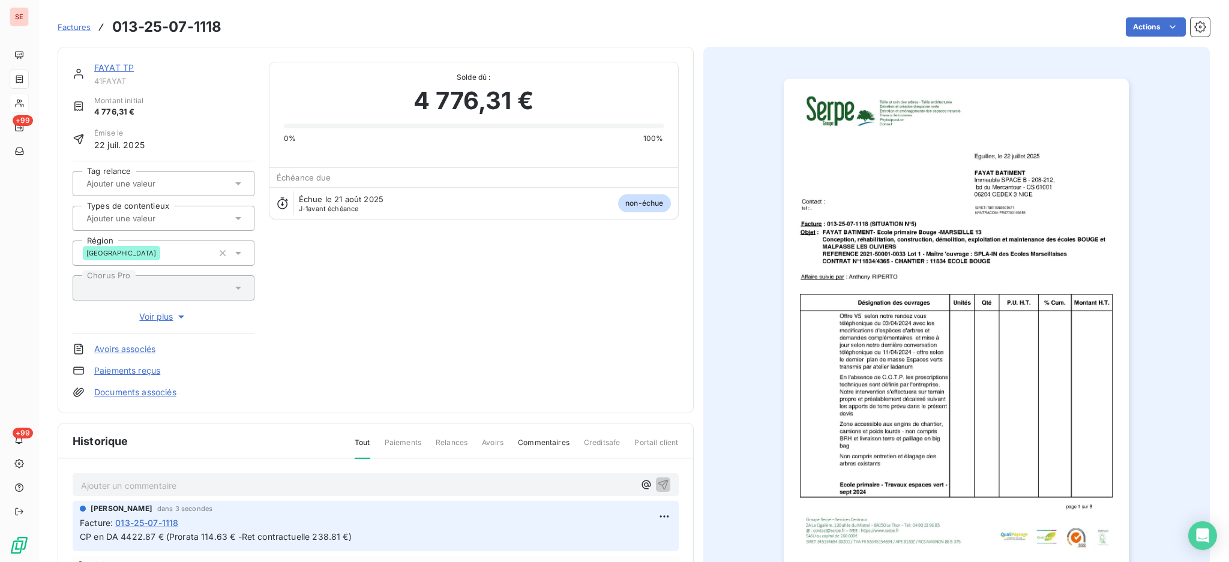
click at [154, 392] on link "Documents associés" at bounding box center [135, 392] width 82 height 12
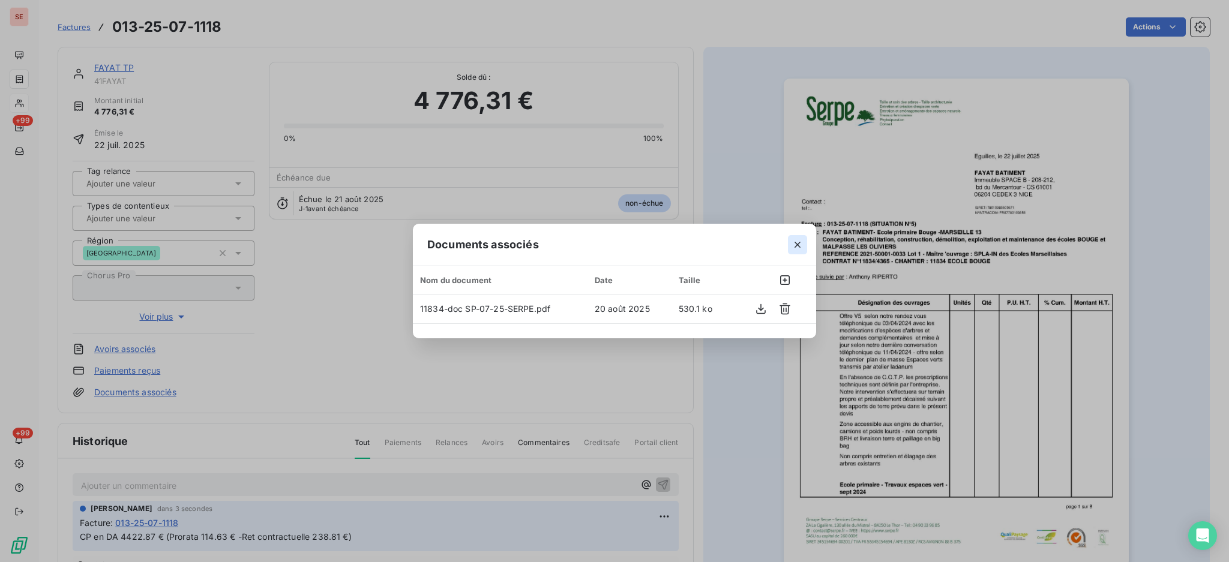
click at [799, 239] on icon "button" at bounding box center [798, 245] width 12 height 12
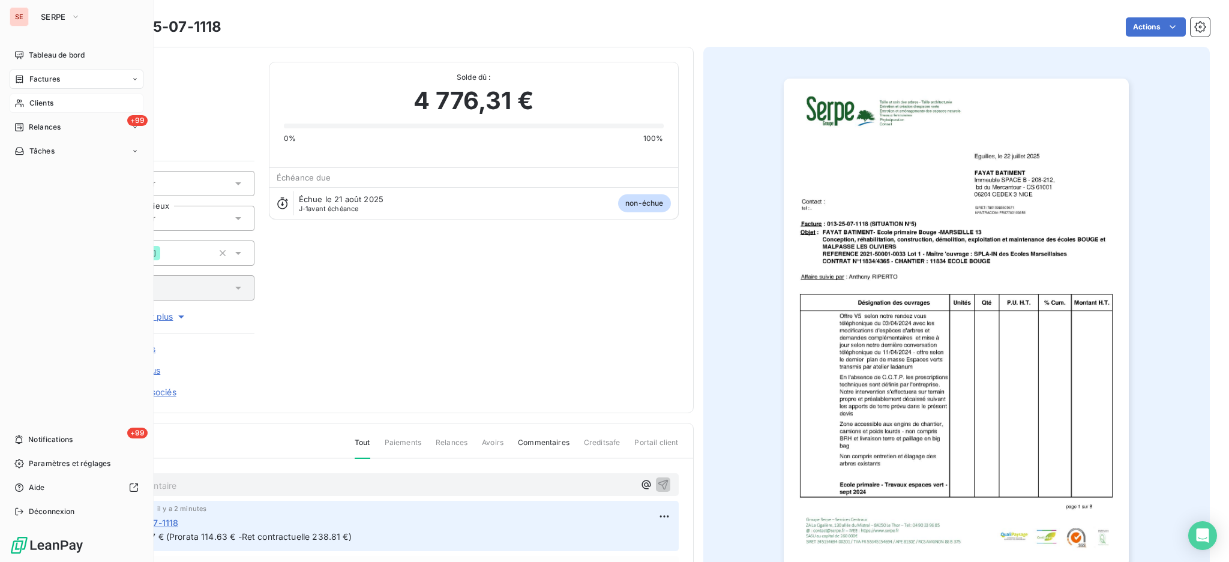
click at [44, 101] on span "Clients" at bounding box center [41, 103] width 24 height 11
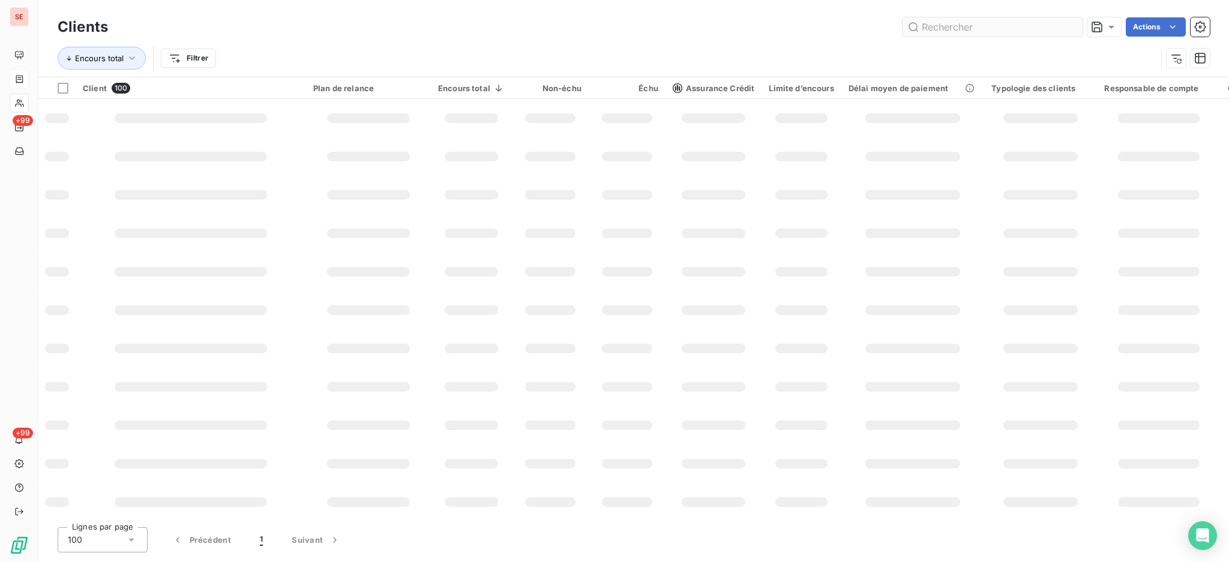
click at [970, 26] on input "text" at bounding box center [993, 26] width 180 height 19
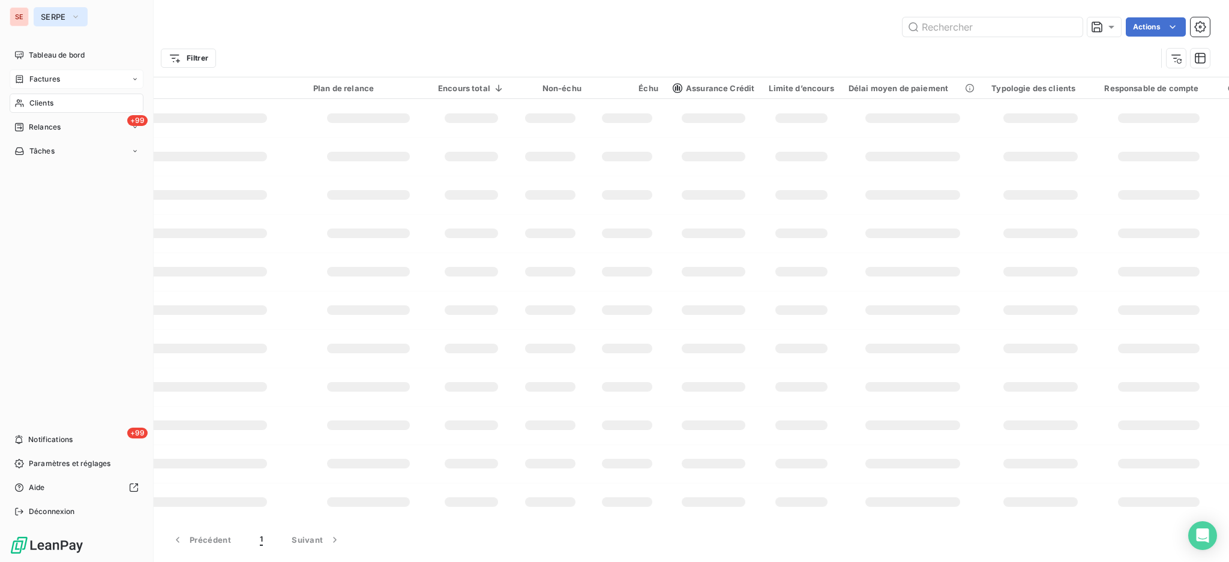
click at [50, 16] on span "SERPE" at bounding box center [53, 17] width 25 height 10
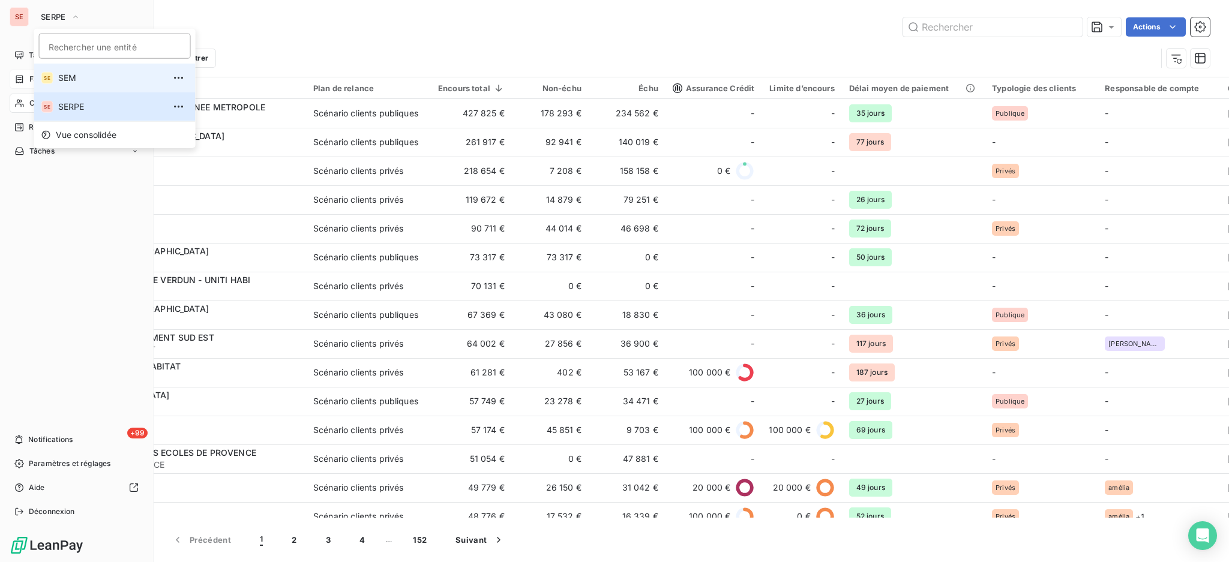
click at [80, 82] on span "SEM" at bounding box center [111, 78] width 106 height 12
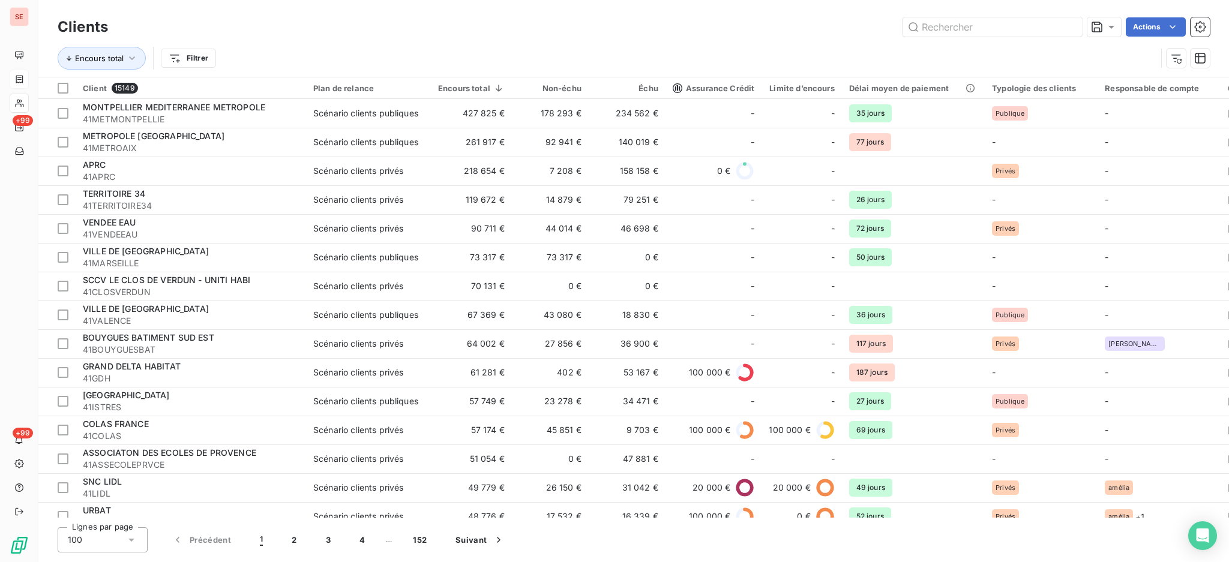
type input "CONSTRUCTA"
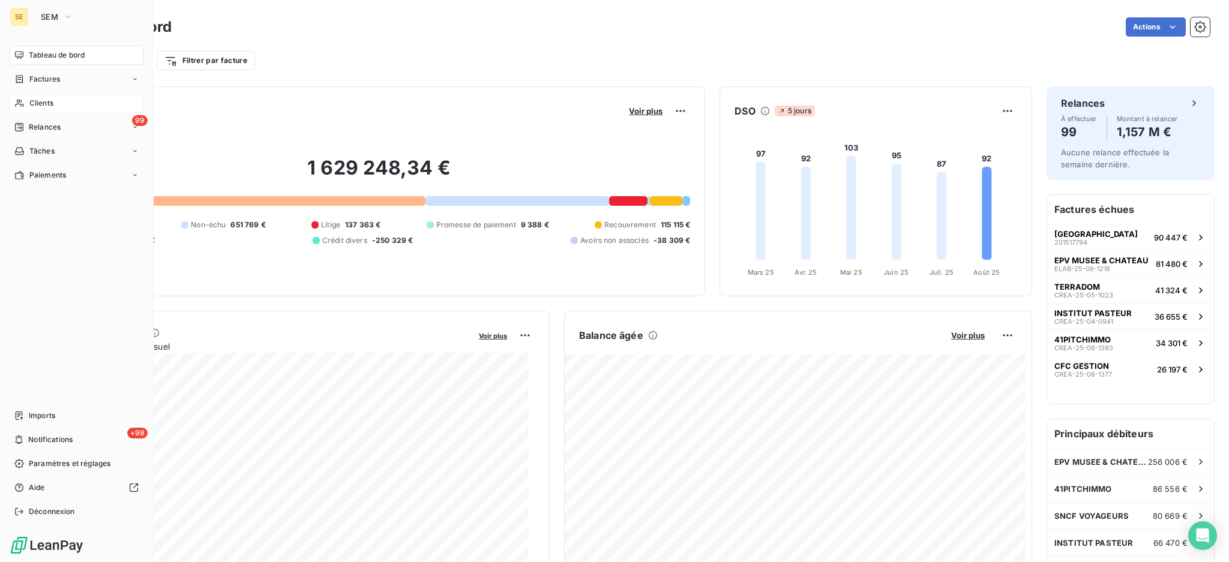
click at [36, 100] on span "Clients" at bounding box center [41, 103] width 24 height 11
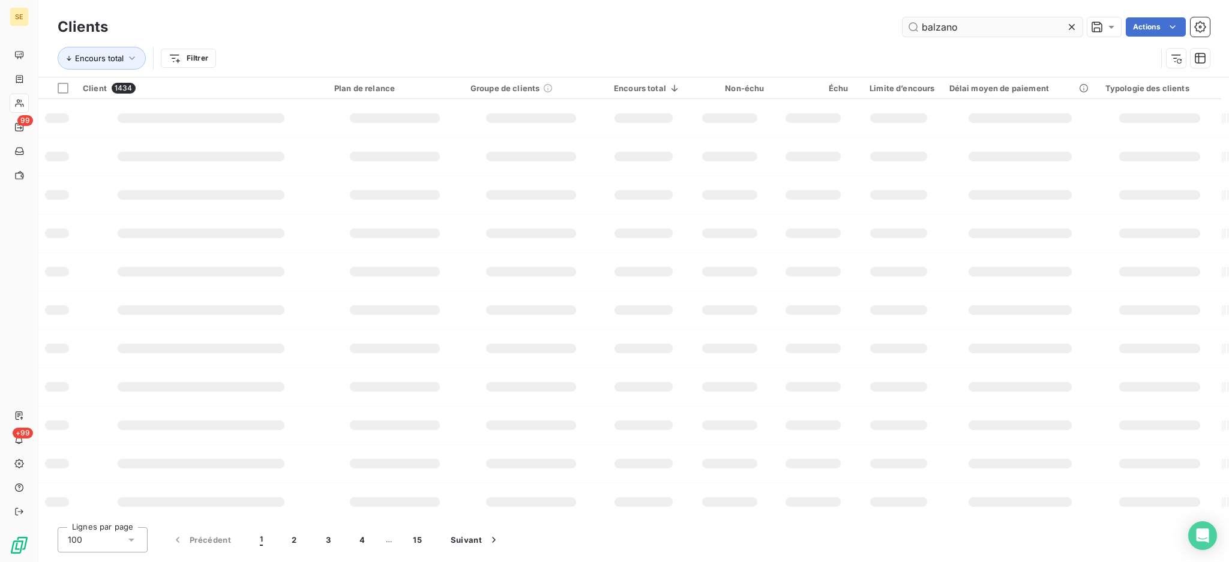
type input "balzano"
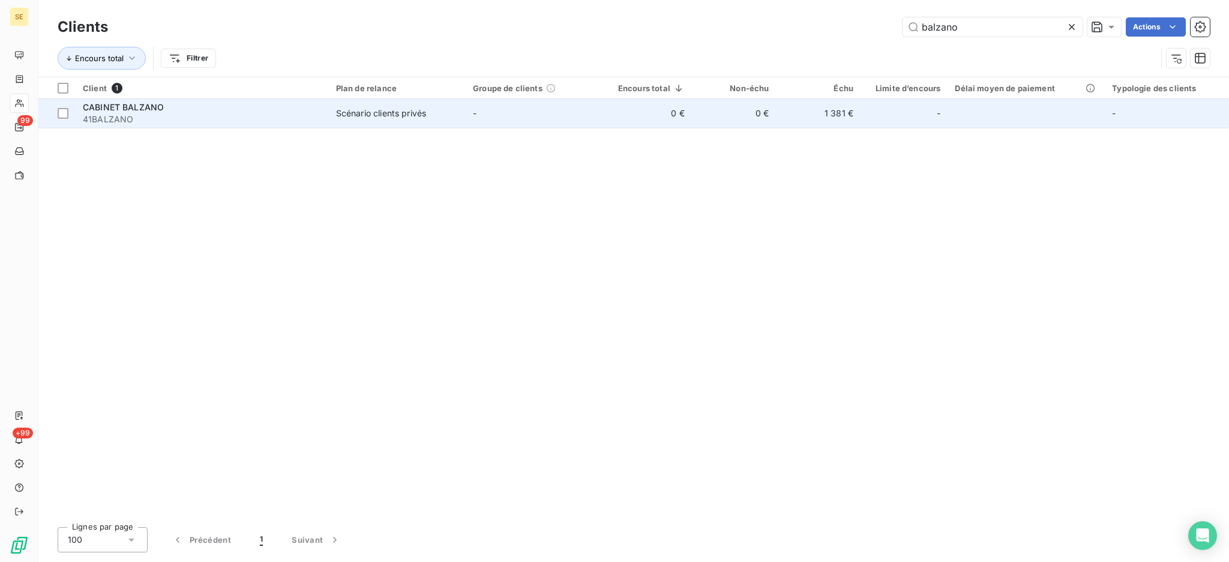
click at [180, 116] on span "41BALZANO" at bounding box center [202, 119] width 239 height 12
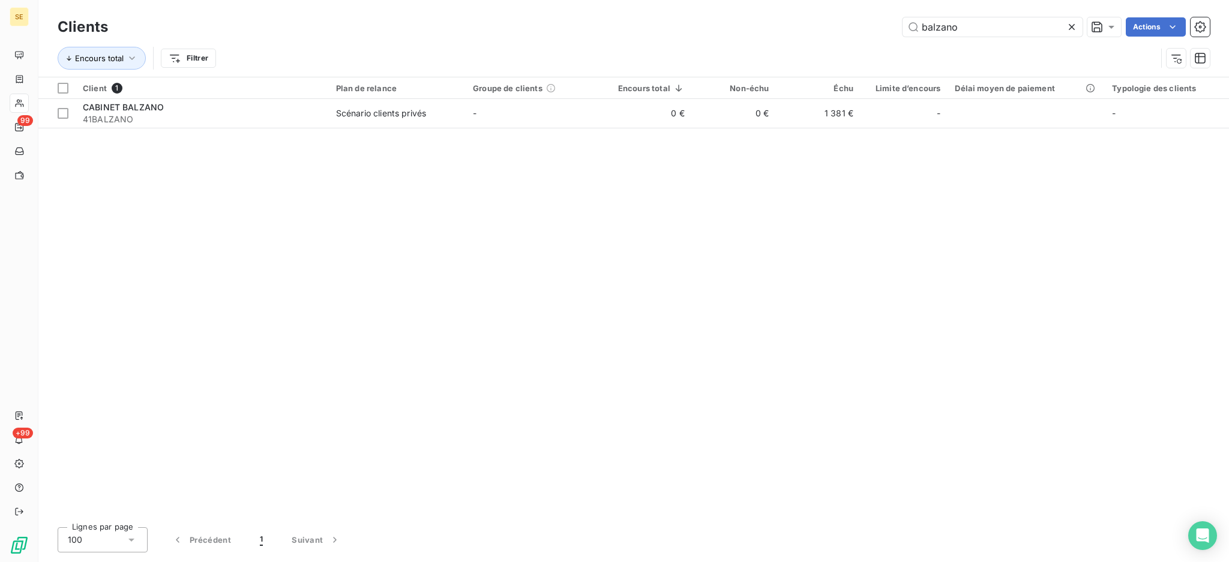
drag, startPoint x: 962, startPoint y: 27, endPoint x: 867, endPoint y: 28, distance: 95.4
click at [867, 28] on div "balzano Actions" at bounding box center [665, 26] width 1087 height 19
type input "SERGIC"
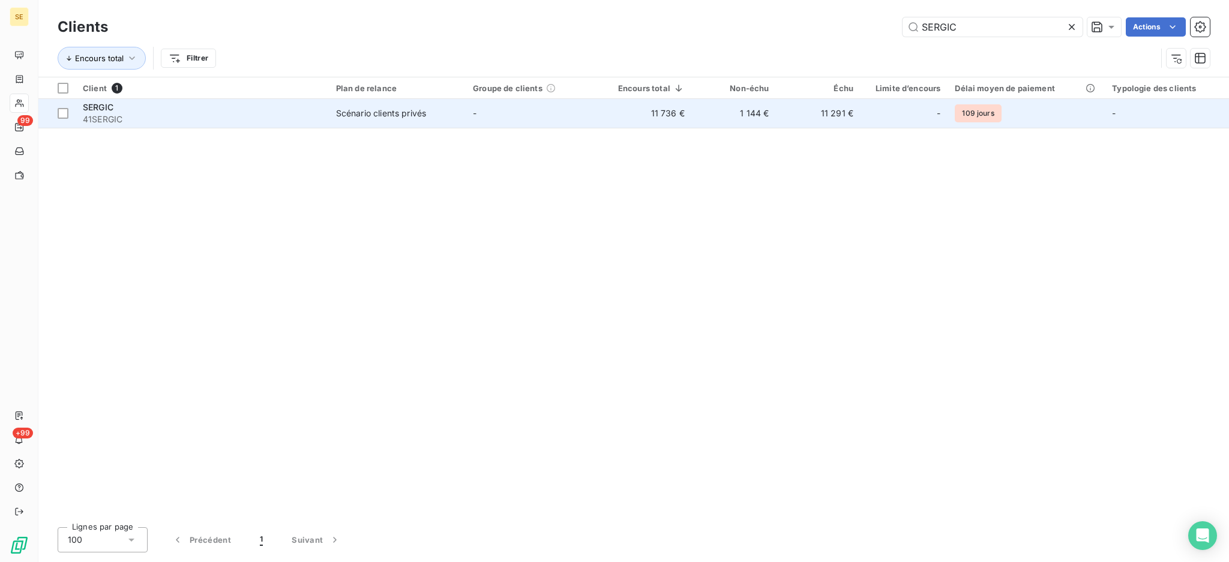
click at [640, 100] on td "11 736 €" at bounding box center [647, 113] width 89 height 29
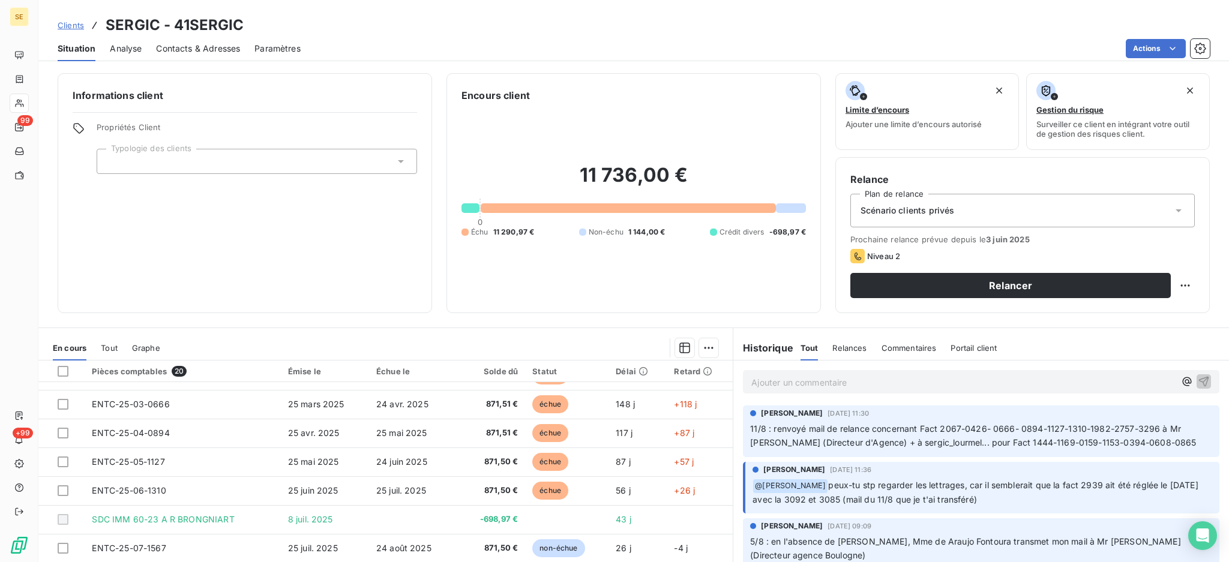
scroll to position [65, 0]
